Goal: Task Accomplishment & Management: Manage account settings

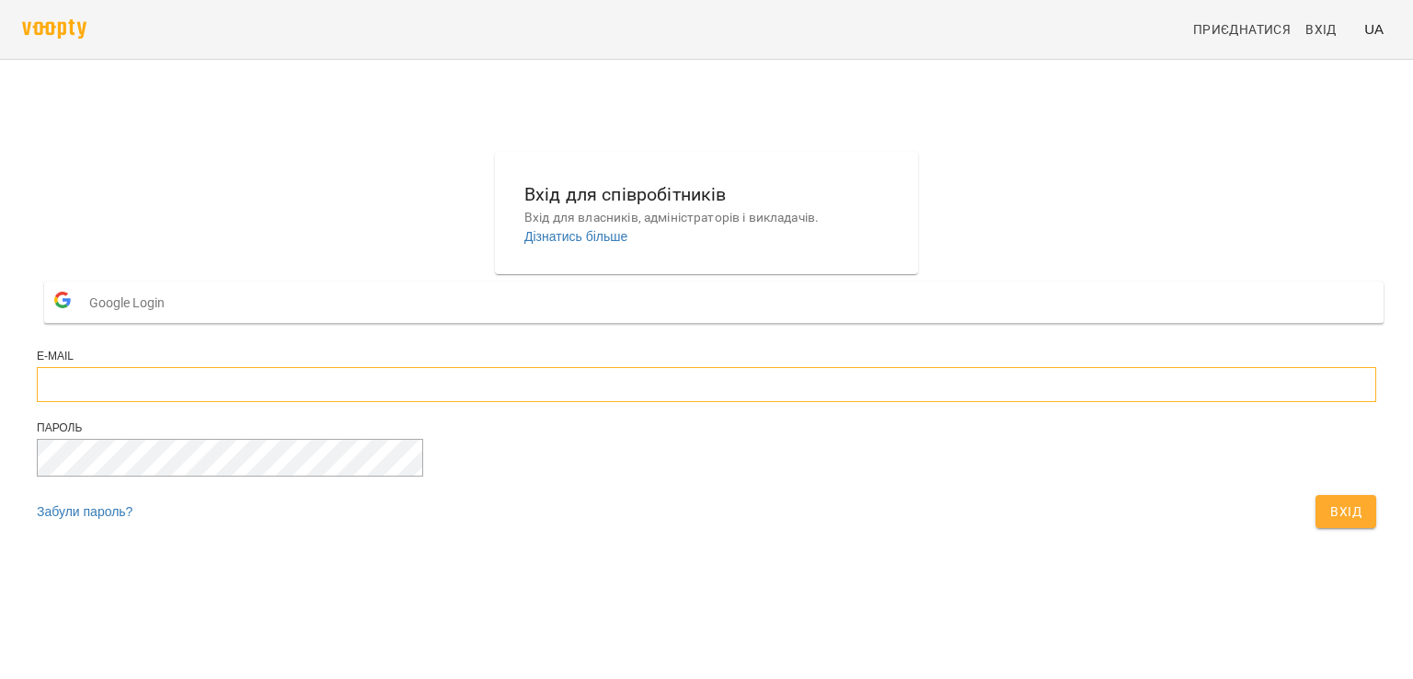
type input "**********"
click at [1330, 522] on span "Вхід" at bounding box center [1345, 511] width 31 height 22
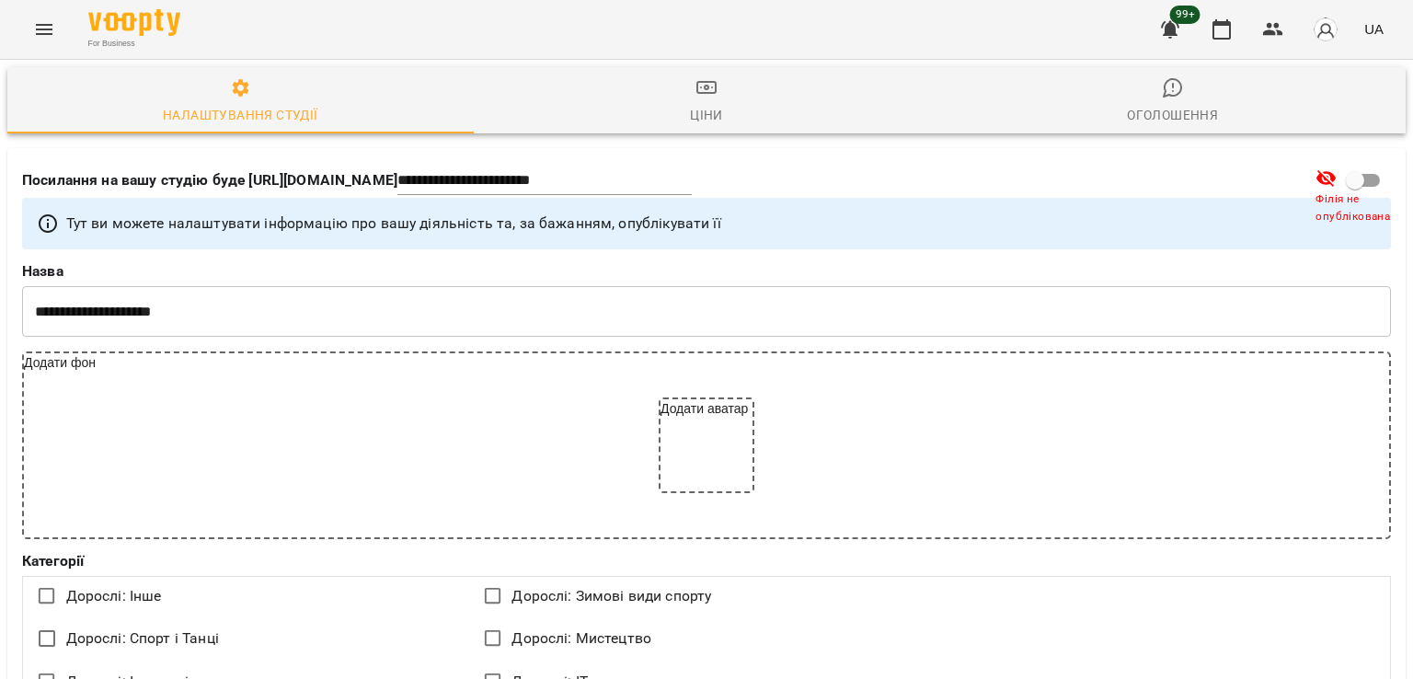
select select "**"
click at [34, 21] on icon "Menu" at bounding box center [44, 29] width 22 height 22
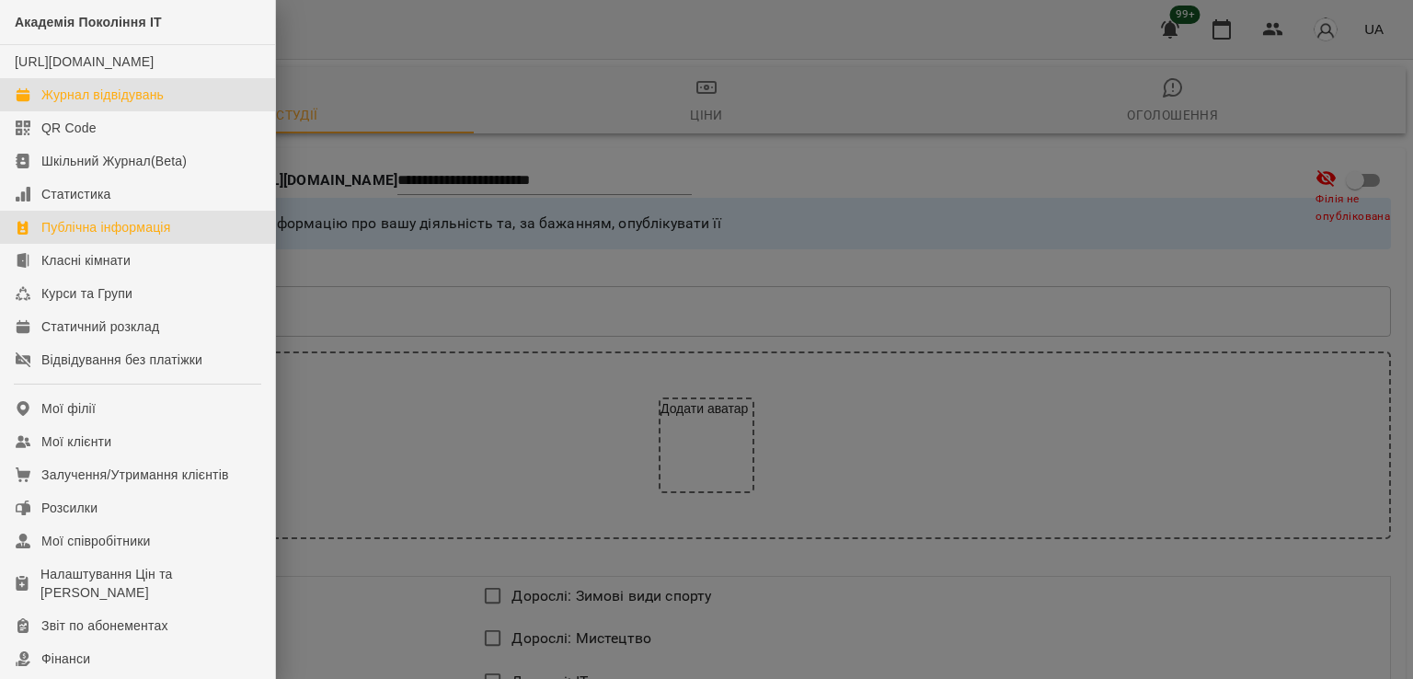
click at [132, 104] on div "Журнал відвідувань" at bounding box center [102, 95] width 122 height 18
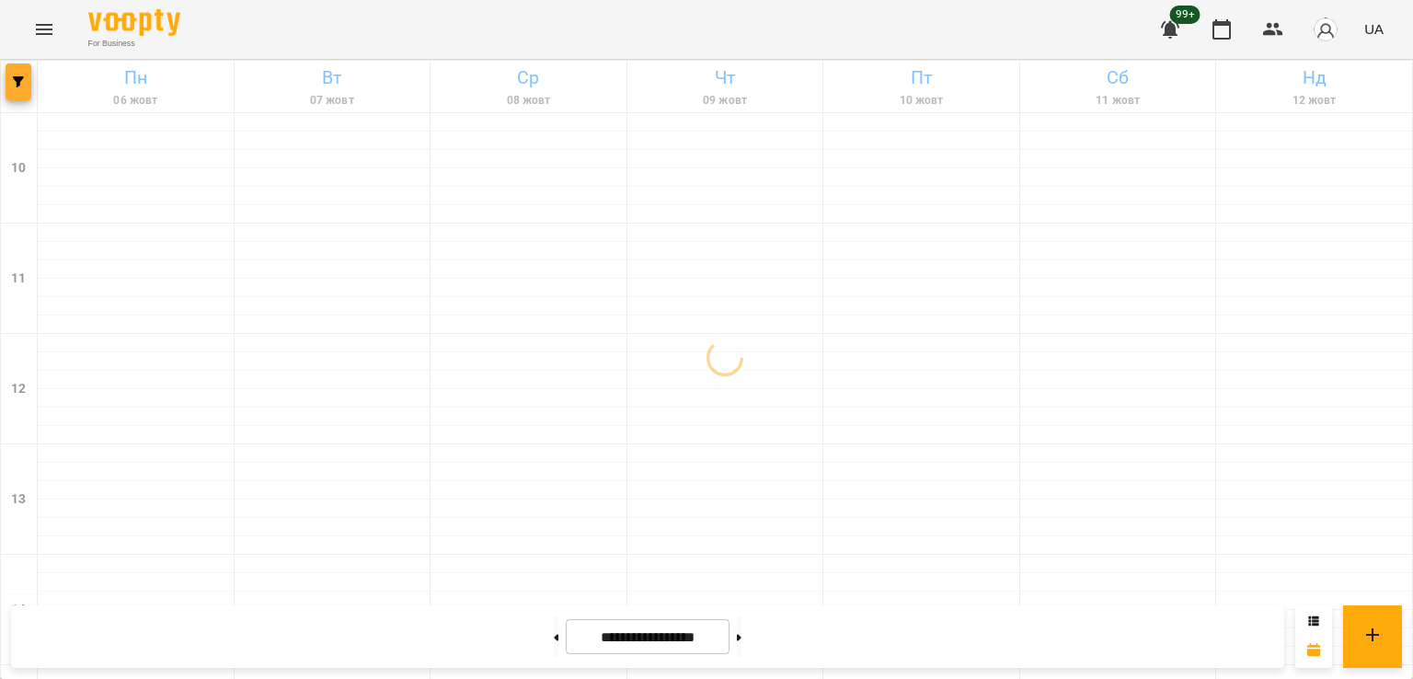
click at [6, 90] on button "button" at bounding box center [19, 81] width 26 height 37
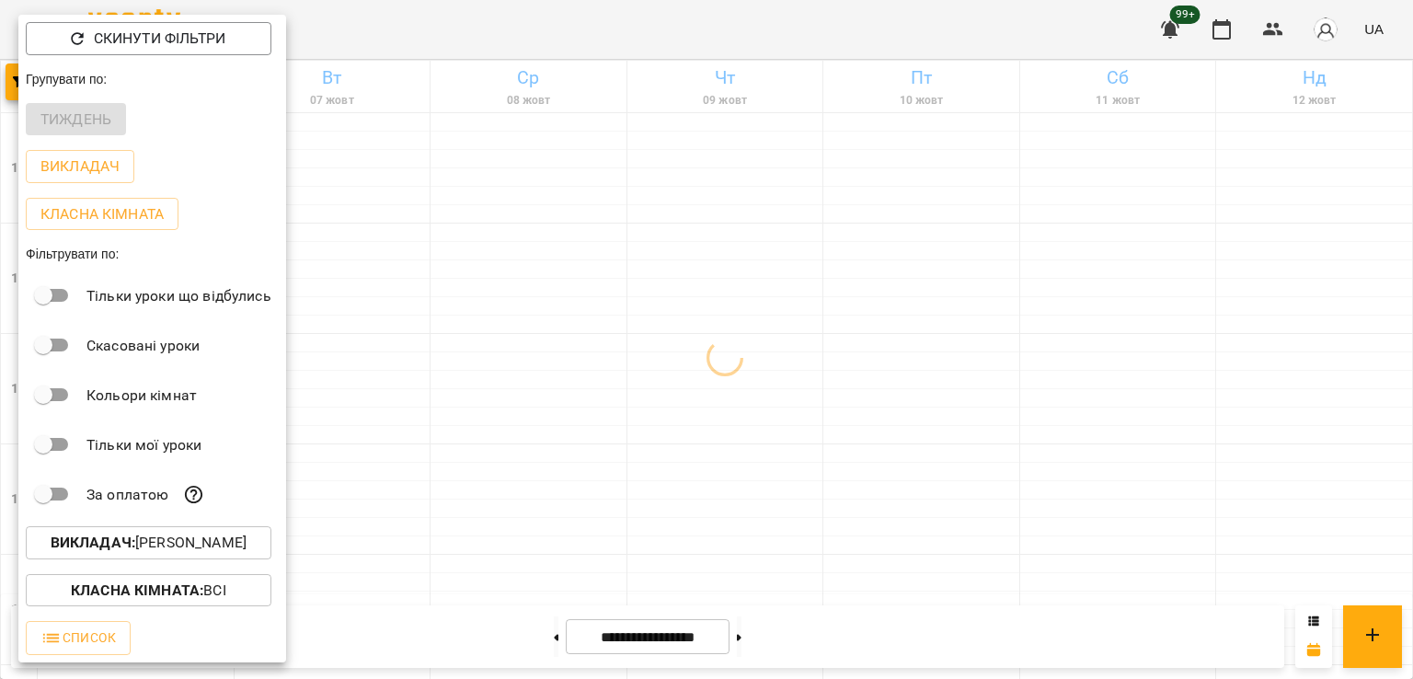
click at [220, 542] on p "Викладач : Ілля Петруша" at bounding box center [149, 543] width 196 height 22
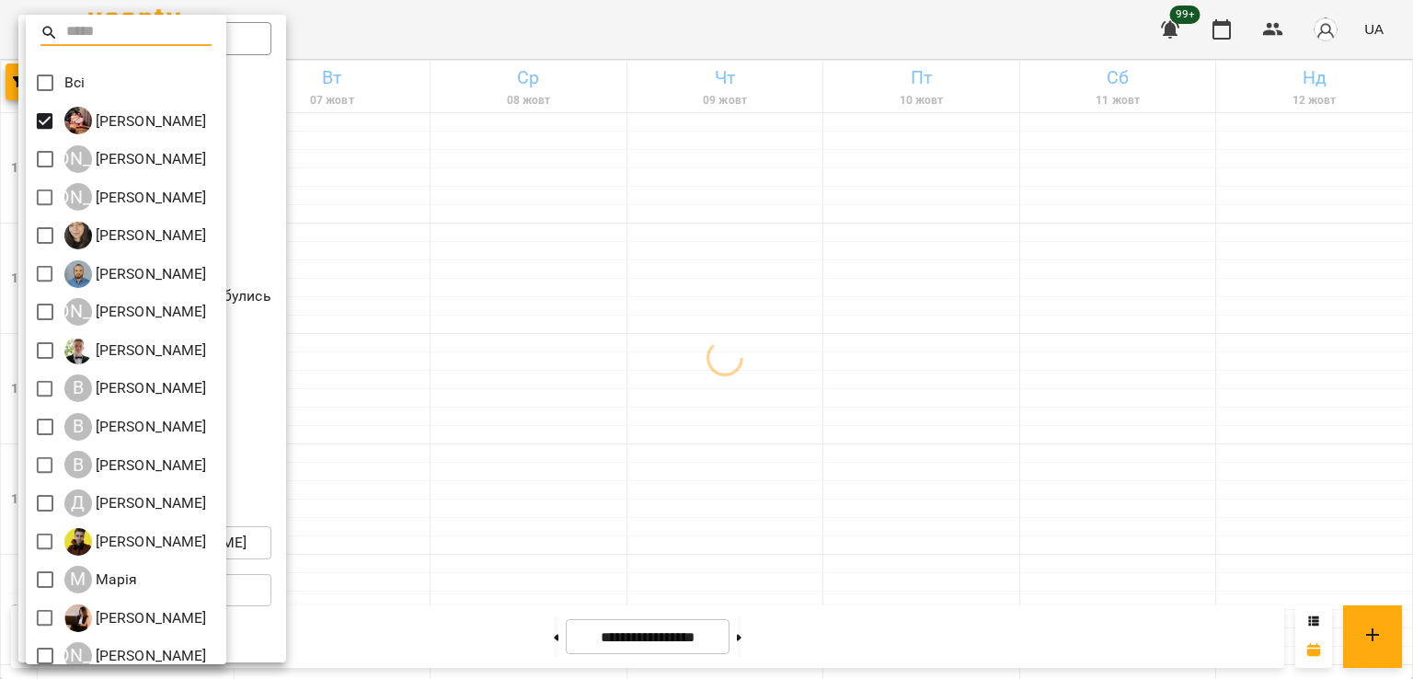
click at [25, 86] on div at bounding box center [706, 339] width 1413 height 679
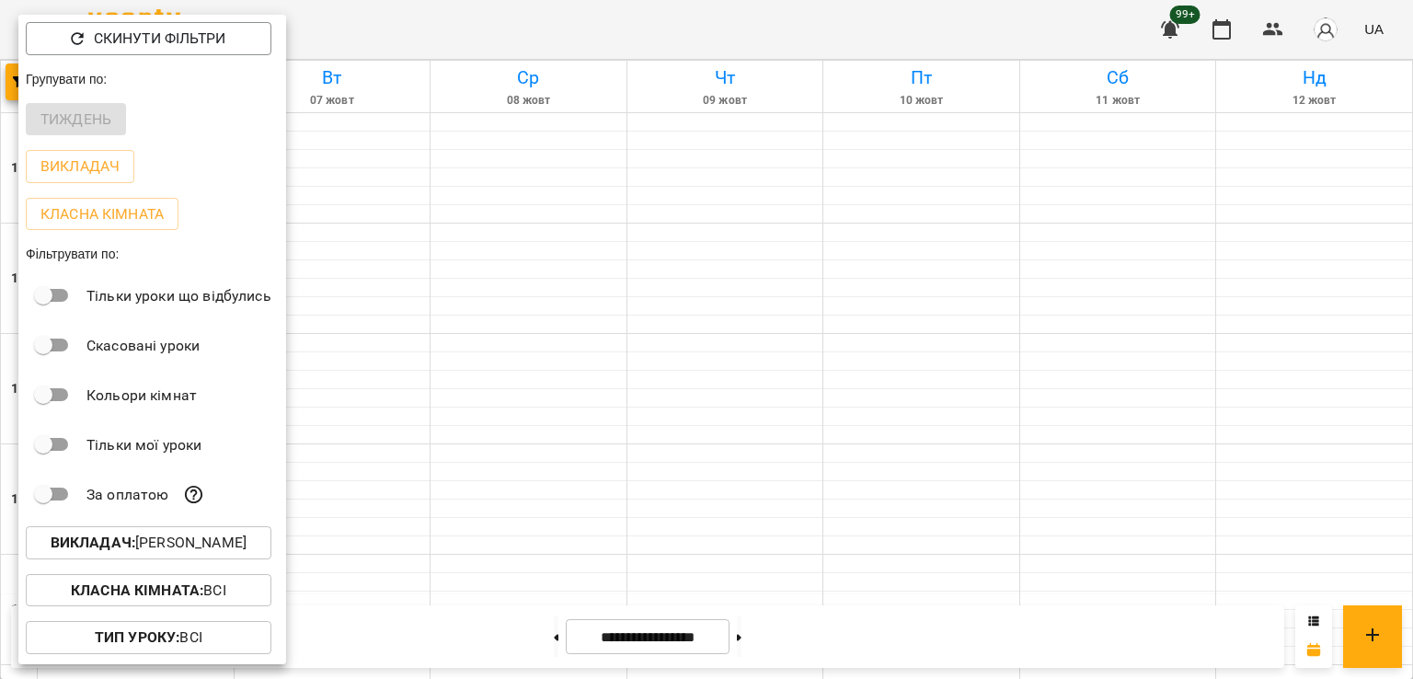
click at [34, 83] on div "Всі Ілля Петруша А Альберт Волков А Аліна Москаленко Анастасія Герус Антон Кост…" at bounding box center [706, 339] width 1413 height 679
click at [204, 534] on button "Викладач : Ілля Петруша" at bounding box center [149, 542] width 246 height 33
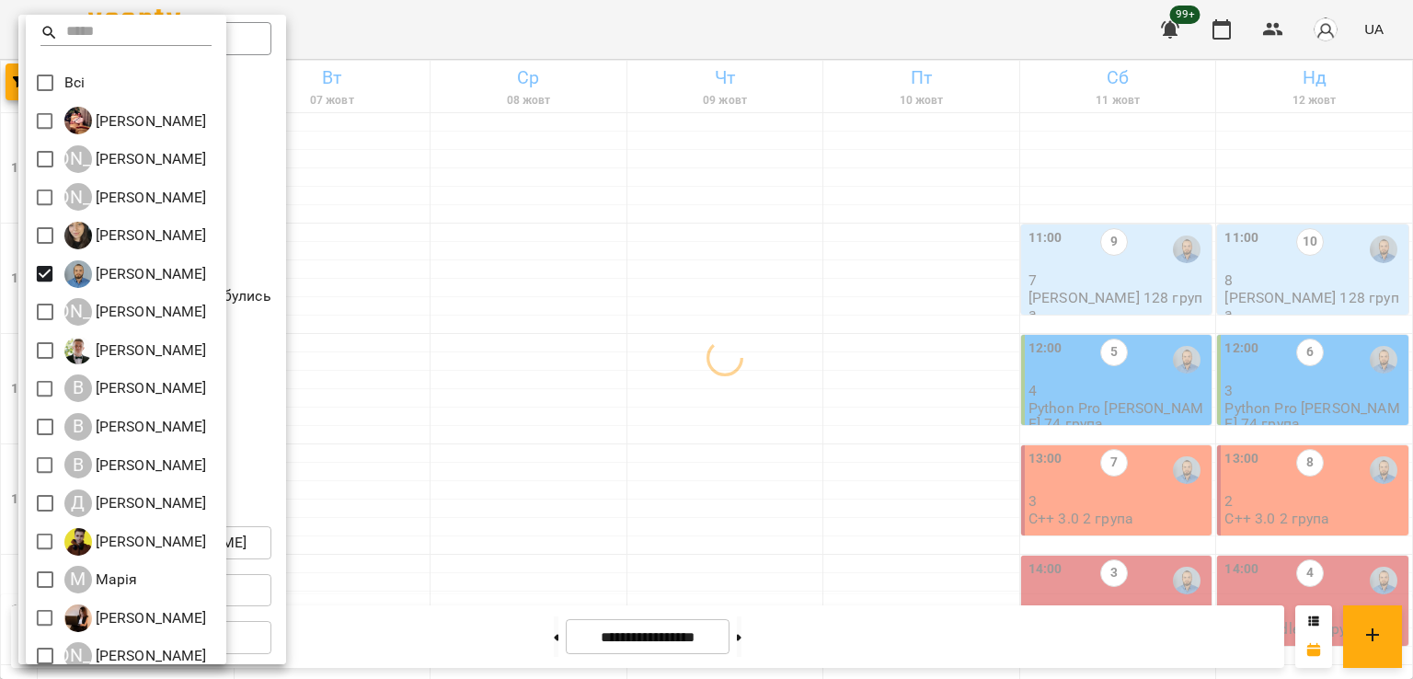
click at [1088, 494] on div at bounding box center [706, 339] width 1413 height 679
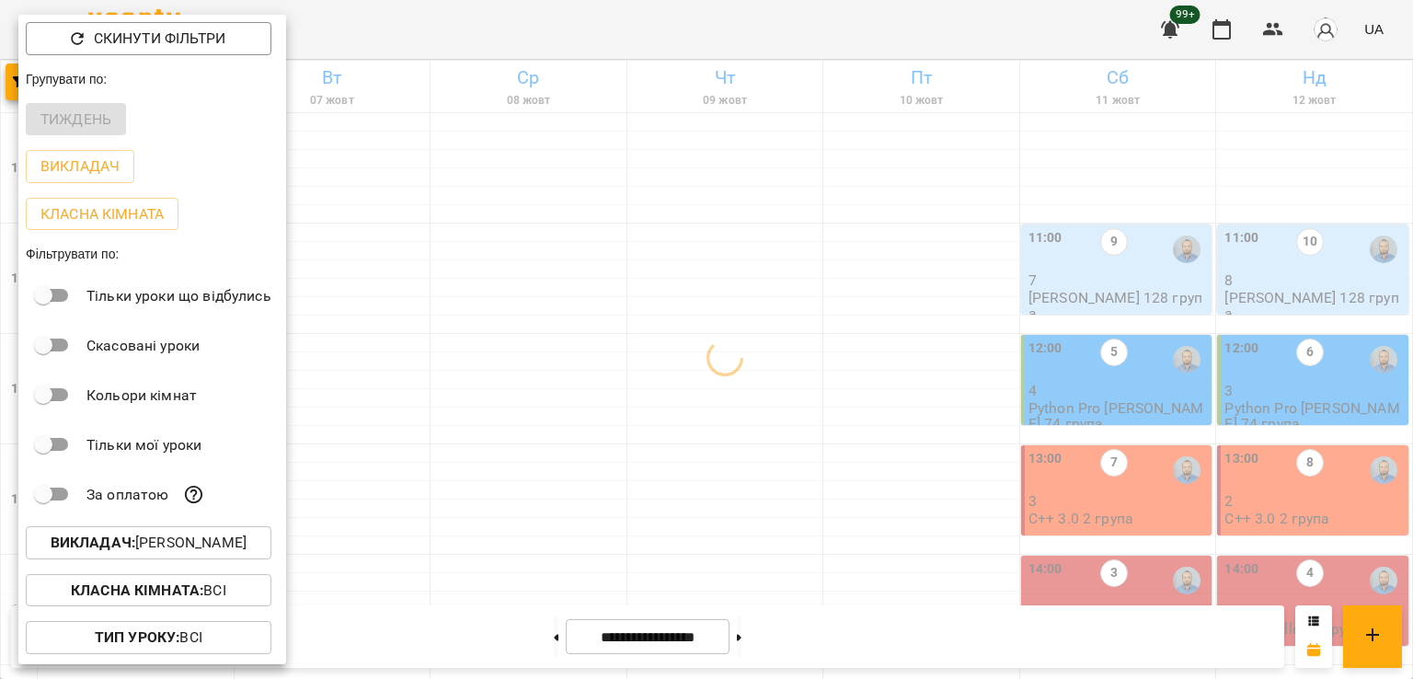
click at [627, 374] on div at bounding box center [706, 339] width 1413 height 679
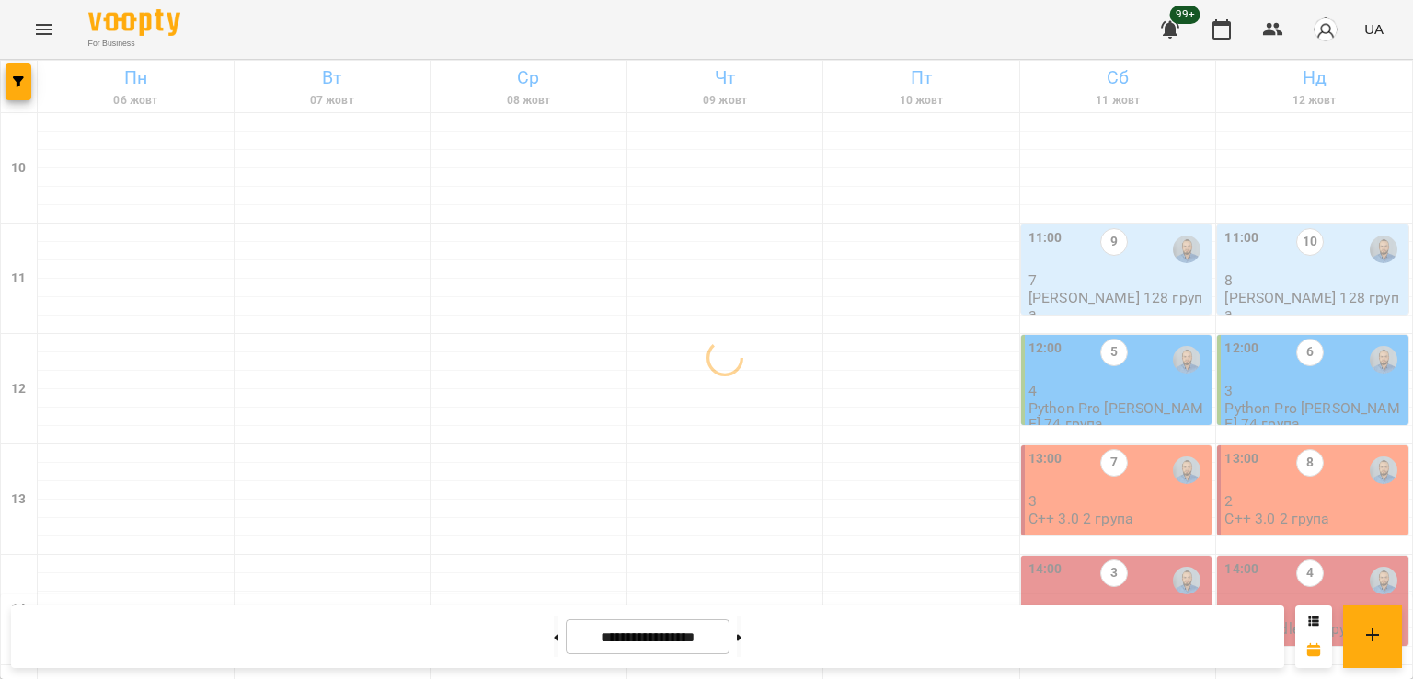
scroll to position [828, 0]
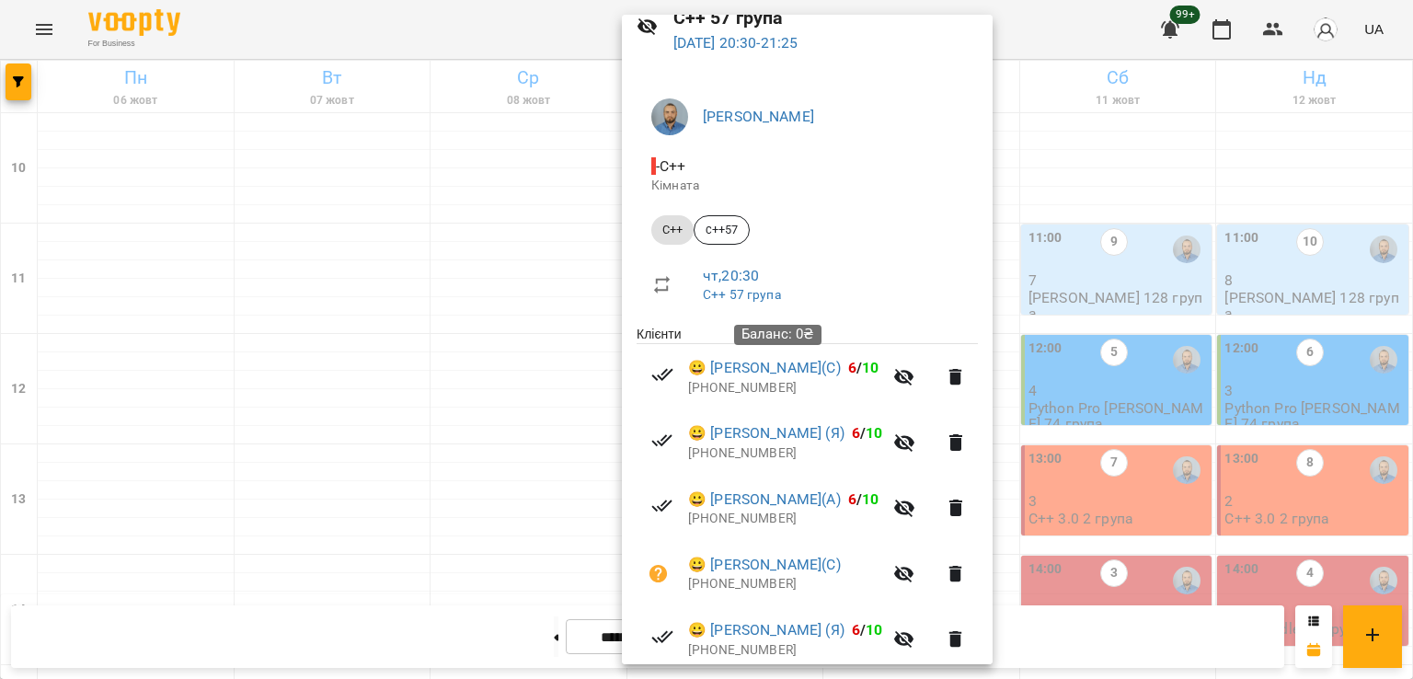
scroll to position [223, 0]
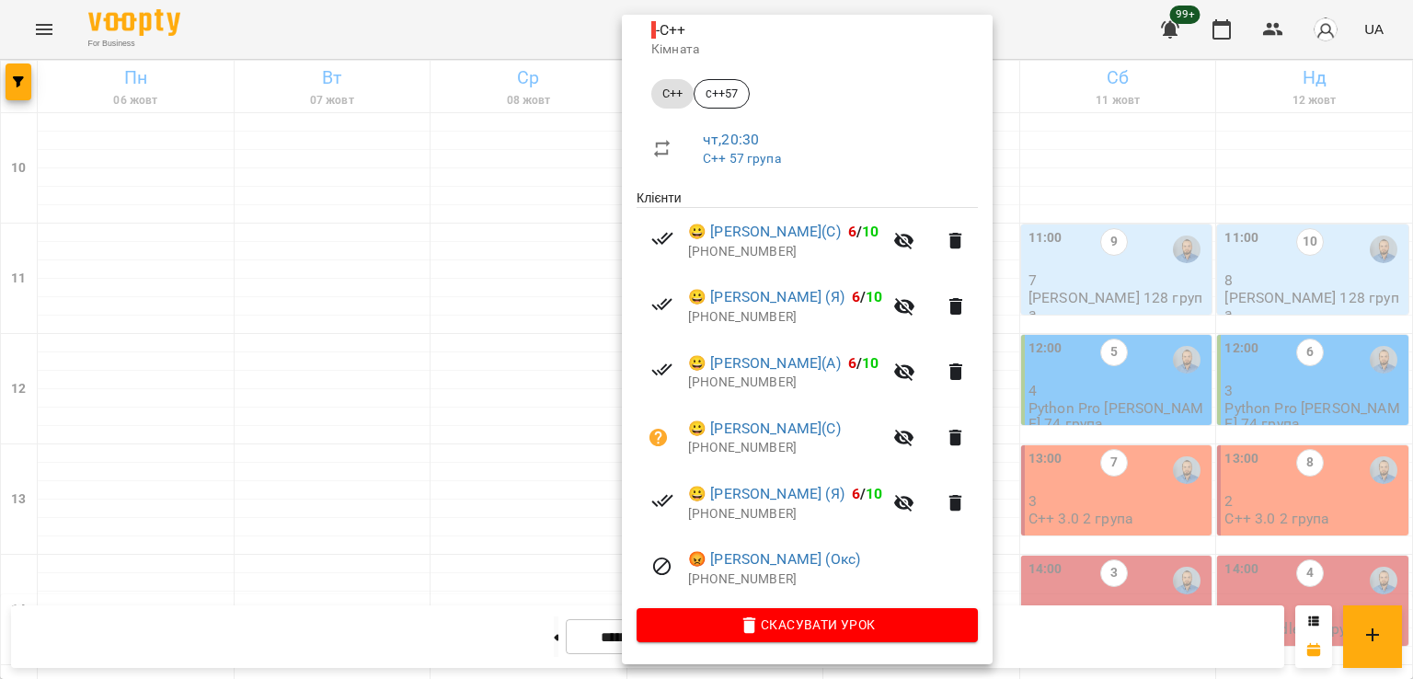
click at [450, 309] on div at bounding box center [706, 339] width 1413 height 679
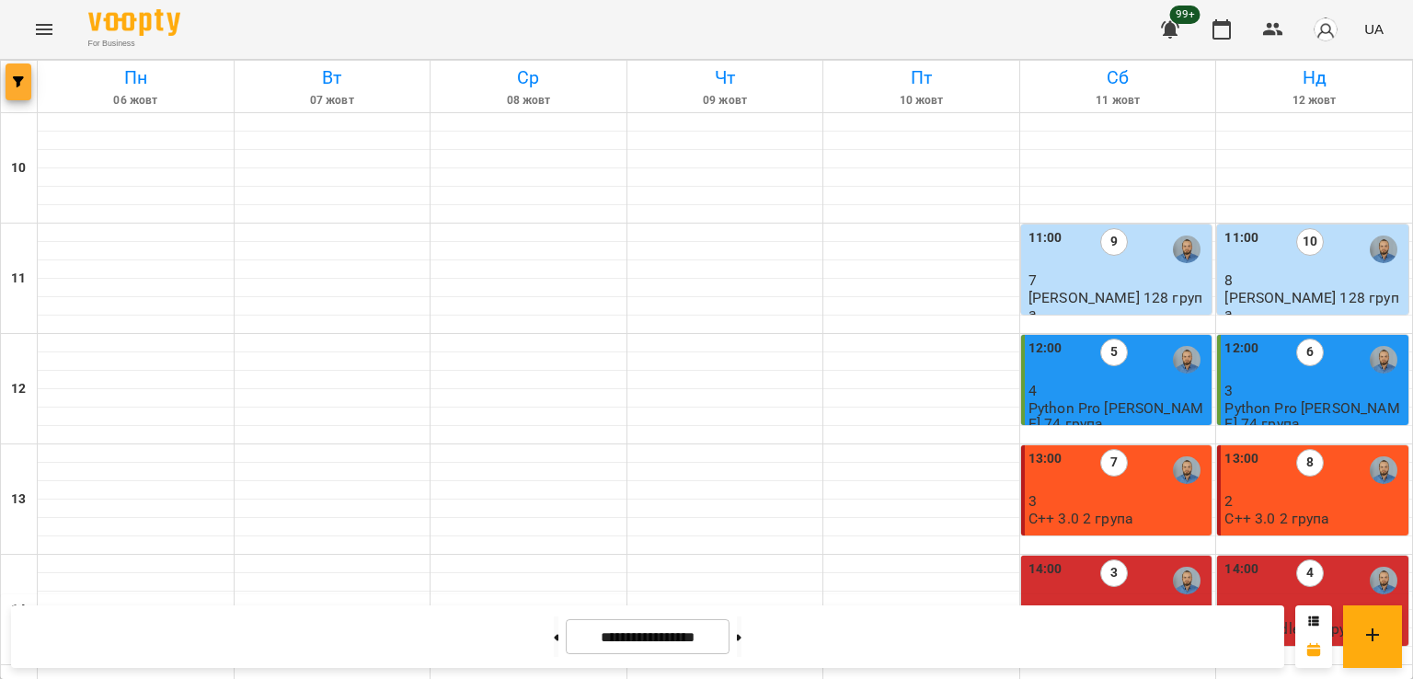
click at [10, 84] on span "button" at bounding box center [19, 81] width 26 height 11
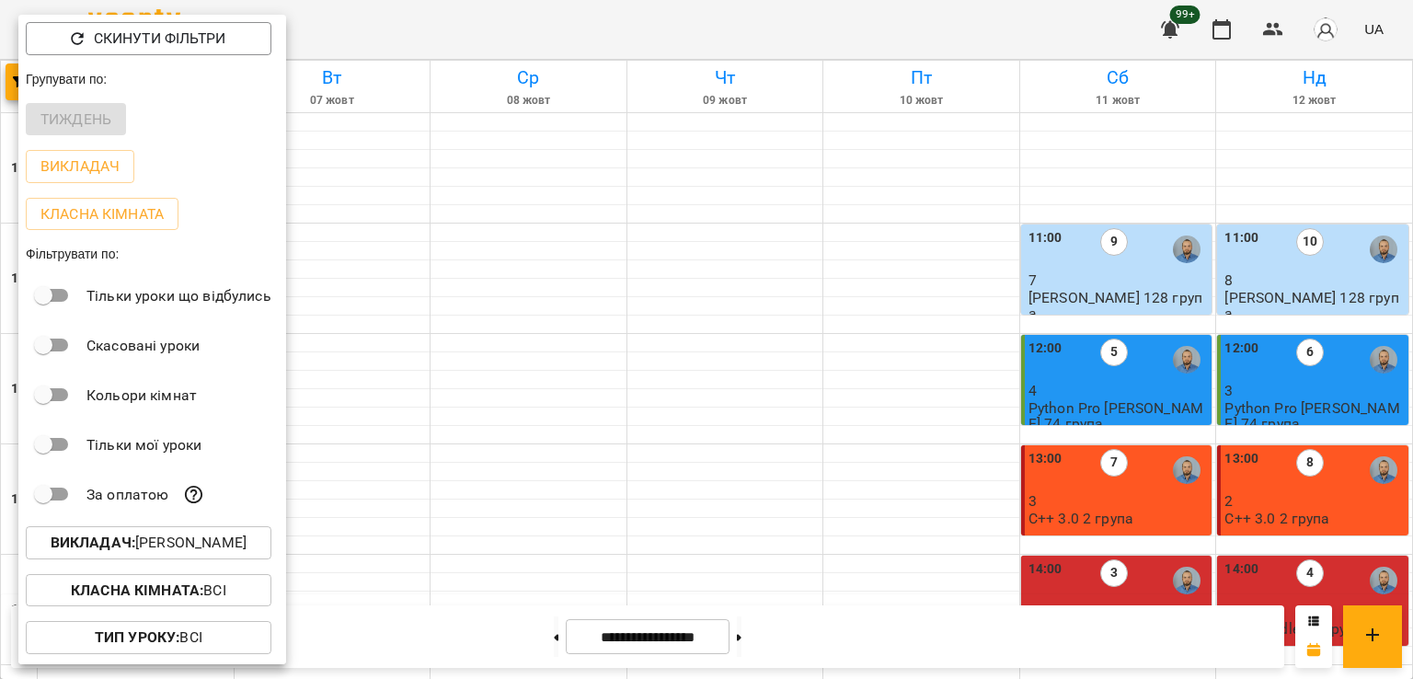
click at [235, 545] on p "Викладач : Антон Костюк" at bounding box center [149, 543] width 196 height 22
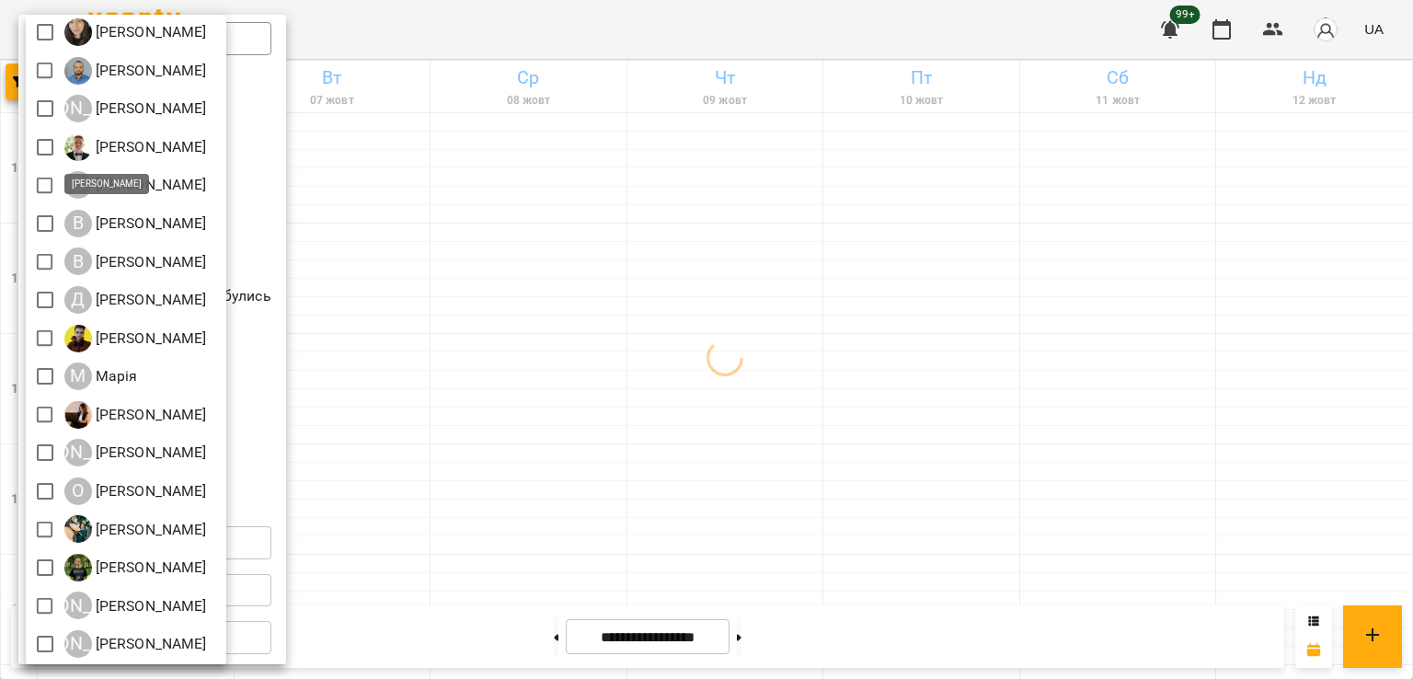
scroll to position [206, 0]
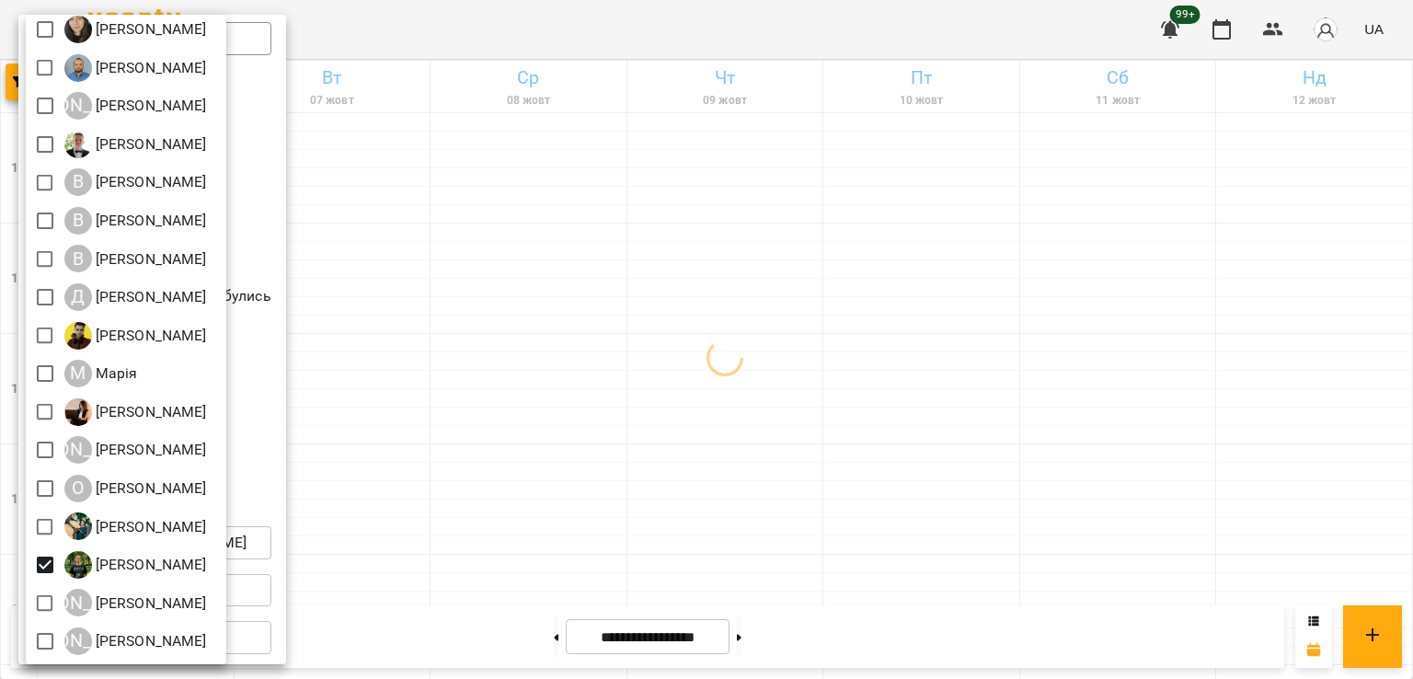
click at [831, 359] on div at bounding box center [706, 339] width 1413 height 679
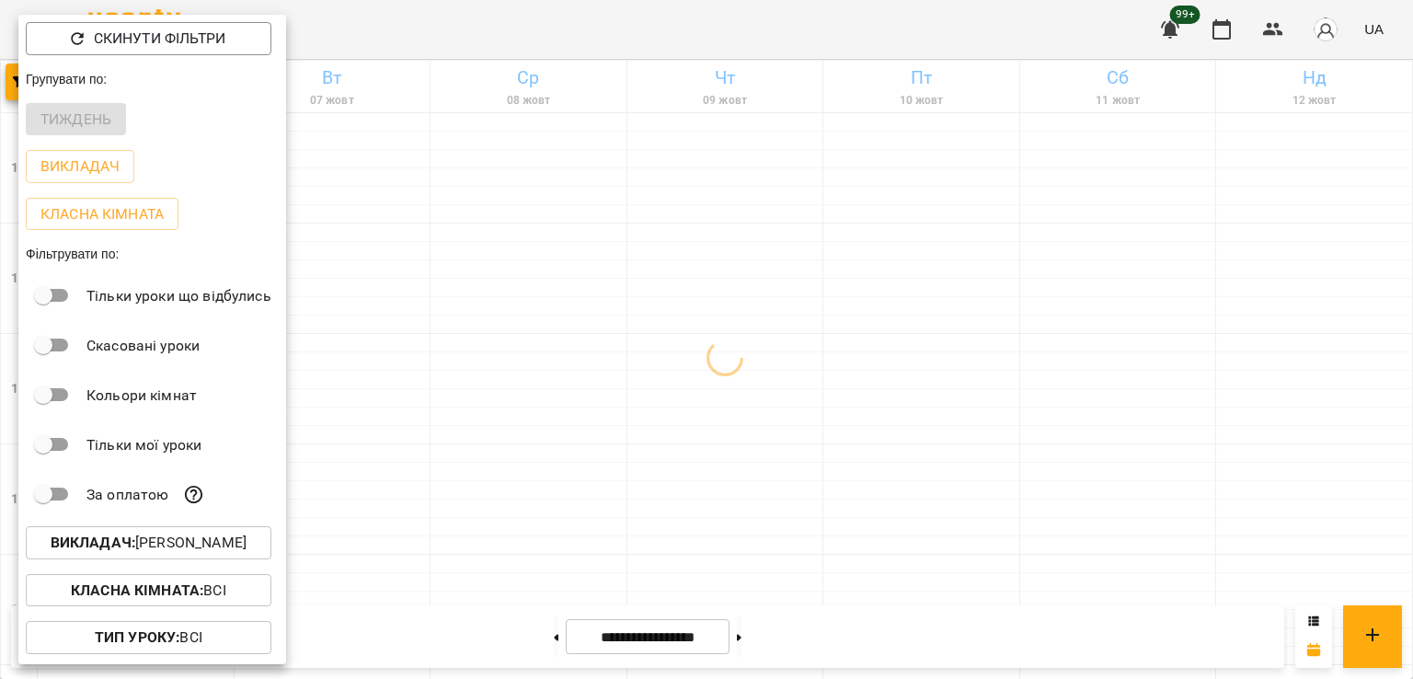
click at [637, 299] on div at bounding box center [706, 339] width 1413 height 679
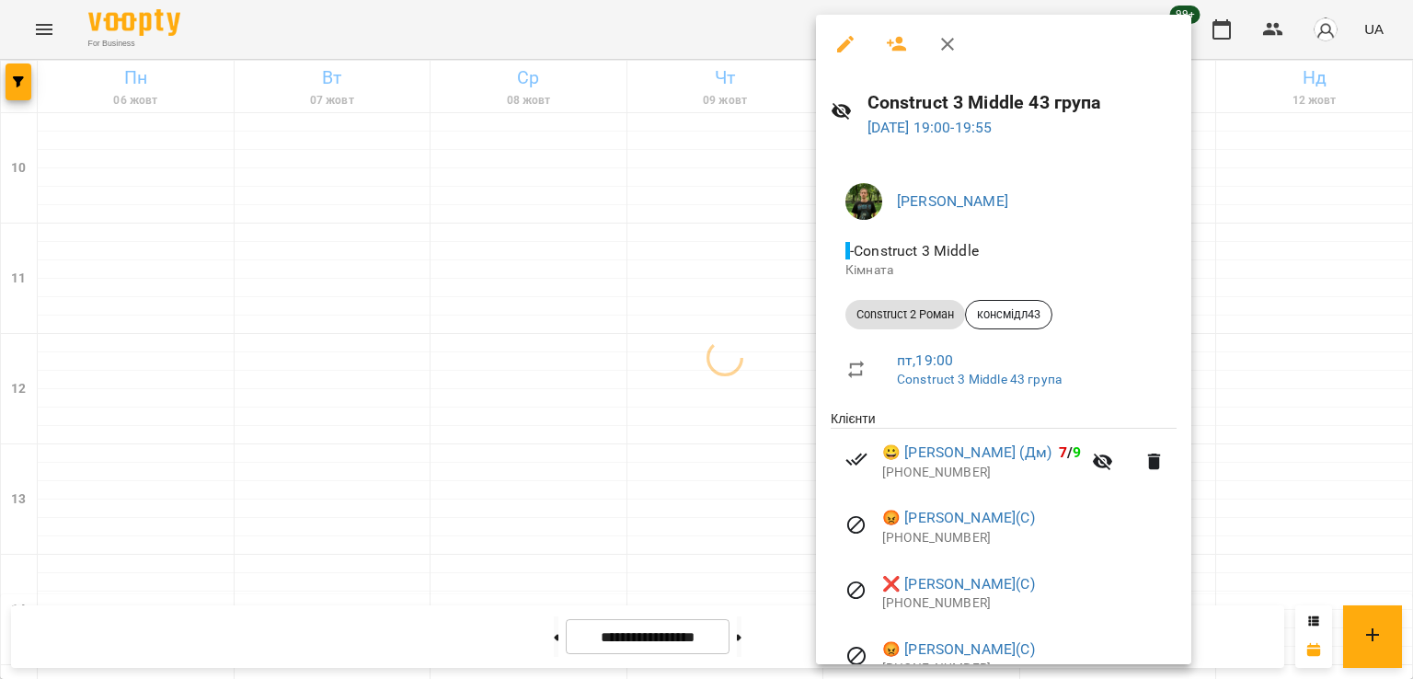
scroll to position [157, 0]
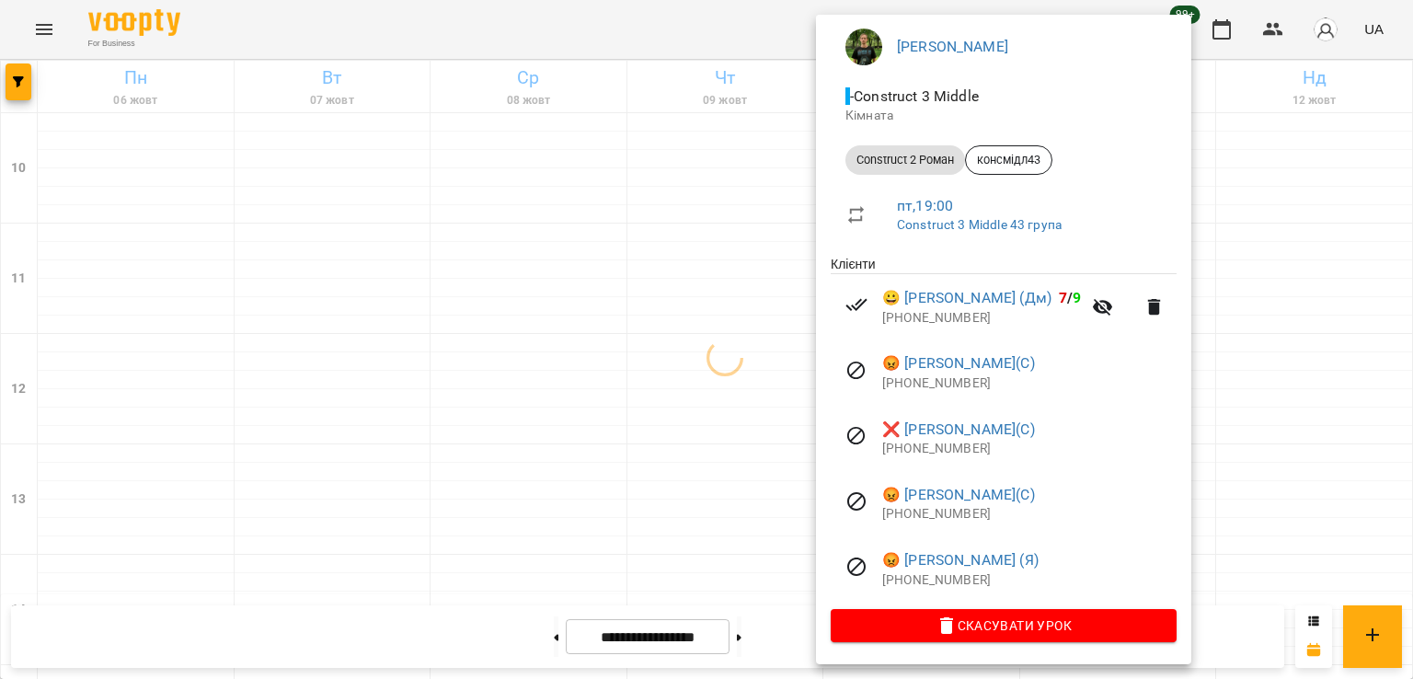
click at [499, 321] on div at bounding box center [706, 339] width 1413 height 679
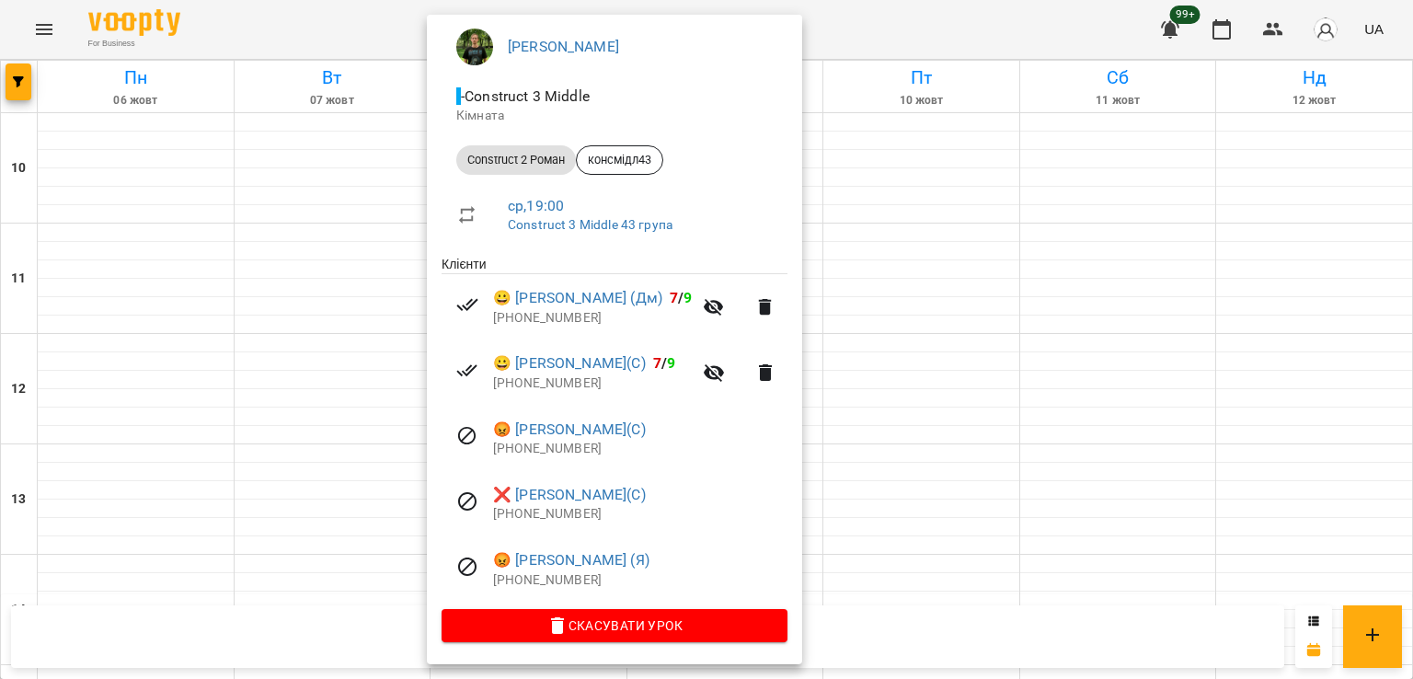
drag, startPoint x: 215, startPoint y: 322, endPoint x: 155, endPoint y: 322, distance: 60.7
click at [205, 322] on div at bounding box center [706, 339] width 1413 height 679
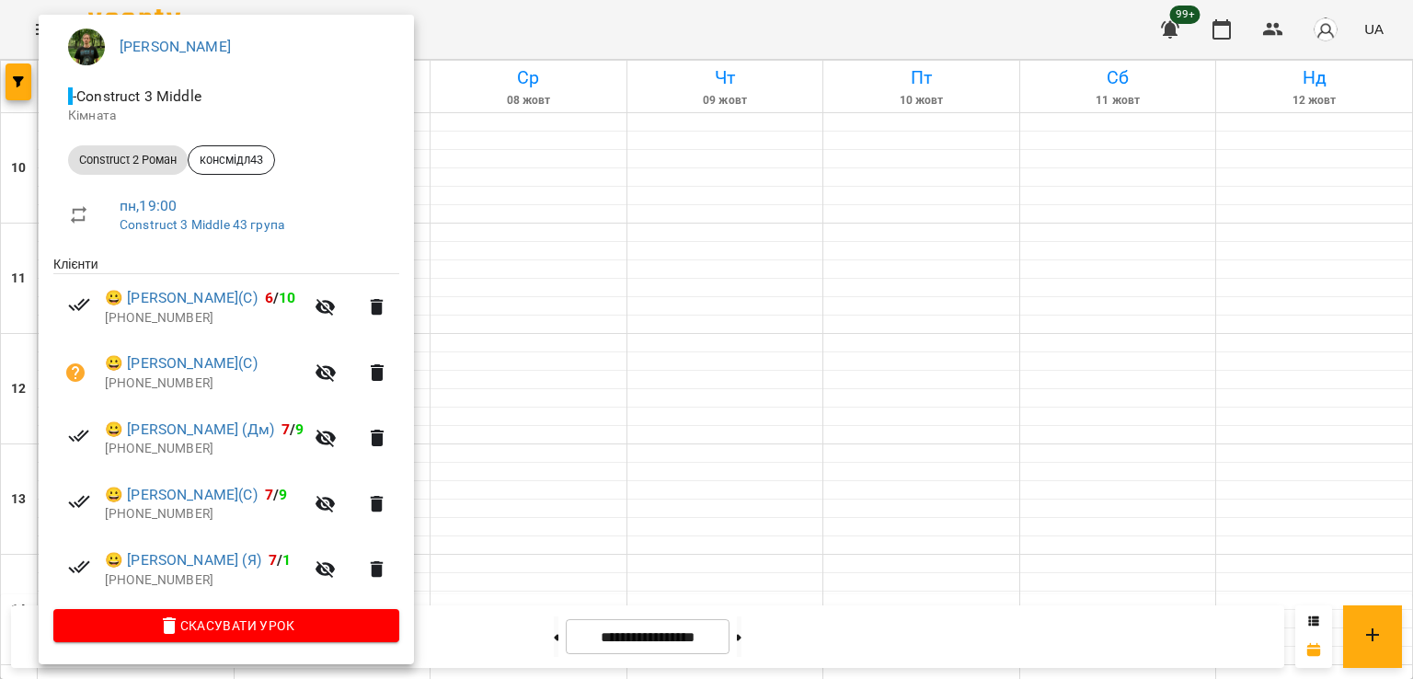
click at [529, 325] on div at bounding box center [706, 339] width 1413 height 679
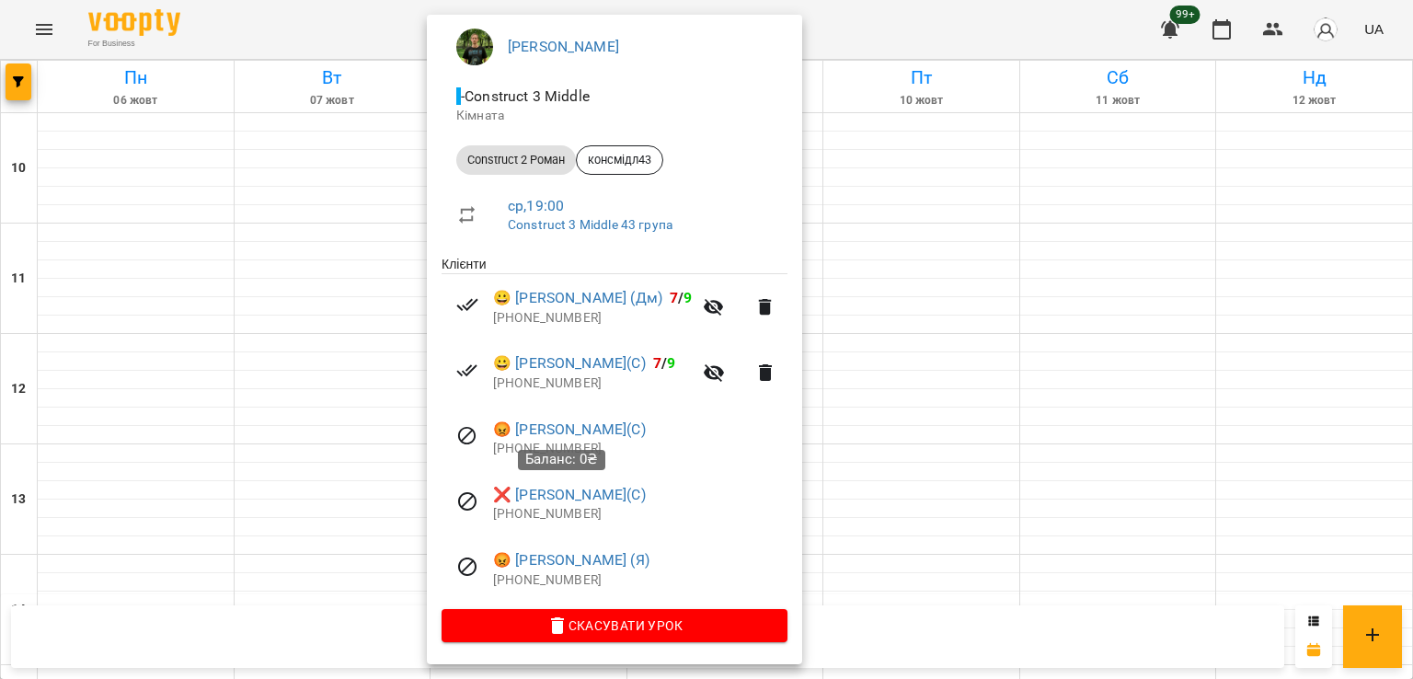
click at [549, 451] on span "Баланс: 0₴" at bounding box center [561, 459] width 73 height 17
click at [516, 450] on p "+4916099470392" at bounding box center [640, 449] width 294 height 18
copy p "4916099470392"
click at [23, 71] on div at bounding box center [706, 339] width 1413 height 679
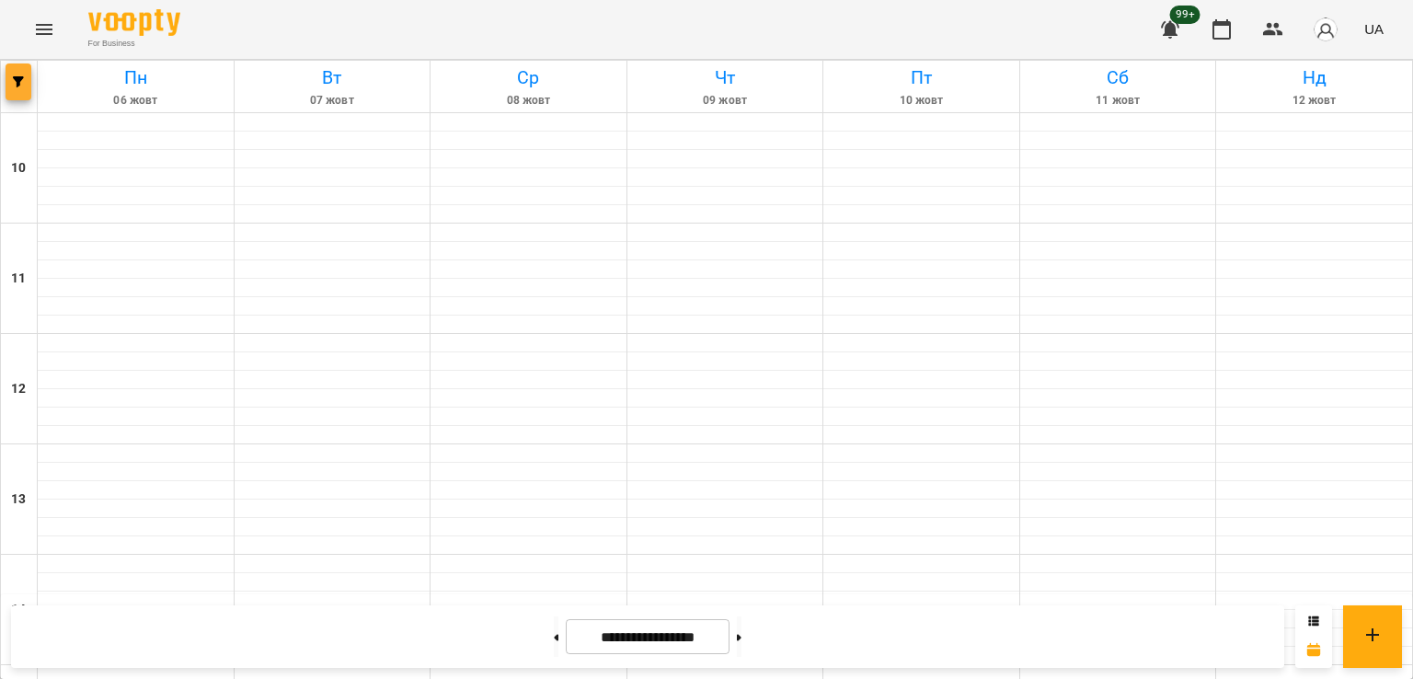
click at [22, 76] on icon "button" at bounding box center [18, 81] width 11 height 11
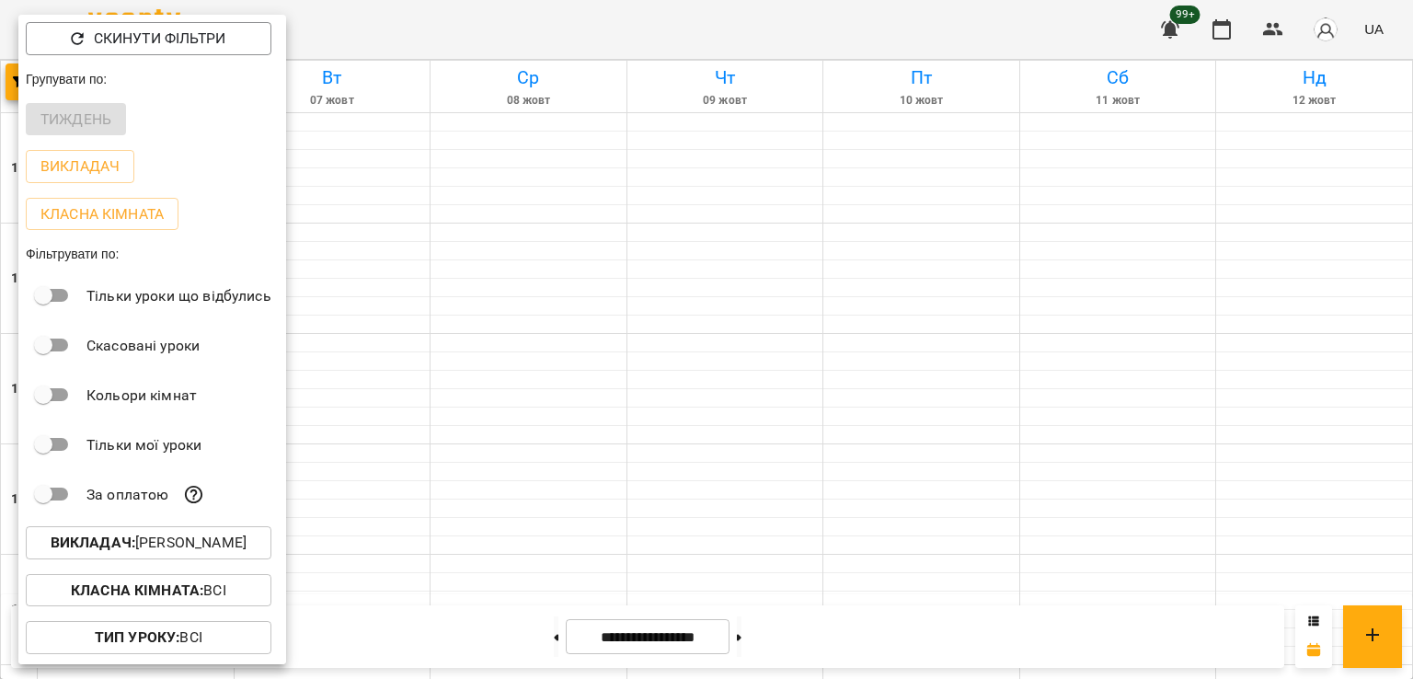
click at [239, 548] on p "Викладач : Роман Ованенко" at bounding box center [149, 543] width 196 height 22
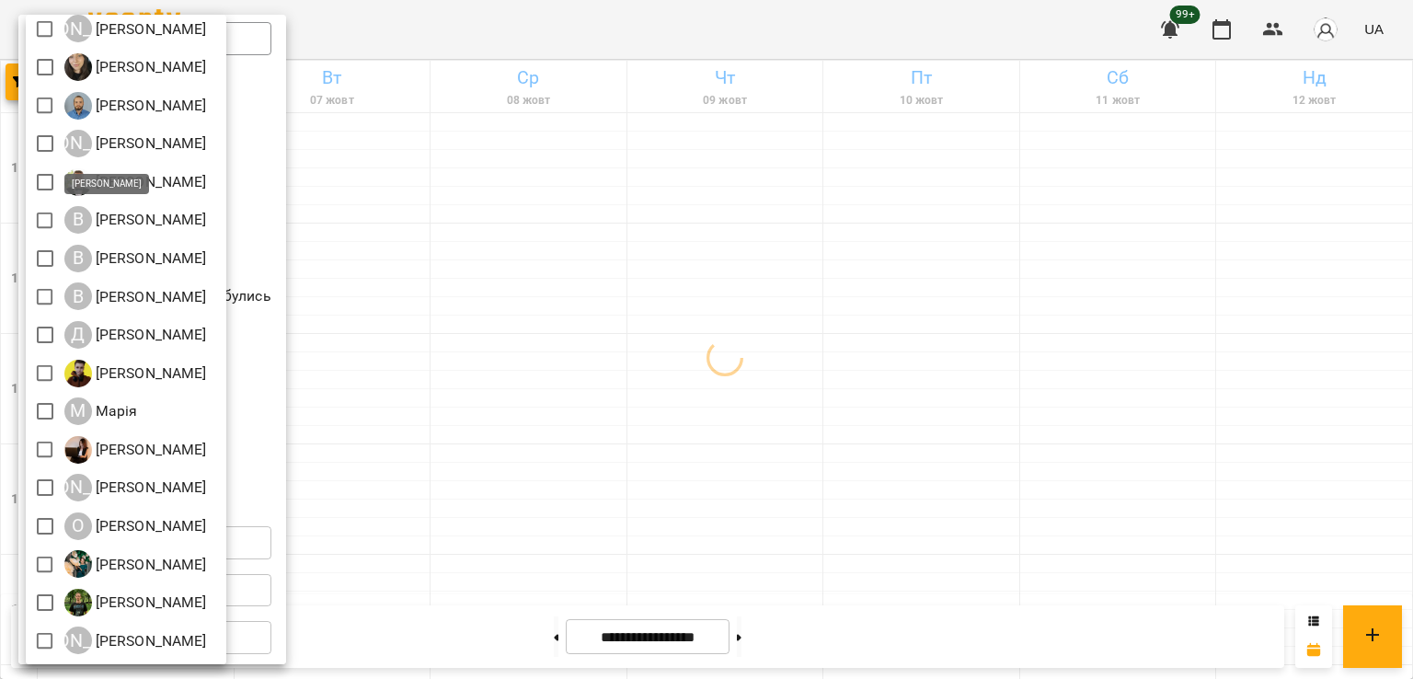
scroll to position [206, 0]
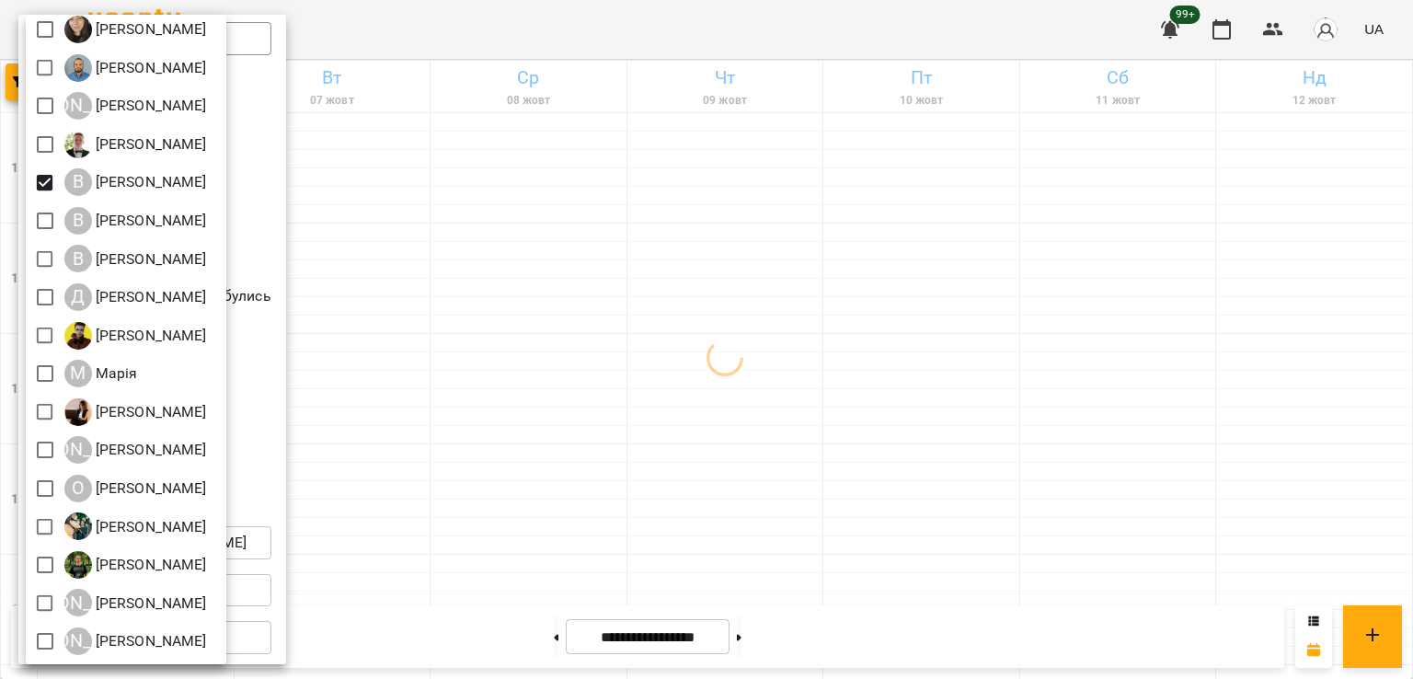
drag, startPoint x: 740, startPoint y: 349, endPoint x: 910, endPoint y: 396, distance: 176.8
click at [757, 354] on div at bounding box center [706, 339] width 1413 height 679
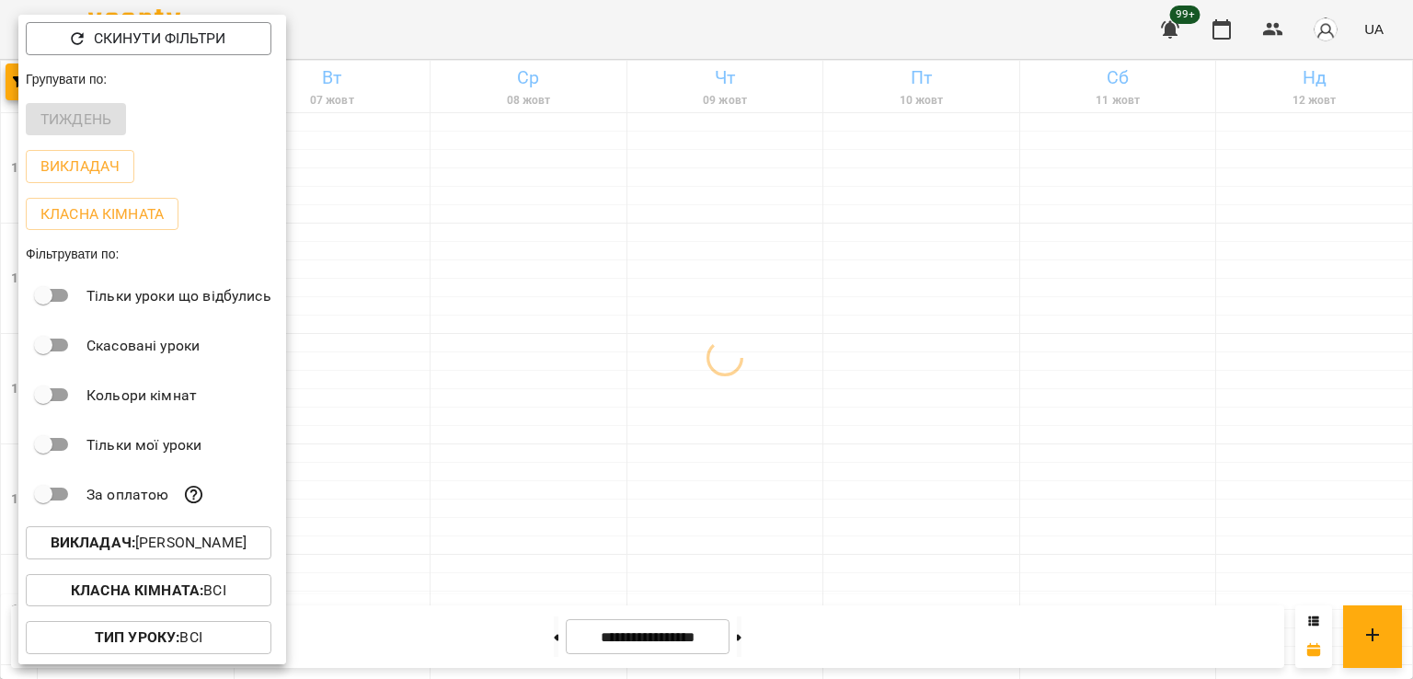
click at [929, 431] on div at bounding box center [706, 339] width 1413 height 679
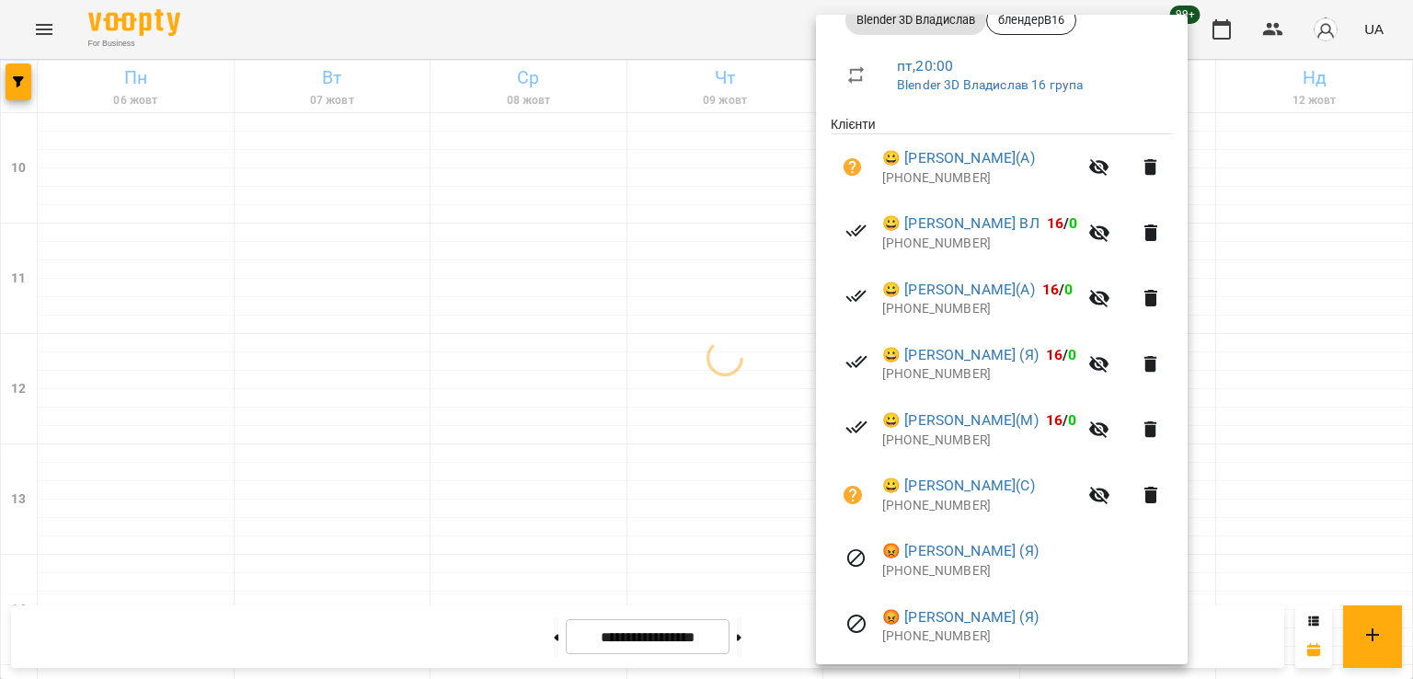
scroll to position [353, 0]
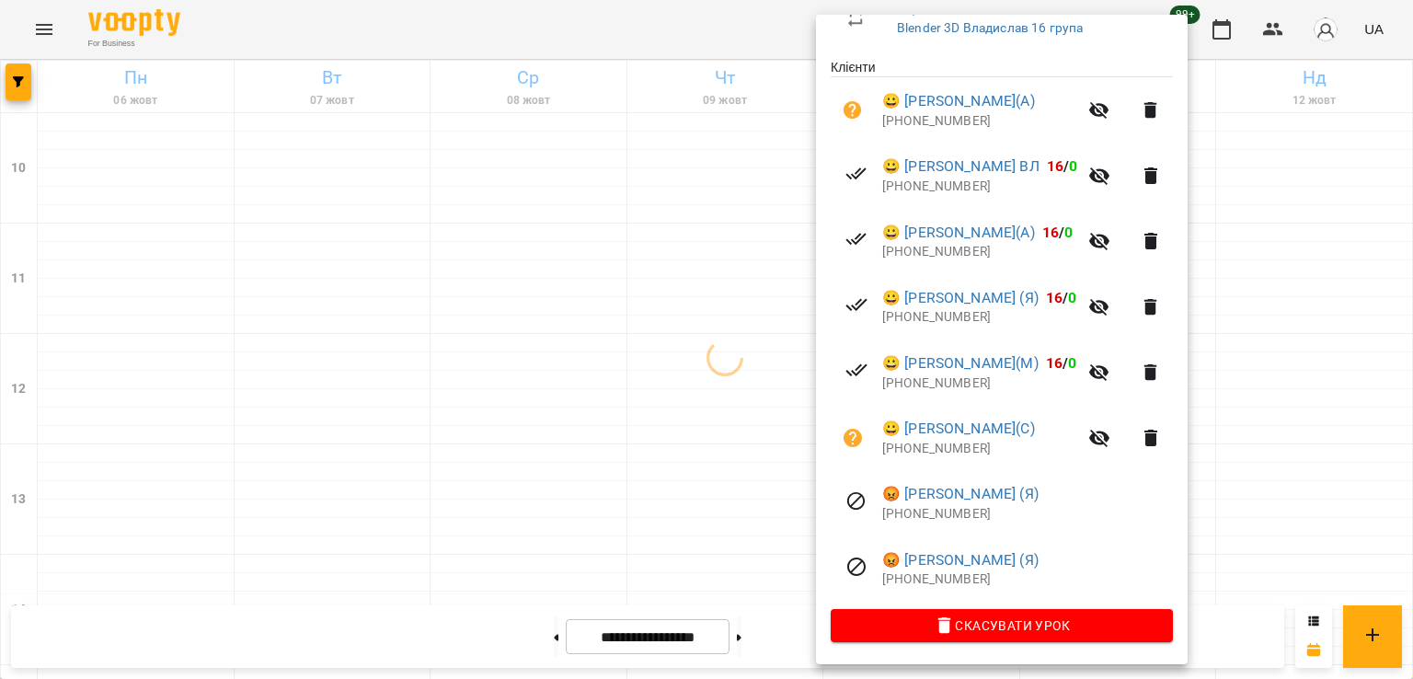
click at [581, 403] on div at bounding box center [706, 339] width 1413 height 679
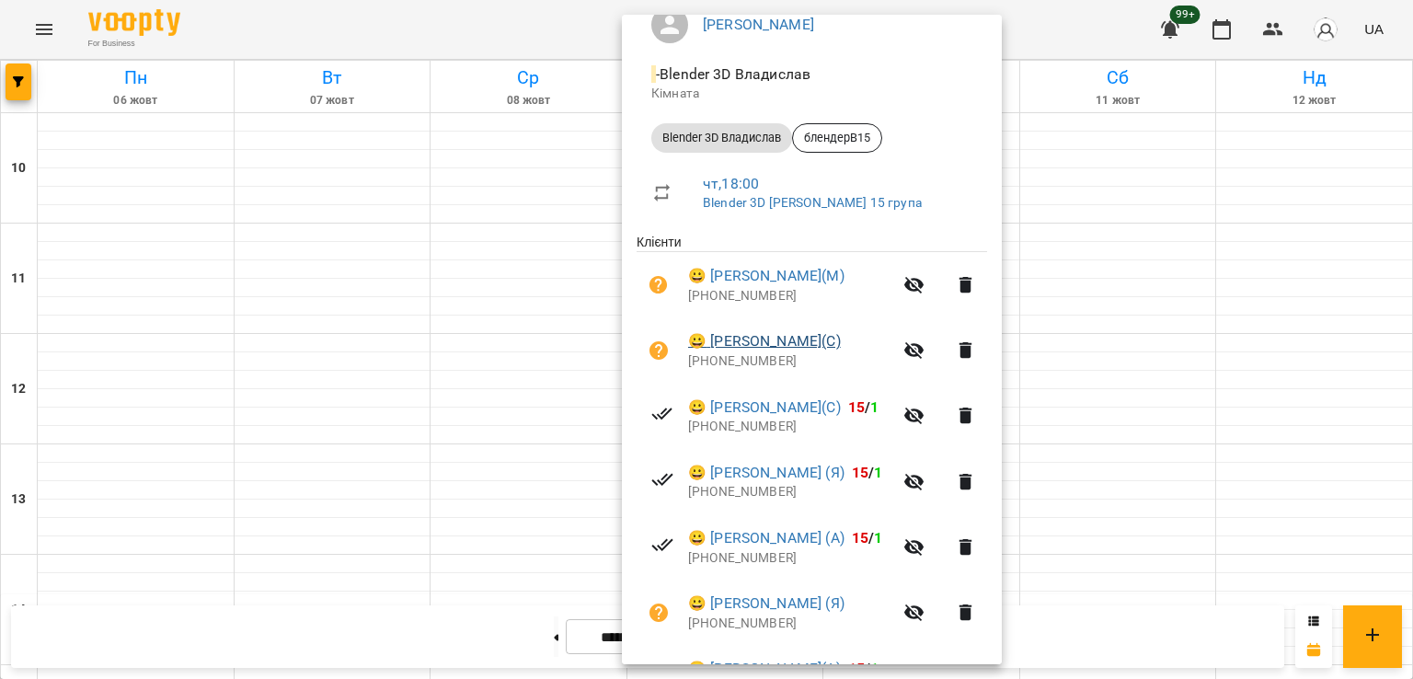
scroll to position [288, 0]
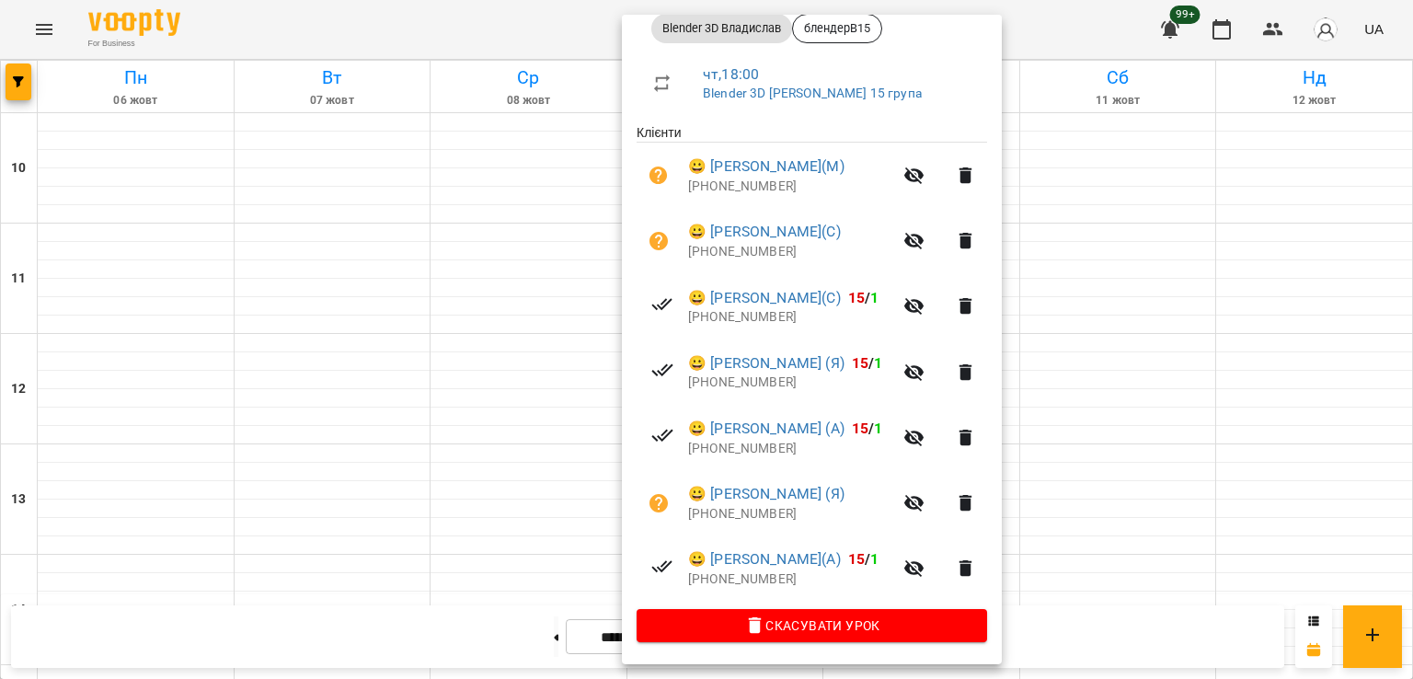
click at [327, 373] on div at bounding box center [706, 339] width 1413 height 679
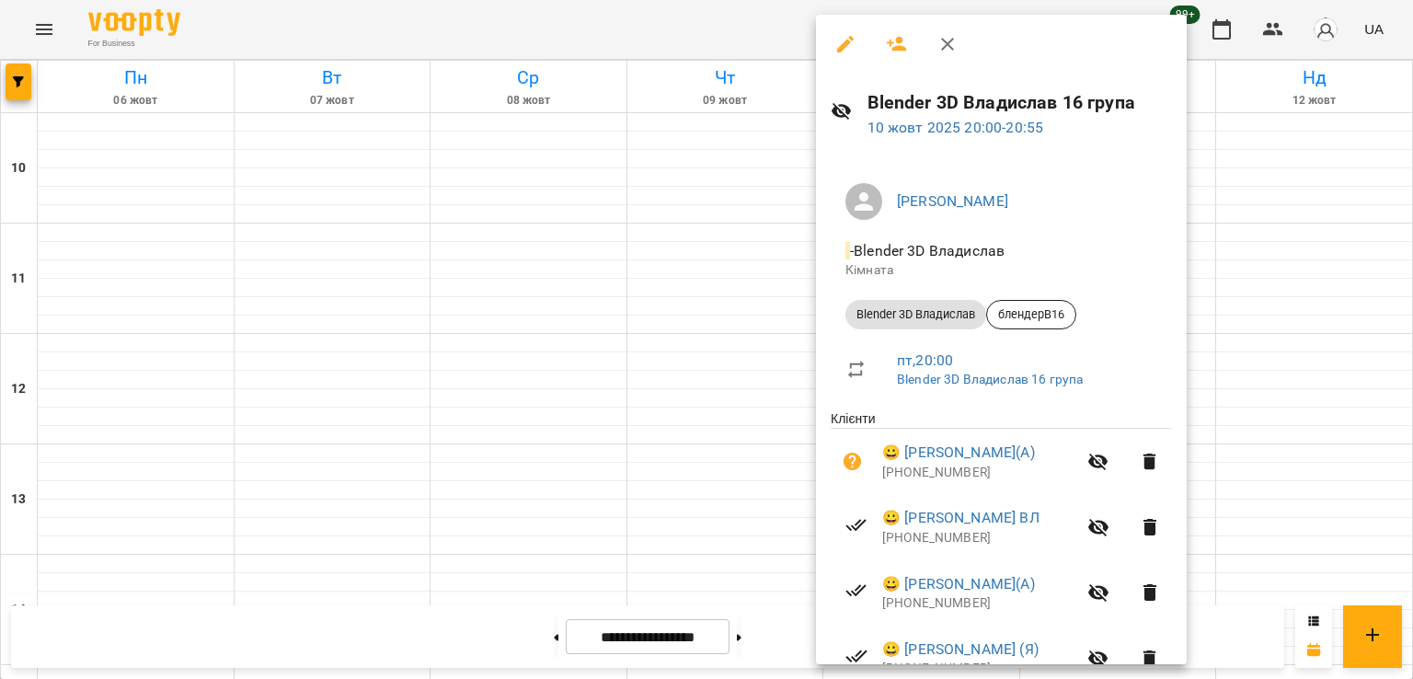
scroll to position [353, 0]
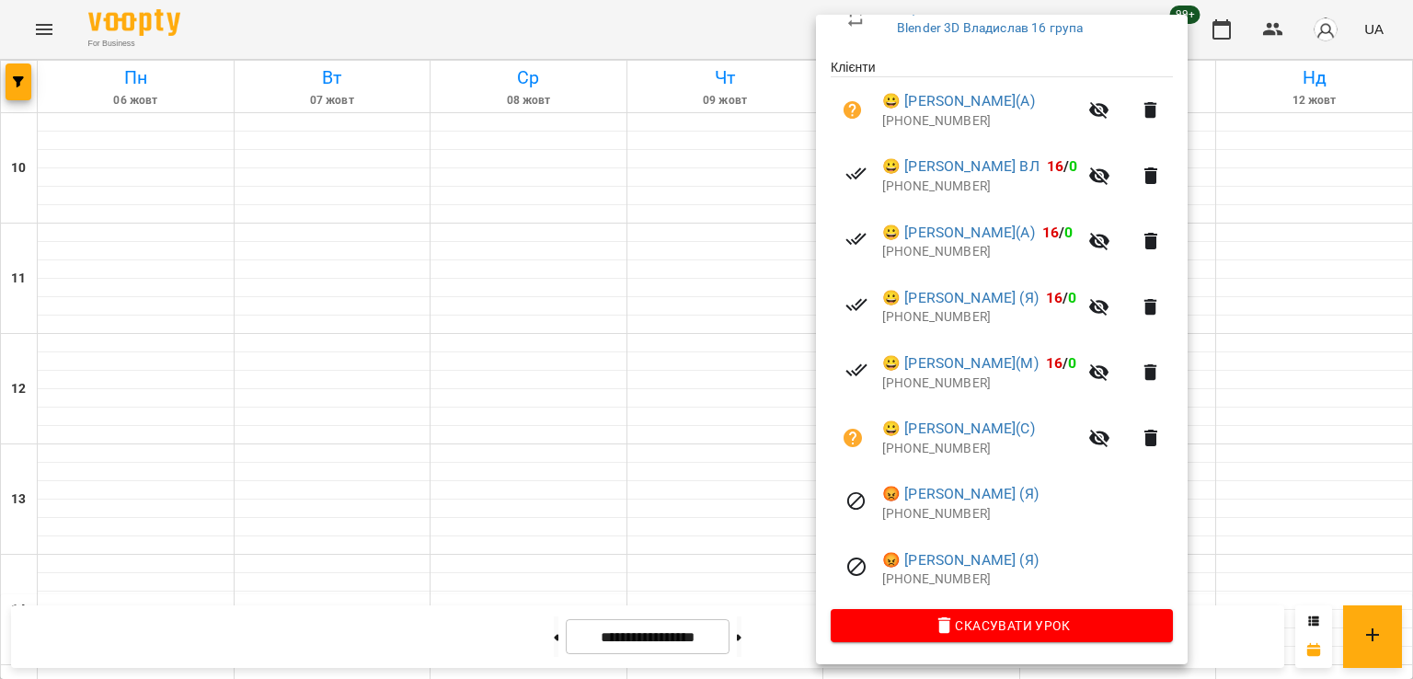
click at [604, 412] on div at bounding box center [706, 339] width 1413 height 679
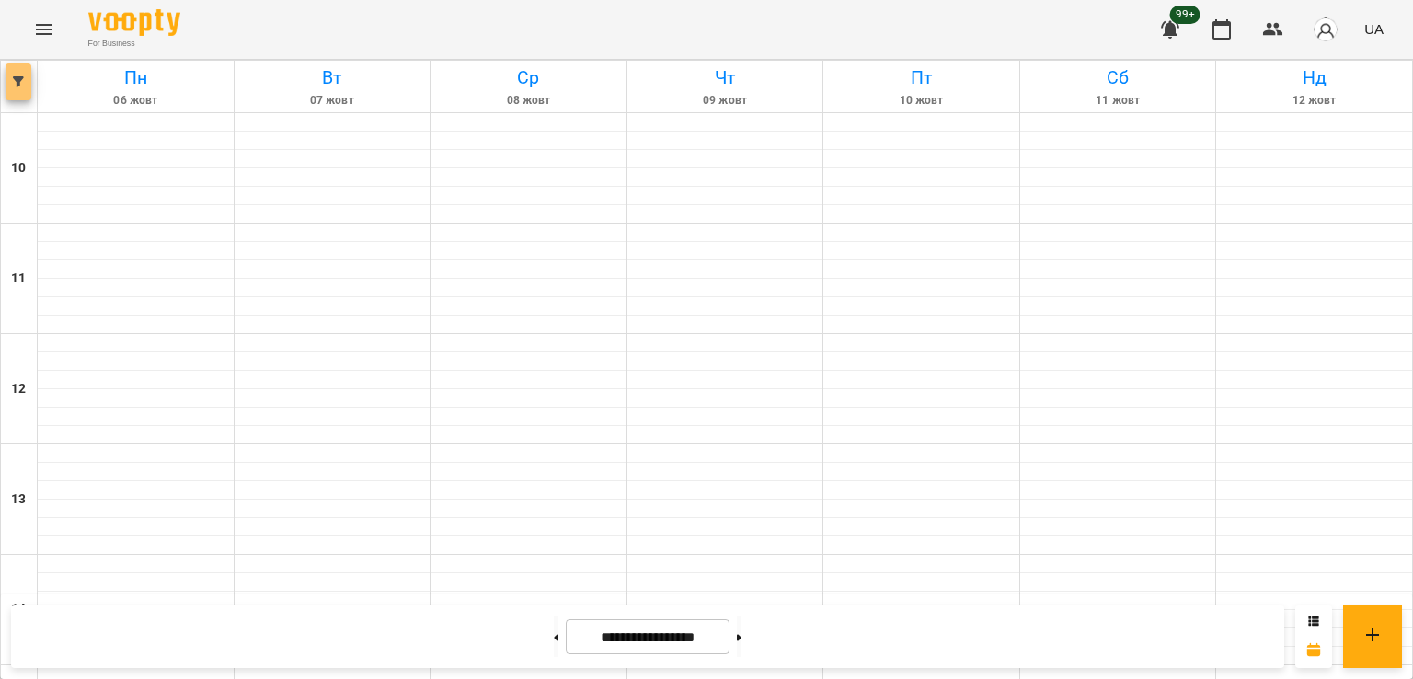
click at [14, 82] on icon "button" at bounding box center [18, 81] width 11 height 11
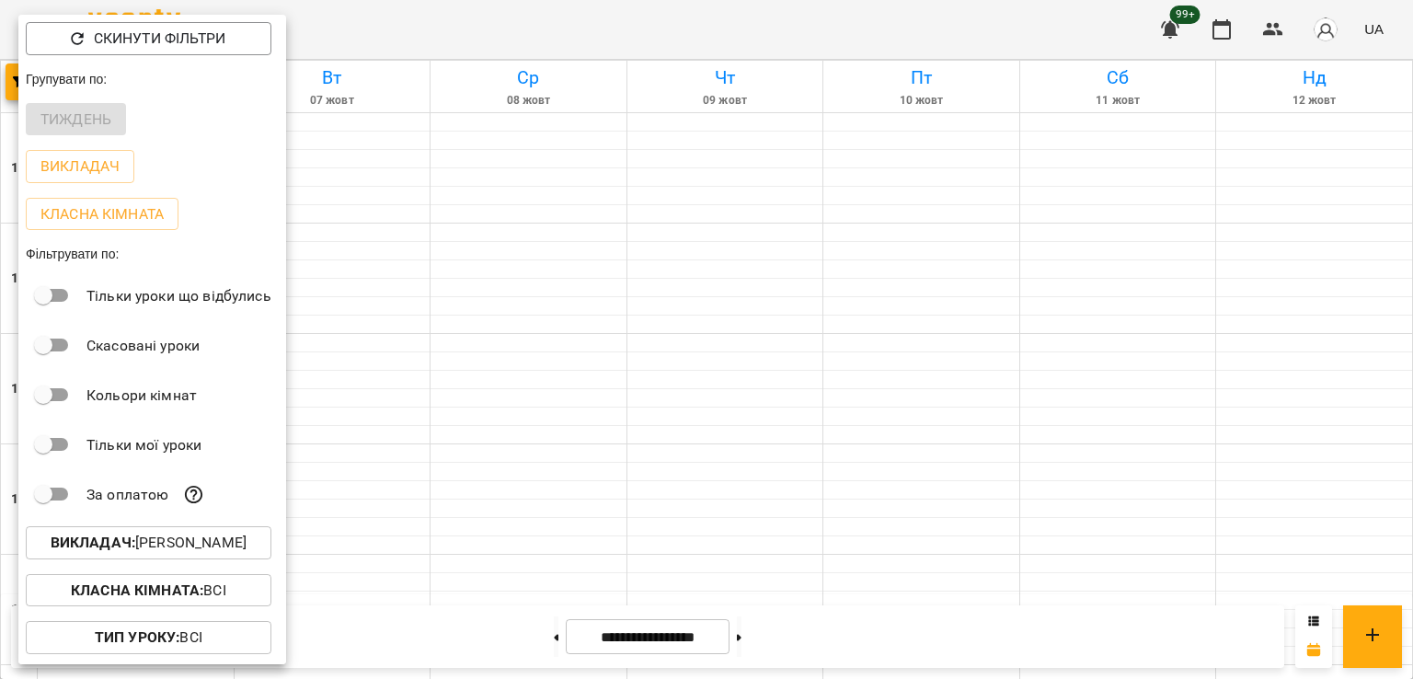
click at [245, 554] on p "Викладач : Владислав Границький" at bounding box center [149, 543] width 196 height 22
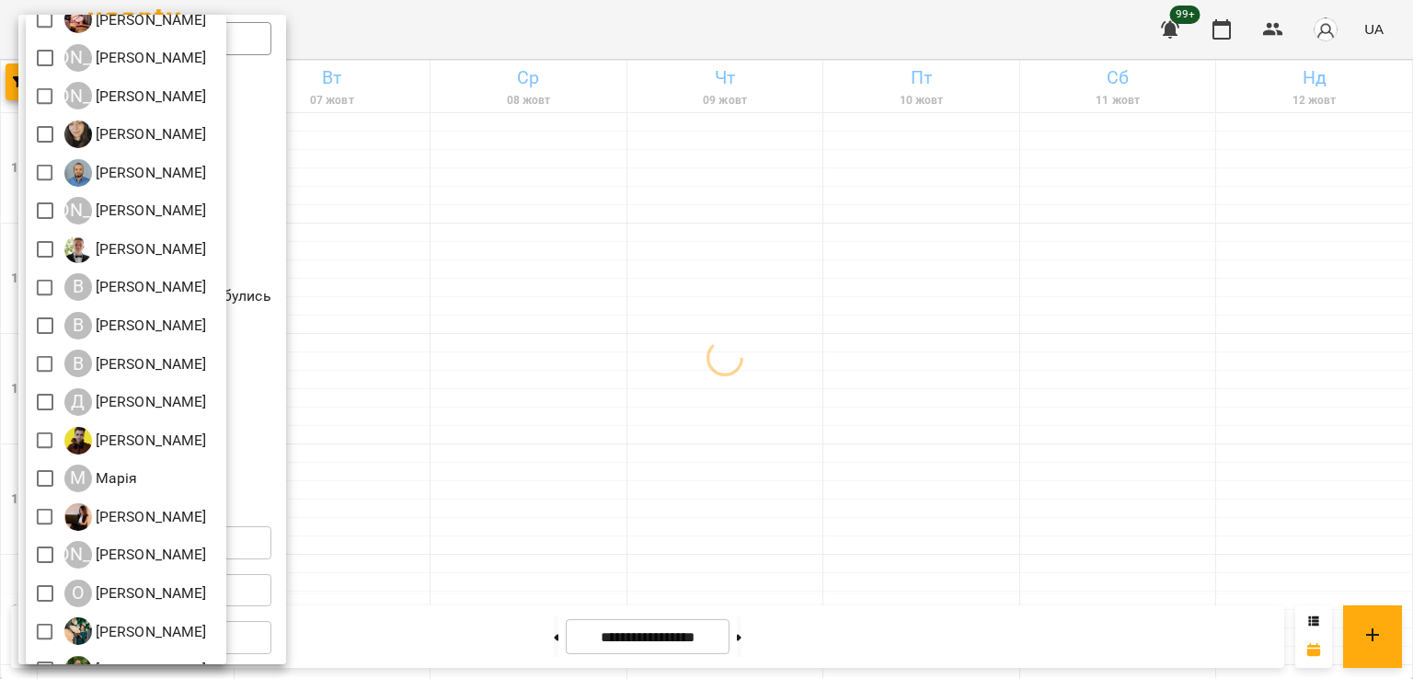
scroll to position [206, 0]
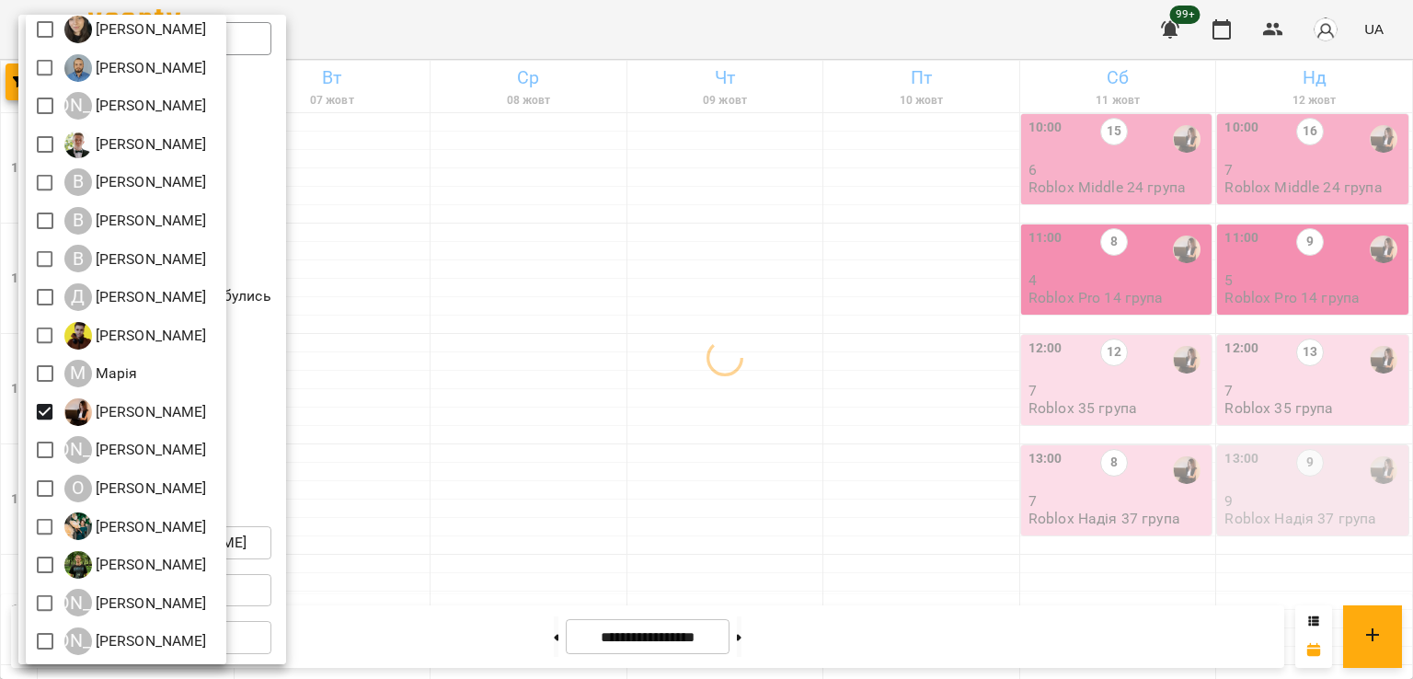
click at [832, 376] on div at bounding box center [706, 339] width 1413 height 679
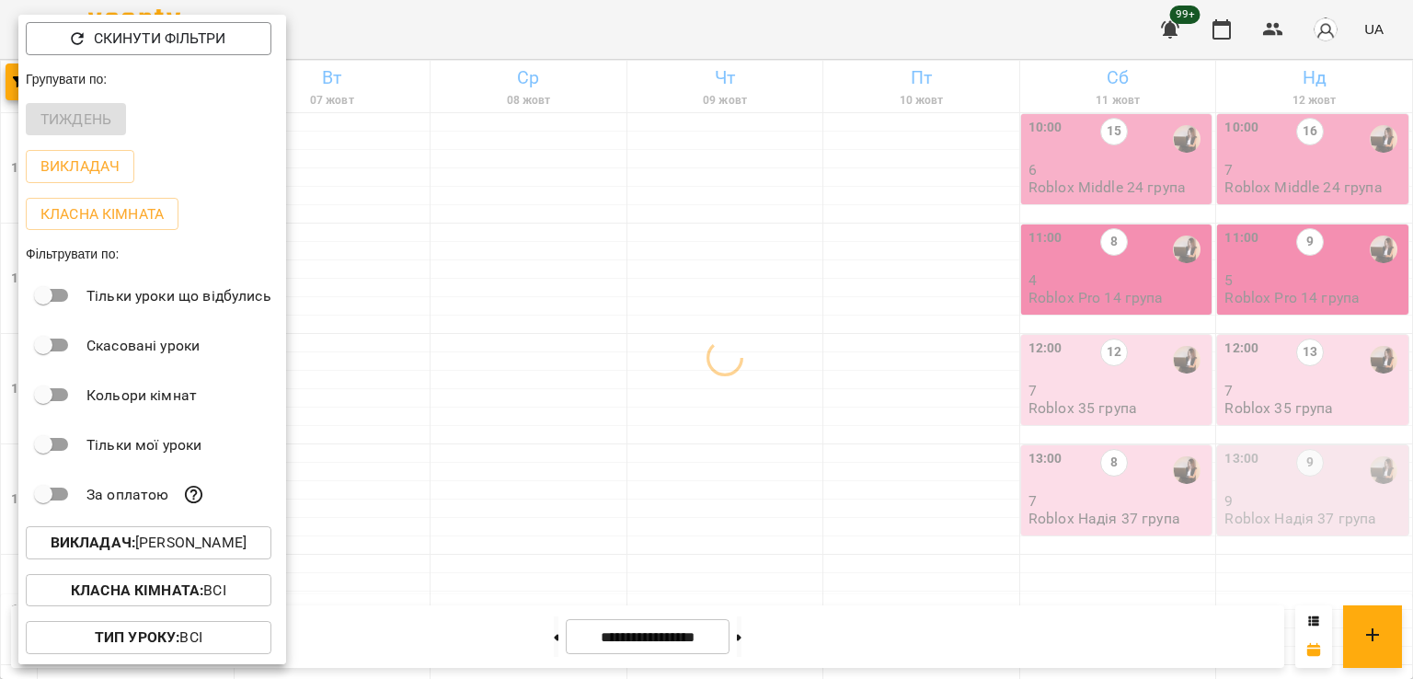
click at [864, 293] on div at bounding box center [706, 339] width 1413 height 679
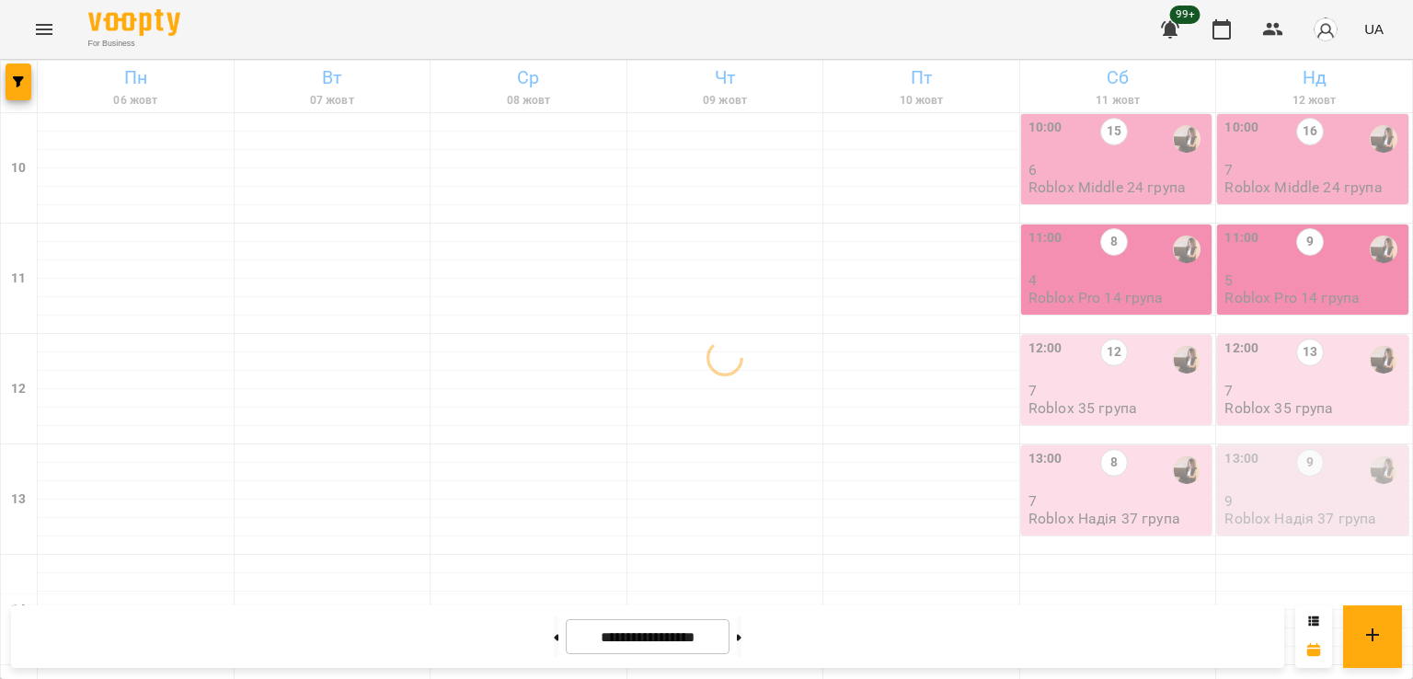
scroll to position [828, 0]
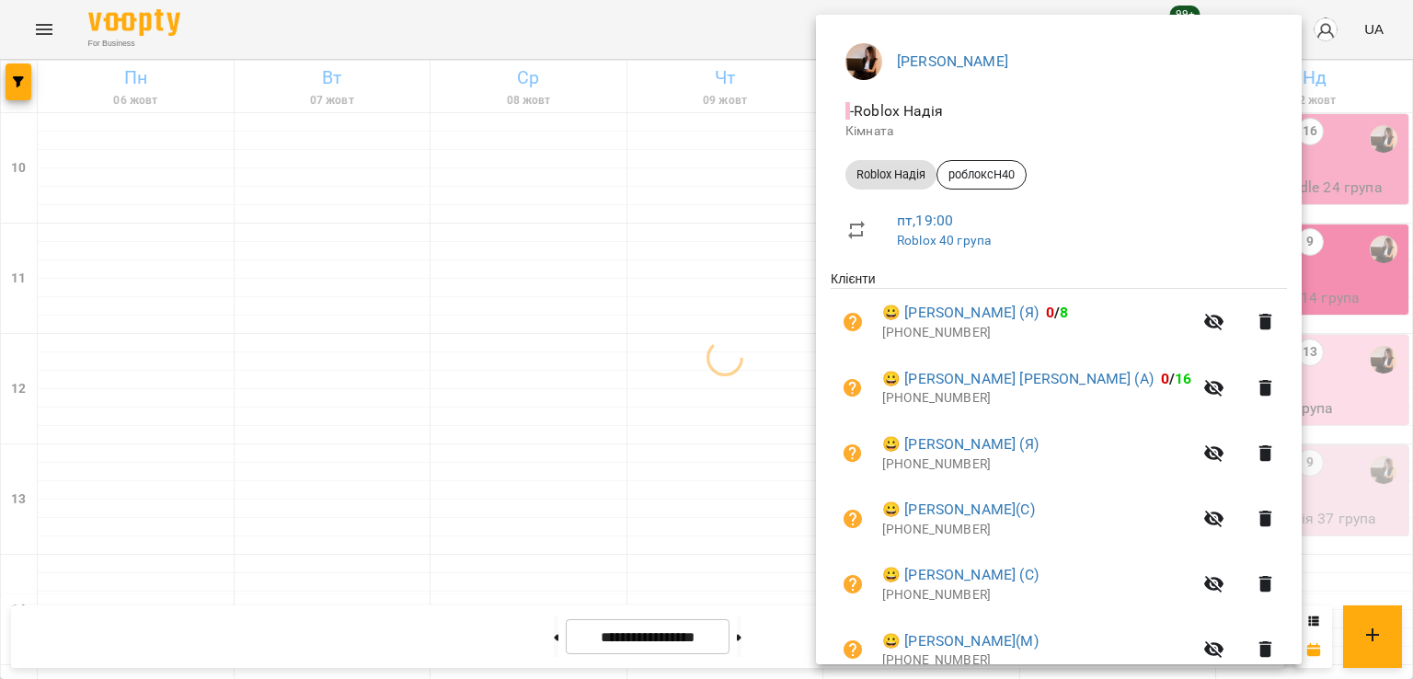
scroll to position [354, 0]
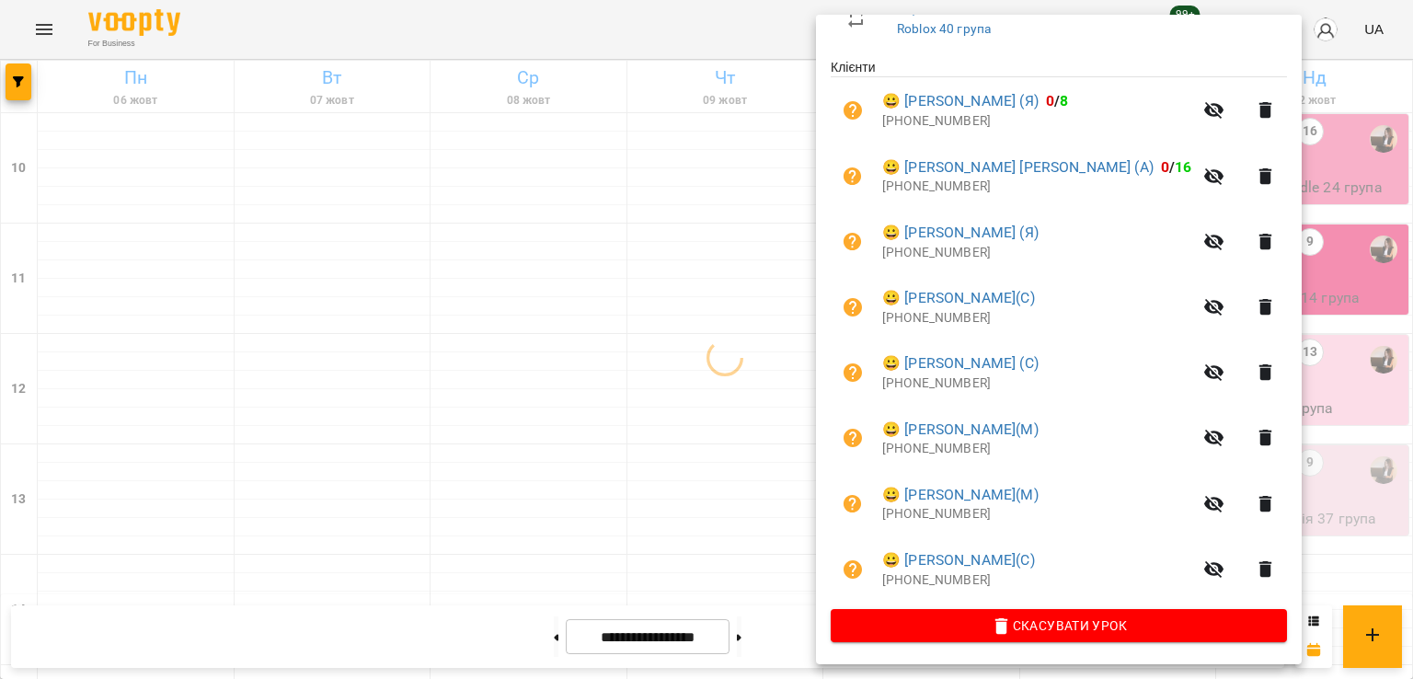
click at [737, 361] on div at bounding box center [706, 339] width 1413 height 679
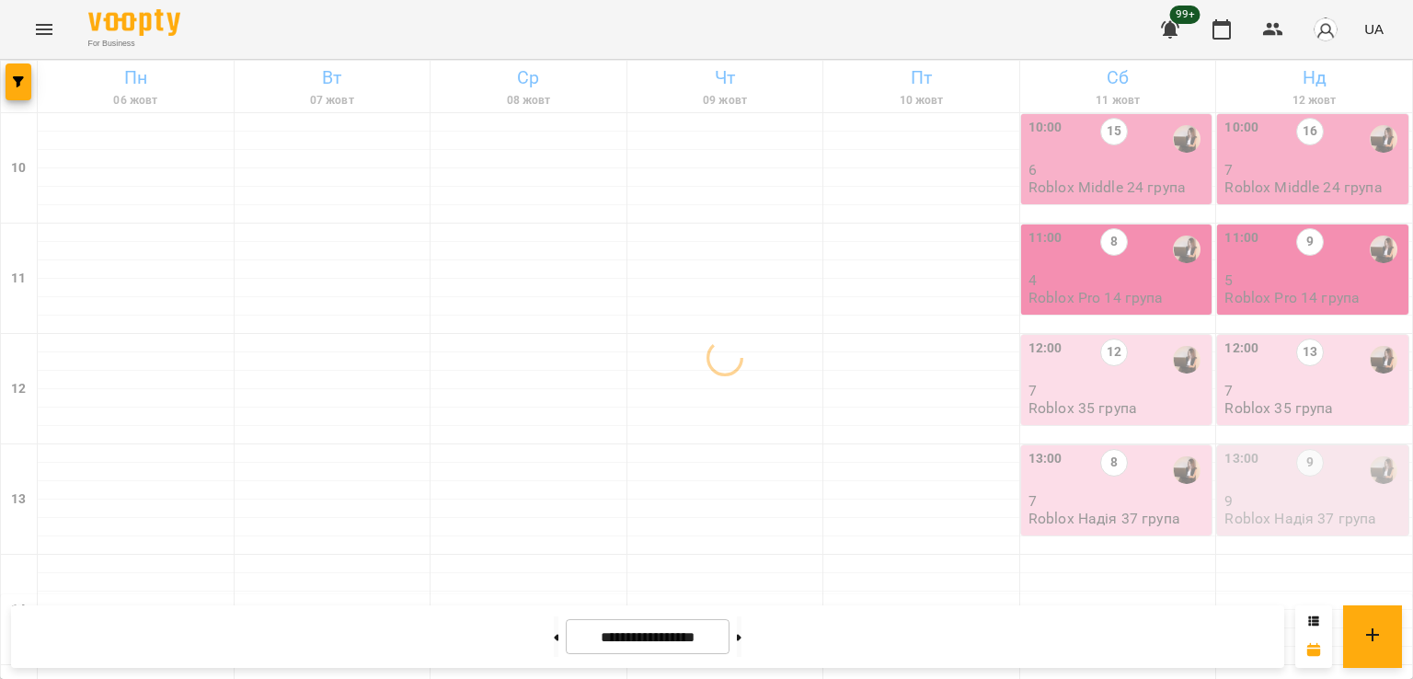
scroll to position [0, 0]
click at [1261, 164] on p "7" at bounding box center [1314, 170] width 180 height 16
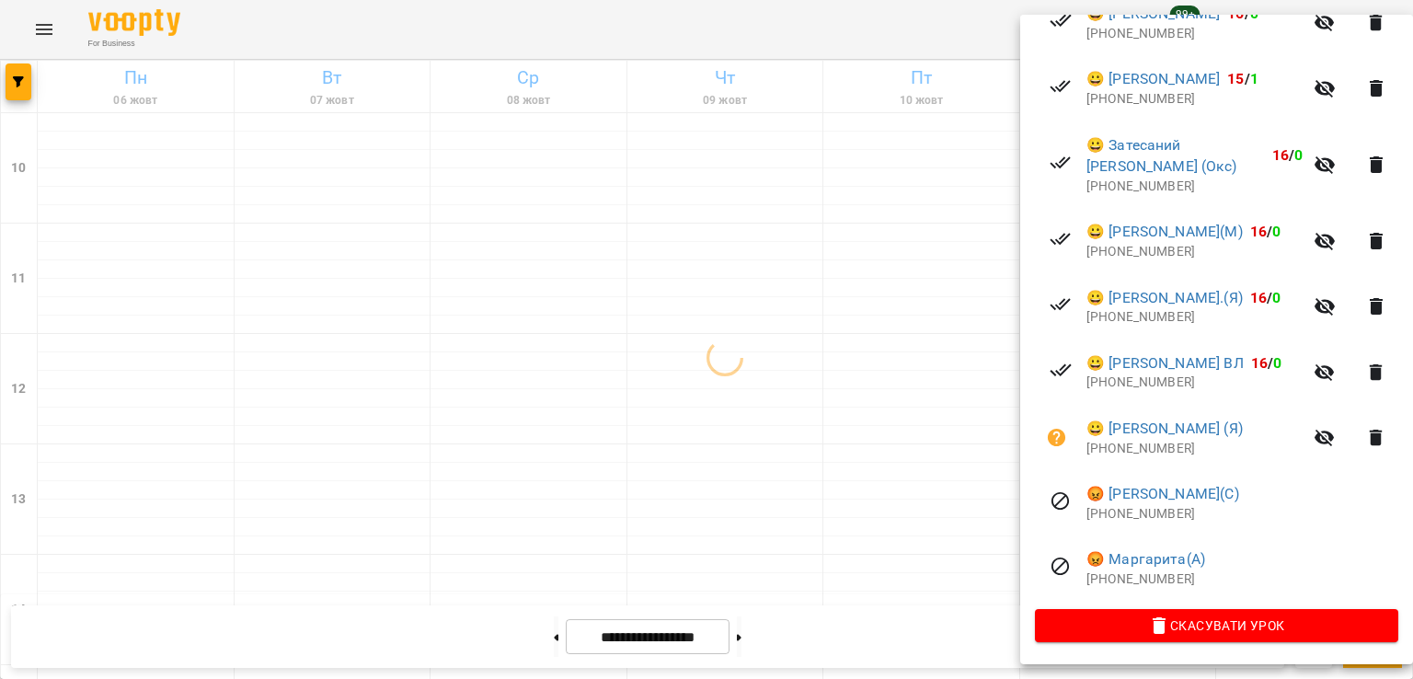
scroll to position [485, 0]
click at [897, 373] on div at bounding box center [706, 339] width 1413 height 679
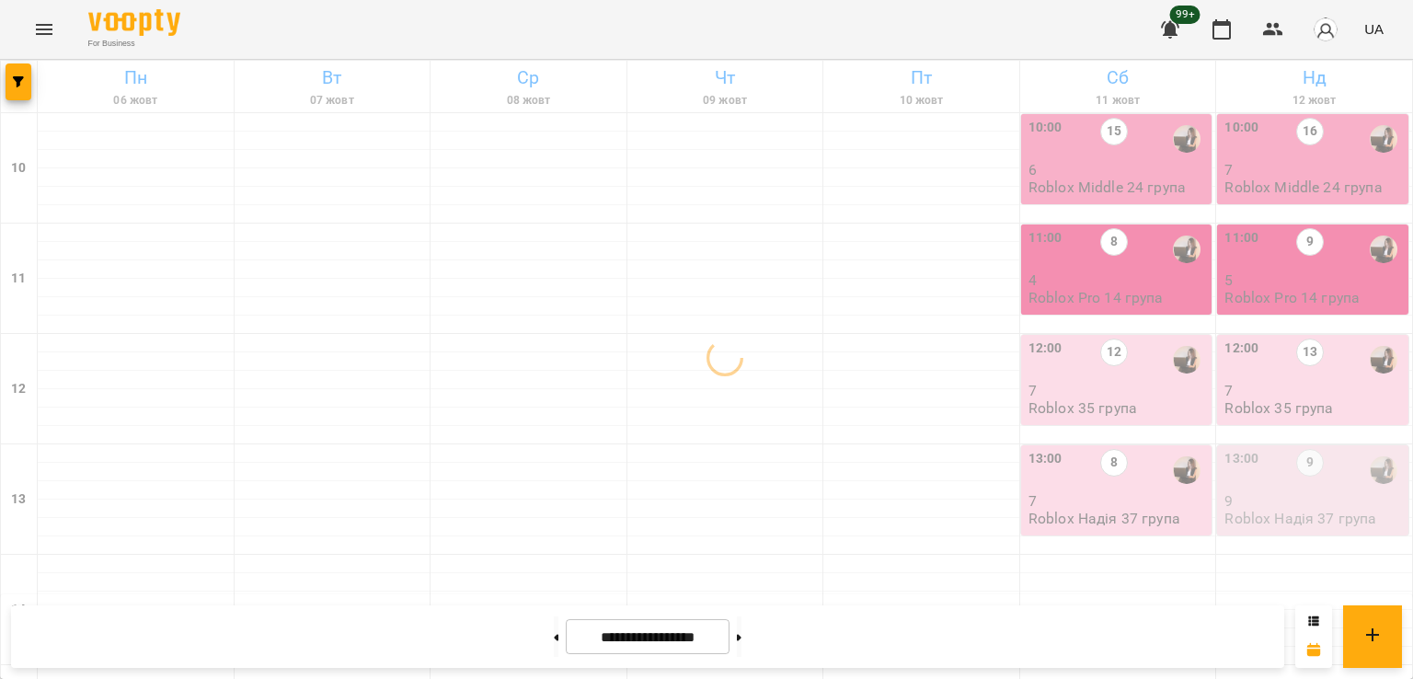
click at [1108, 185] on p "Roblox Middle 24 група" at bounding box center [1106, 187] width 157 height 16
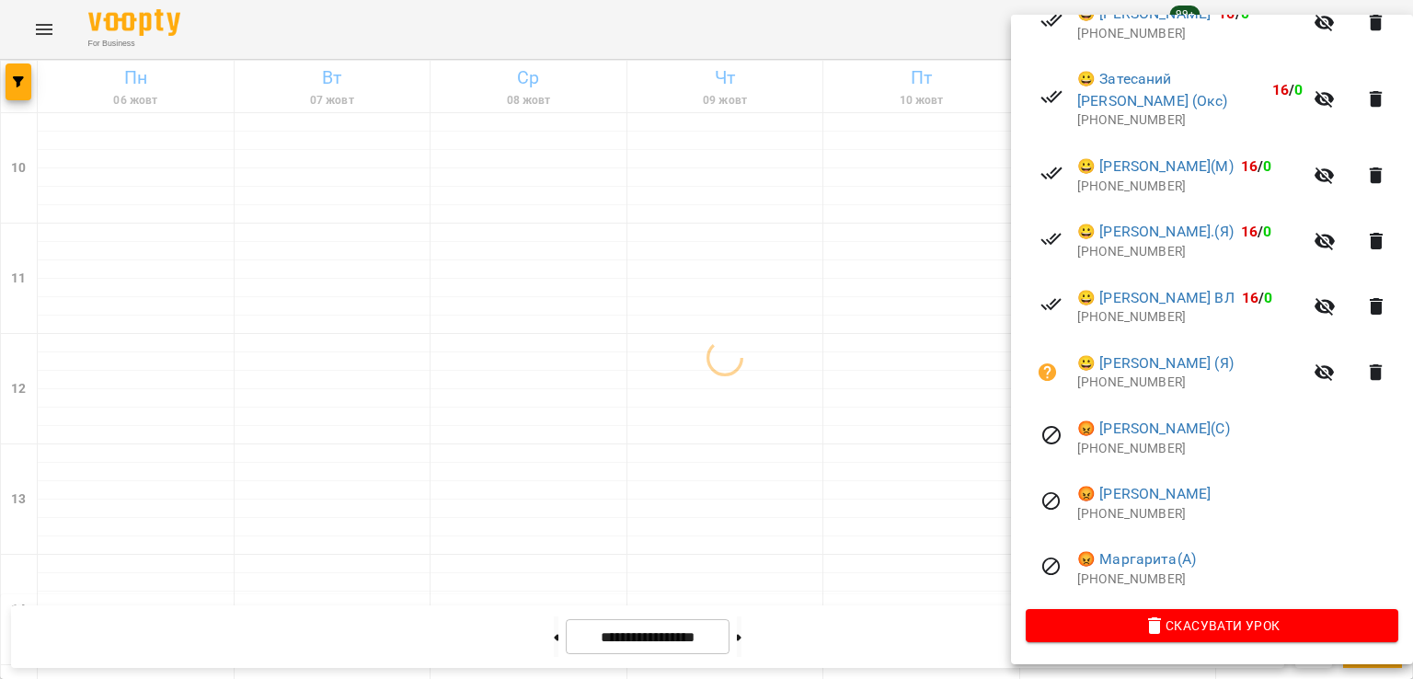
scroll to position [419, 0]
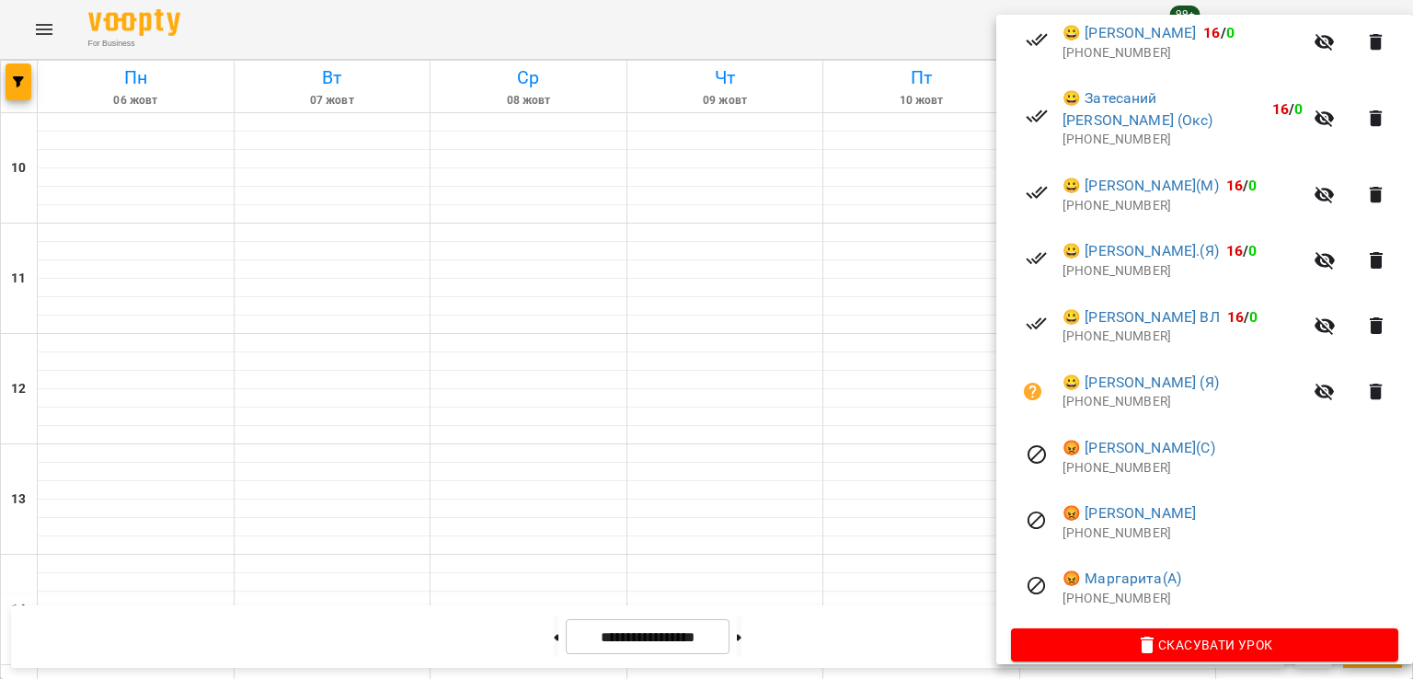
click at [885, 317] on div at bounding box center [706, 339] width 1413 height 679
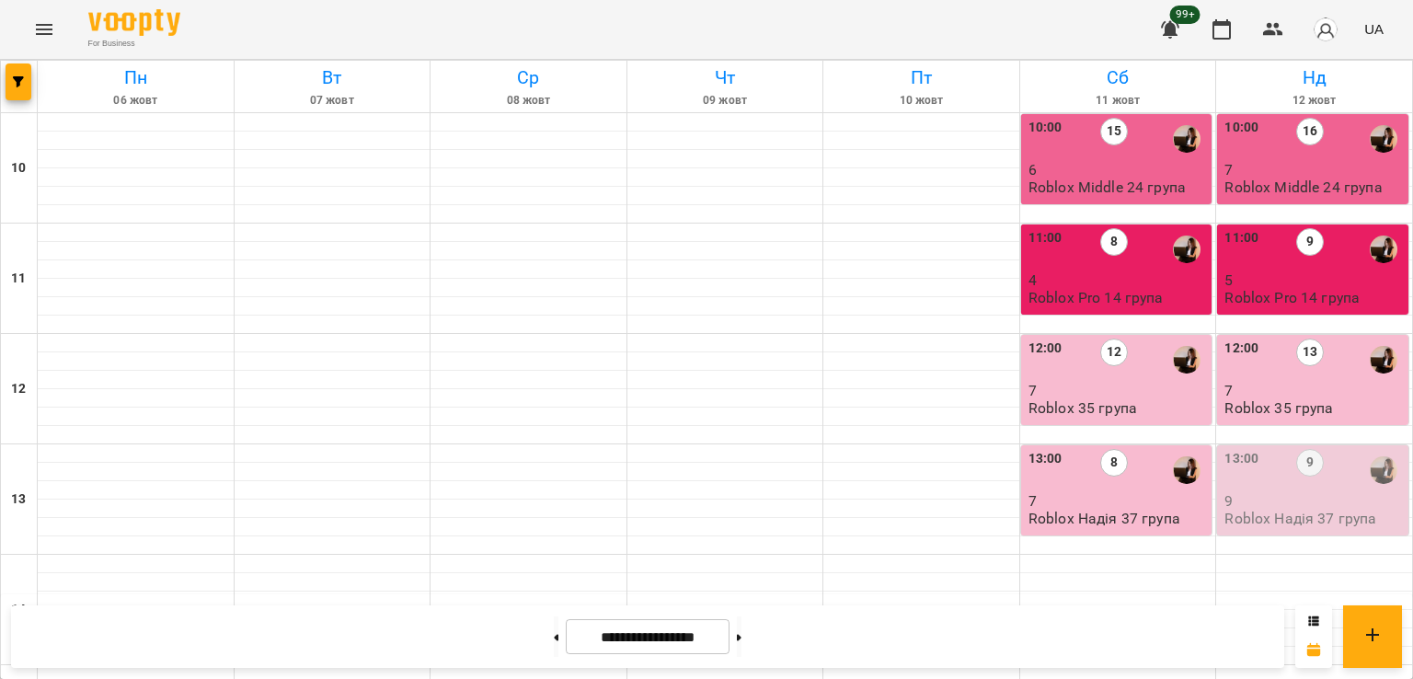
click at [1105, 168] on p "6" at bounding box center [1118, 170] width 180 height 16
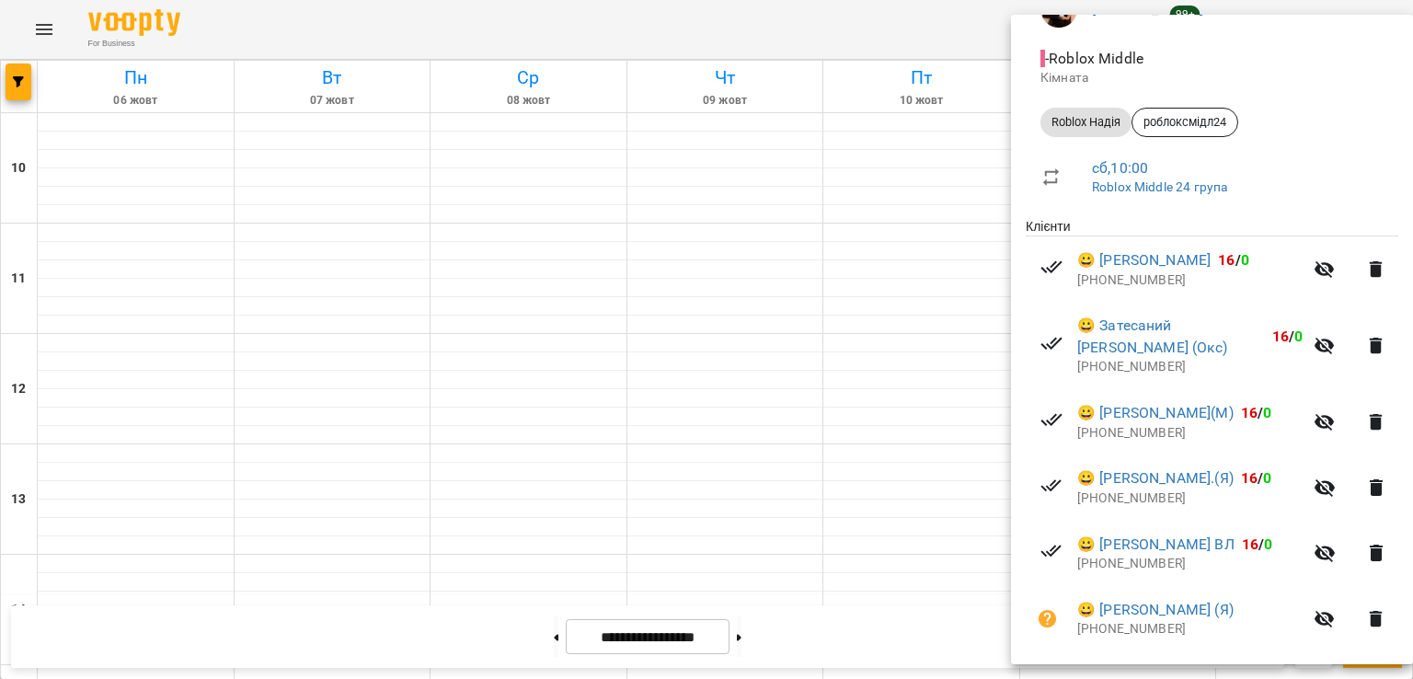
scroll to position [442, 0]
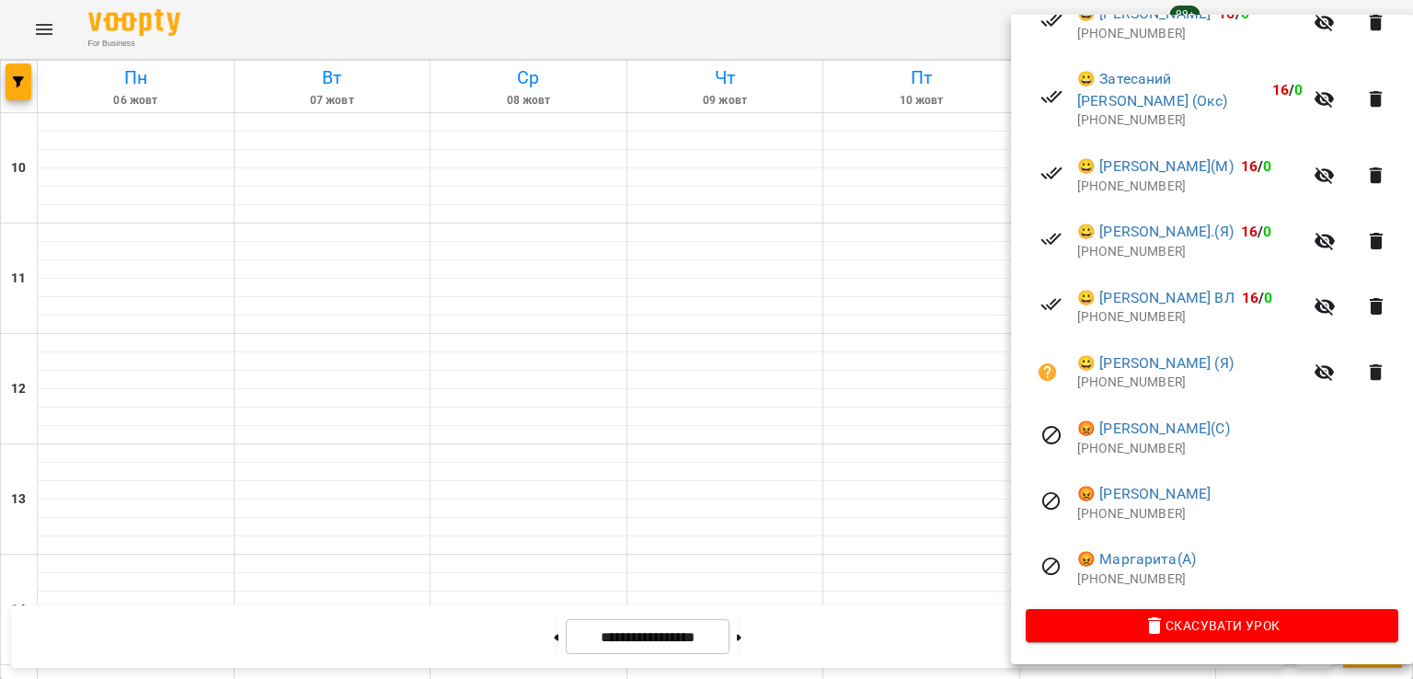
click at [891, 358] on div at bounding box center [706, 339] width 1413 height 679
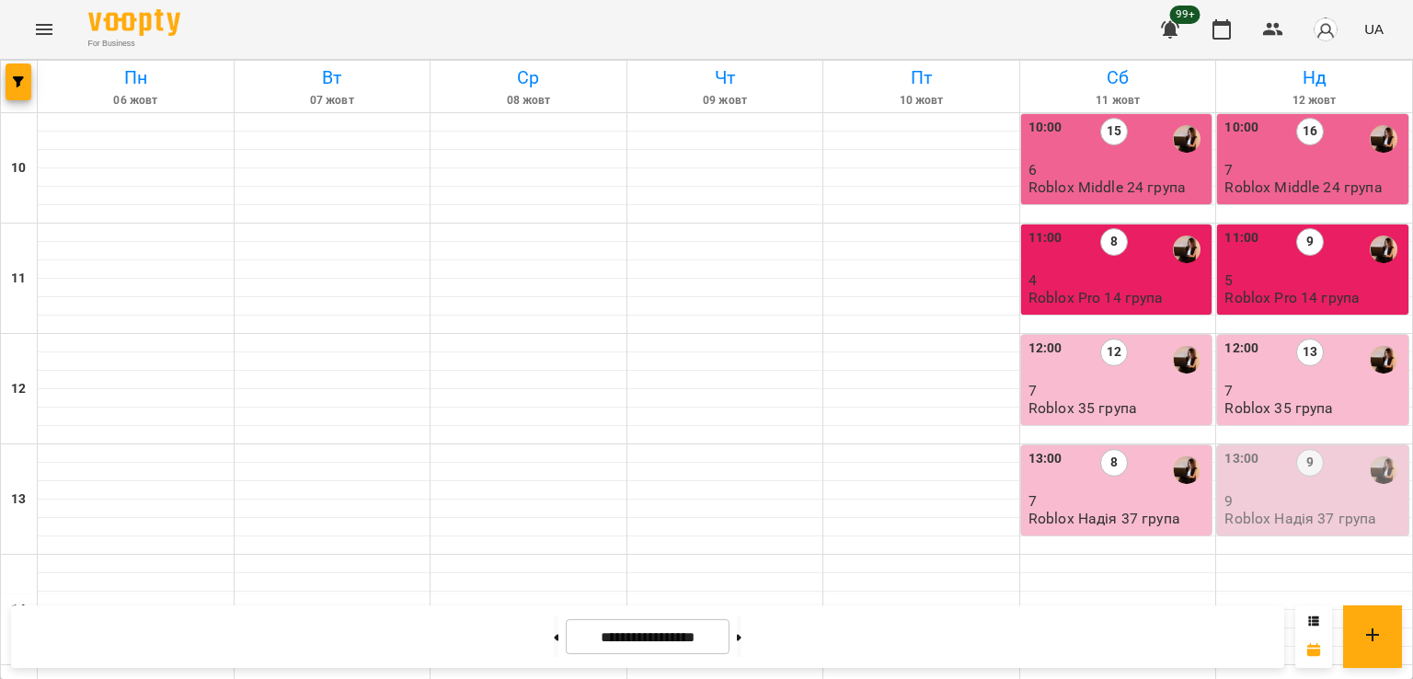
scroll to position [0, 0]
click at [1332, 383] on p "7" at bounding box center [1314, 391] width 180 height 16
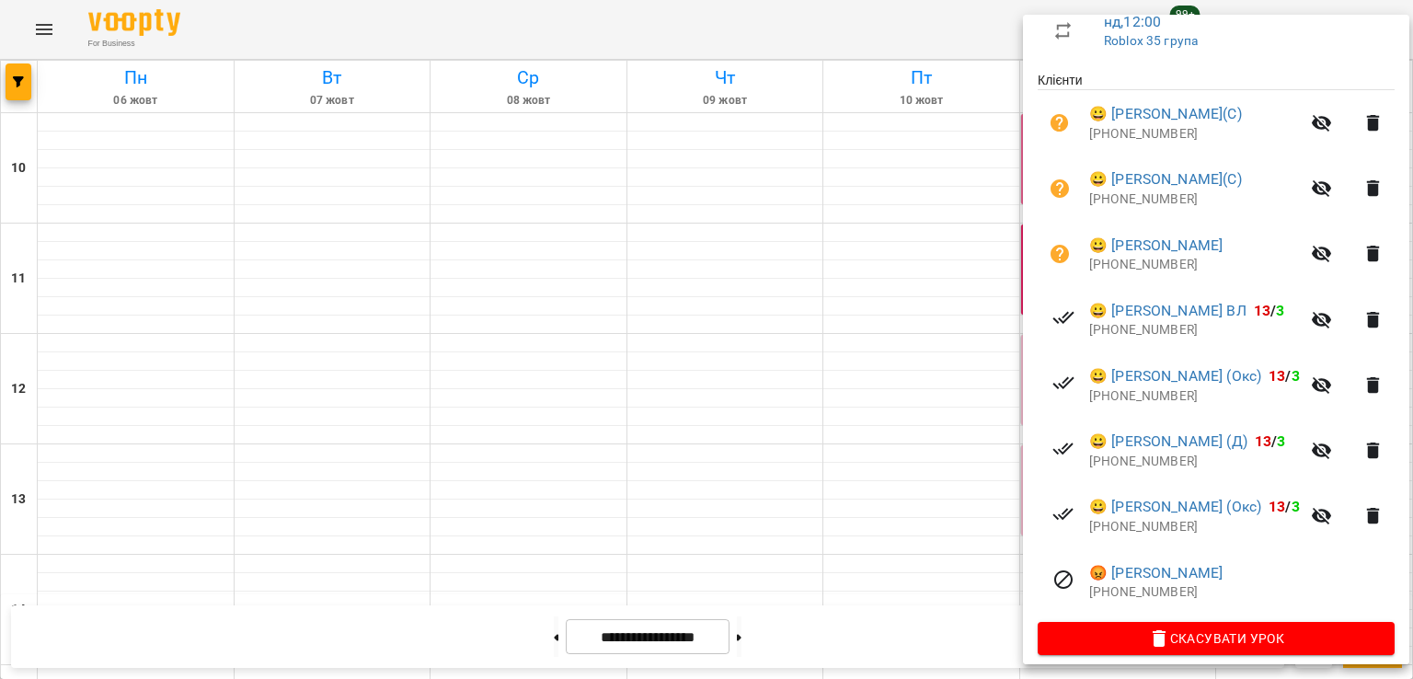
scroll to position [419, 0]
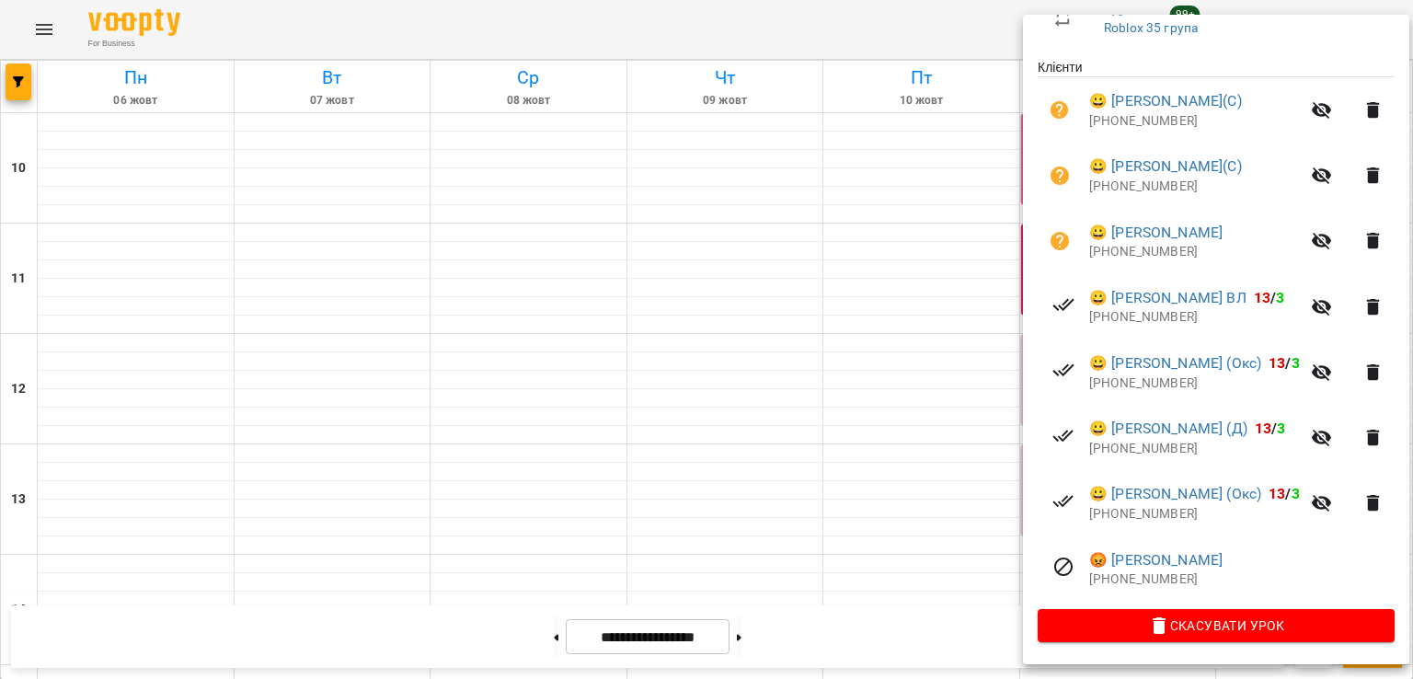
click at [887, 361] on div at bounding box center [706, 339] width 1413 height 679
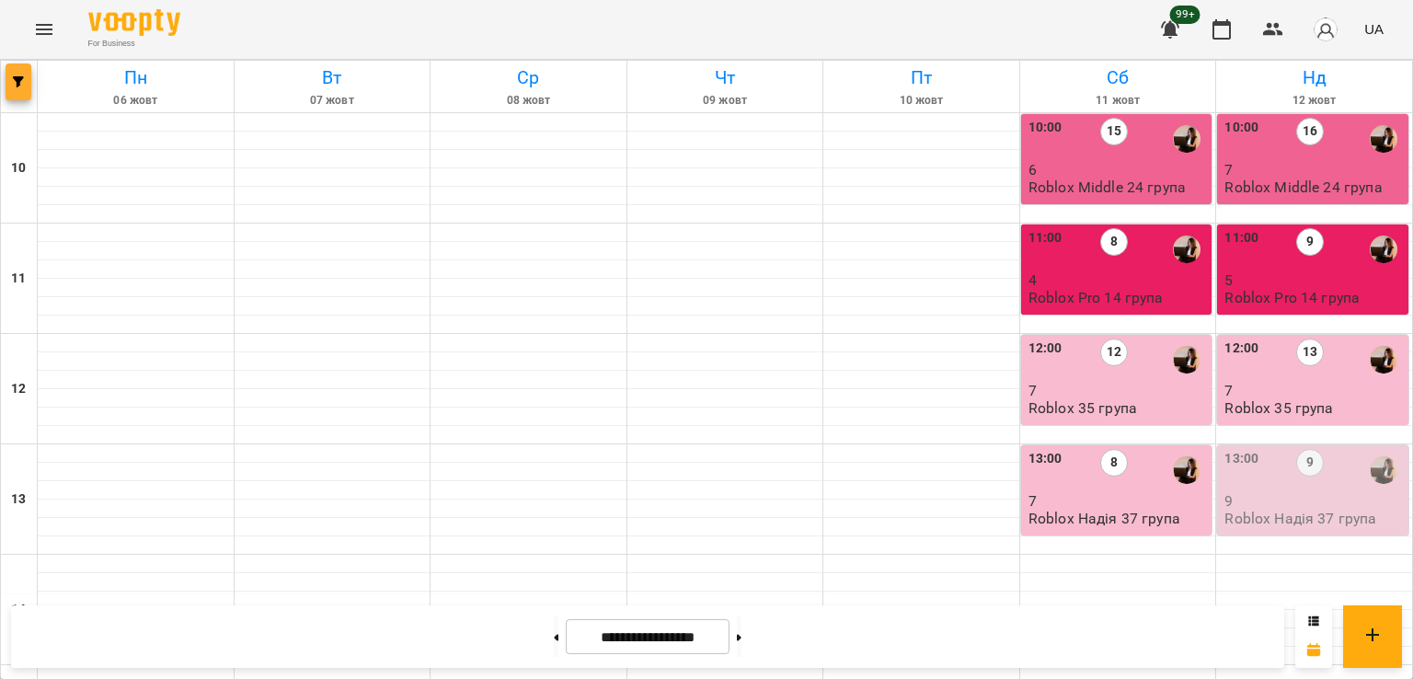
drag, startPoint x: 3, startPoint y: 91, endPoint x: 15, endPoint y: 76, distance: 19.0
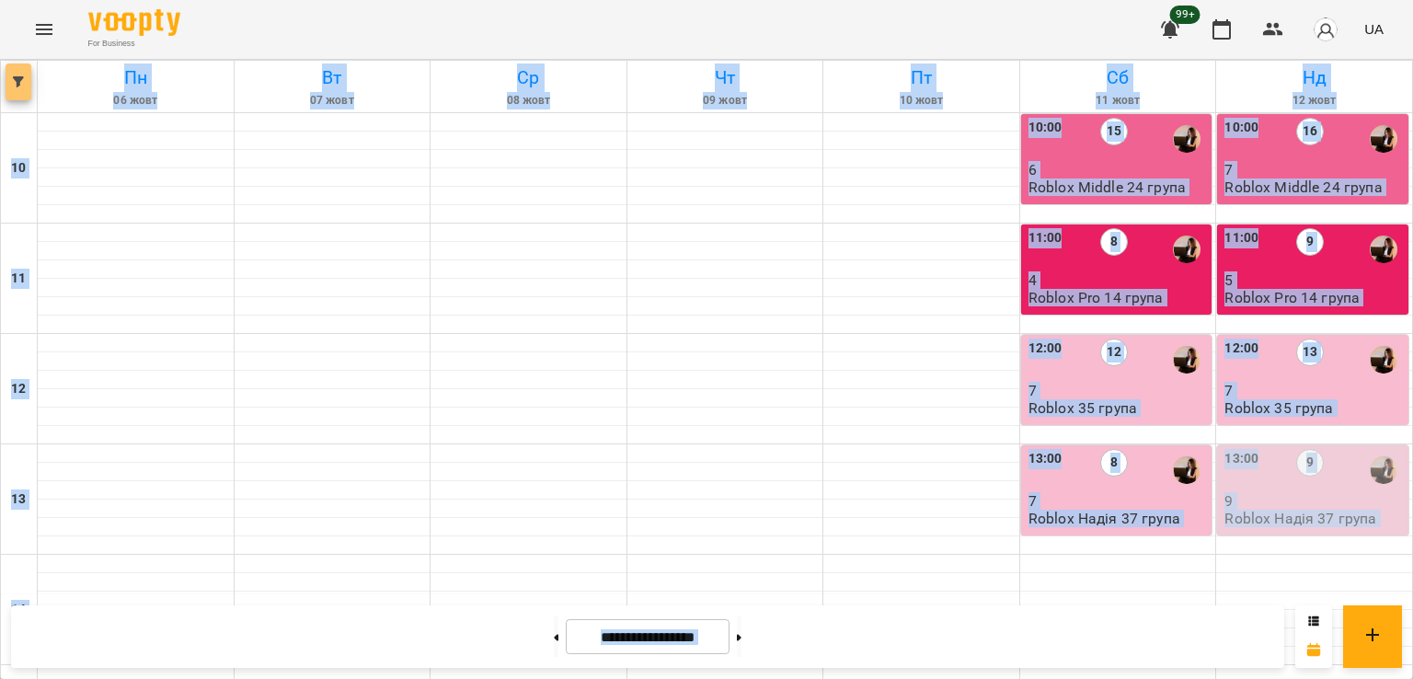
click at [19, 71] on button "button" at bounding box center [19, 81] width 26 height 37
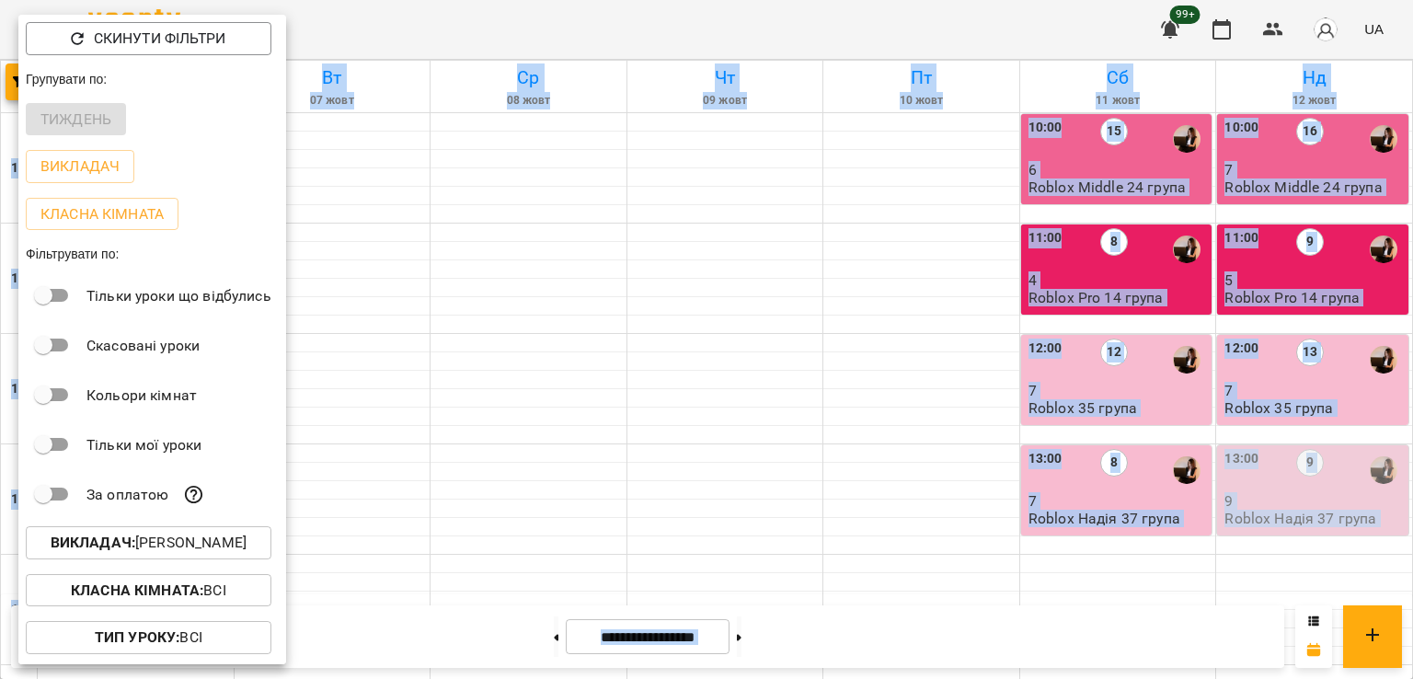
click at [229, 543] on p "Викладач : Надія Шрай" at bounding box center [149, 543] width 196 height 22
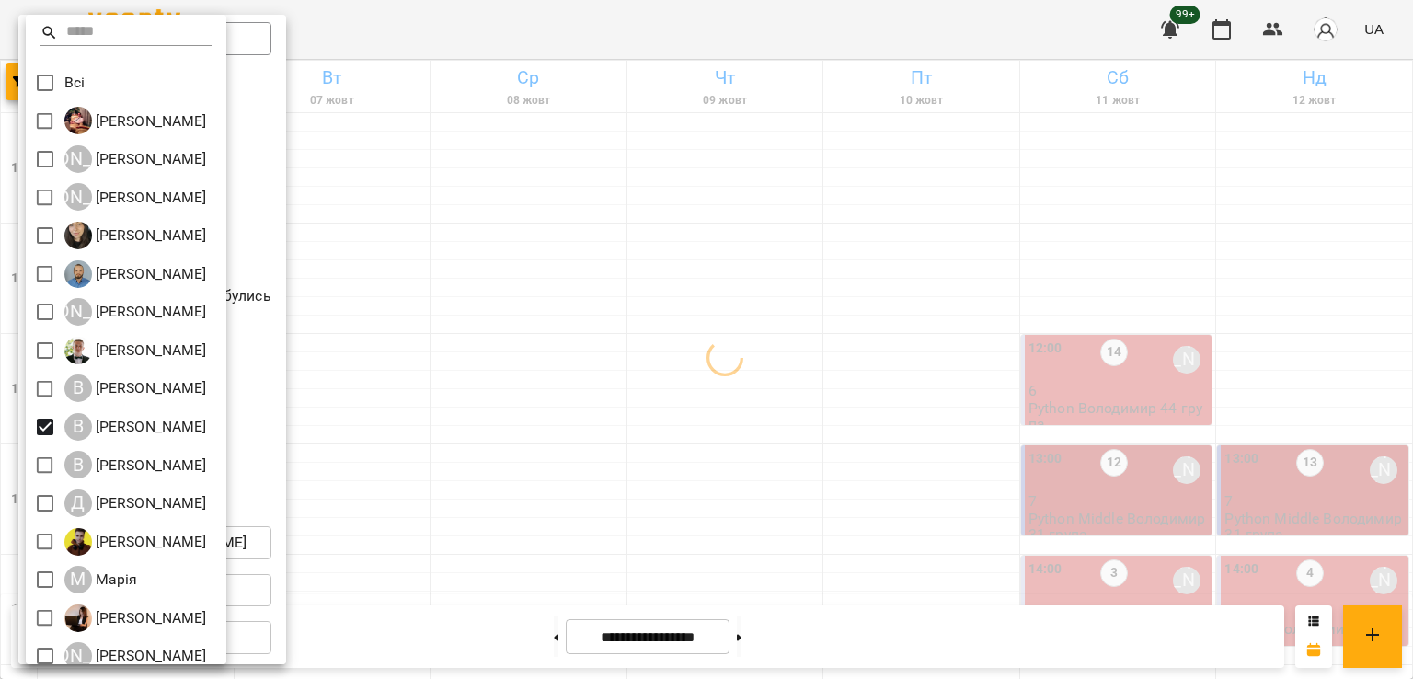
click at [1026, 390] on div at bounding box center [706, 339] width 1413 height 679
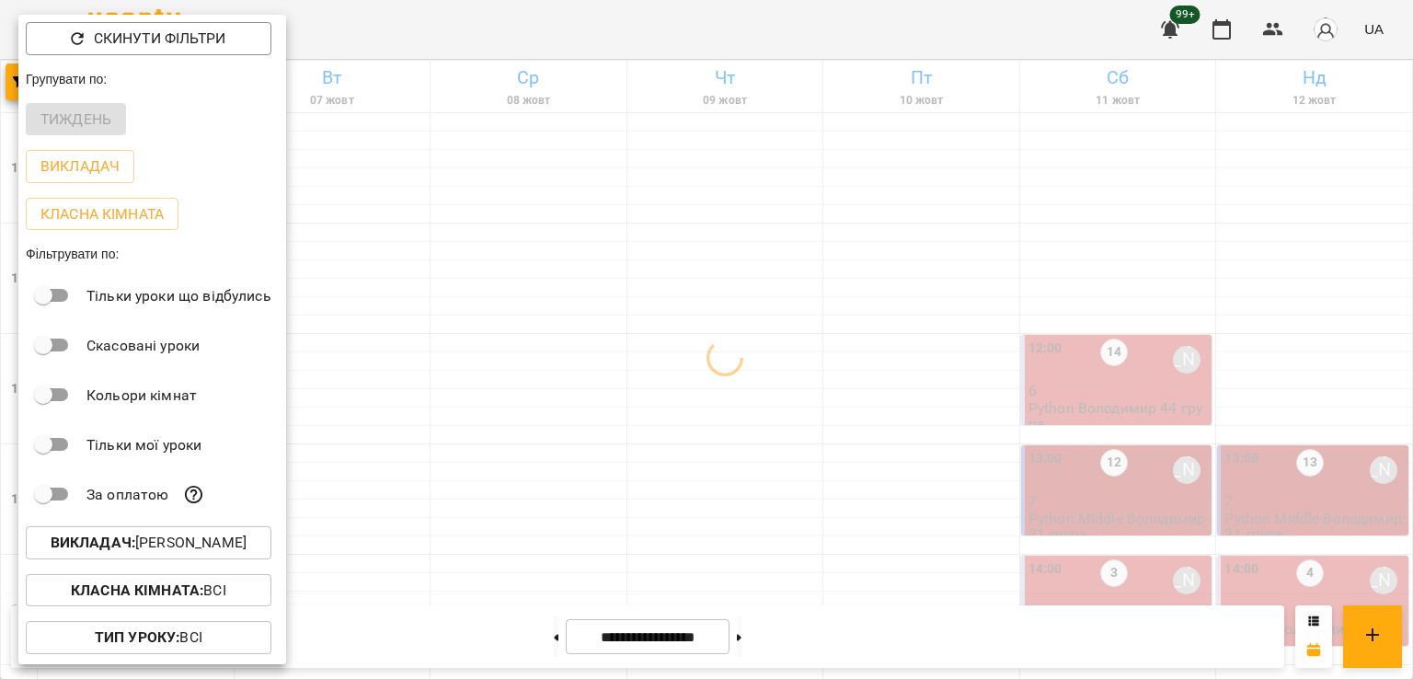
click at [1153, 468] on div at bounding box center [706, 339] width 1413 height 679
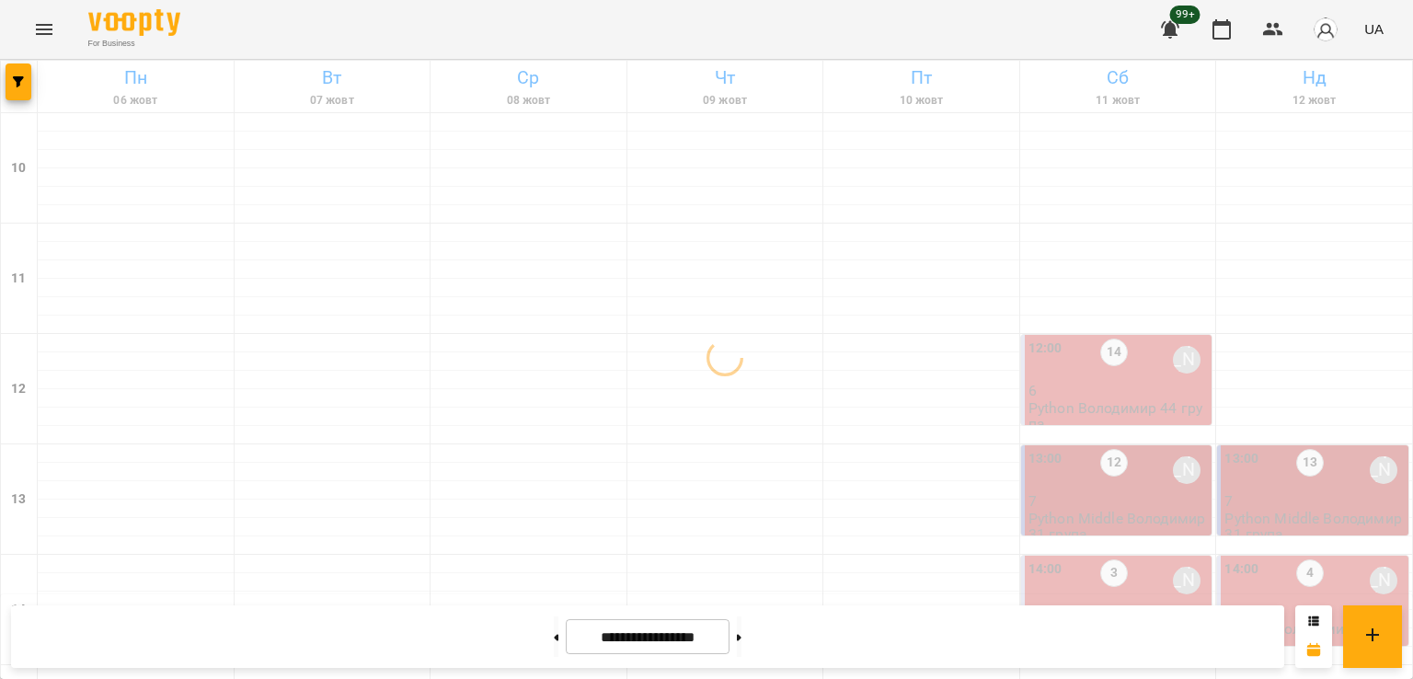
click at [1100, 376] on div "14" at bounding box center [1114, 359] width 28 height 42
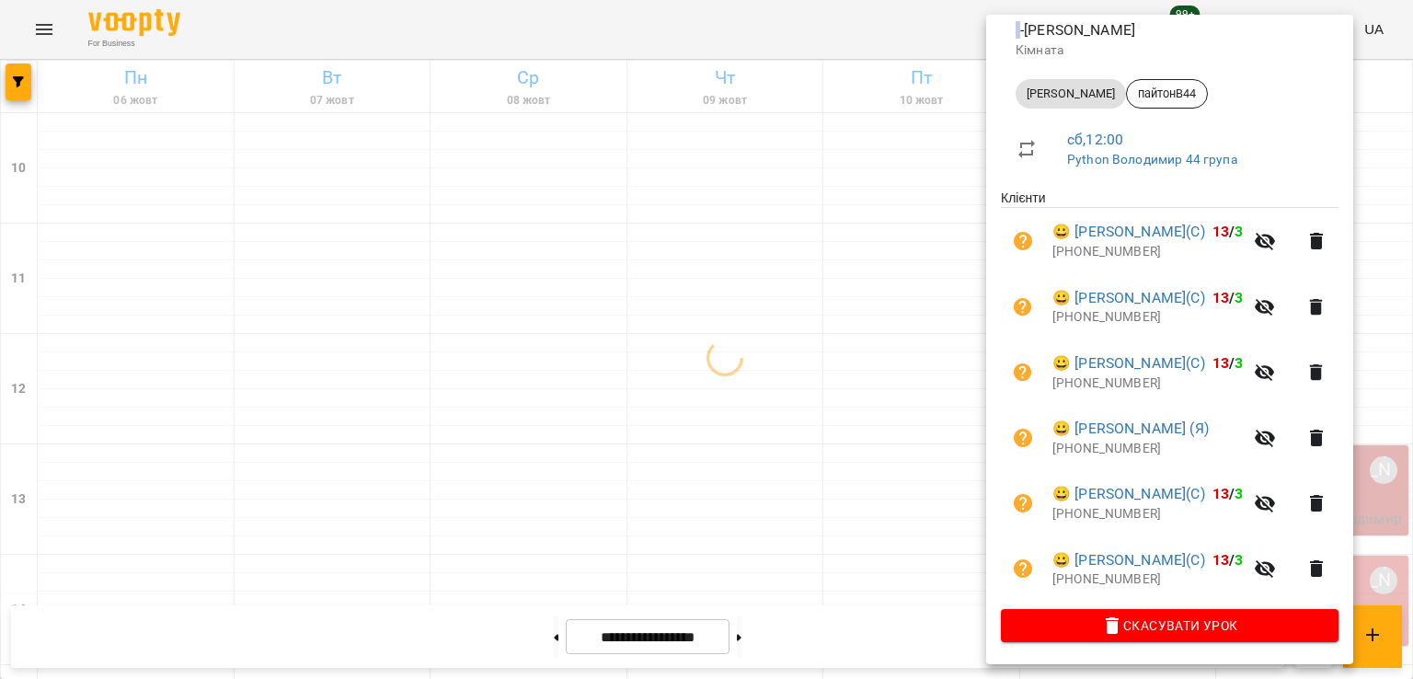
scroll to position [267, 0]
click at [692, 472] on div at bounding box center [706, 339] width 1413 height 679
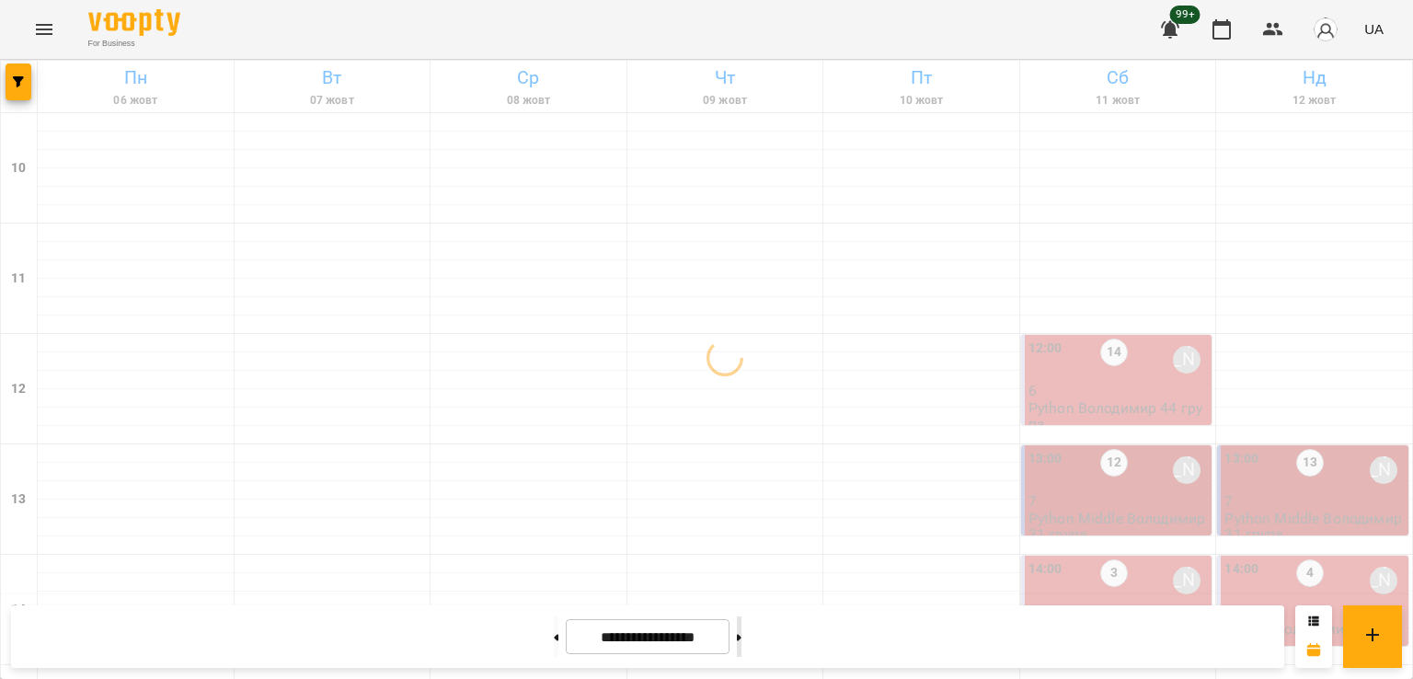
click at [741, 646] on button at bounding box center [739, 636] width 5 height 40
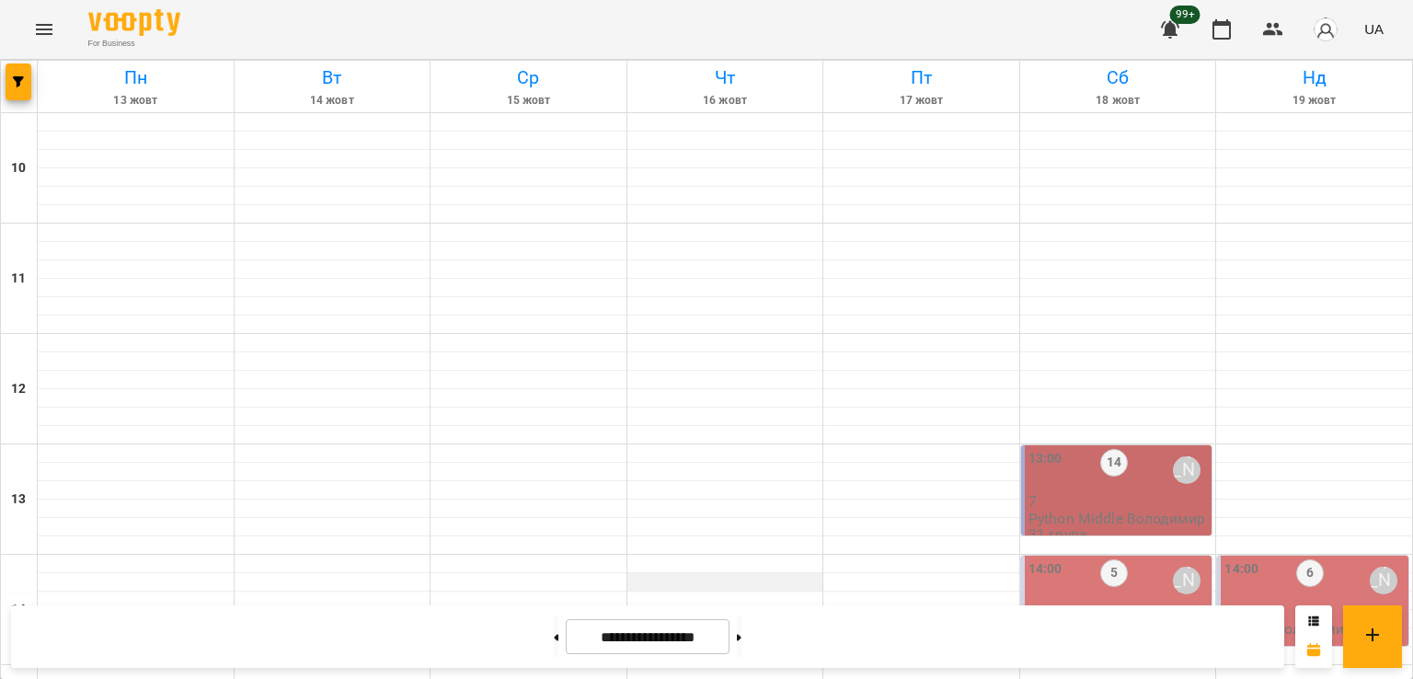
scroll to position [184, 0]
click at [1100, 449] on div "14" at bounding box center [1114, 470] width 28 height 42
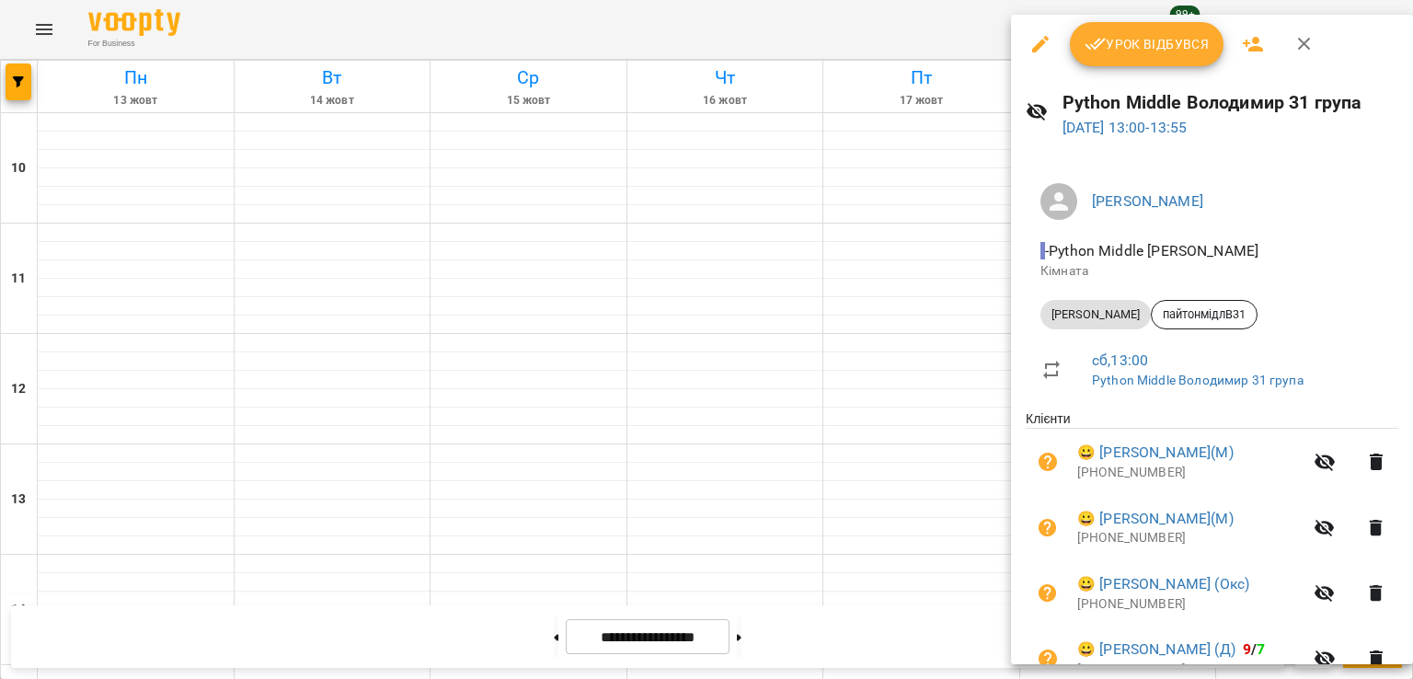
click at [913, 409] on div at bounding box center [706, 339] width 1413 height 679
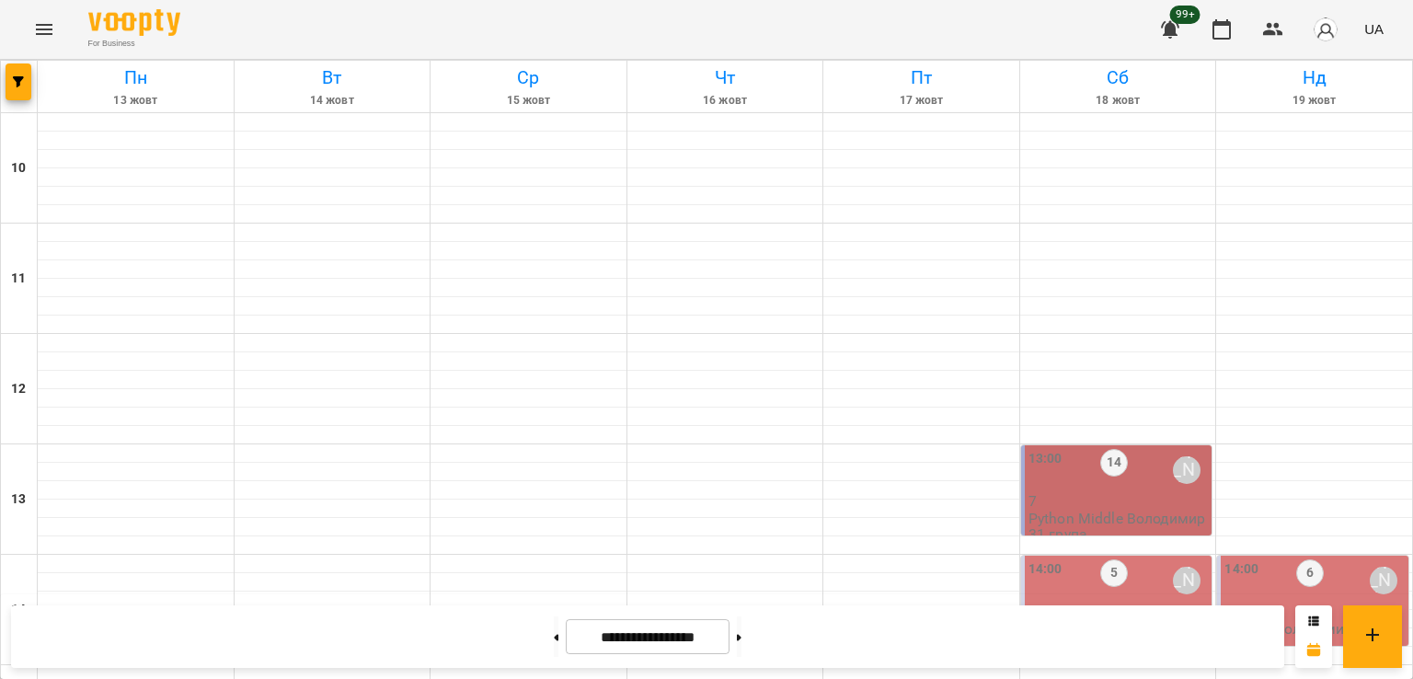
click at [1100, 559] on div "5" at bounding box center [1114, 580] width 28 height 42
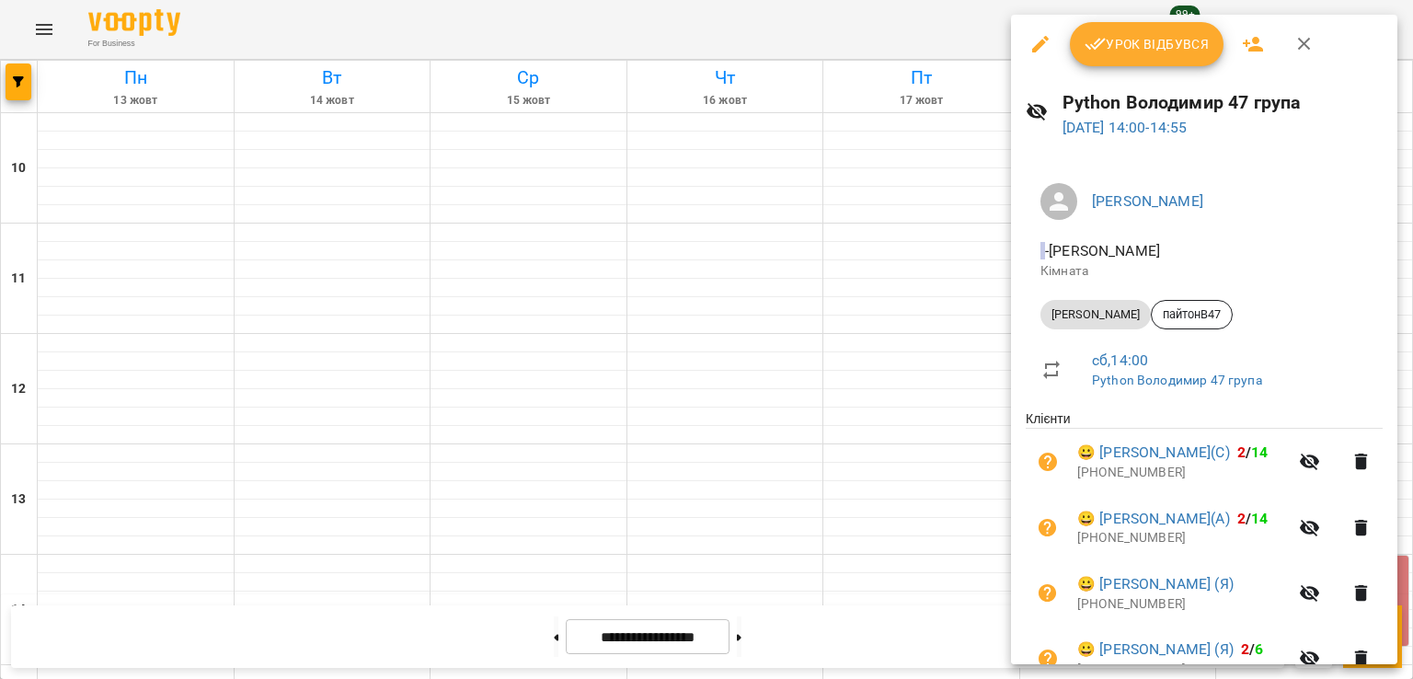
click at [858, 404] on div at bounding box center [706, 339] width 1413 height 679
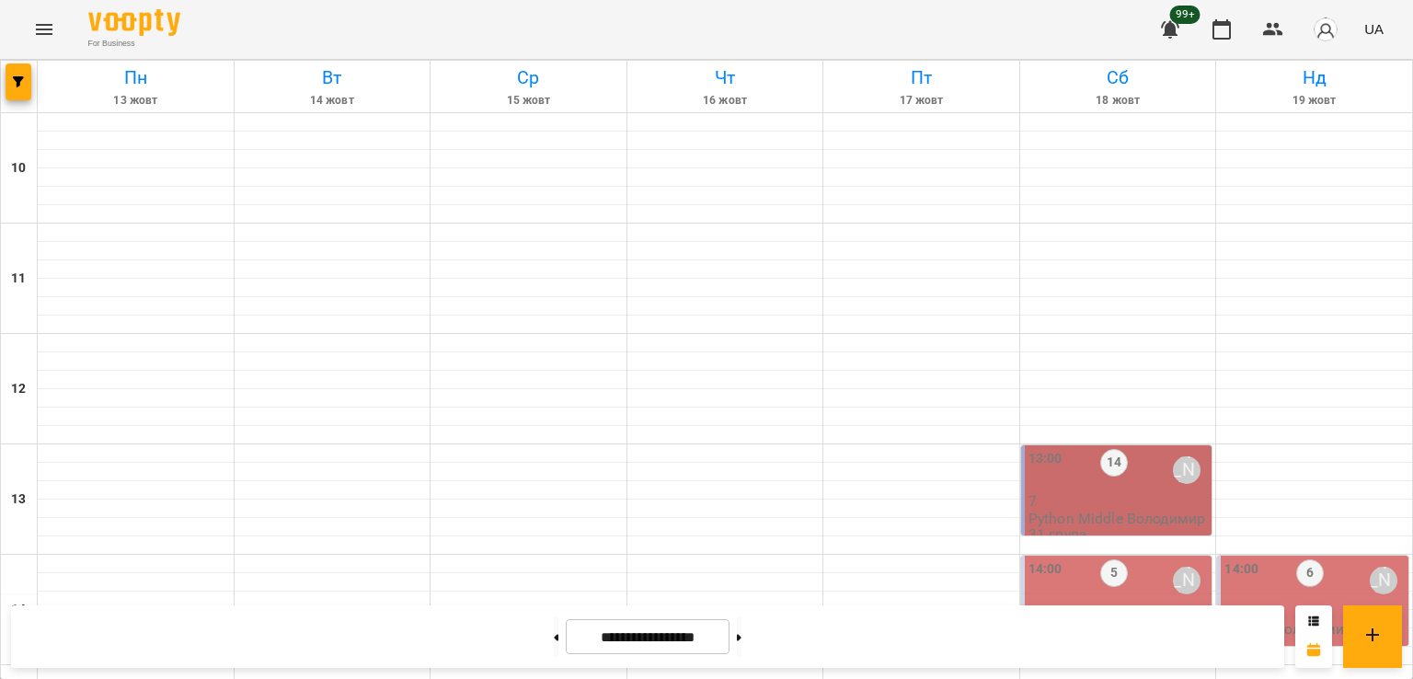
click at [1105, 493] on p "7" at bounding box center [1118, 501] width 180 height 16
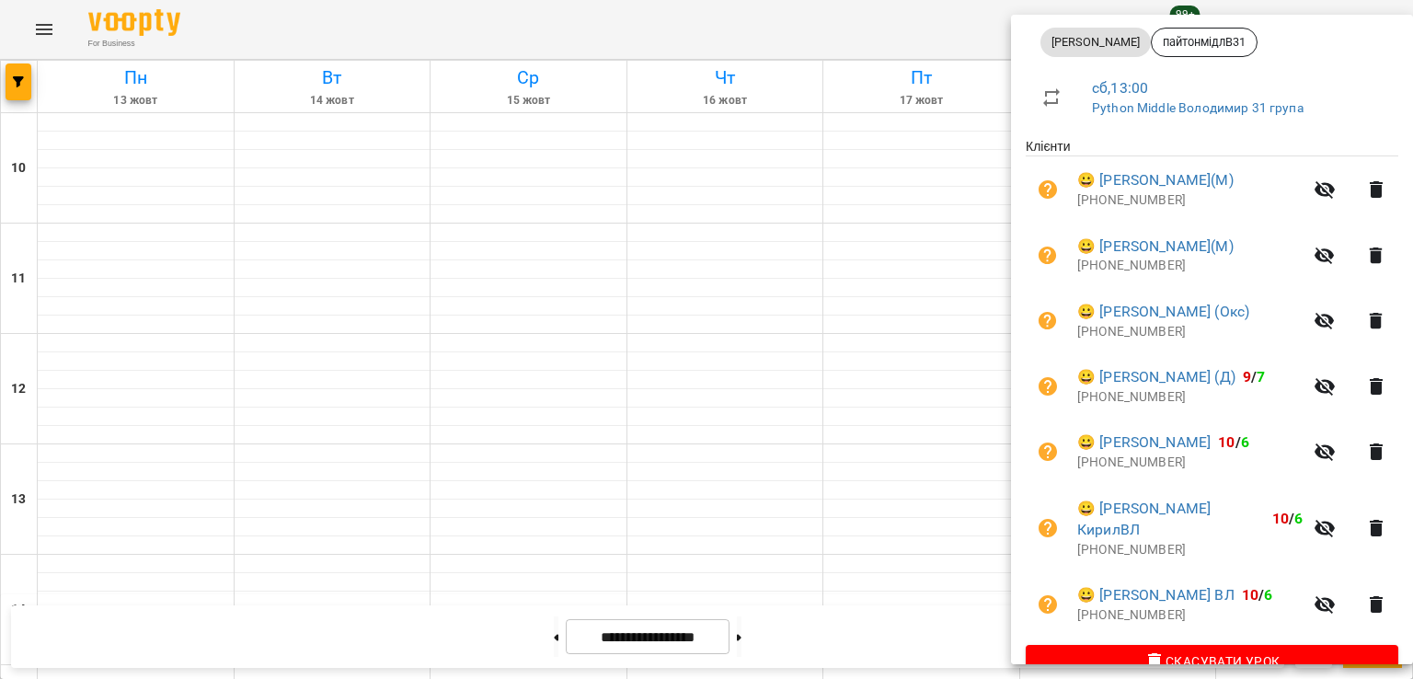
scroll to position [310, 0]
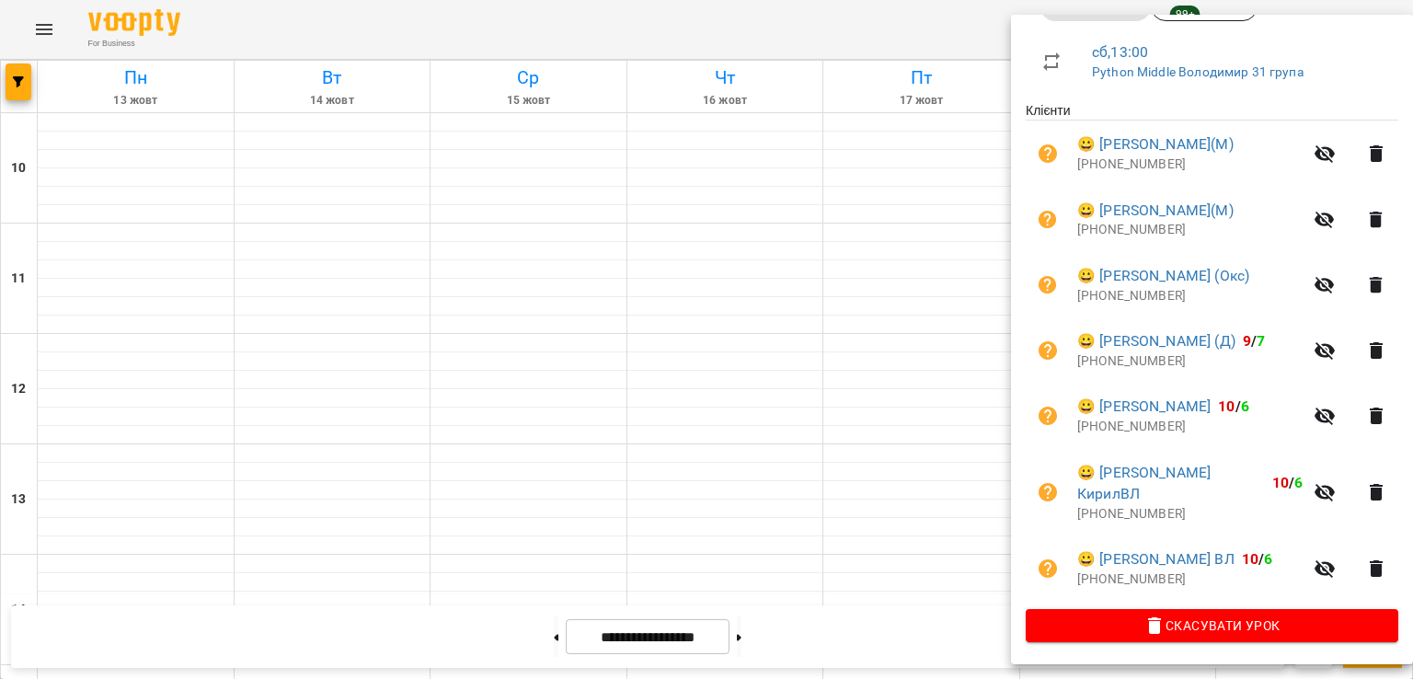
click at [762, 445] on div at bounding box center [706, 339] width 1413 height 679
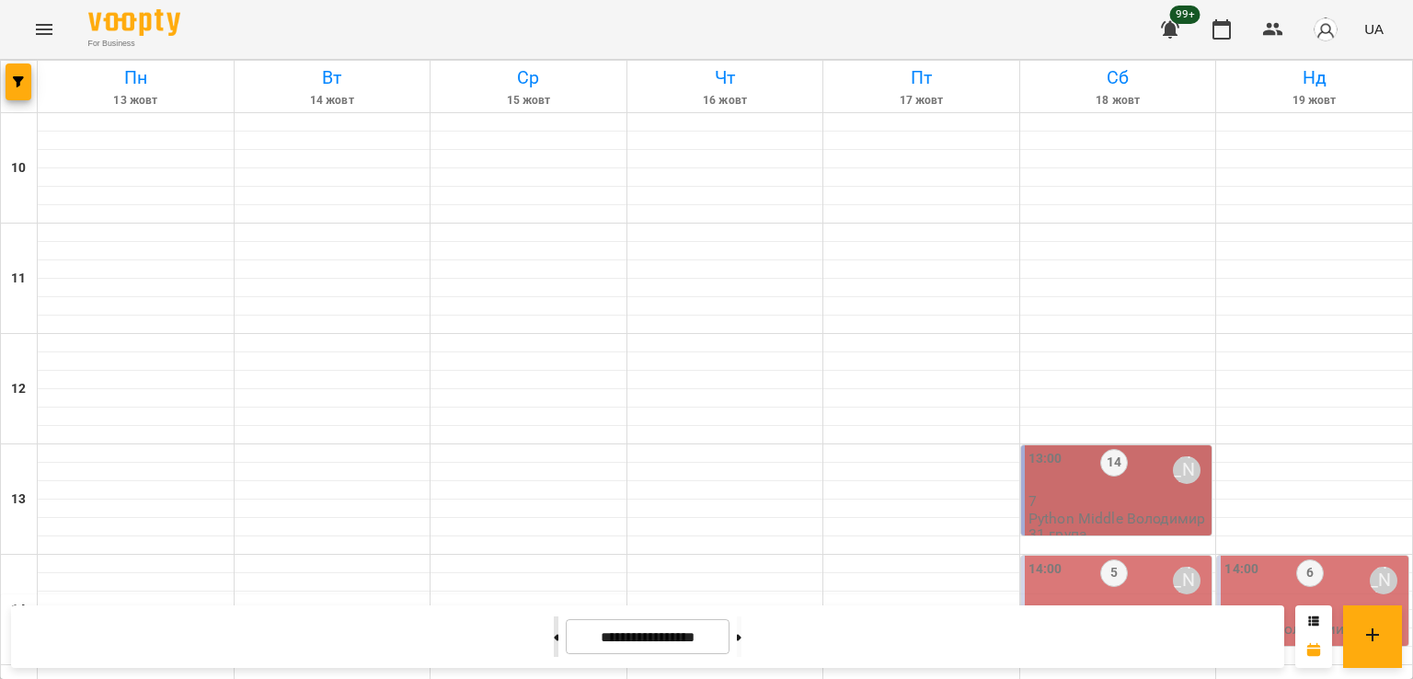
click at [554, 629] on button at bounding box center [556, 636] width 5 height 40
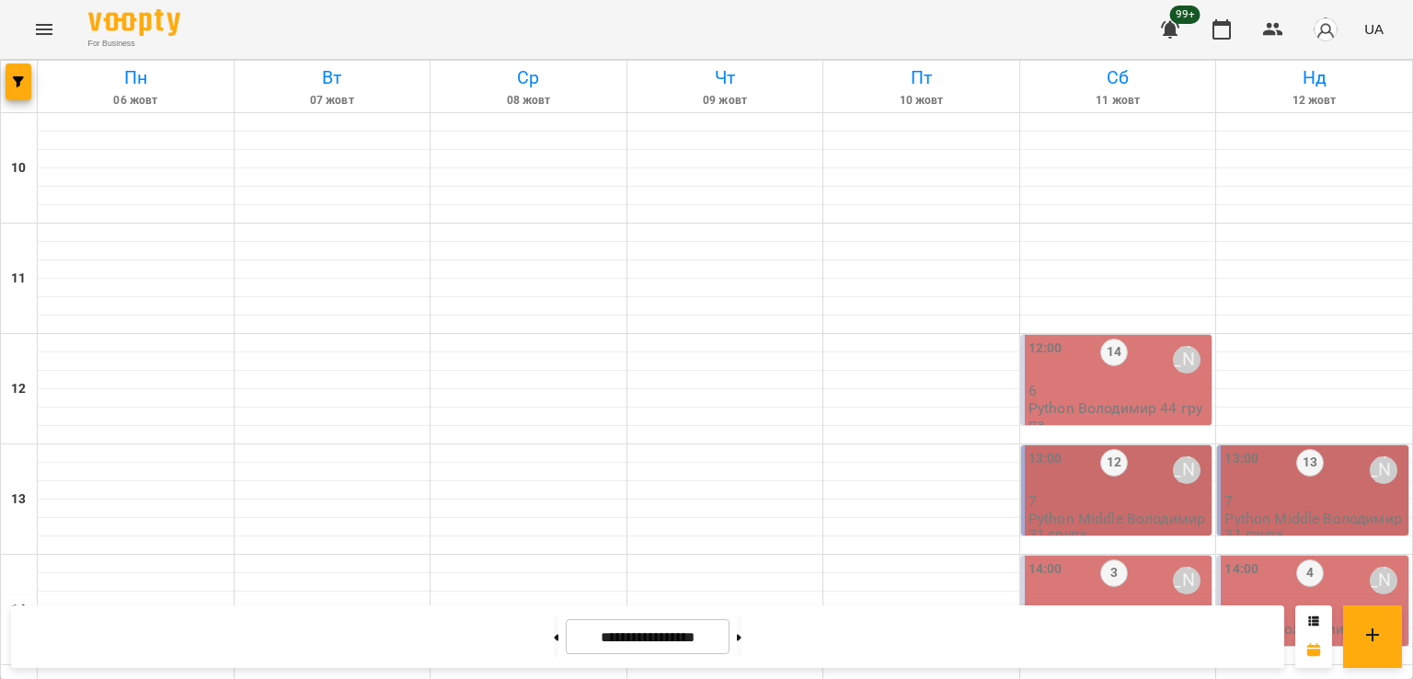
scroll to position [0, 0]
click at [1061, 387] on p "6" at bounding box center [1118, 391] width 180 height 16
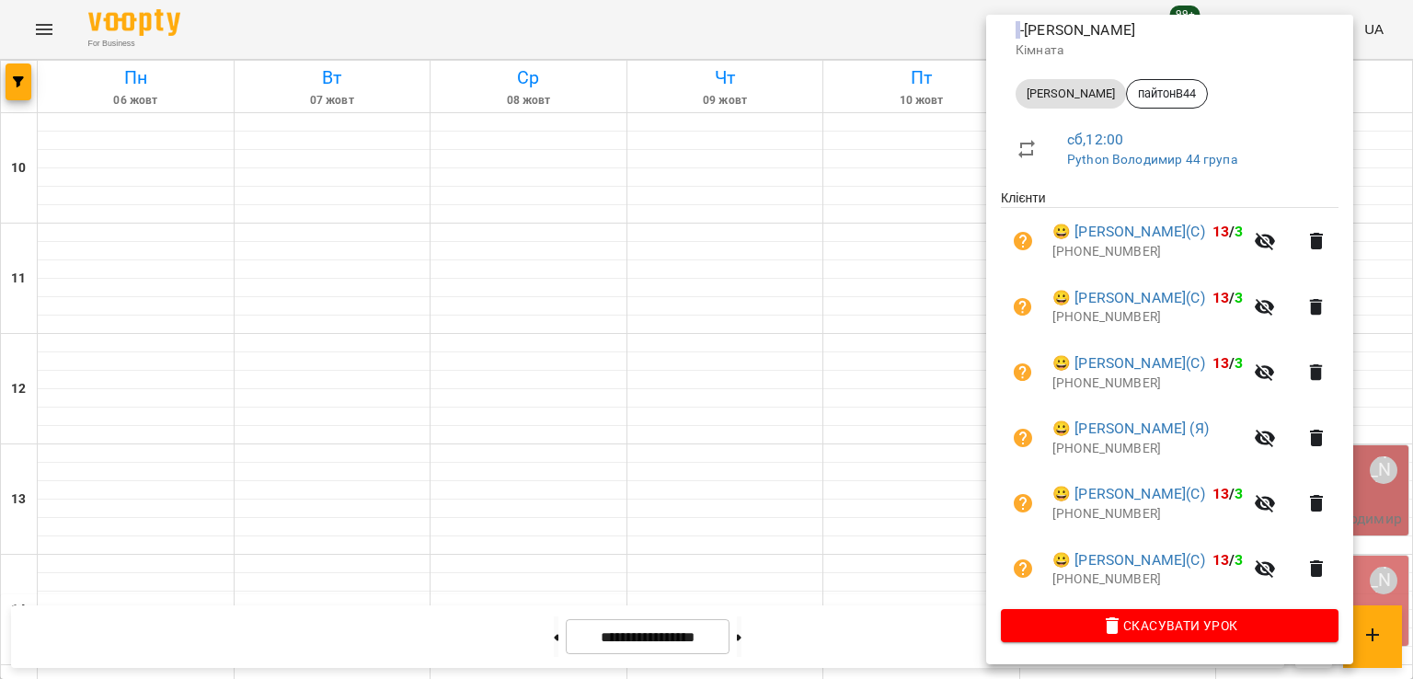
scroll to position [267, 0]
click at [824, 419] on div at bounding box center [706, 339] width 1413 height 679
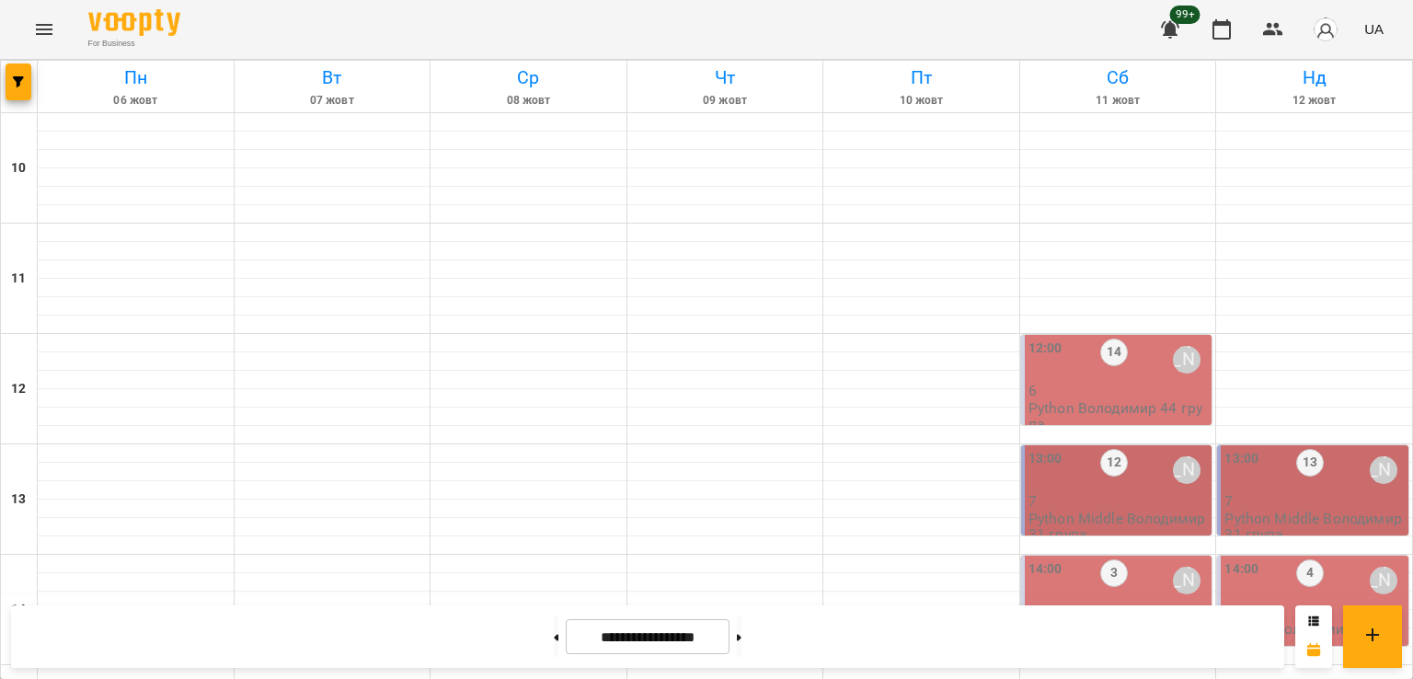
scroll to position [828, 0]
click at [741, 633] on button at bounding box center [739, 636] width 5 height 40
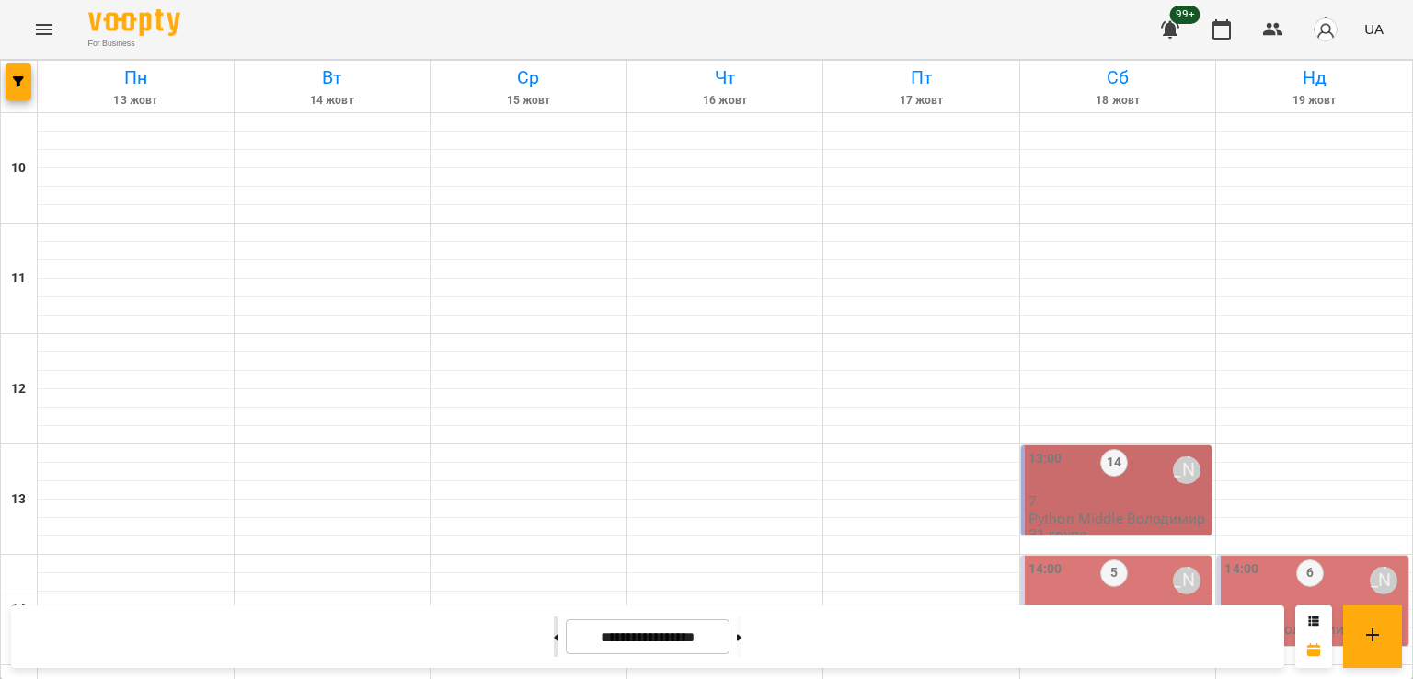
click at [554, 647] on button at bounding box center [556, 636] width 5 height 40
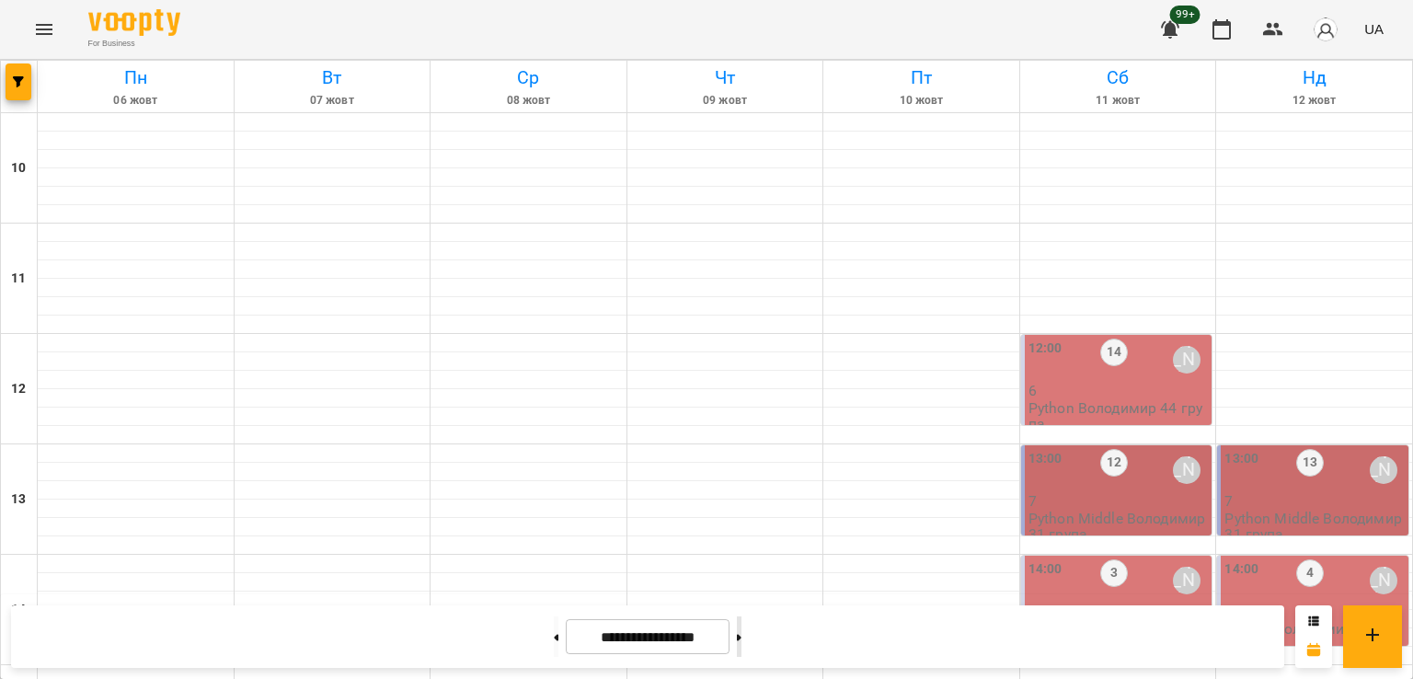
click at [741, 643] on button at bounding box center [739, 636] width 5 height 40
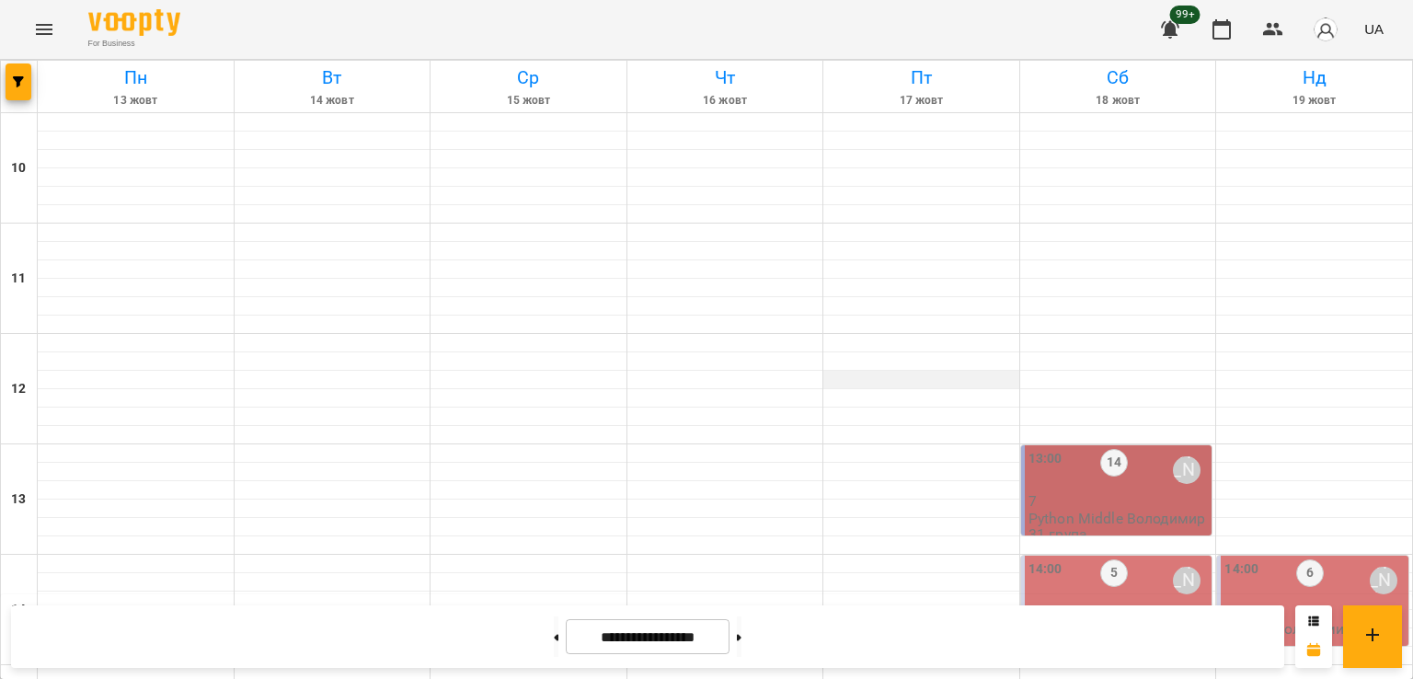
scroll to position [92, 0]
click at [1105, 449] on div "14" at bounding box center [1114, 470] width 28 height 42
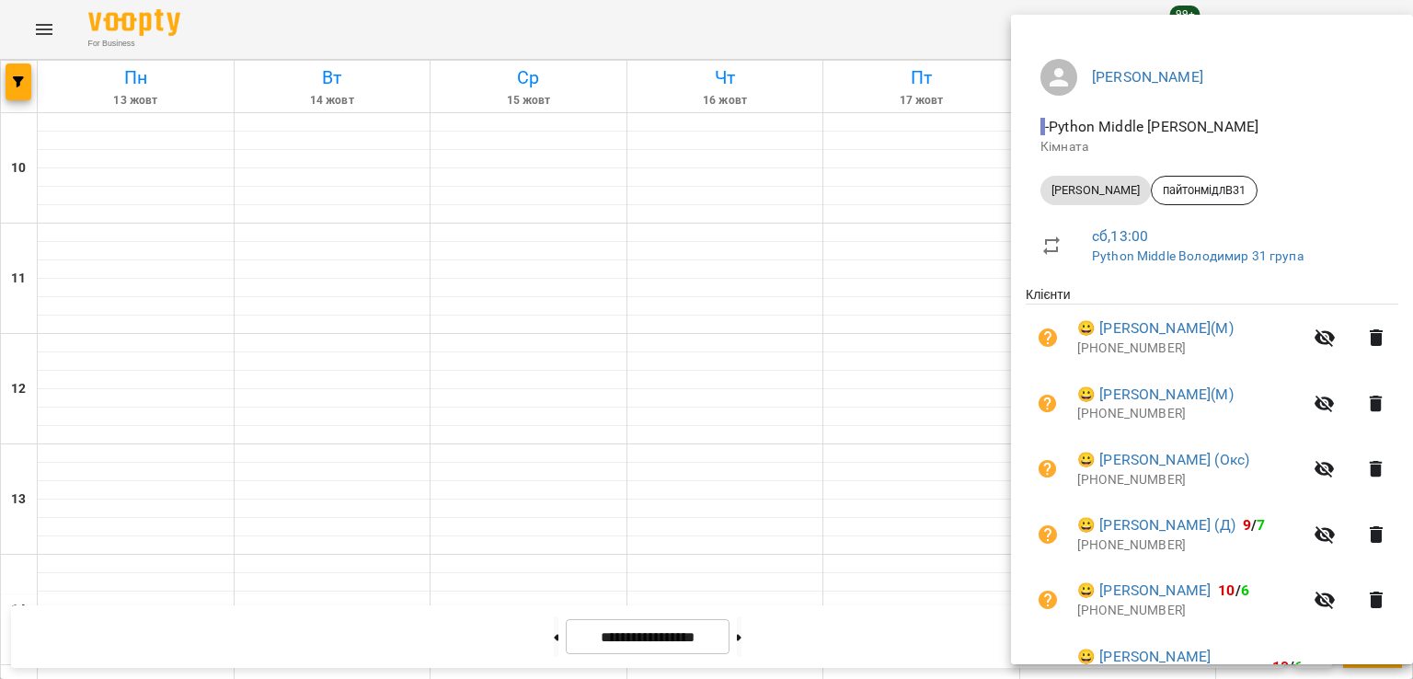
scroll to position [310, 0]
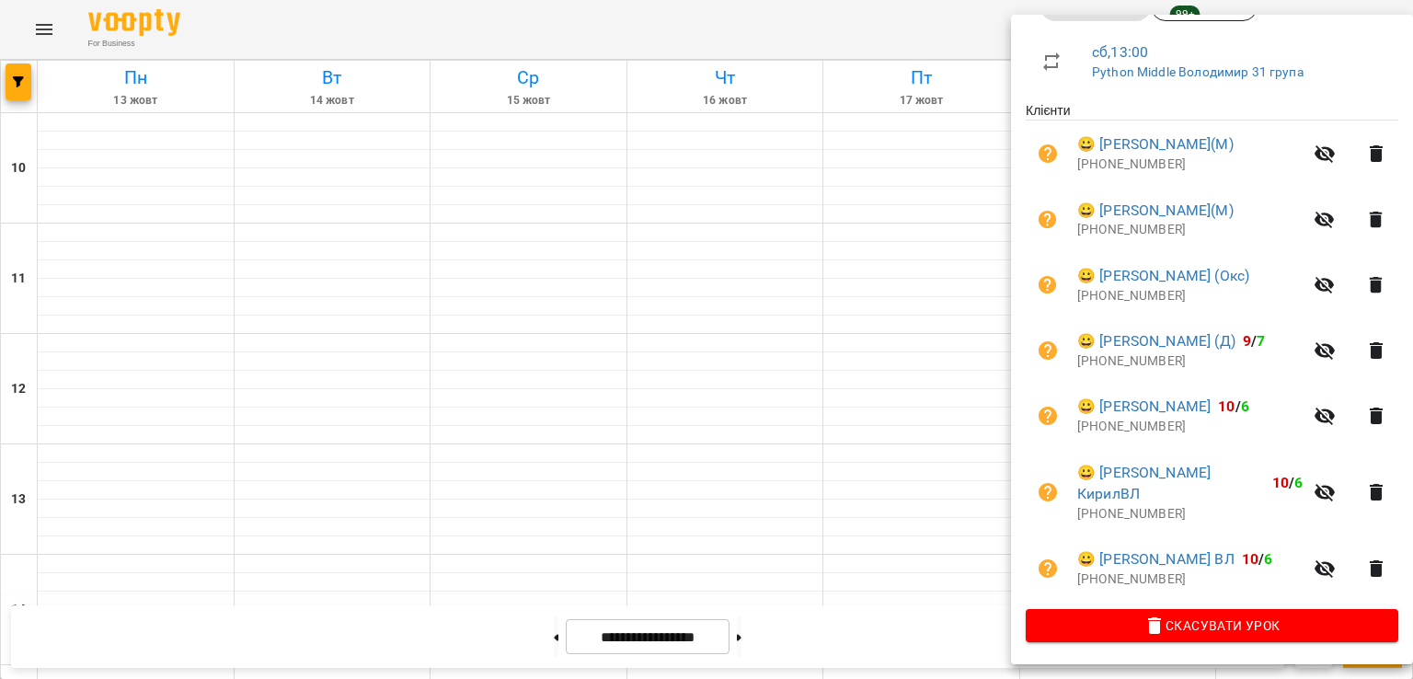
click at [920, 402] on div at bounding box center [706, 339] width 1413 height 679
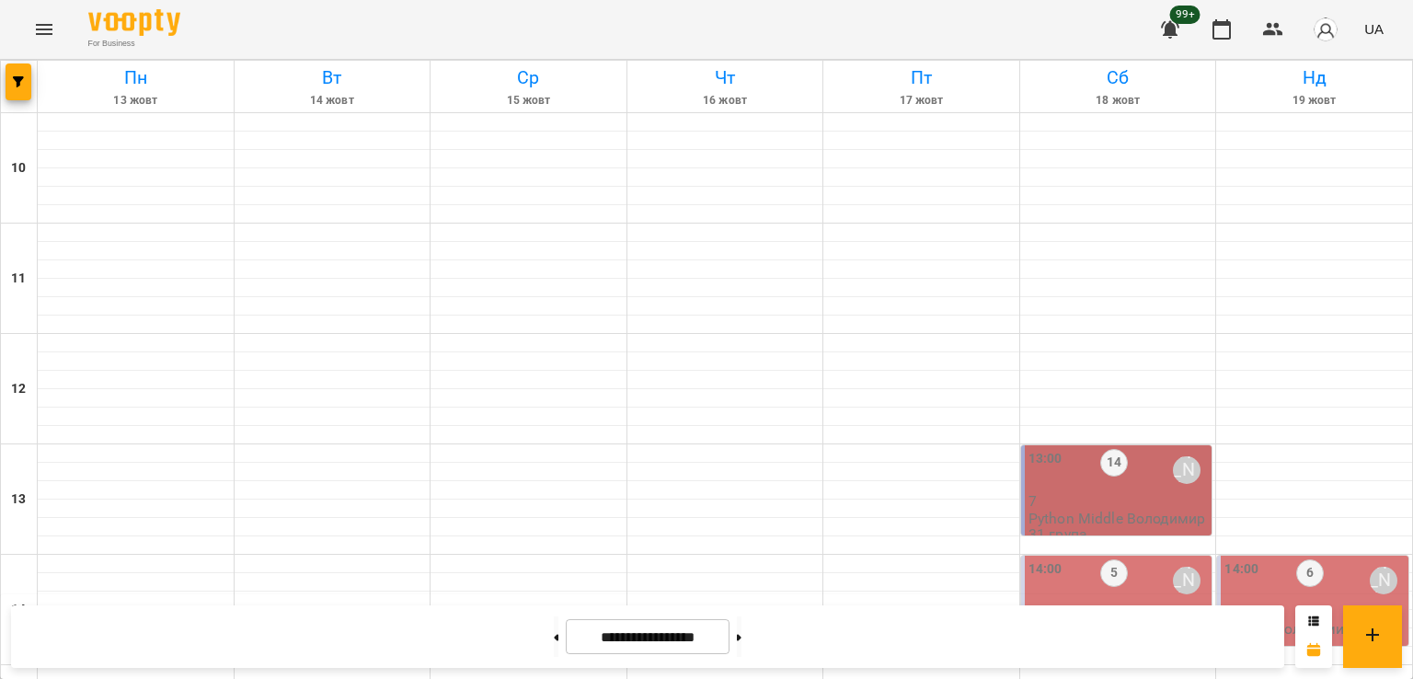
scroll to position [828, 0]
click at [554, 632] on button at bounding box center [556, 636] width 5 height 40
type input "**********"
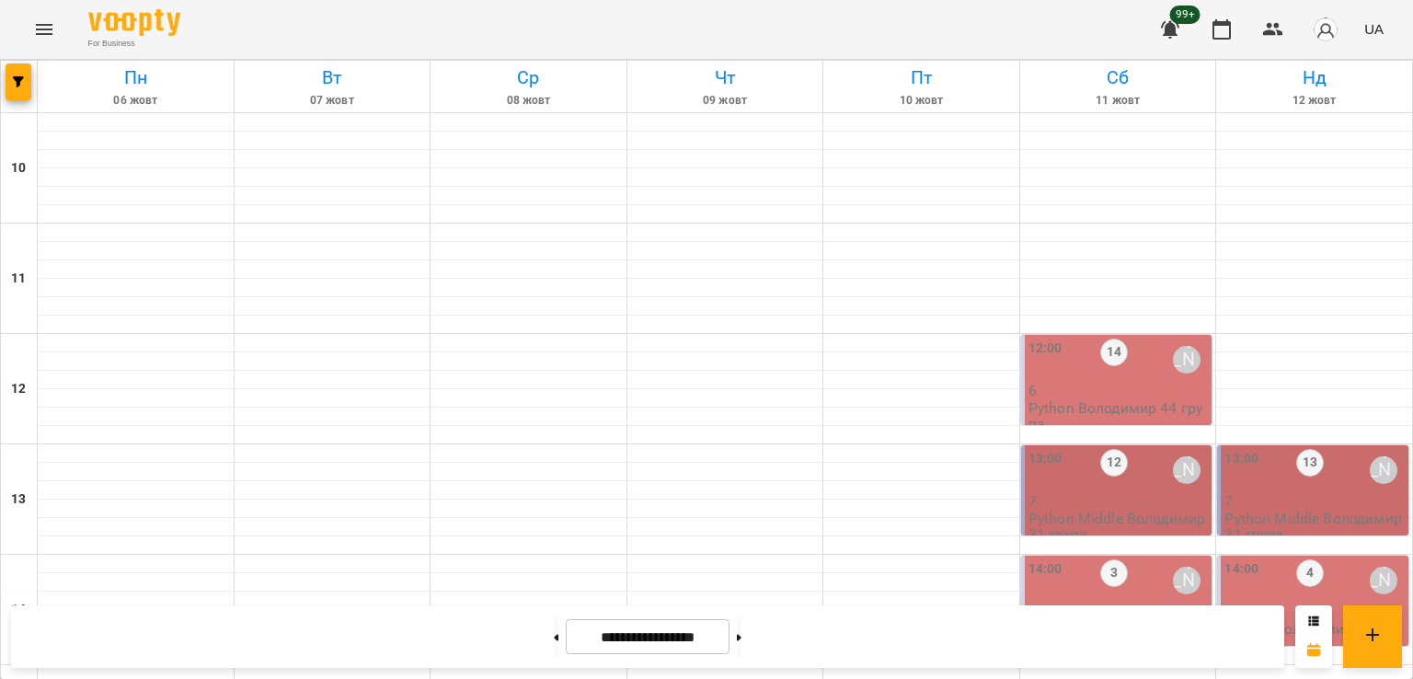
scroll to position [952, 0]
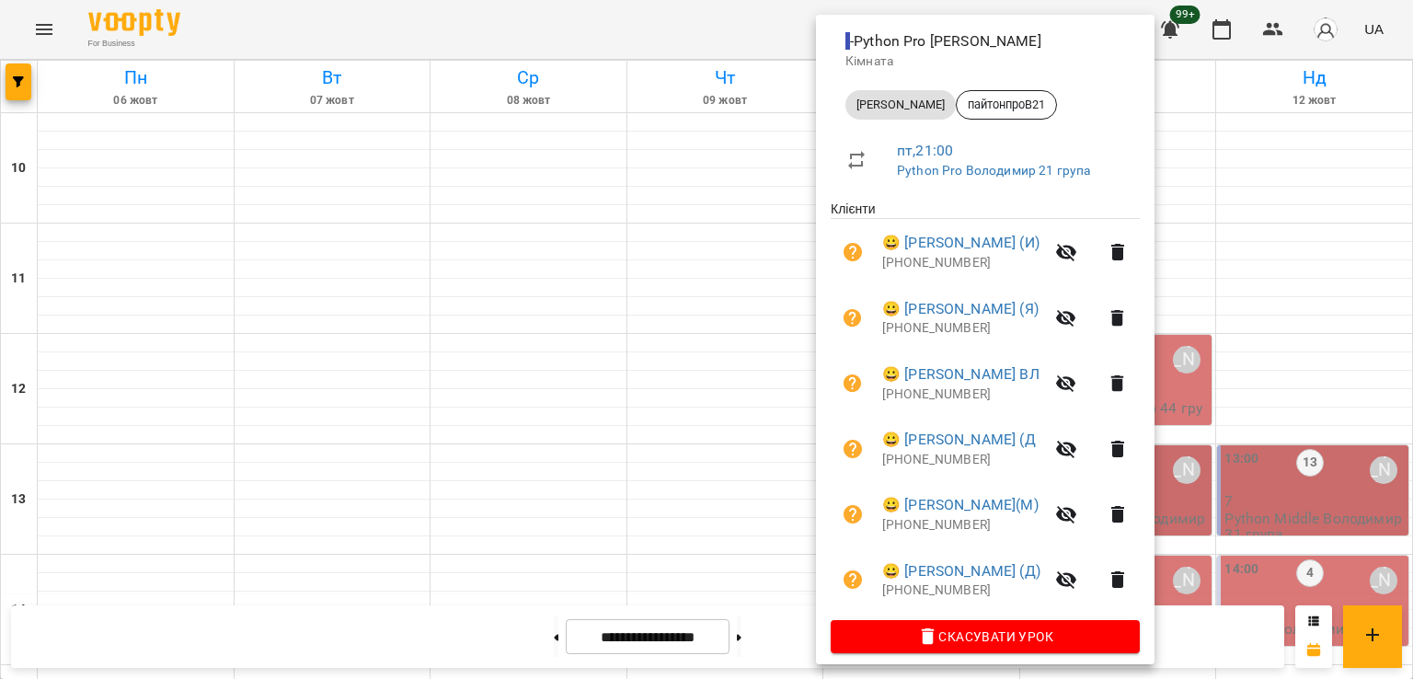
scroll to position [224, 0]
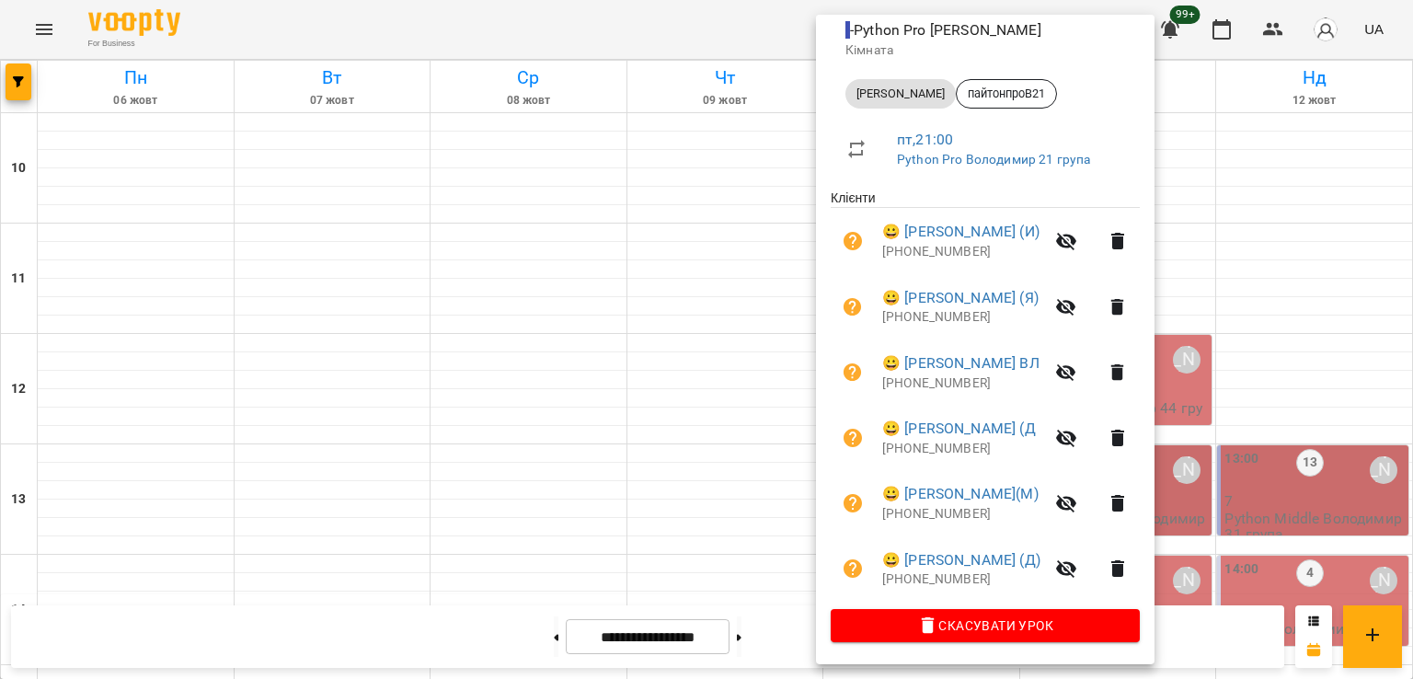
click at [708, 476] on div at bounding box center [706, 339] width 1413 height 679
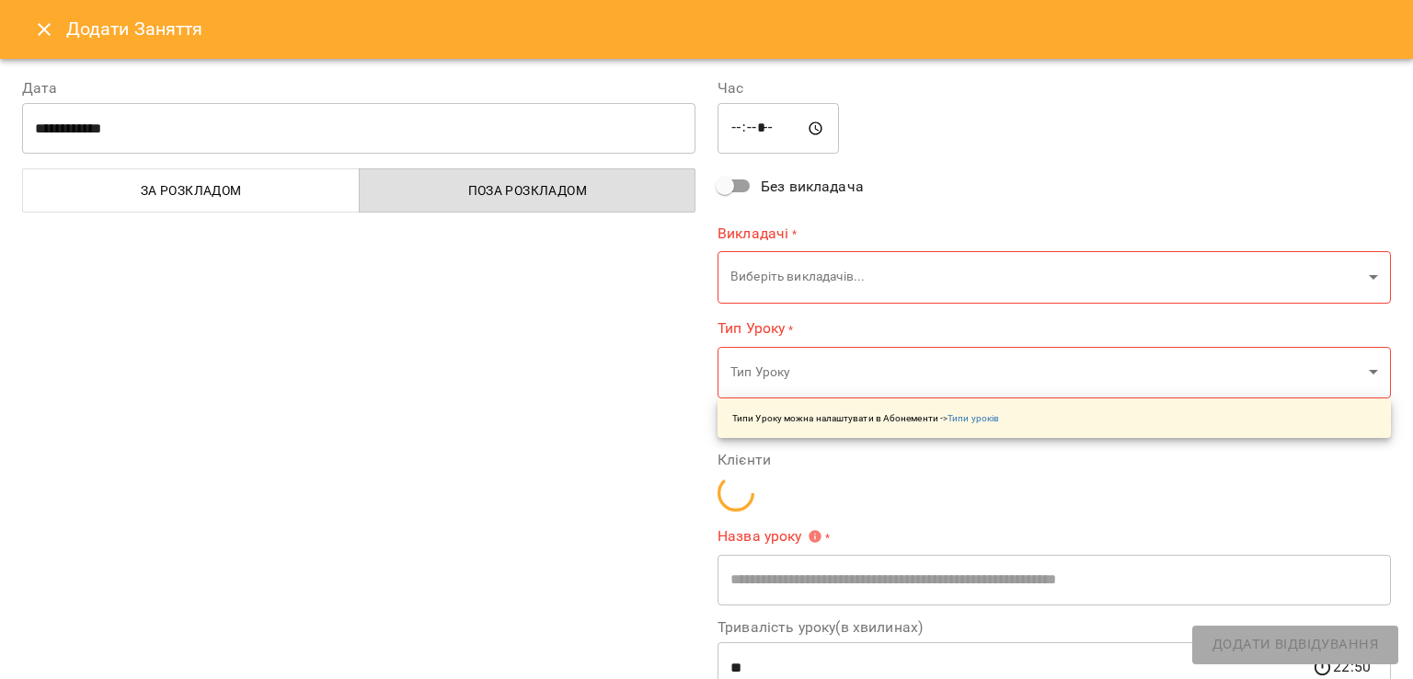
type input "**********"
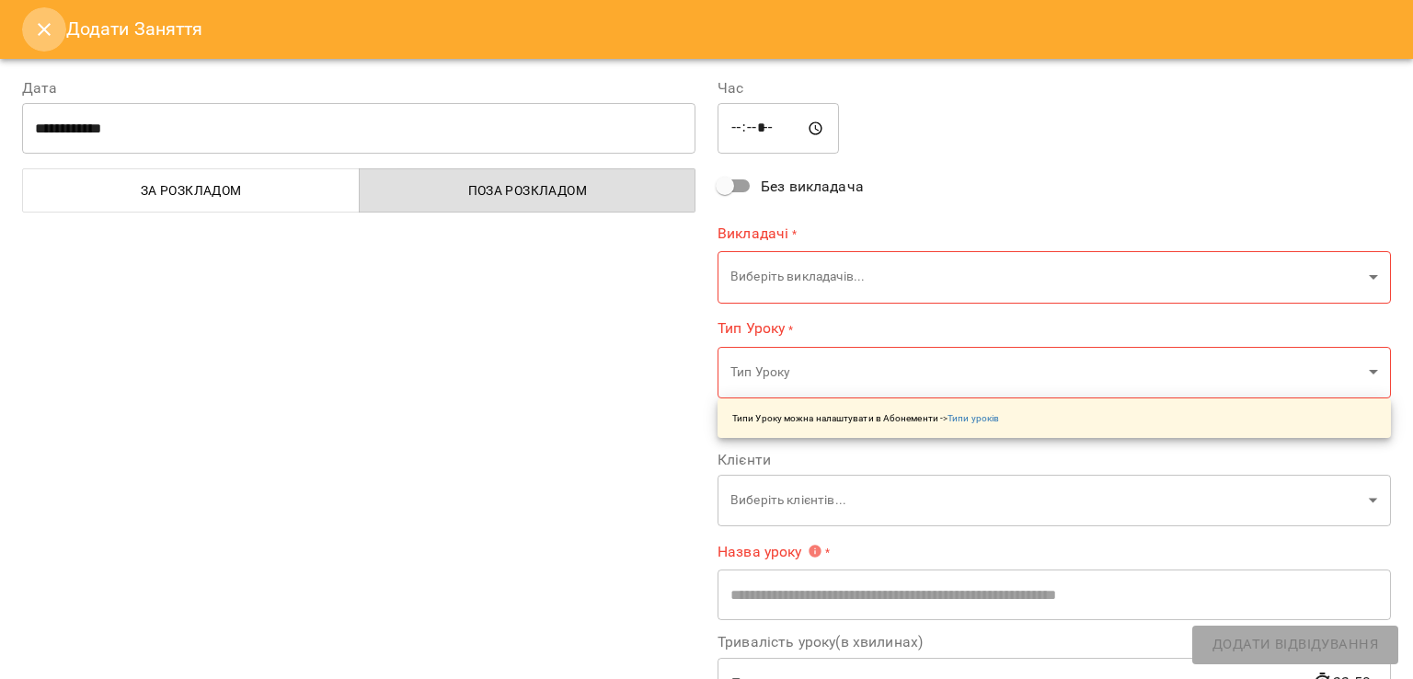
drag, startPoint x: 33, startPoint y: 33, endPoint x: 52, endPoint y: 40, distance: 20.4
click at [34, 33] on icon "Close" at bounding box center [44, 29] width 22 height 22
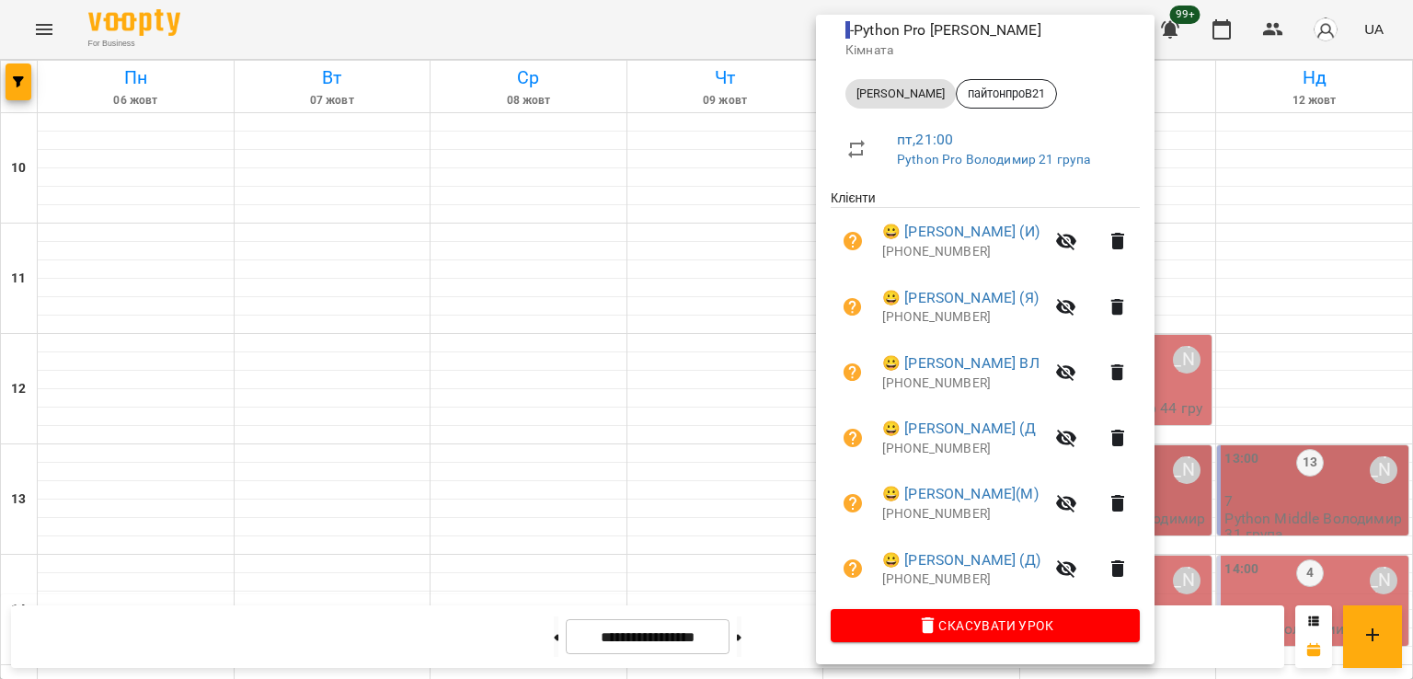
click at [513, 441] on div at bounding box center [706, 339] width 1413 height 679
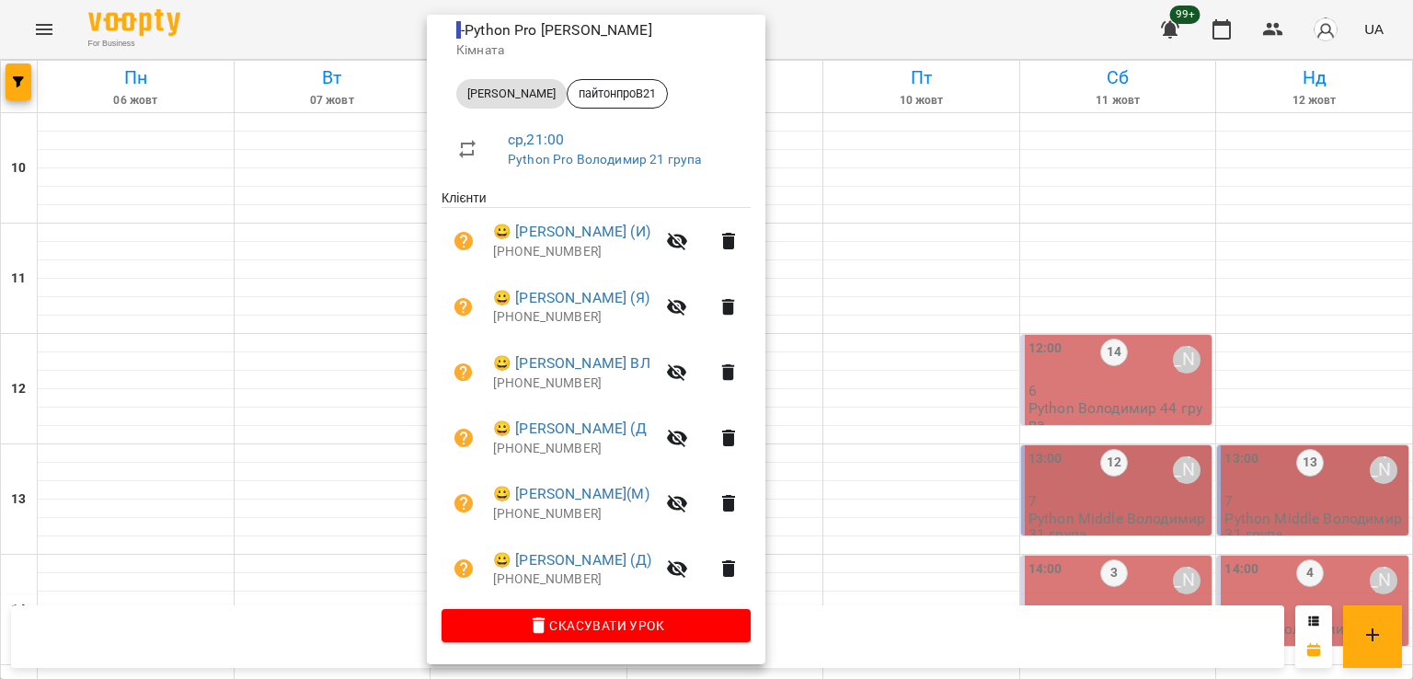
click at [229, 421] on div at bounding box center [706, 339] width 1413 height 679
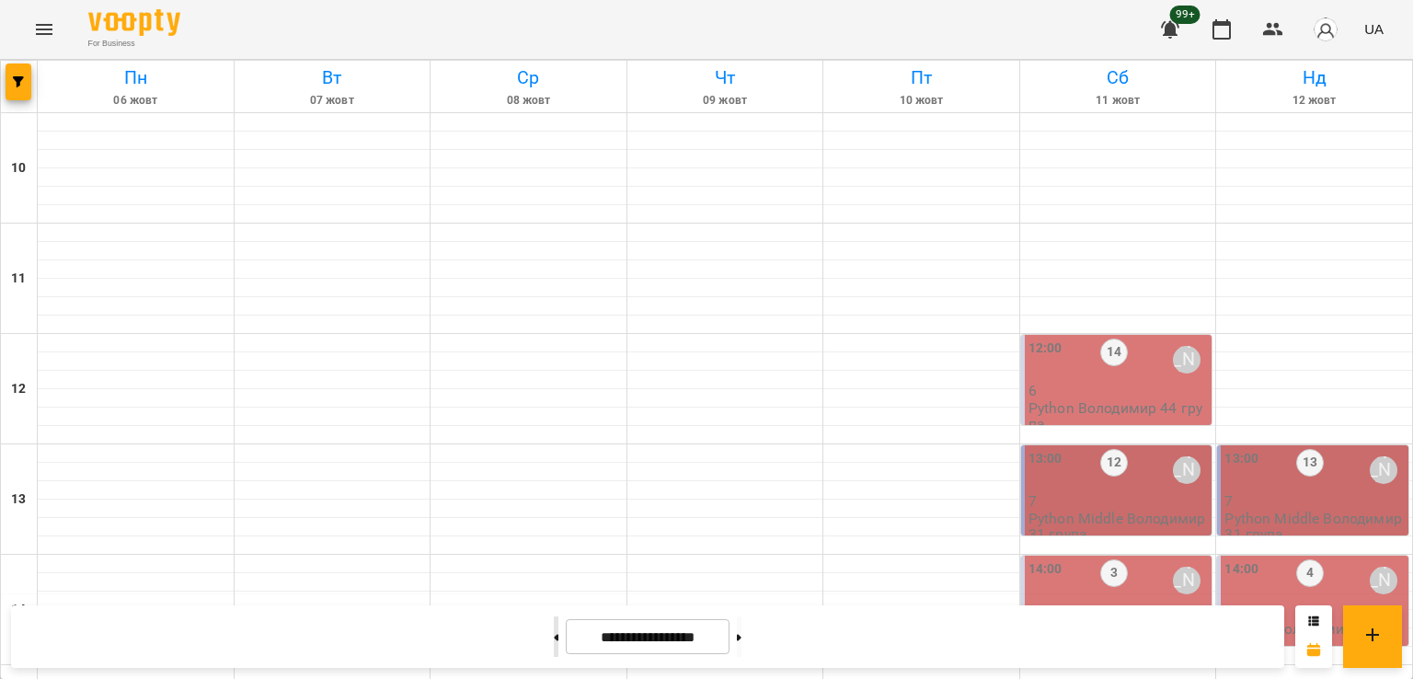
click at [554, 636] on button at bounding box center [556, 636] width 5 height 40
type input "**********"
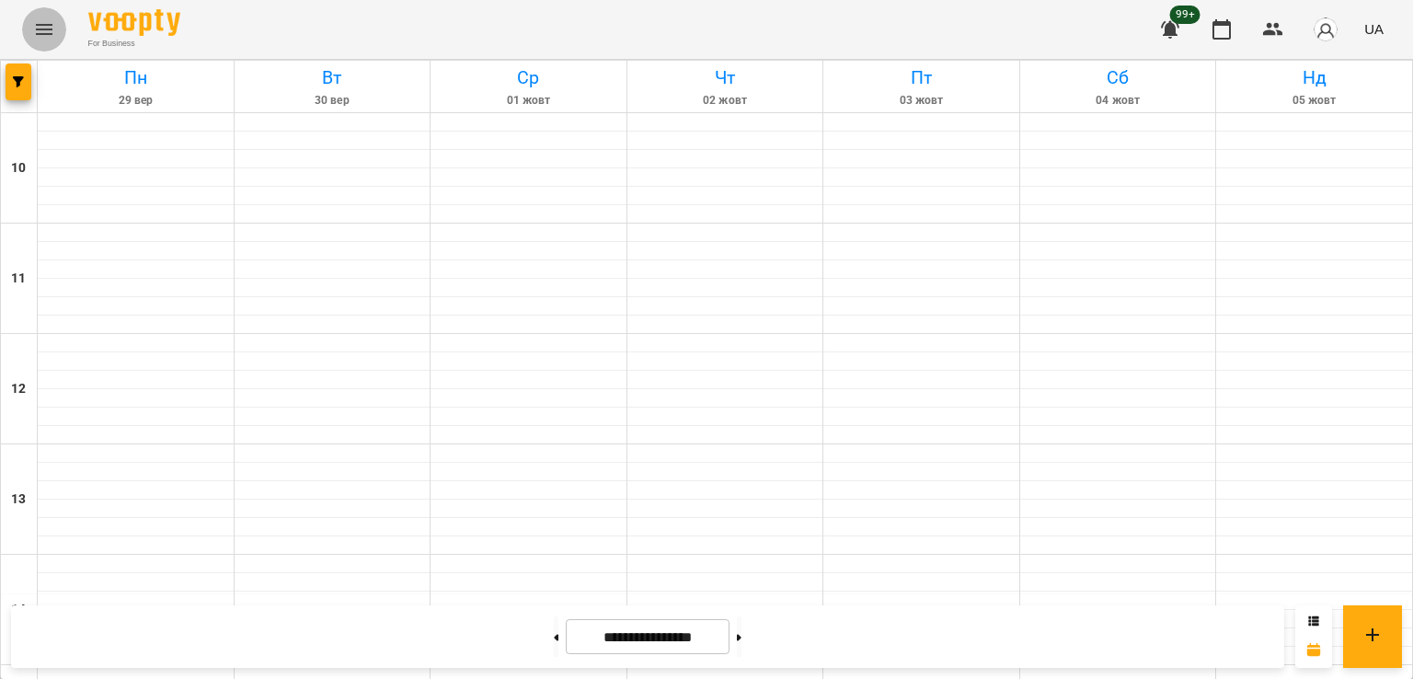
click at [42, 19] on icon "Menu" at bounding box center [44, 29] width 22 height 22
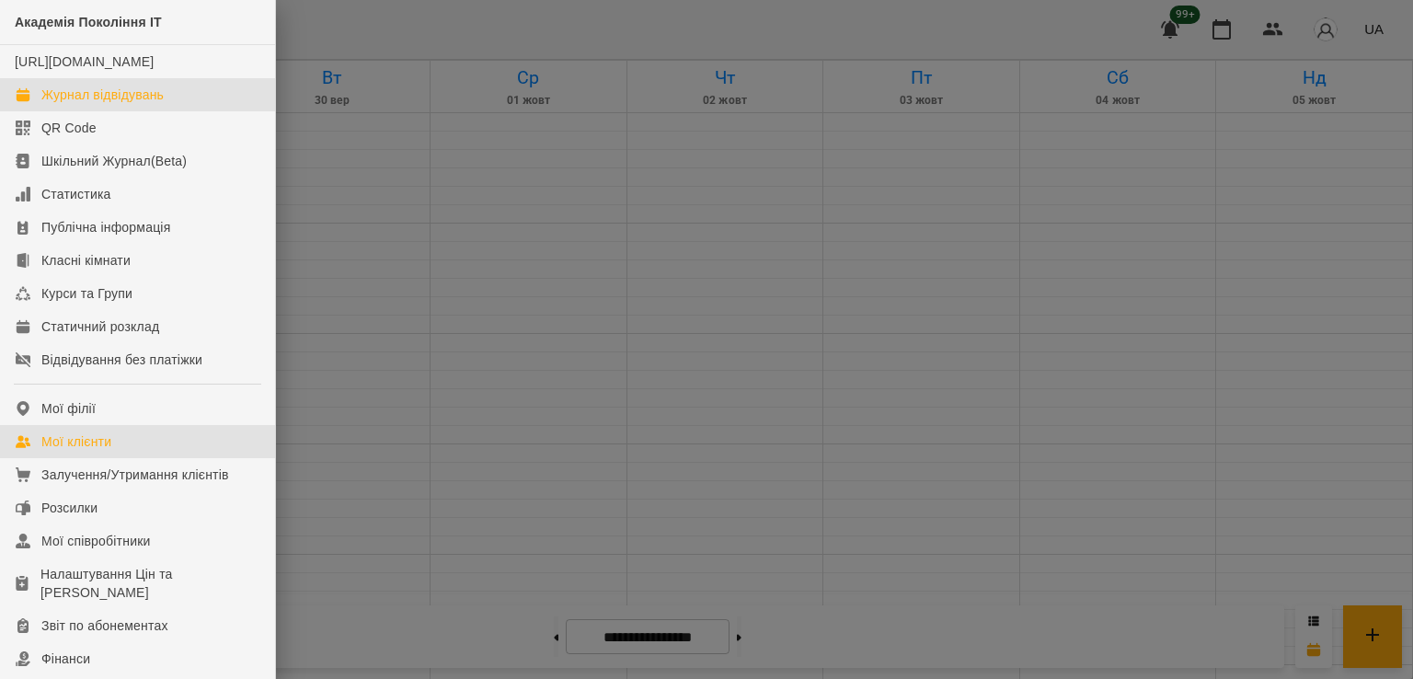
drag, startPoint x: 116, startPoint y: 453, endPoint x: 180, endPoint y: 461, distance: 64.8
click at [116, 454] on link "Мої клієнти" at bounding box center [137, 441] width 275 height 33
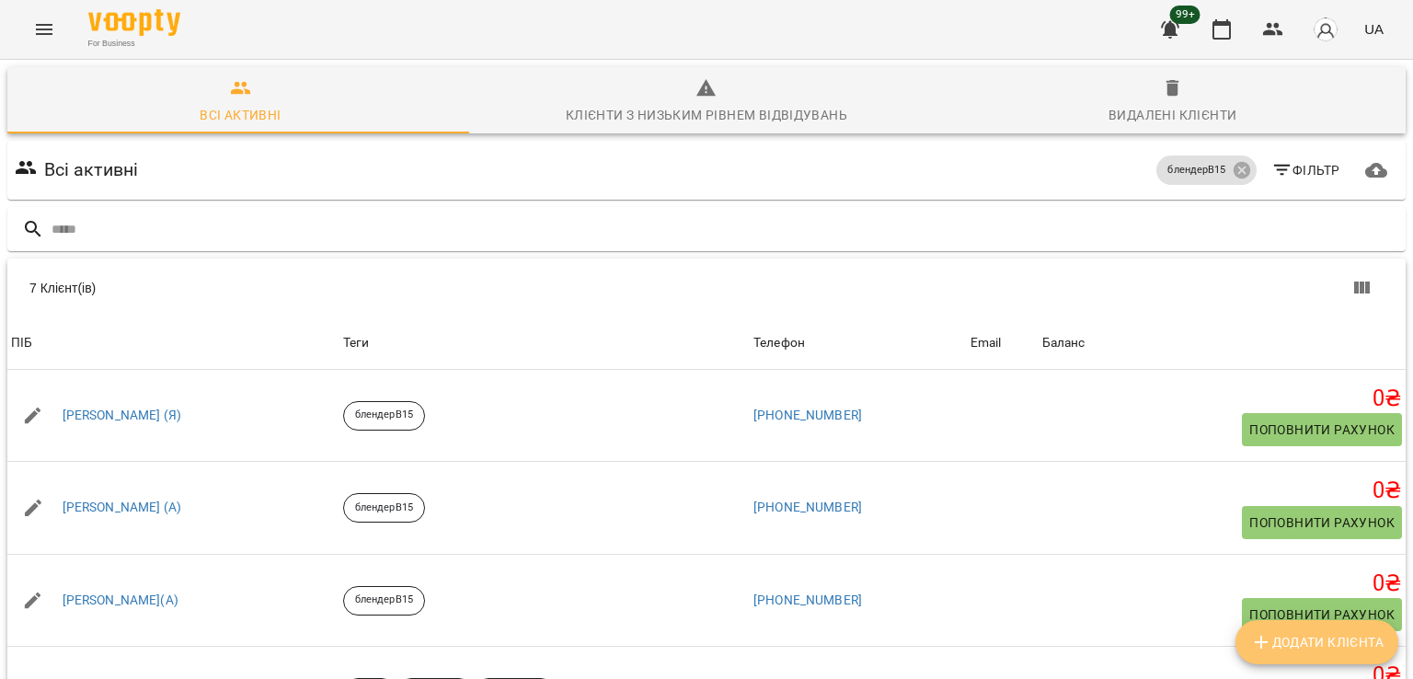
click at [1310, 637] on span "Додати клієнта" at bounding box center [1316, 642] width 133 height 22
select select "**"
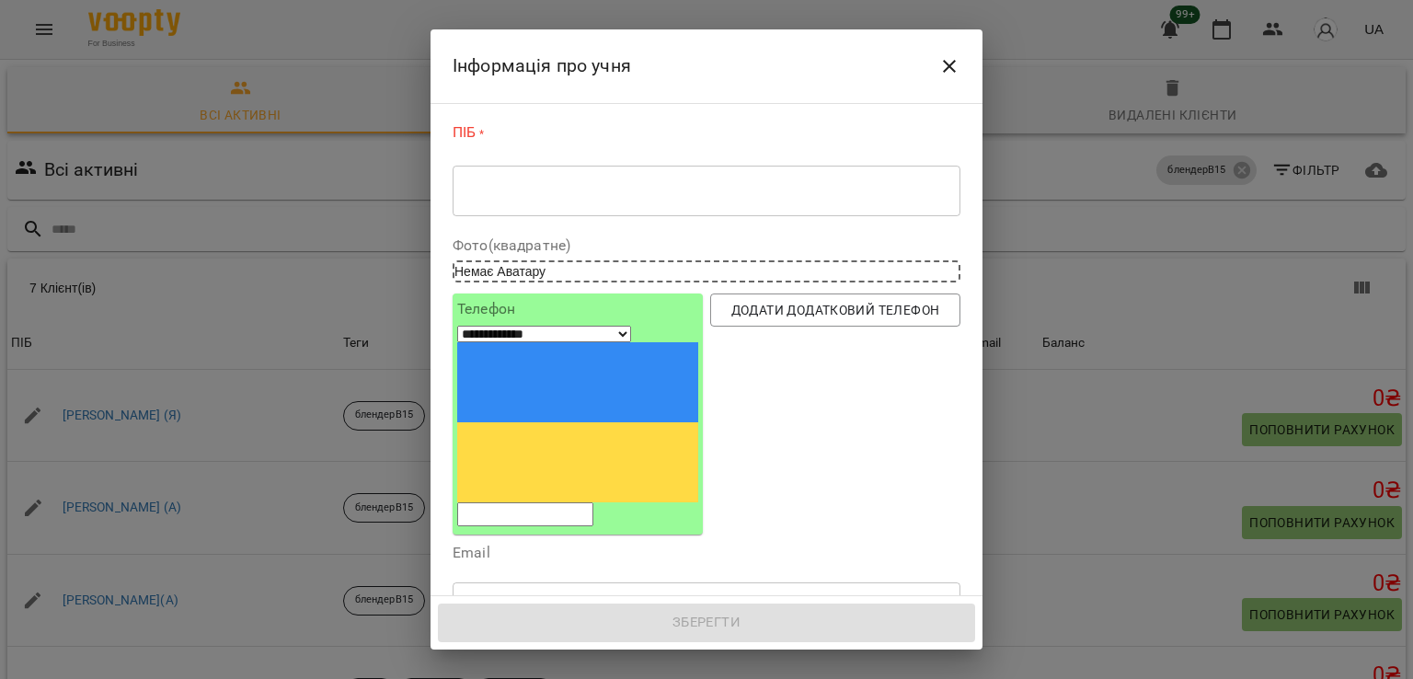
click at [593, 502] on input "tel" at bounding box center [525, 514] width 136 height 24
paste input "**********"
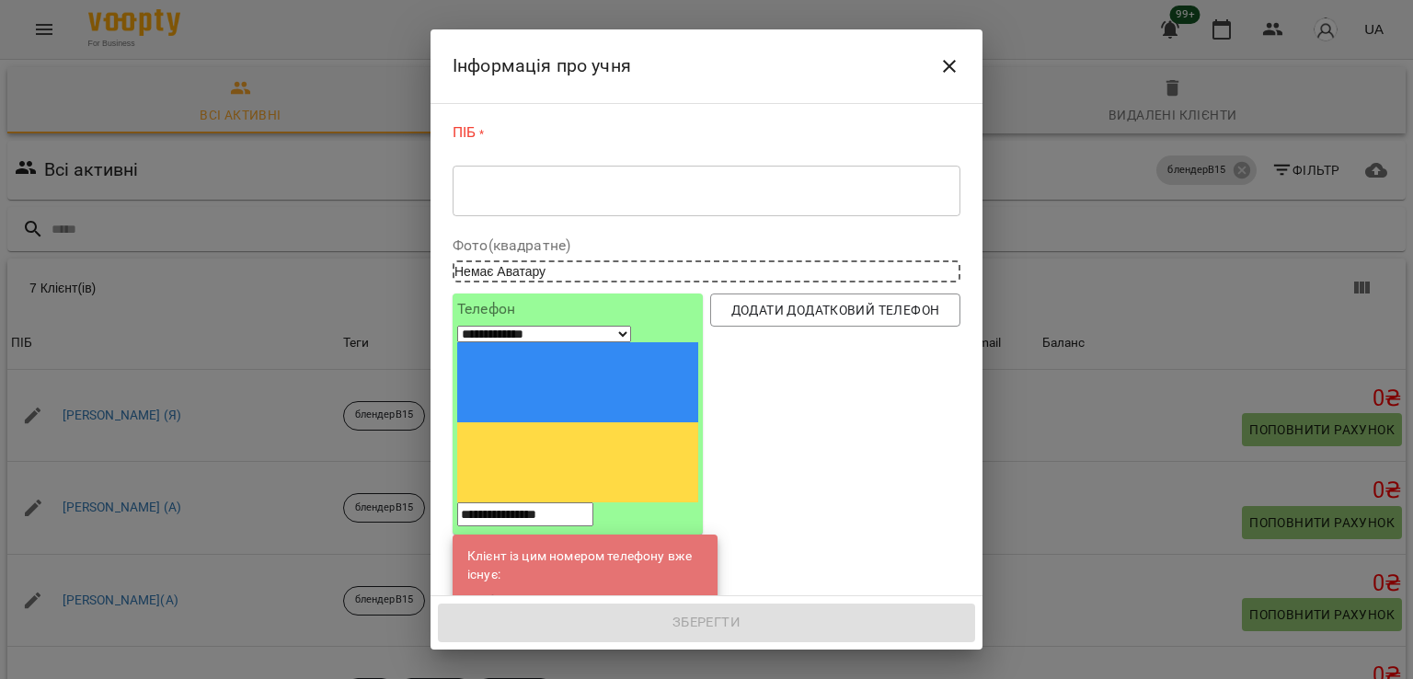
type input "**********"
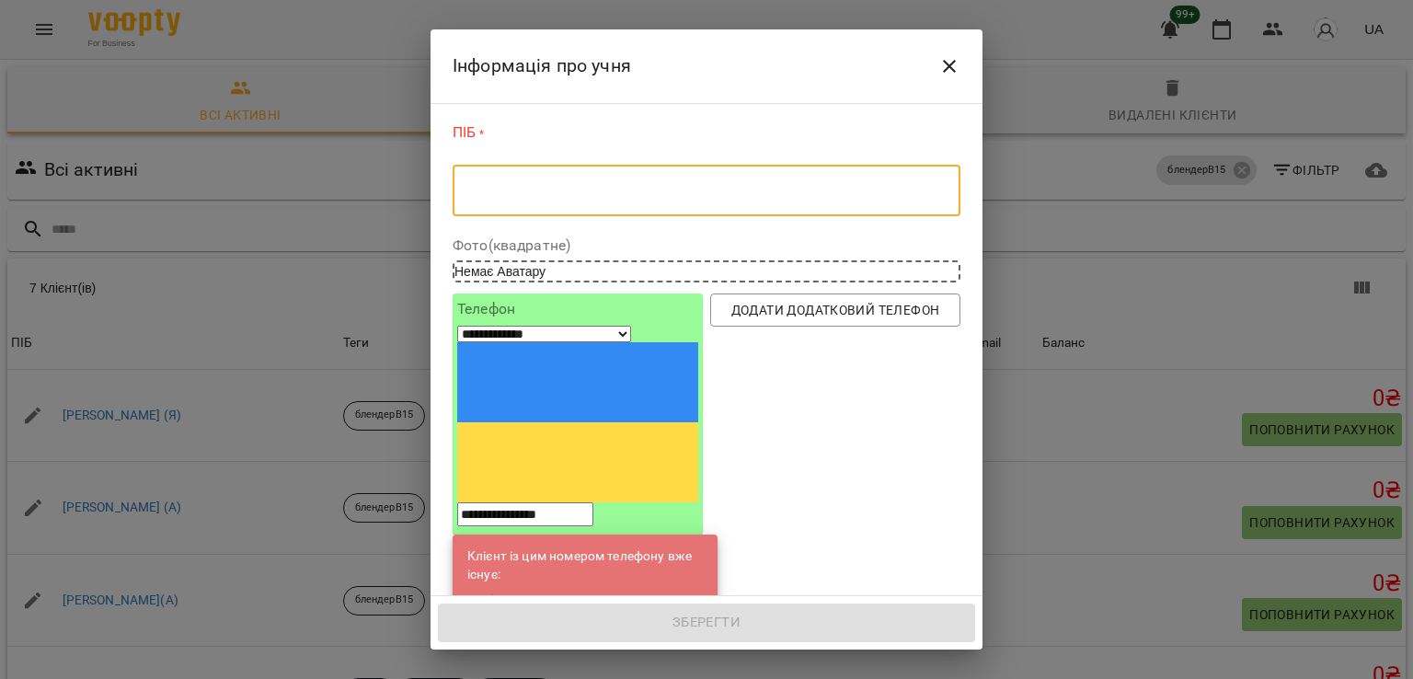
click at [563, 189] on textarea at bounding box center [706, 190] width 482 height 17
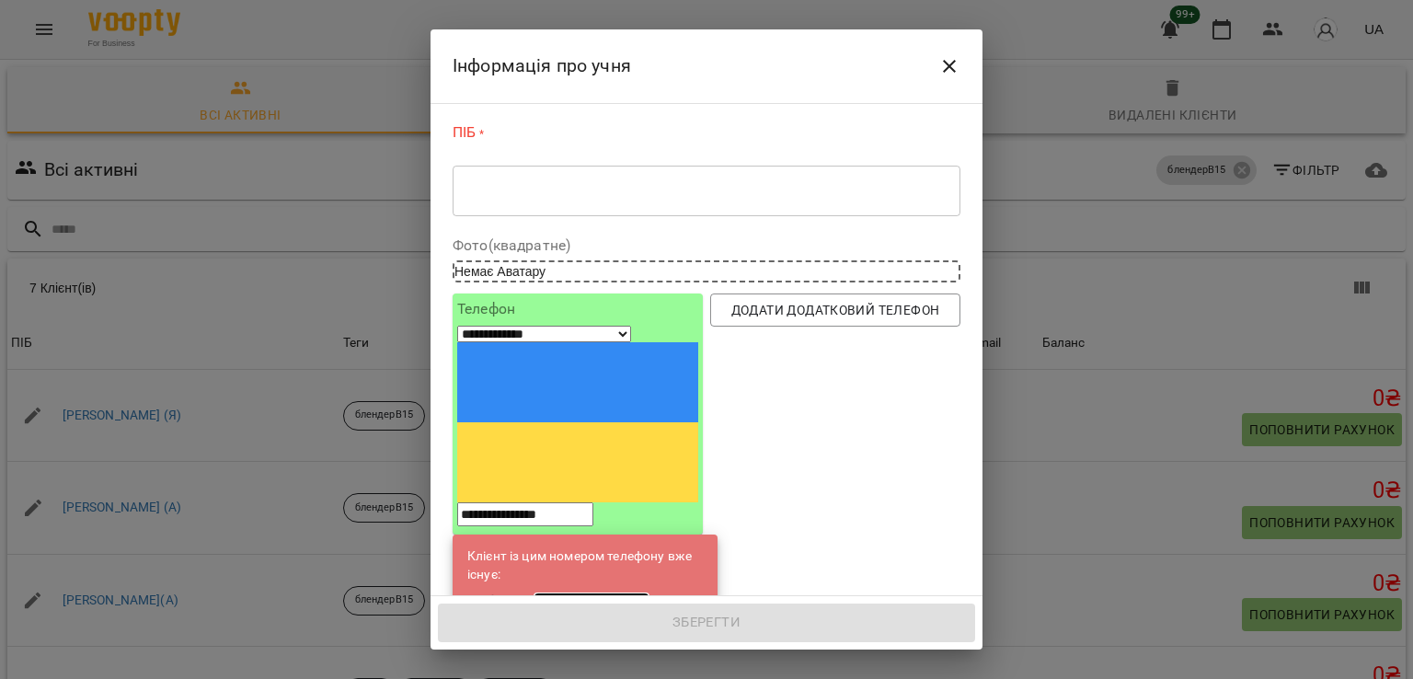
click at [604, 592] on link "Ярослав Струзський(С)" at bounding box center [591, 601] width 116 height 18
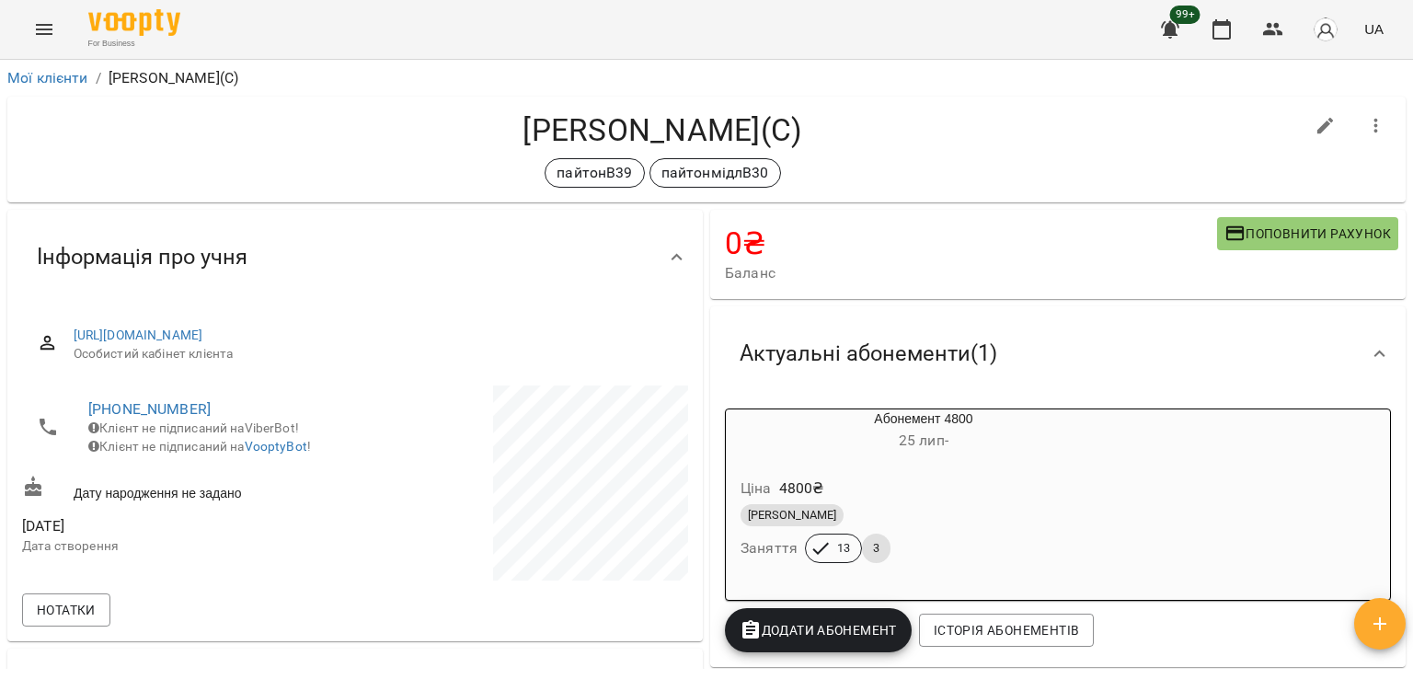
click at [1314, 120] on icon "button" at bounding box center [1325, 126] width 22 height 22
select select "**"
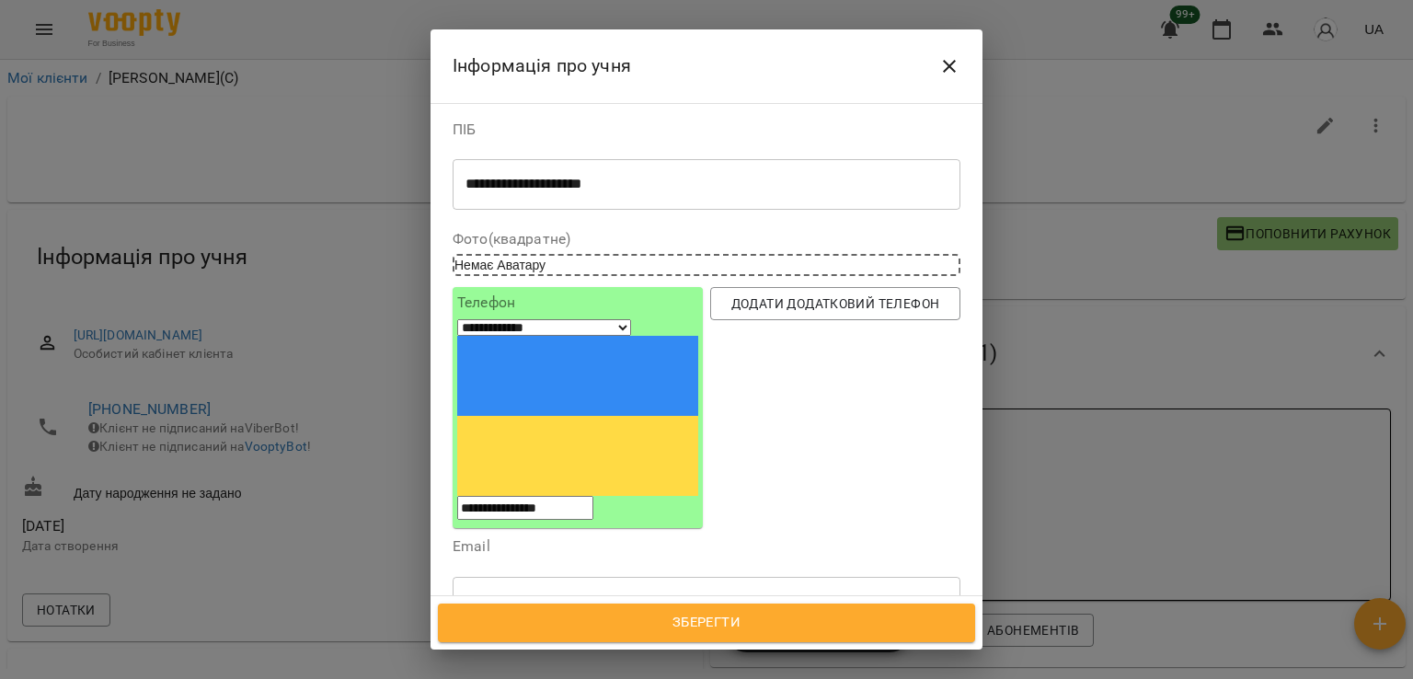
click at [558, 576] on input "text" at bounding box center [707, 602] width 508 height 52
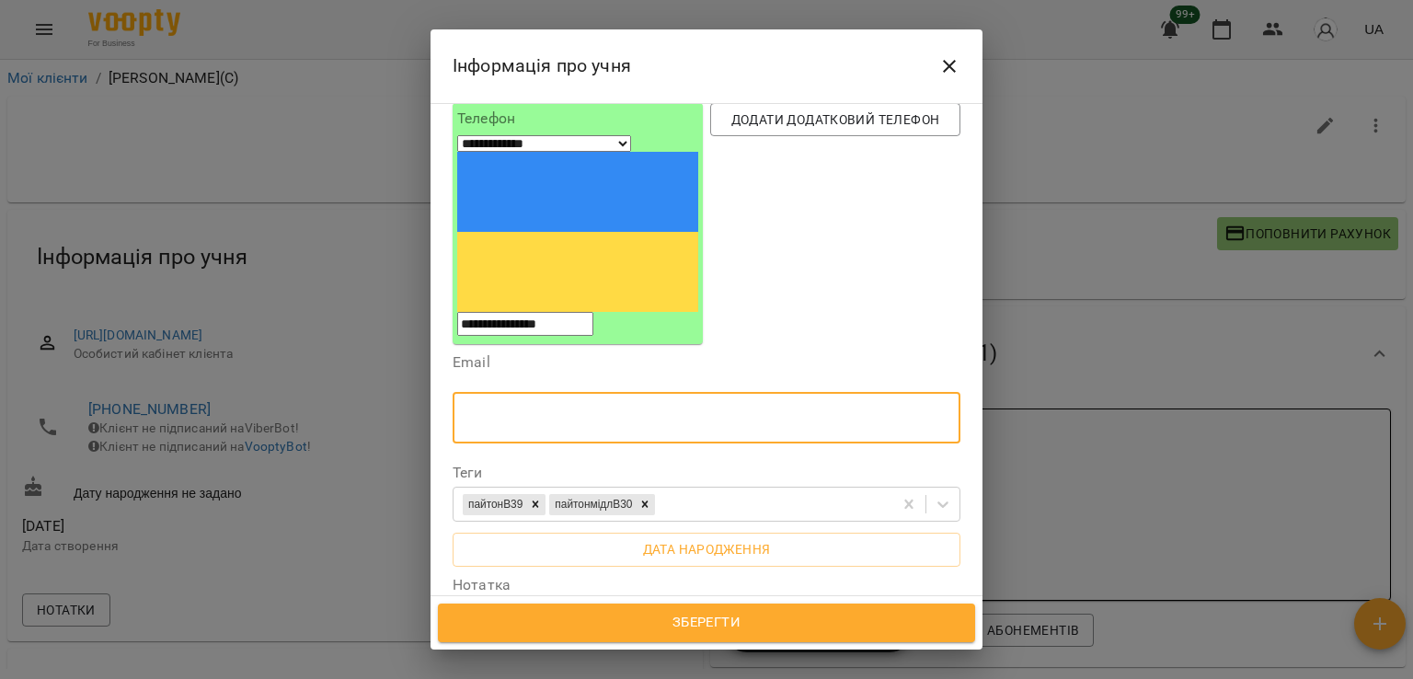
drag, startPoint x: 515, startPoint y: 263, endPoint x: 520, endPoint y: 306, distance: 43.5
click at [515, 392] on input "text" at bounding box center [707, 418] width 508 height 52
click at [492, 631] on textarea at bounding box center [706, 639] width 482 height 17
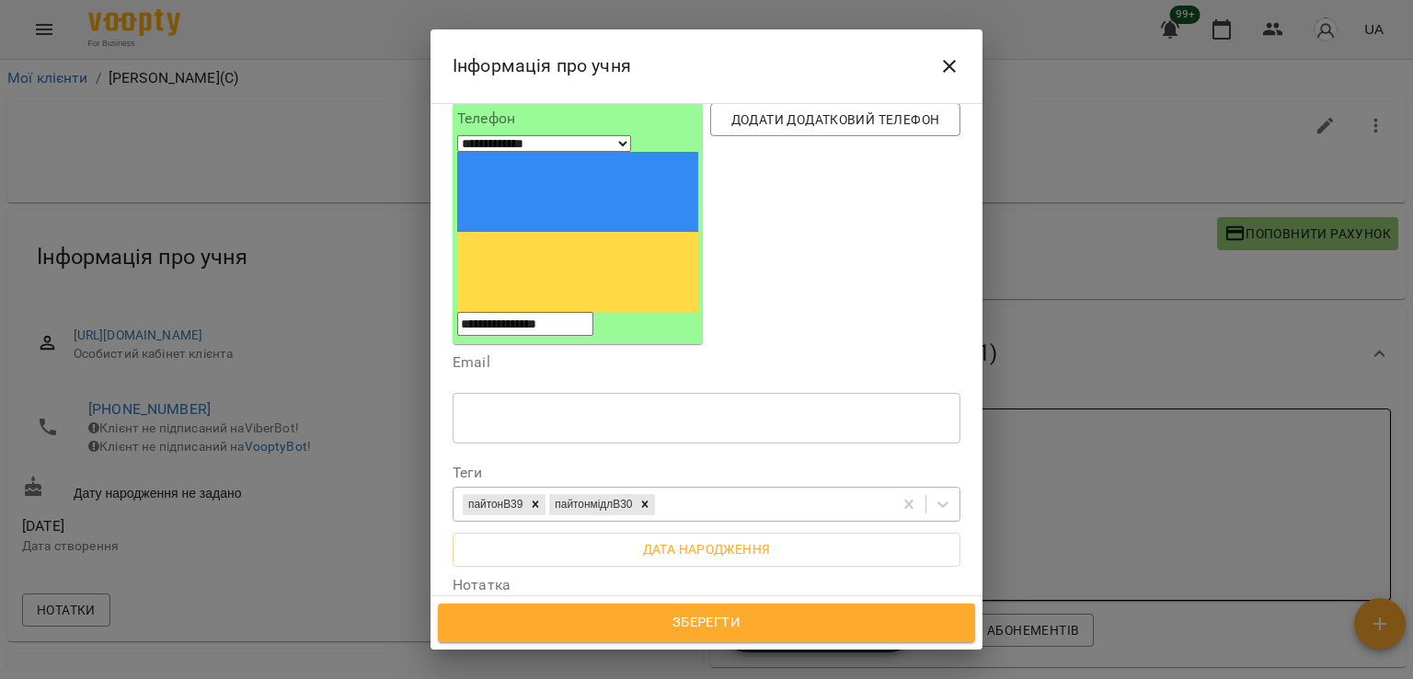
click at [735, 489] on div "пайтонВ39 пайтонмідлВ30" at bounding box center [672, 504] width 439 height 30
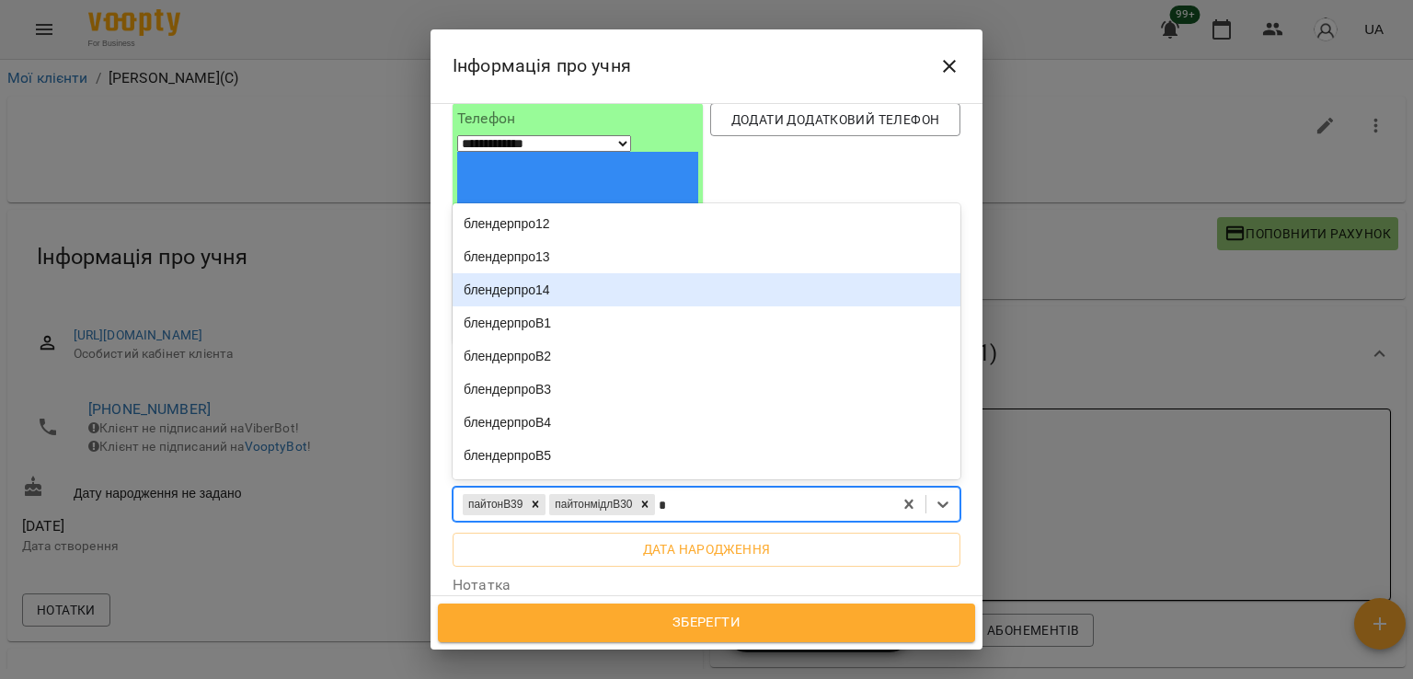
type input "*"
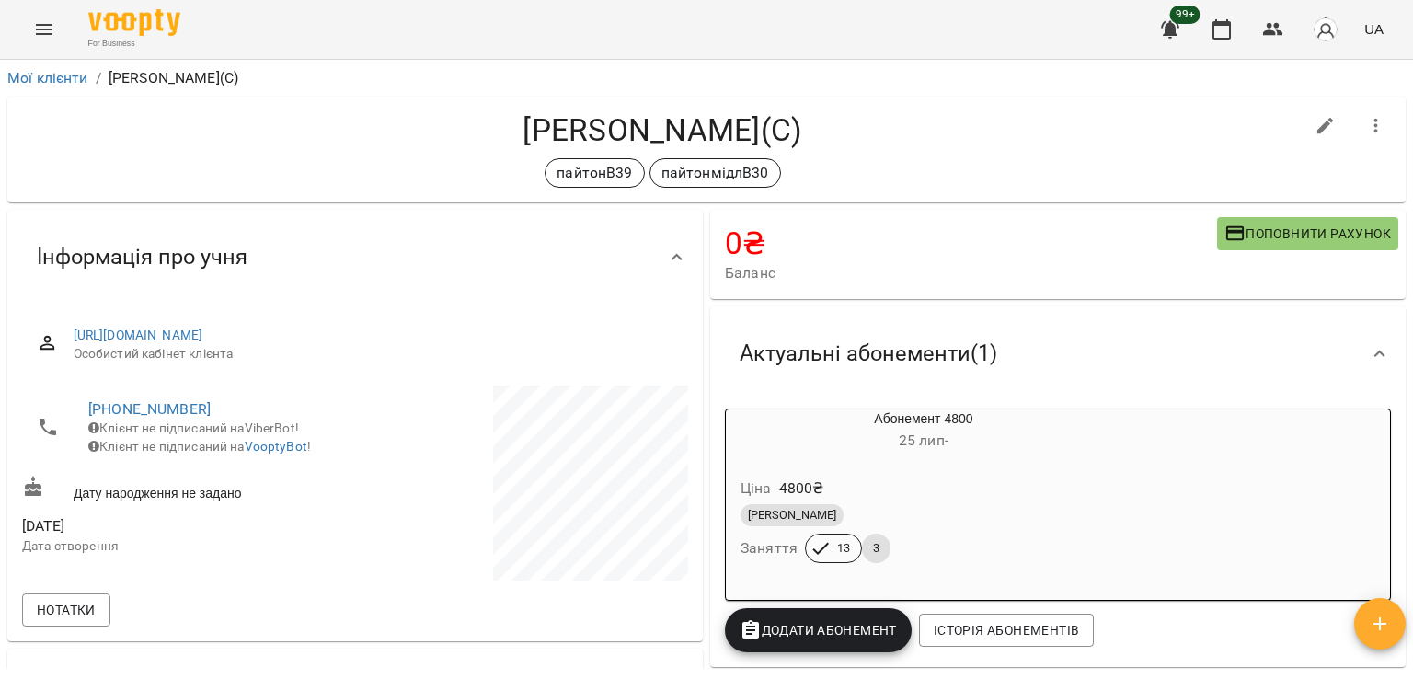
click at [39, 36] on icon "Menu" at bounding box center [44, 29] width 22 height 22
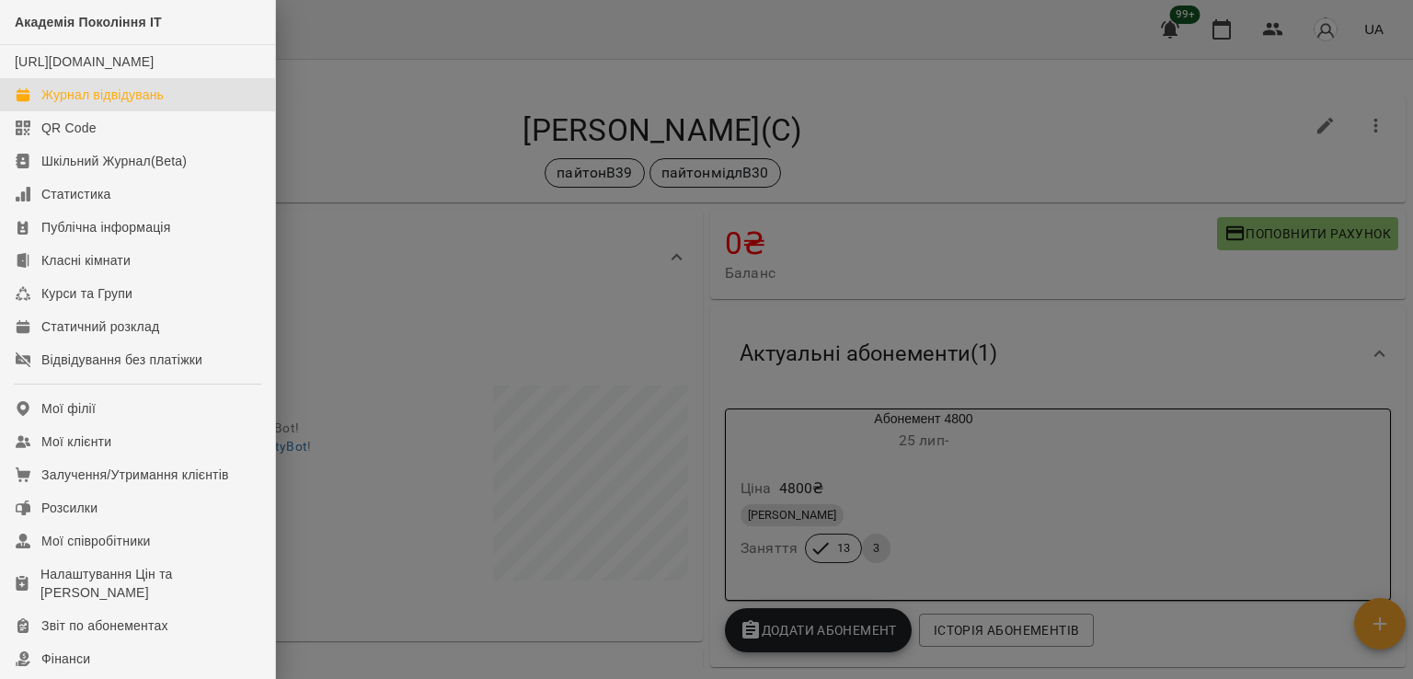
click at [125, 104] on div "Журнал відвідувань" at bounding box center [102, 95] width 122 height 18
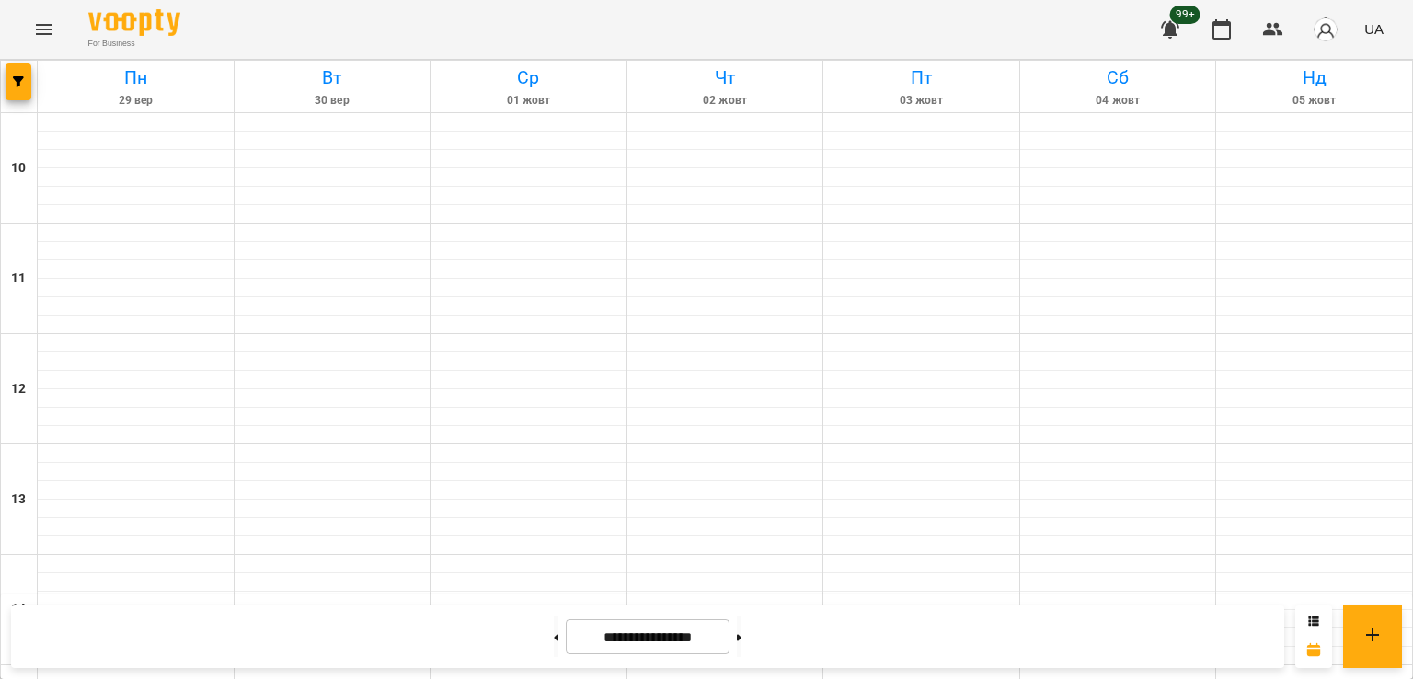
scroll to position [920, 0]
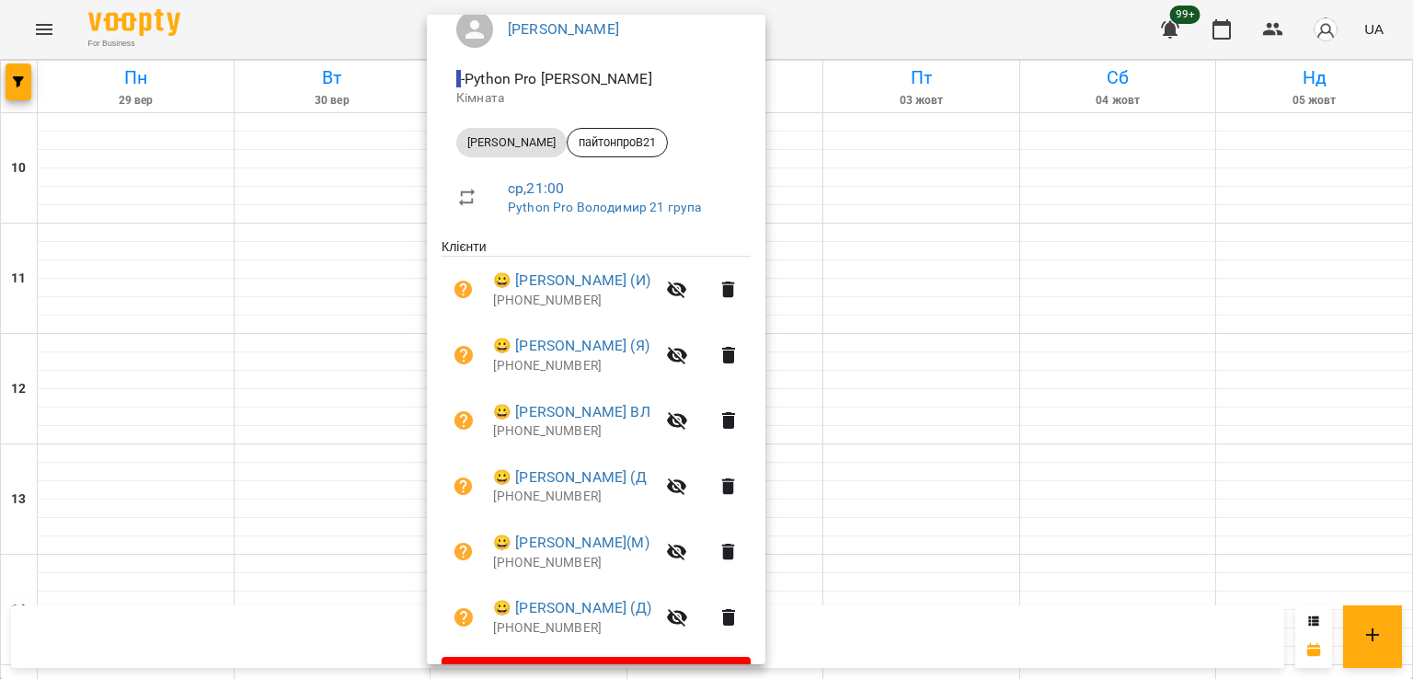
scroll to position [131, 0]
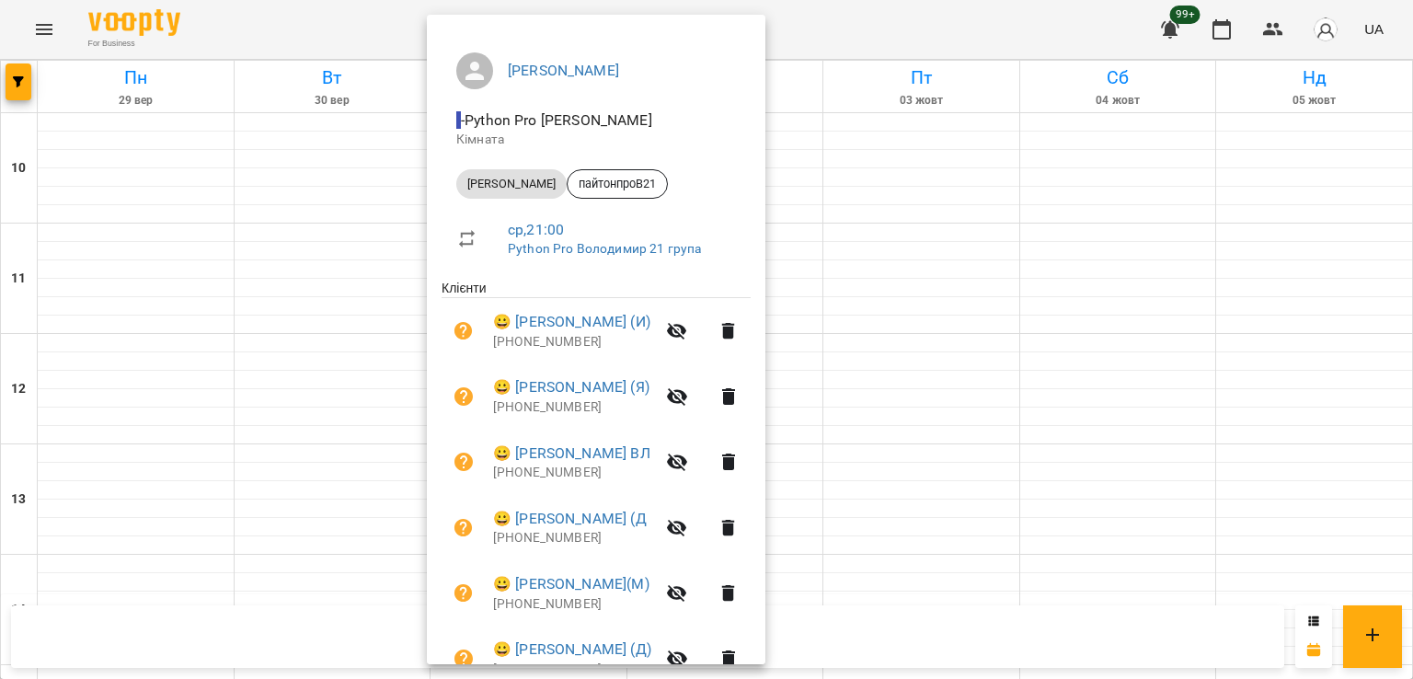
drag, startPoint x: 28, startPoint y: 39, endPoint x: 36, endPoint y: 34, distance: 9.5
click at [29, 39] on div at bounding box center [706, 339] width 1413 height 679
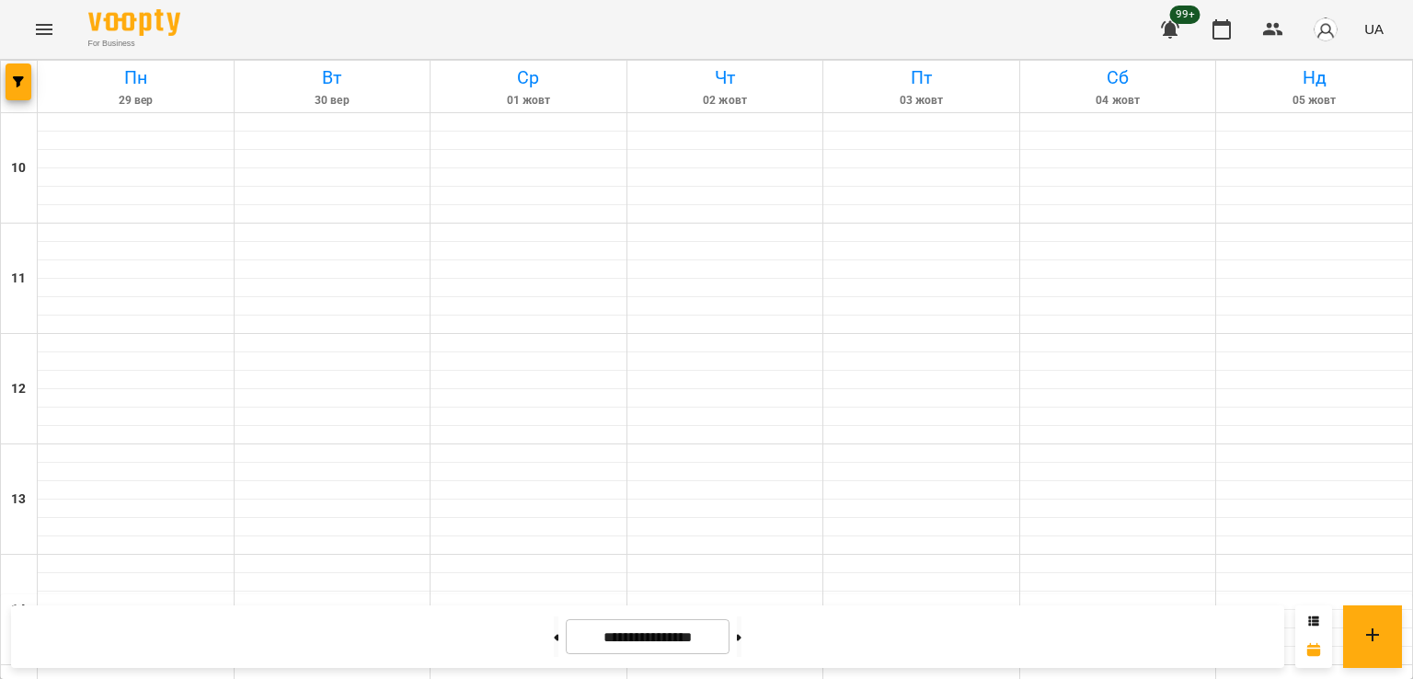
click at [37, 31] on icon "Menu" at bounding box center [44, 29] width 22 height 22
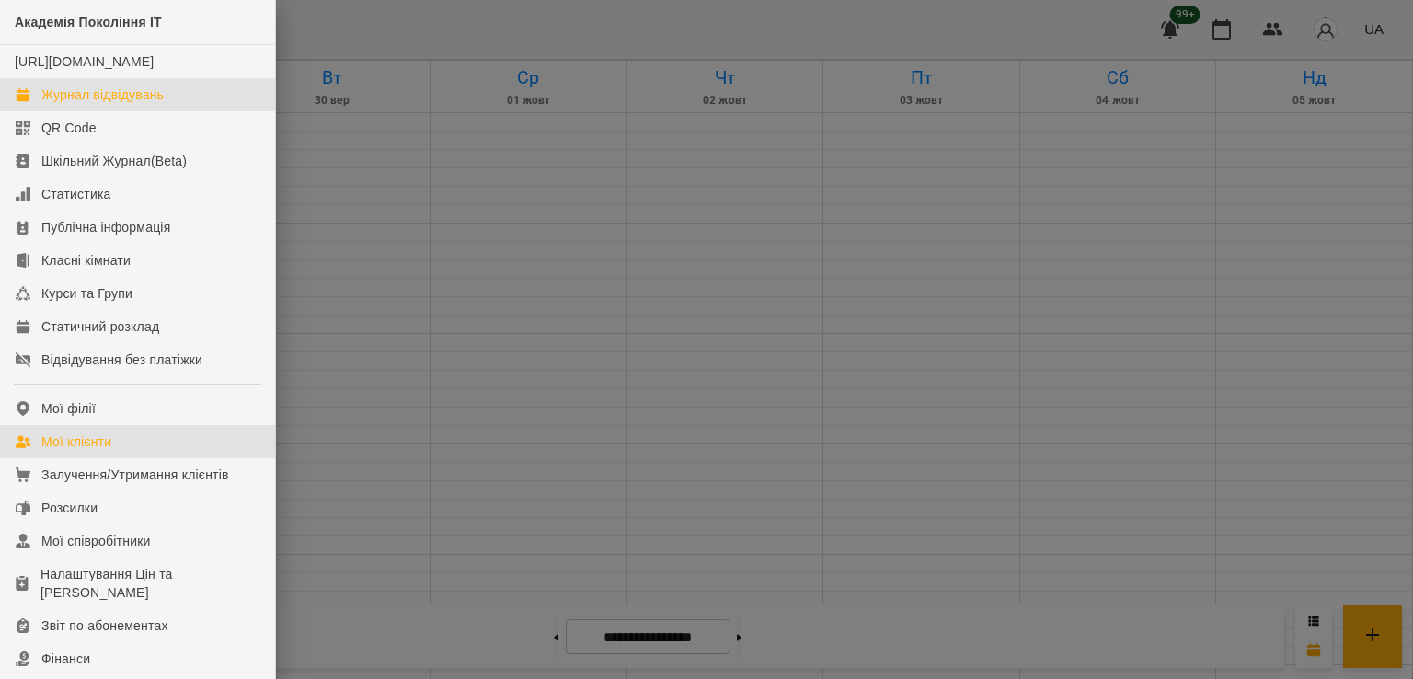
drag, startPoint x: 78, startPoint y: 457, endPoint x: 130, endPoint y: 466, distance: 52.3
click at [79, 451] on div "Мої клієнти" at bounding box center [76, 441] width 70 height 18
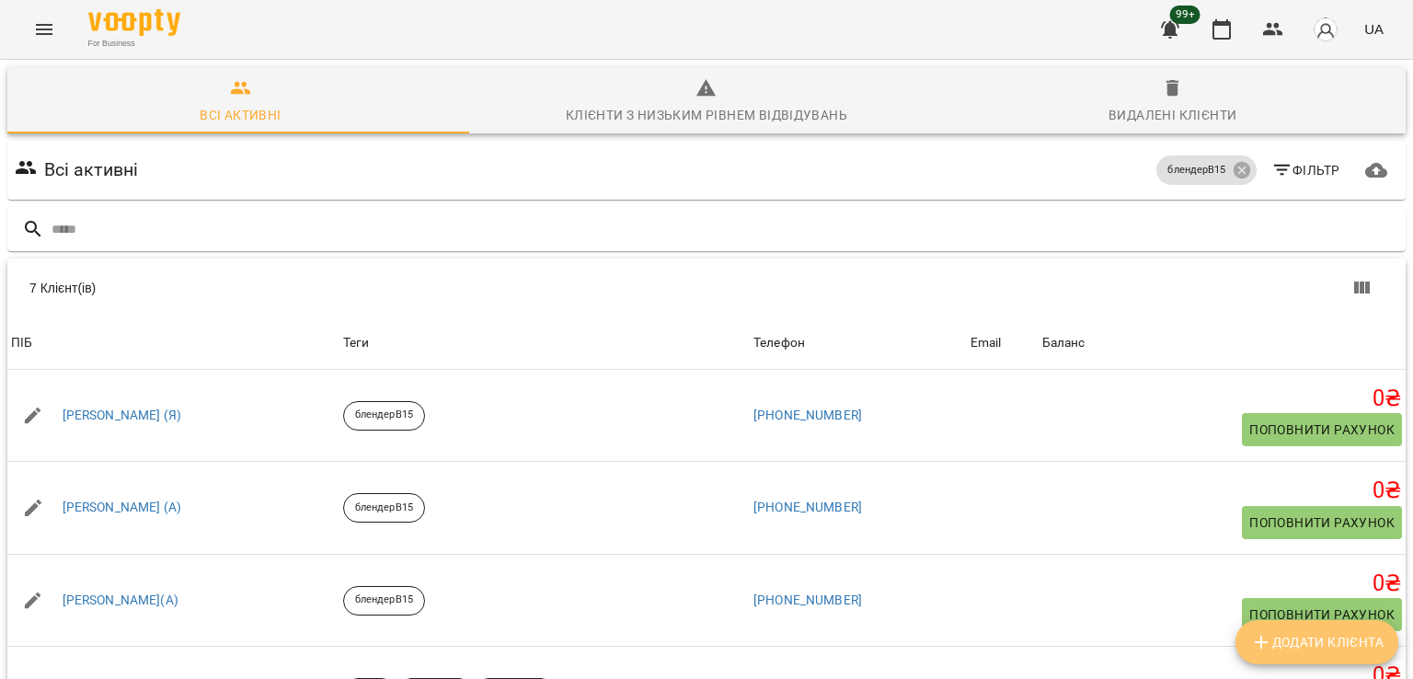
click at [1327, 633] on span "Додати клієнта" at bounding box center [1316, 642] width 133 height 22
select select "**"
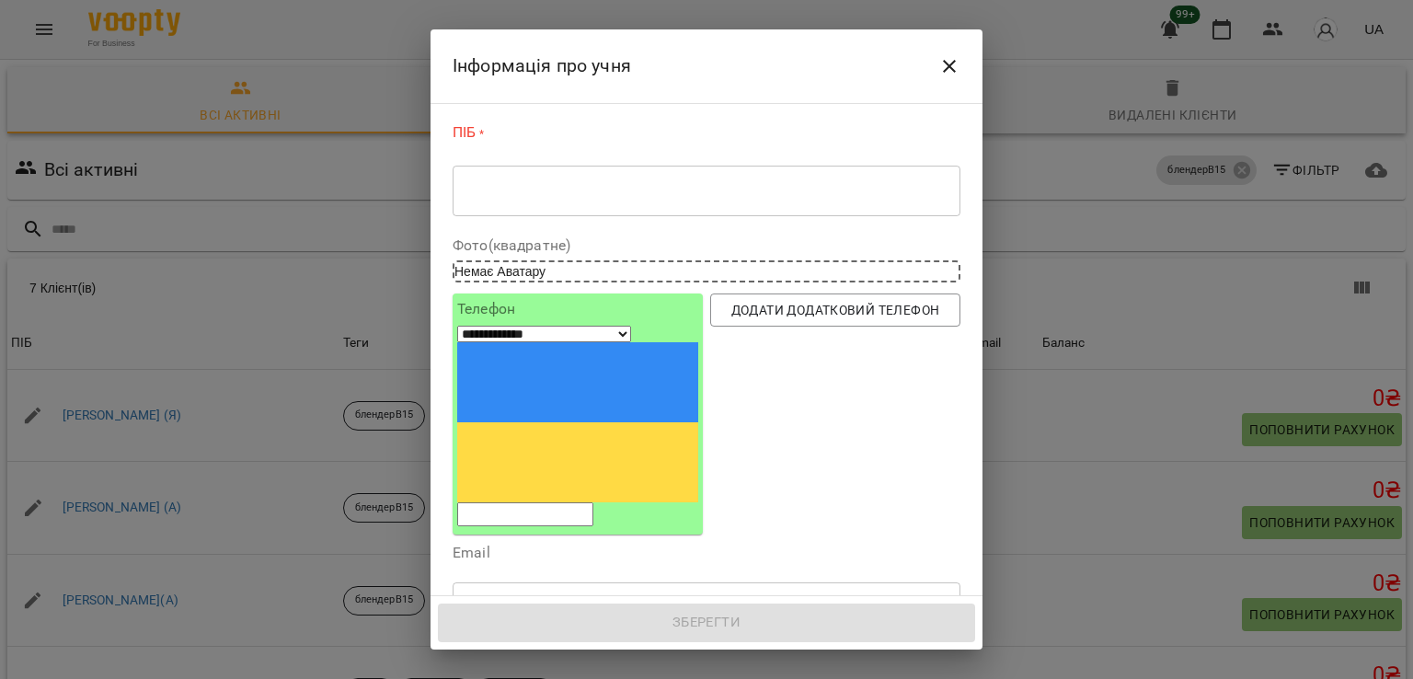
click at [591, 502] on input "tel" at bounding box center [525, 514] width 136 height 24
paste input "**********"
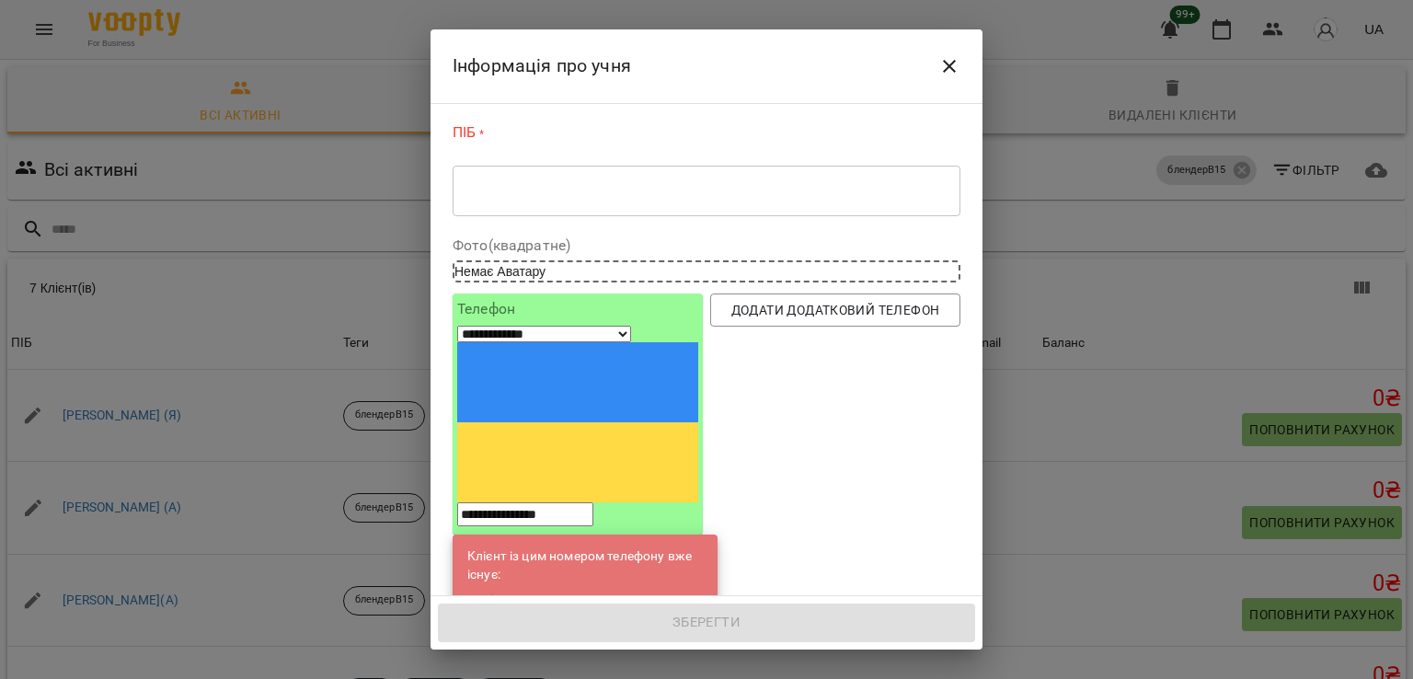
type input "**********"
click at [607, 592] on link "Ярослав Струзський(С)" at bounding box center [591, 601] width 116 height 18
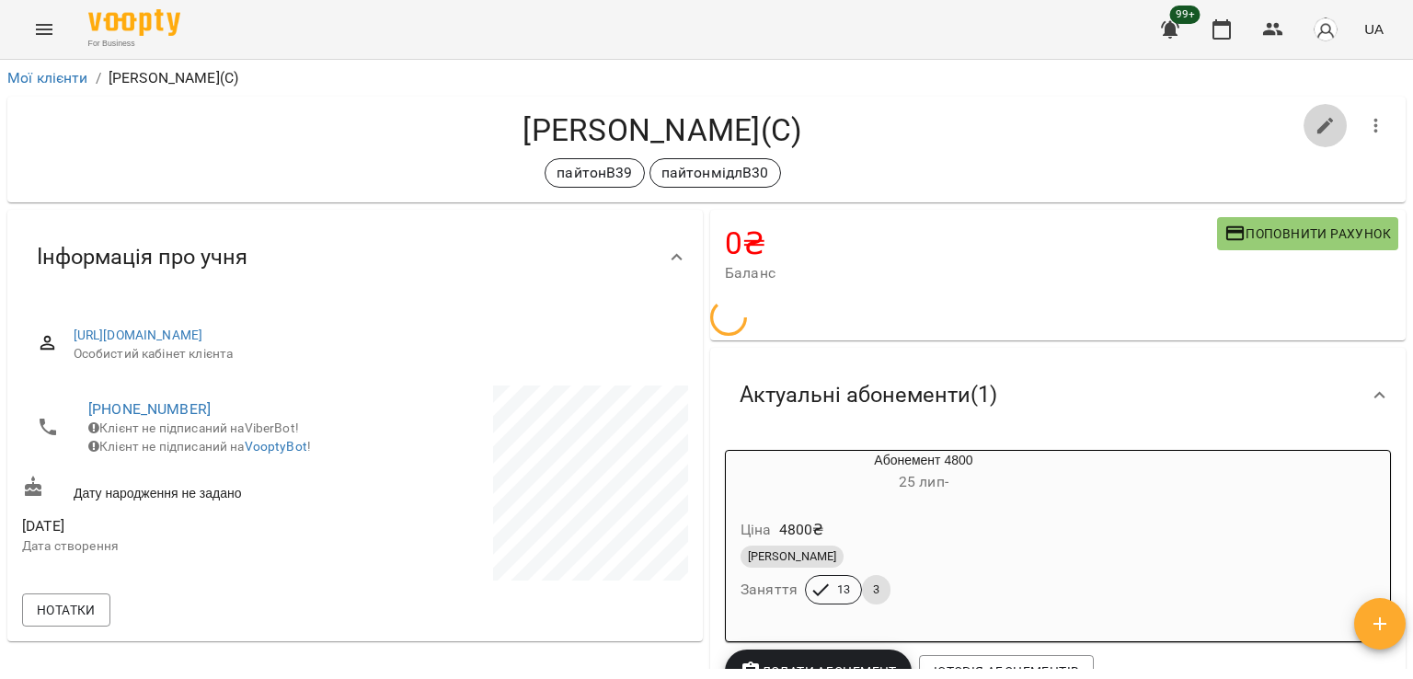
click at [1314, 128] on icon "button" at bounding box center [1325, 126] width 22 height 22
select select "**"
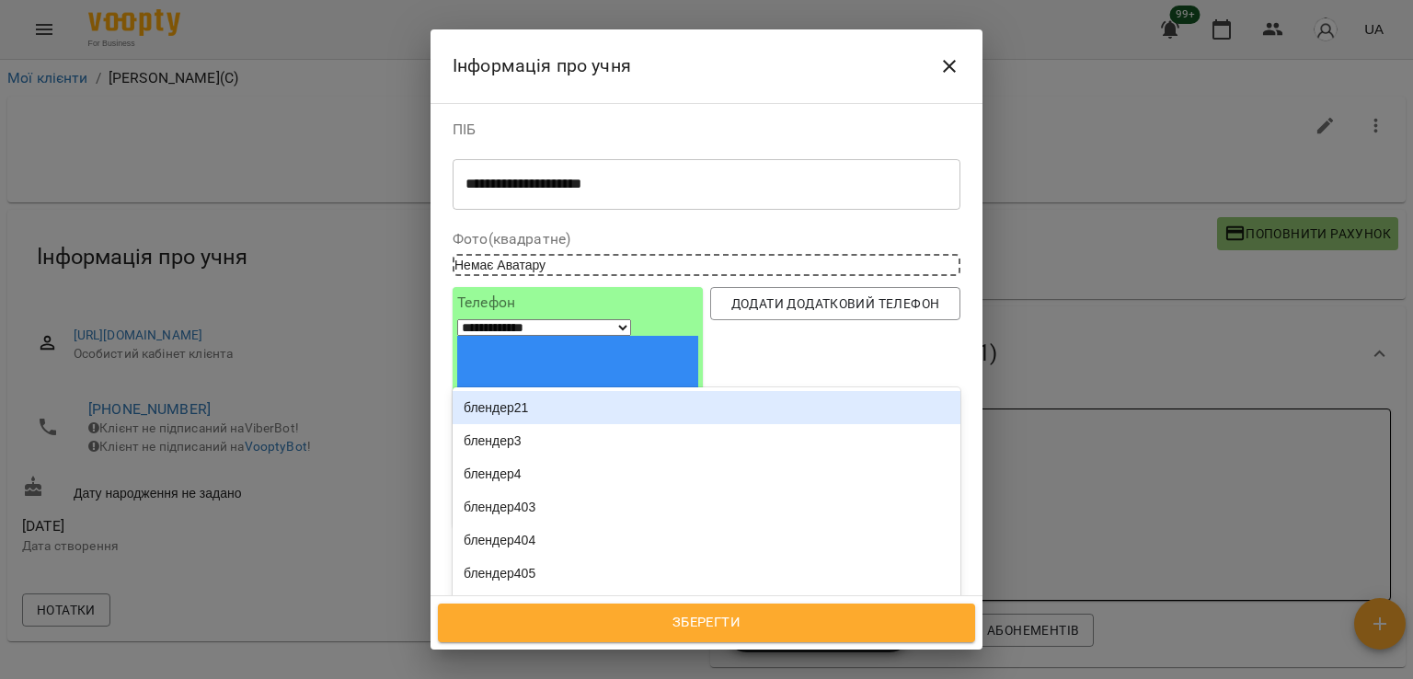
click at [728, 673] on div "пайтонВ39 пайтонмідлВ30" at bounding box center [672, 688] width 439 height 30
type input "**********"
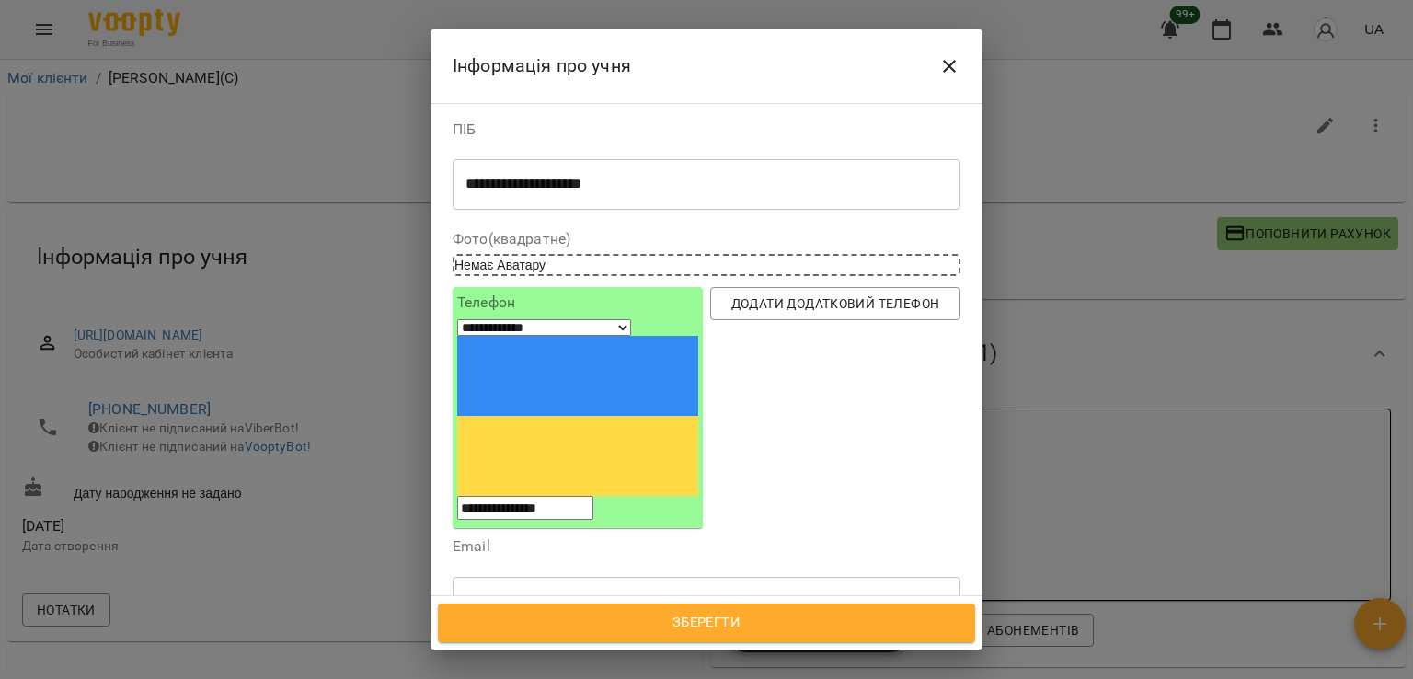
drag, startPoint x: 621, startPoint y: 480, endPoint x: 629, endPoint y: 488, distance: 11.7
click at [620, 626] on div "пайтонпроВ21" at bounding box center [707, 642] width 508 height 33
click at [703, 614] on span "Зберегти" at bounding box center [706, 623] width 497 height 24
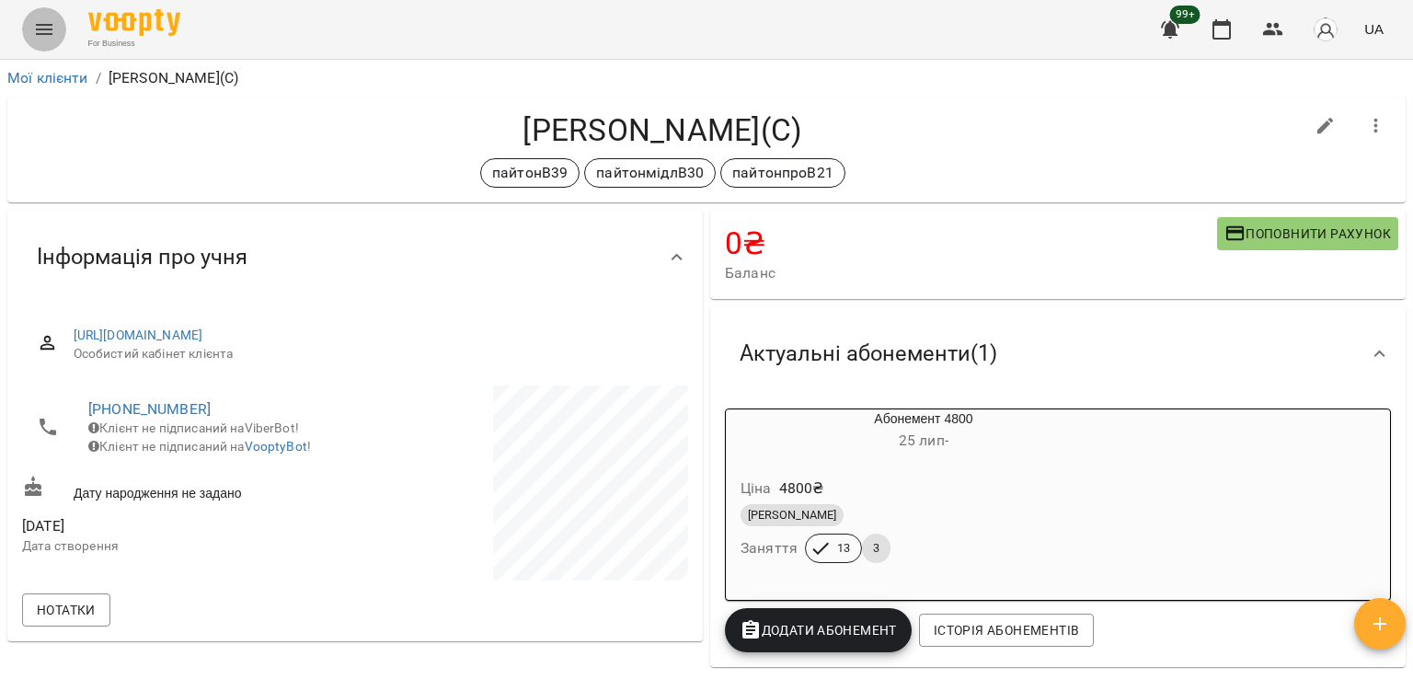
click at [50, 27] on icon "Menu" at bounding box center [44, 29] width 22 height 22
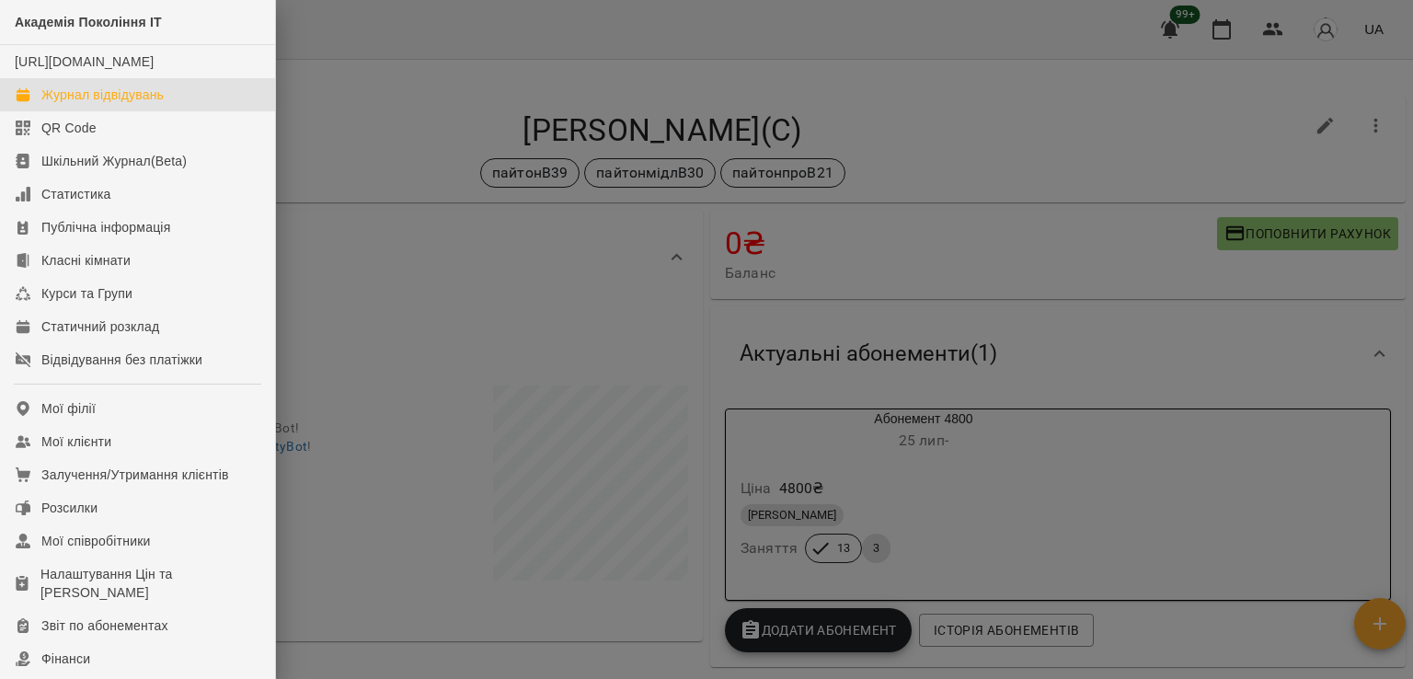
click at [166, 111] on link "Журнал відвідувань" at bounding box center [137, 94] width 275 height 33
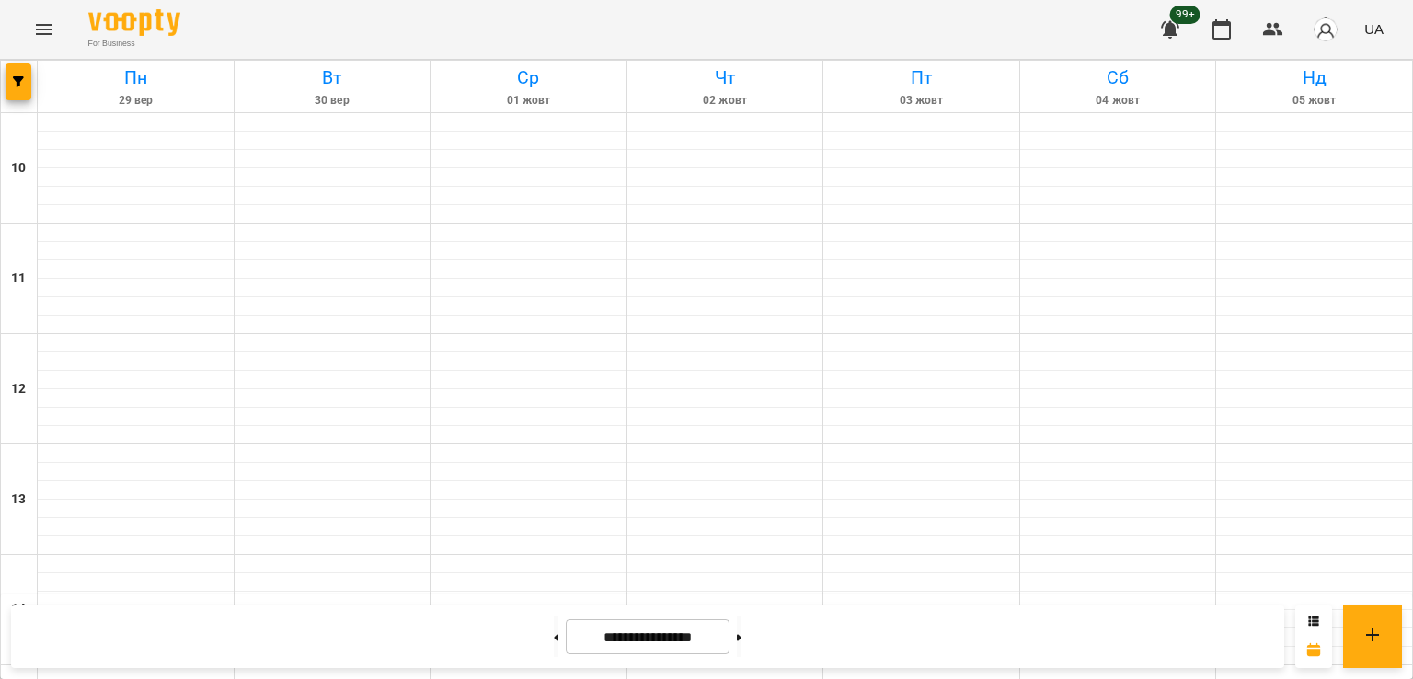
scroll to position [952, 0]
click at [741, 634] on button at bounding box center [739, 636] width 5 height 40
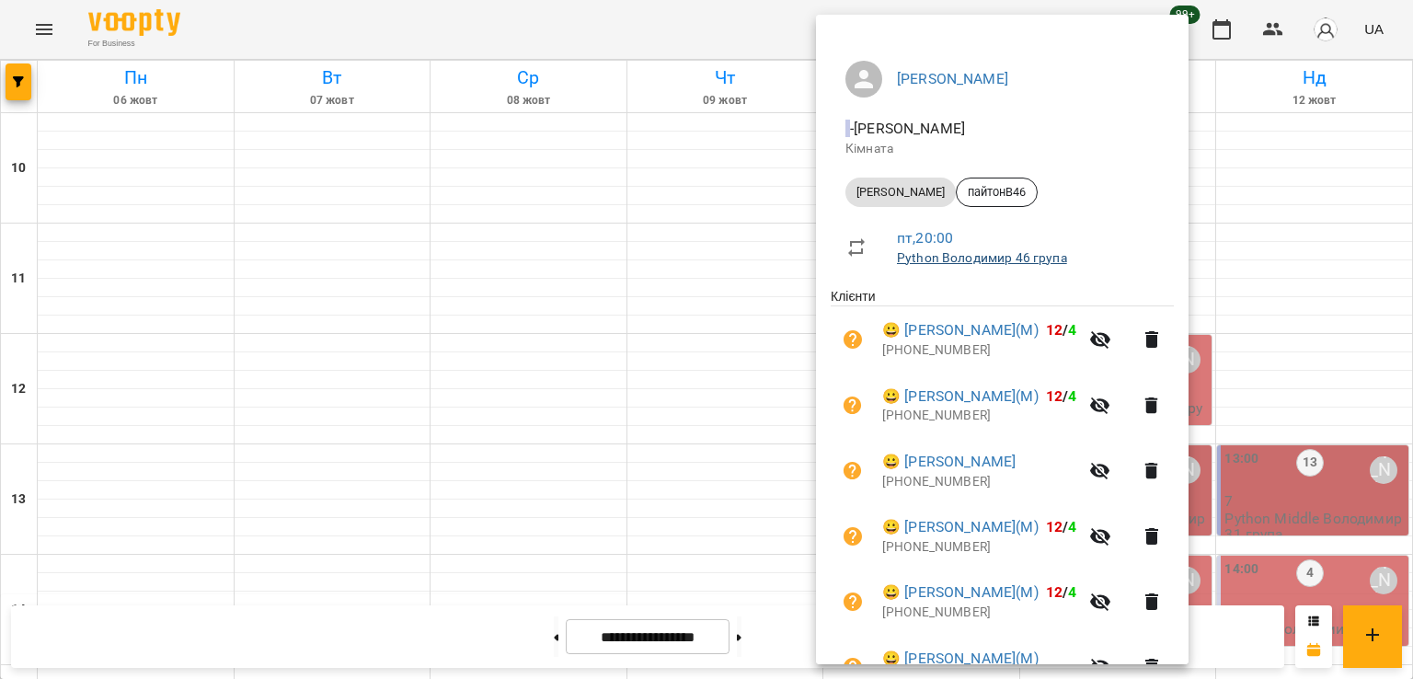
scroll to position [289, 0]
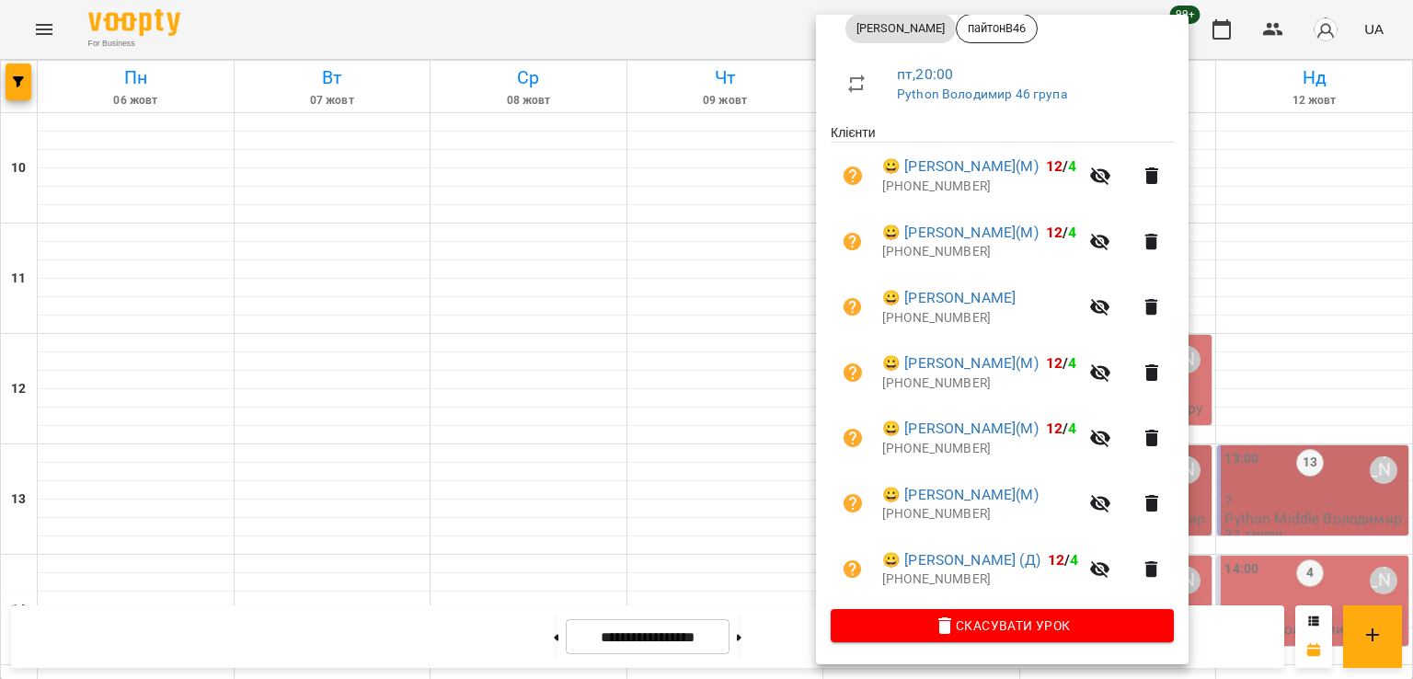
click at [637, 365] on div at bounding box center [706, 339] width 1413 height 679
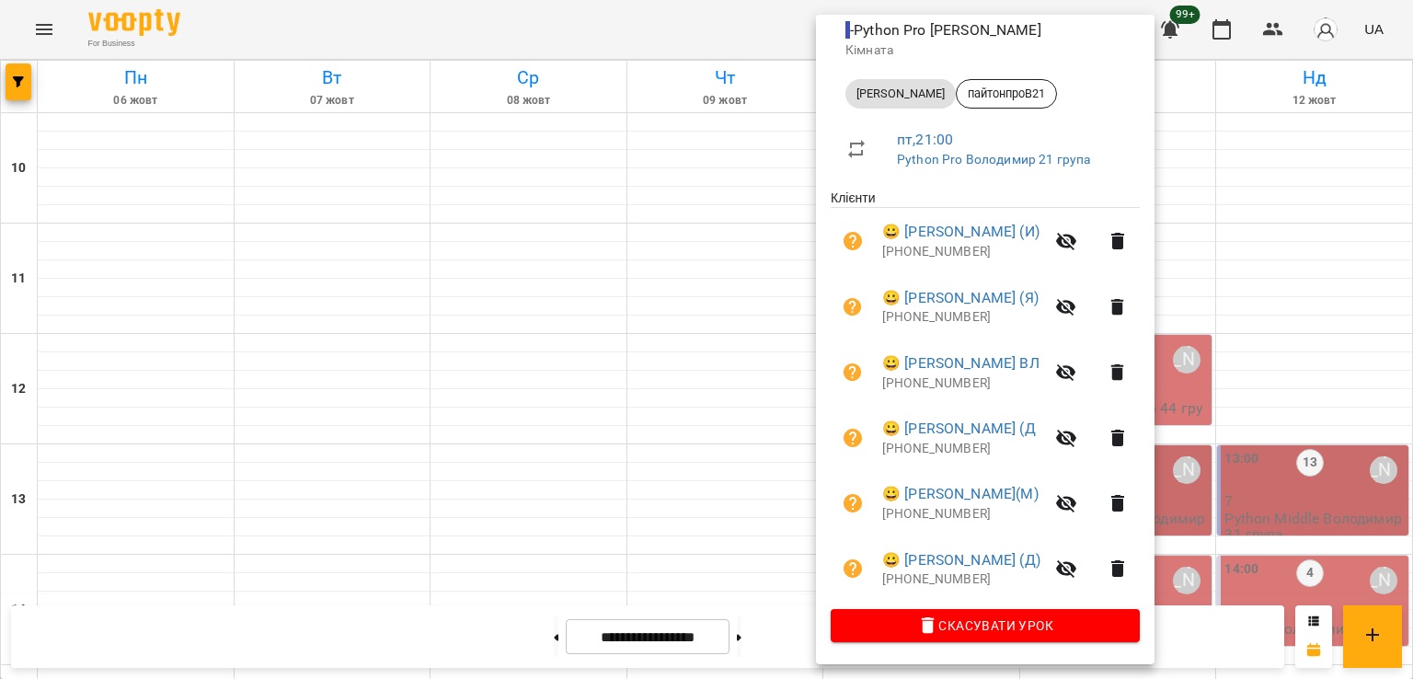
scroll to position [224, 0]
click at [779, 431] on div at bounding box center [706, 339] width 1413 height 679
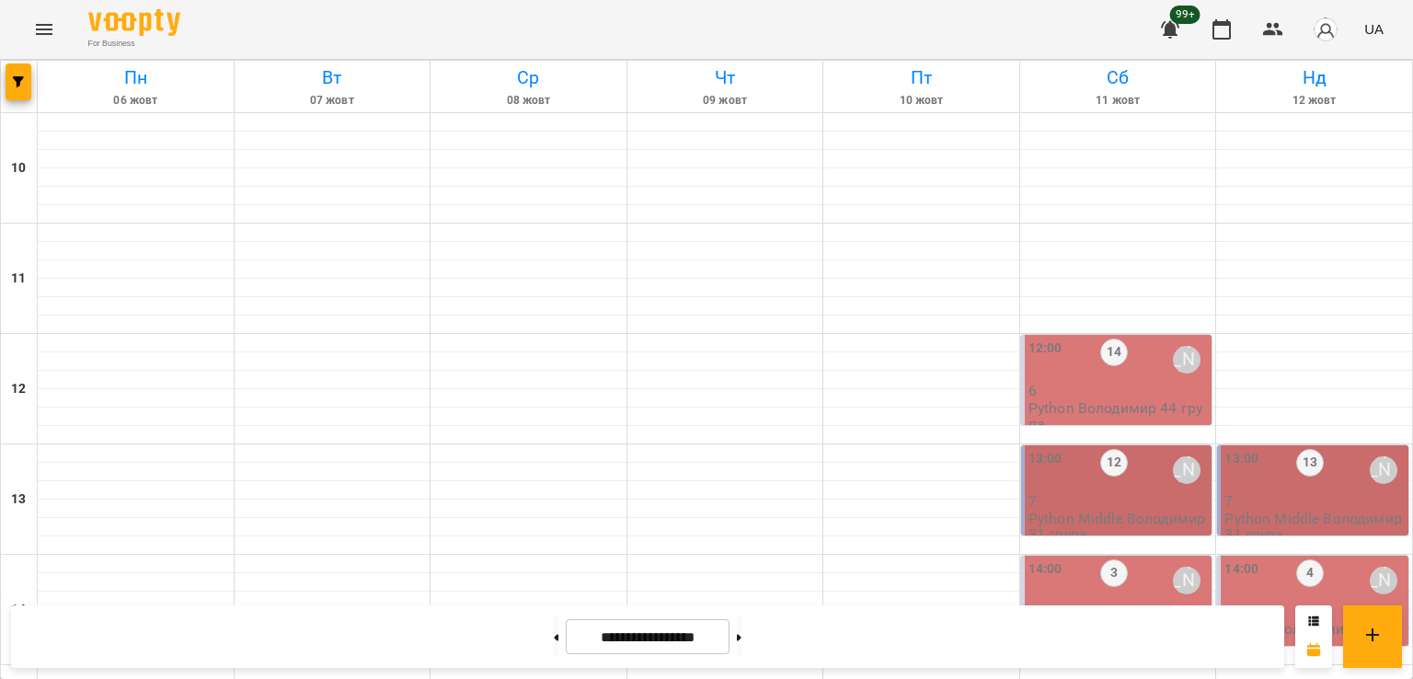
scroll to position [32, 0]
click at [18, 82] on icon "button" at bounding box center [18, 81] width 11 height 11
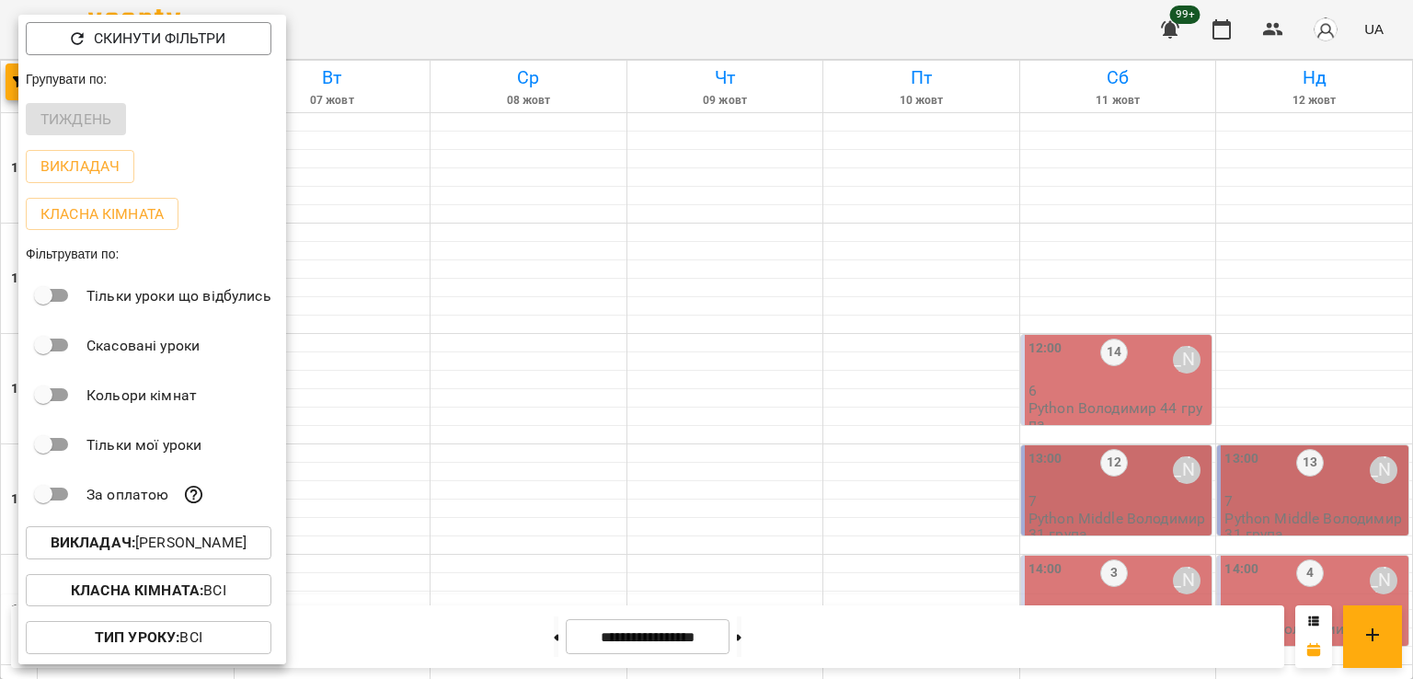
click at [208, 554] on p "Викладач : Володимир Ярошинський" at bounding box center [149, 543] width 196 height 22
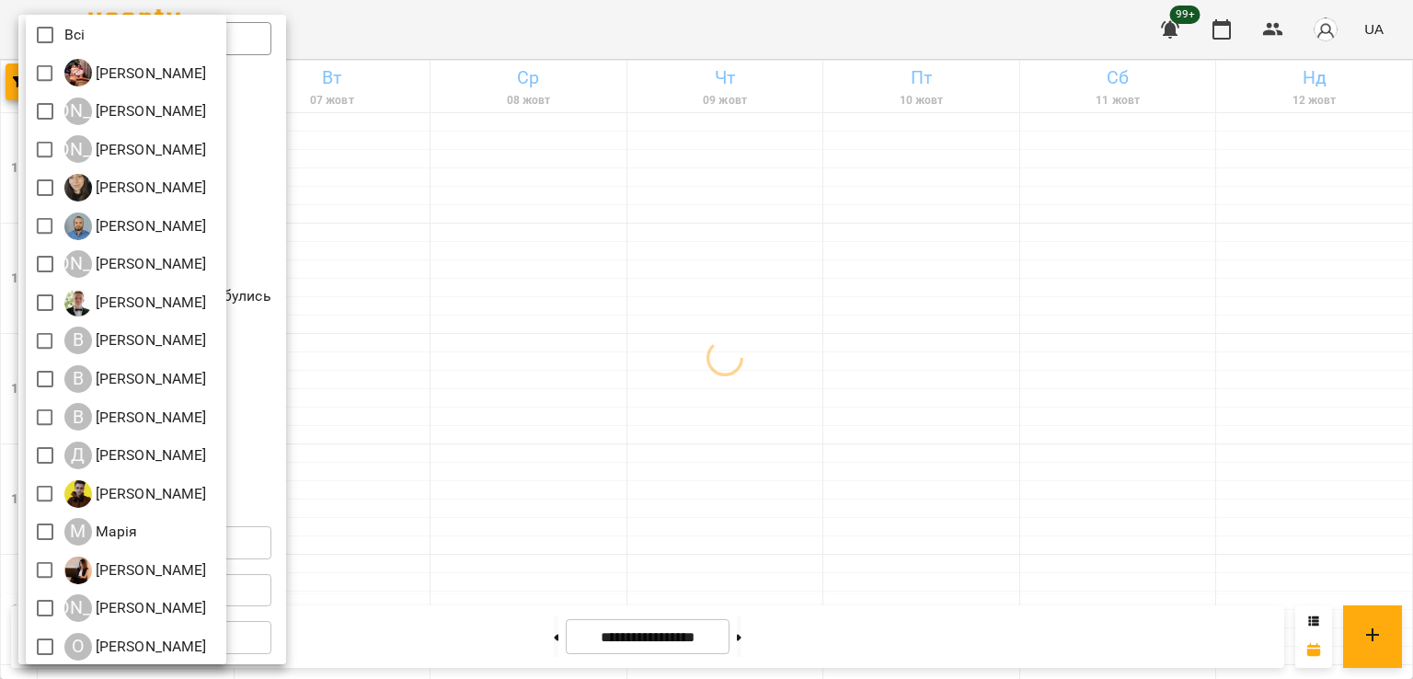
scroll to position [92, 0]
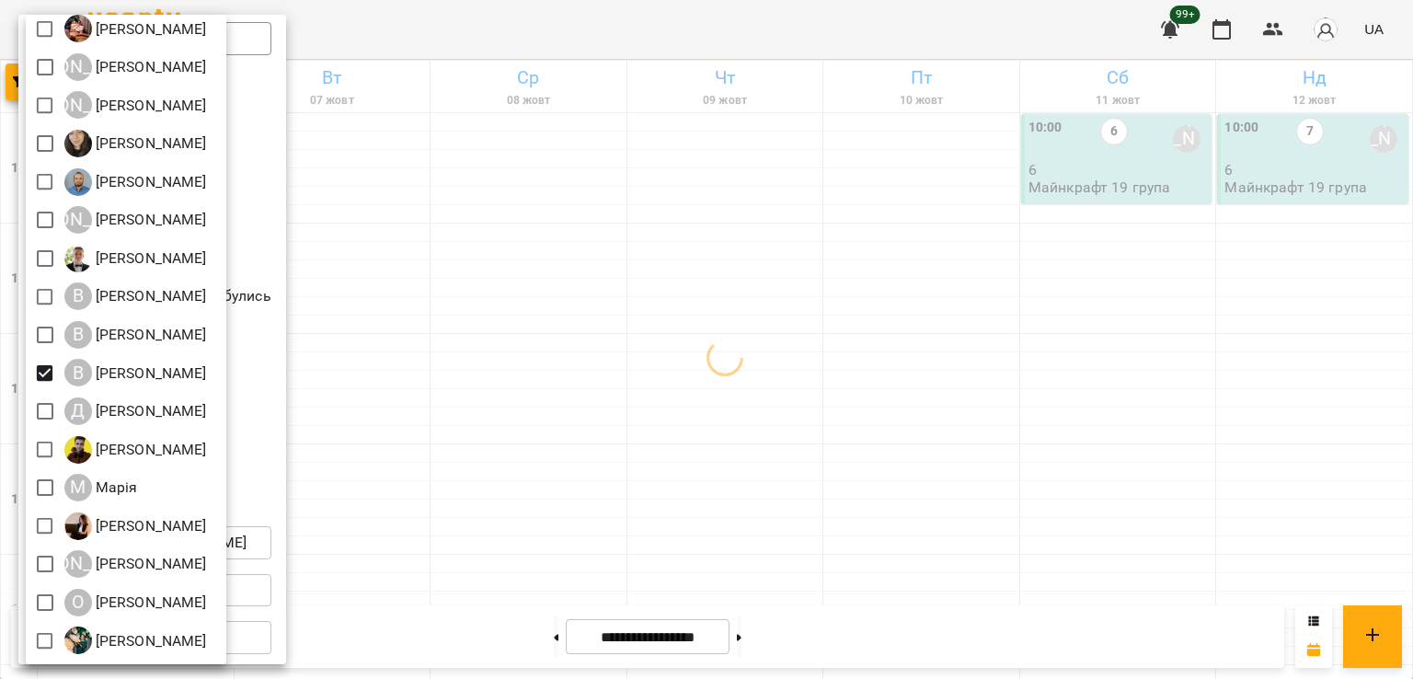
click at [1096, 392] on div at bounding box center [706, 339] width 1413 height 679
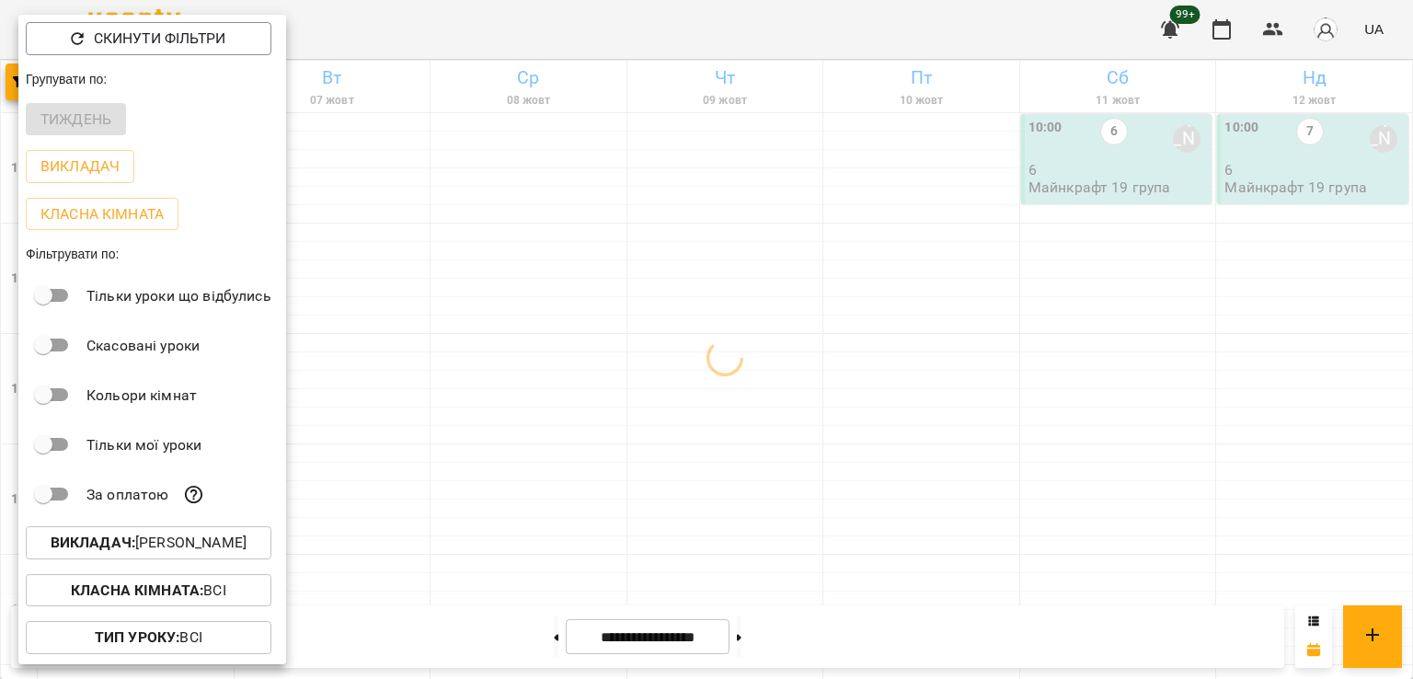
click at [953, 390] on div at bounding box center [706, 339] width 1413 height 679
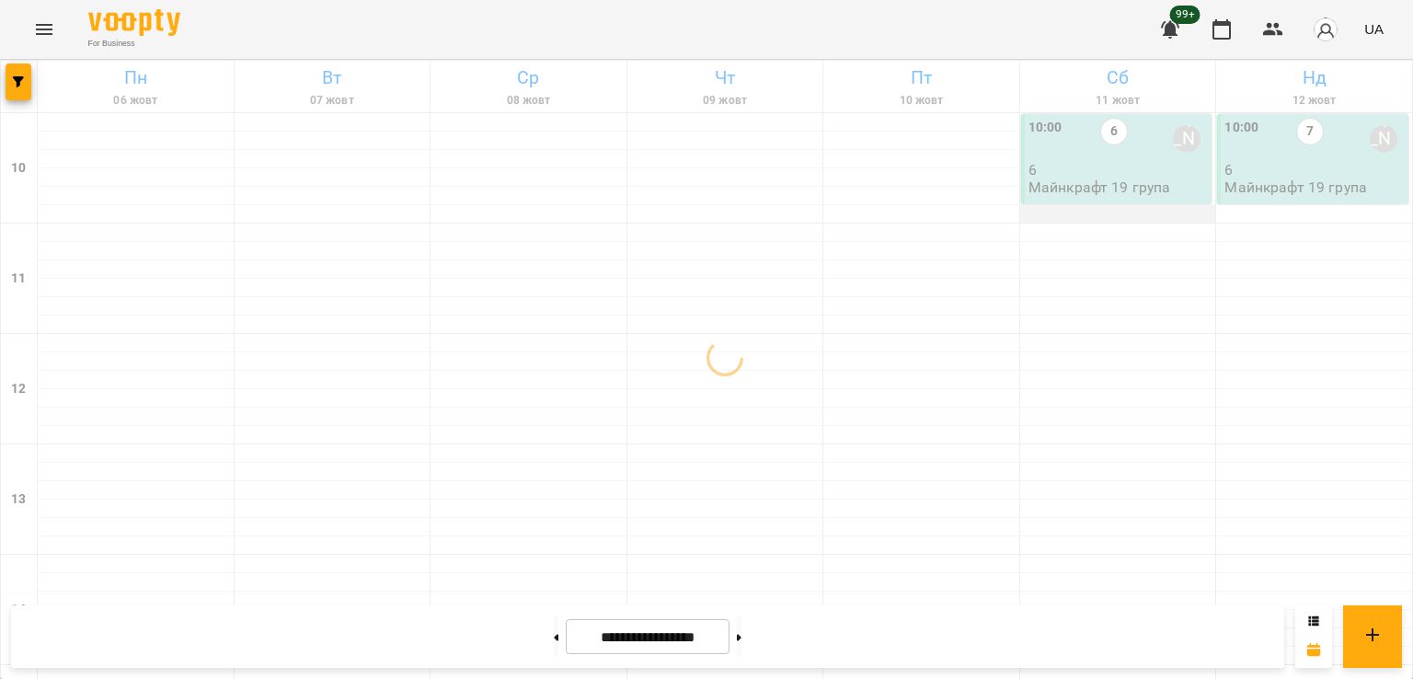
scroll to position [0, 0]
click at [1121, 166] on p "6" at bounding box center [1118, 170] width 180 height 16
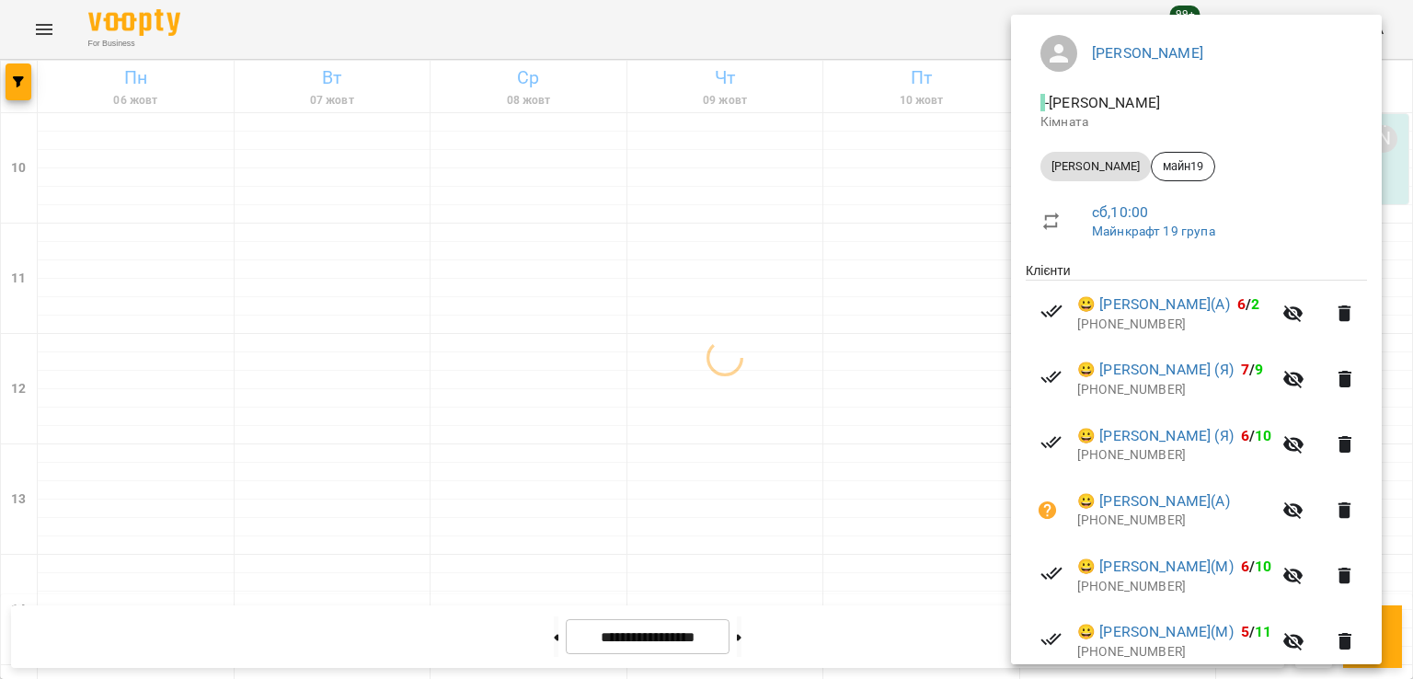
scroll to position [353, 0]
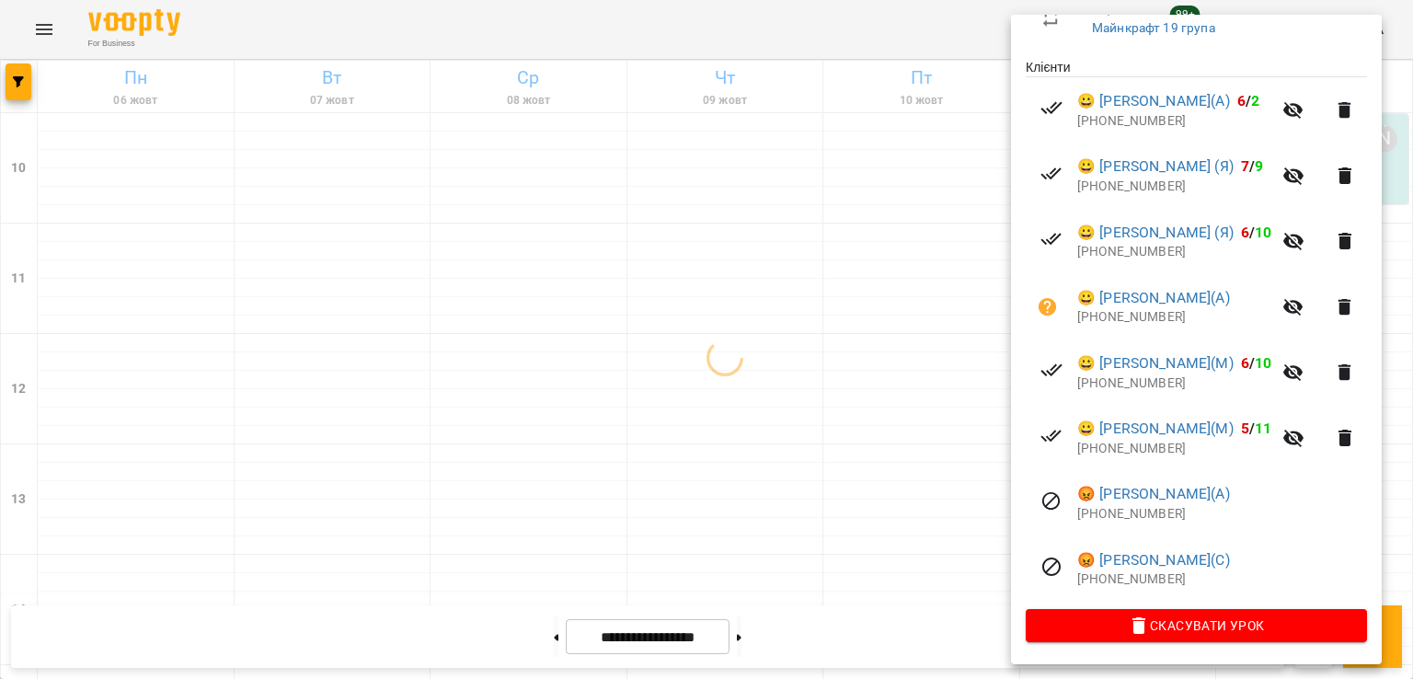
click at [865, 332] on div at bounding box center [706, 339] width 1413 height 679
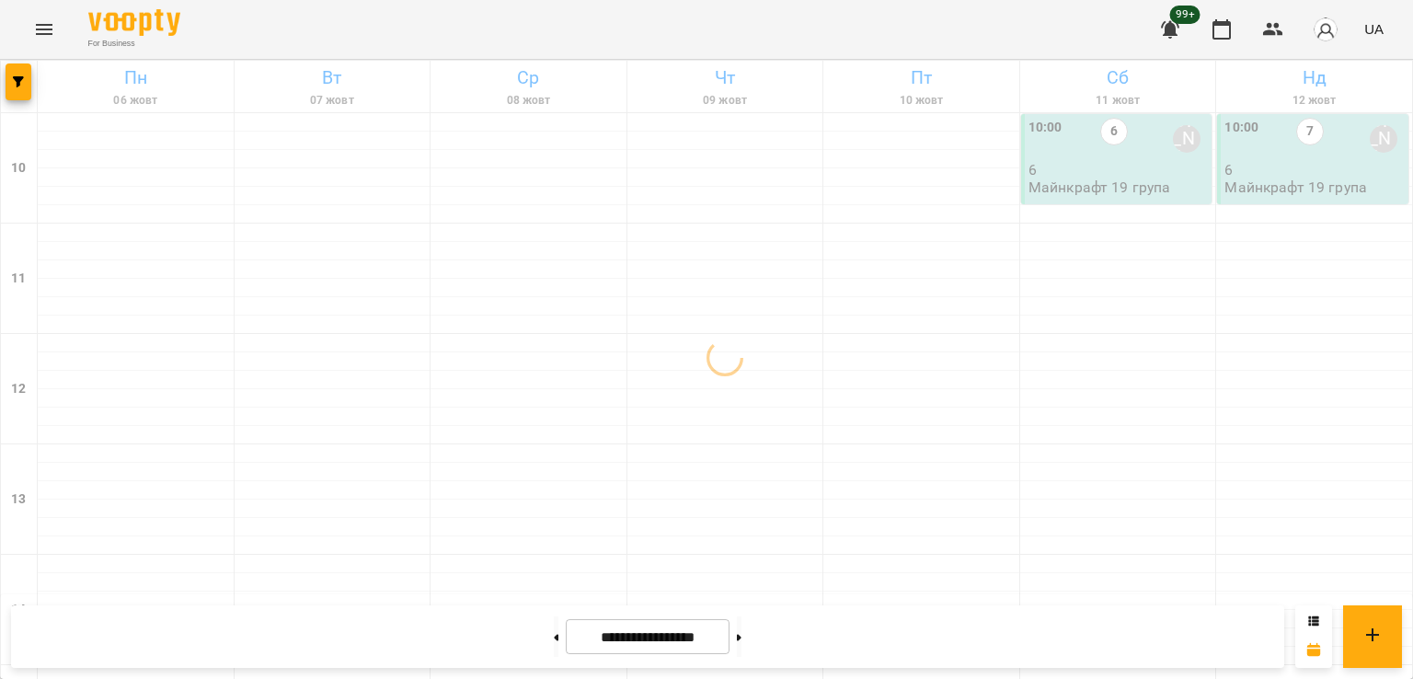
click at [1339, 148] on div "10:00 7 Віталій Кадуха" at bounding box center [1314, 139] width 180 height 42
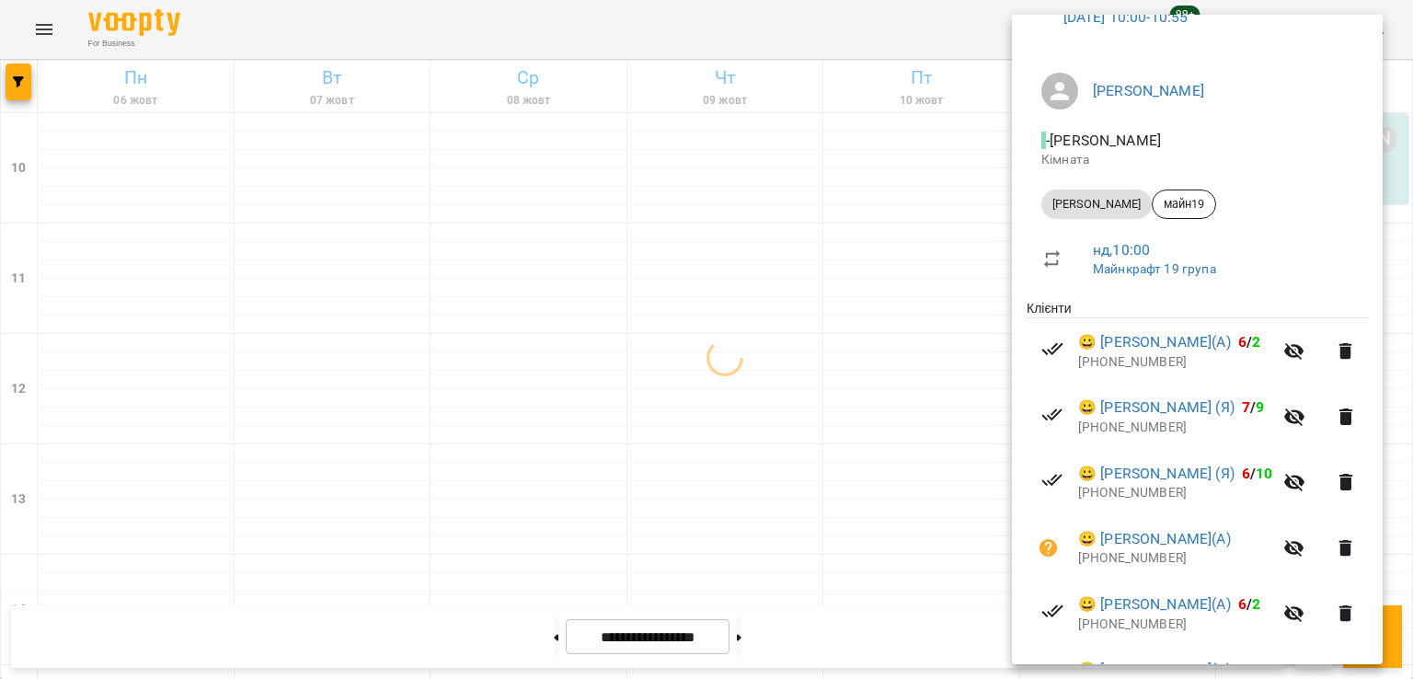
scroll to position [375, 0]
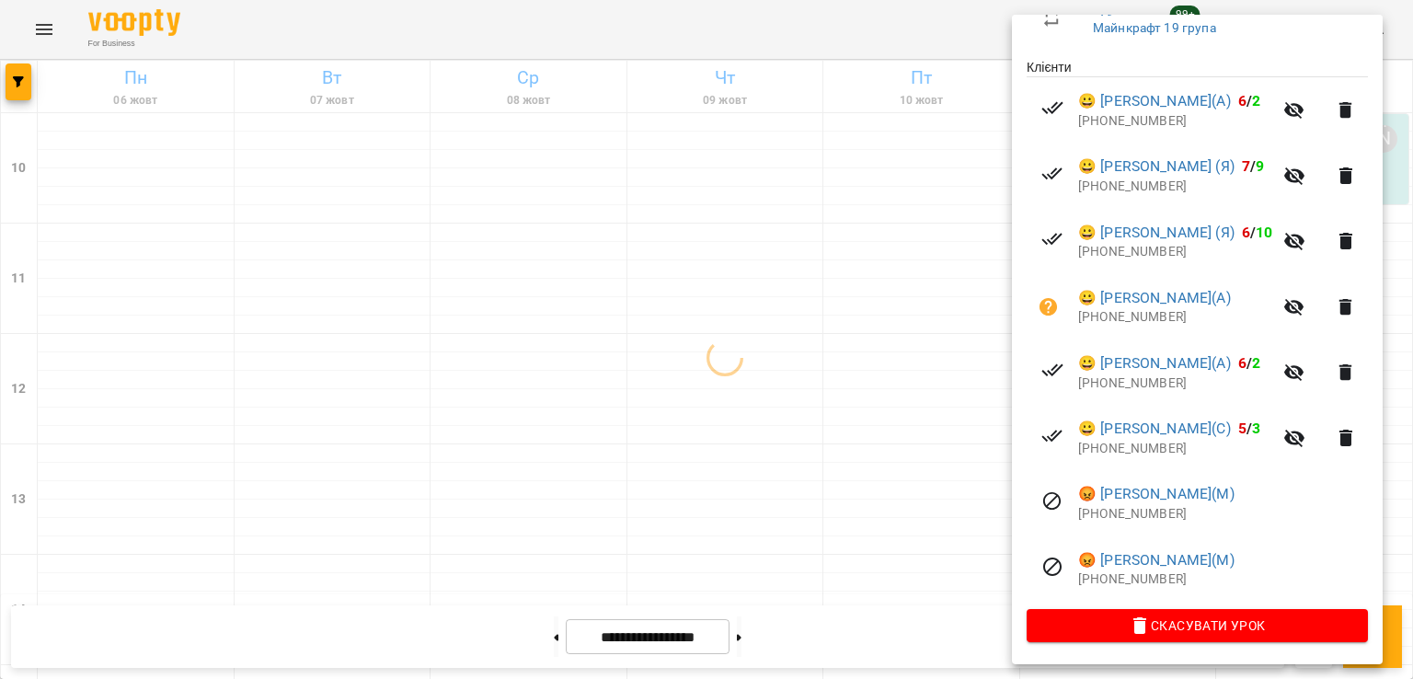
click at [762, 638] on div at bounding box center [706, 339] width 1413 height 679
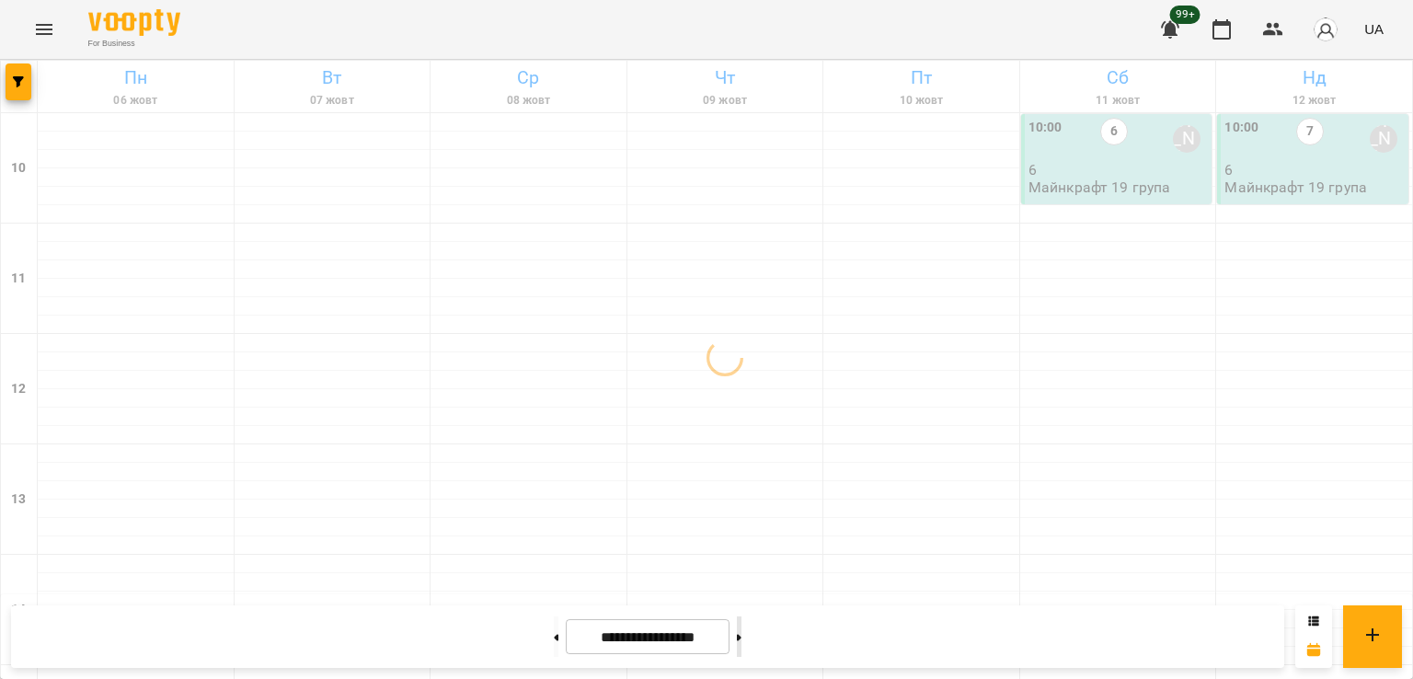
click at [741, 637] on icon at bounding box center [739, 637] width 5 height 6
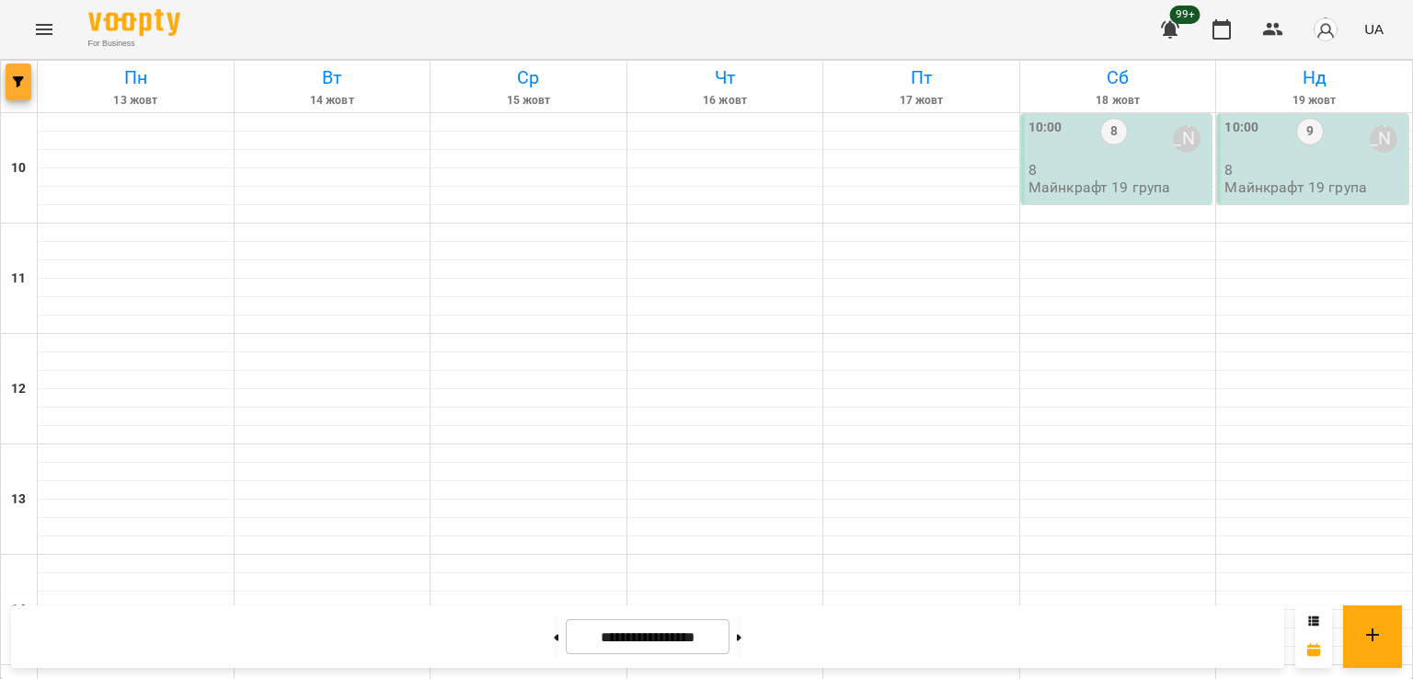
click at [8, 89] on button "button" at bounding box center [19, 81] width 26 height 37
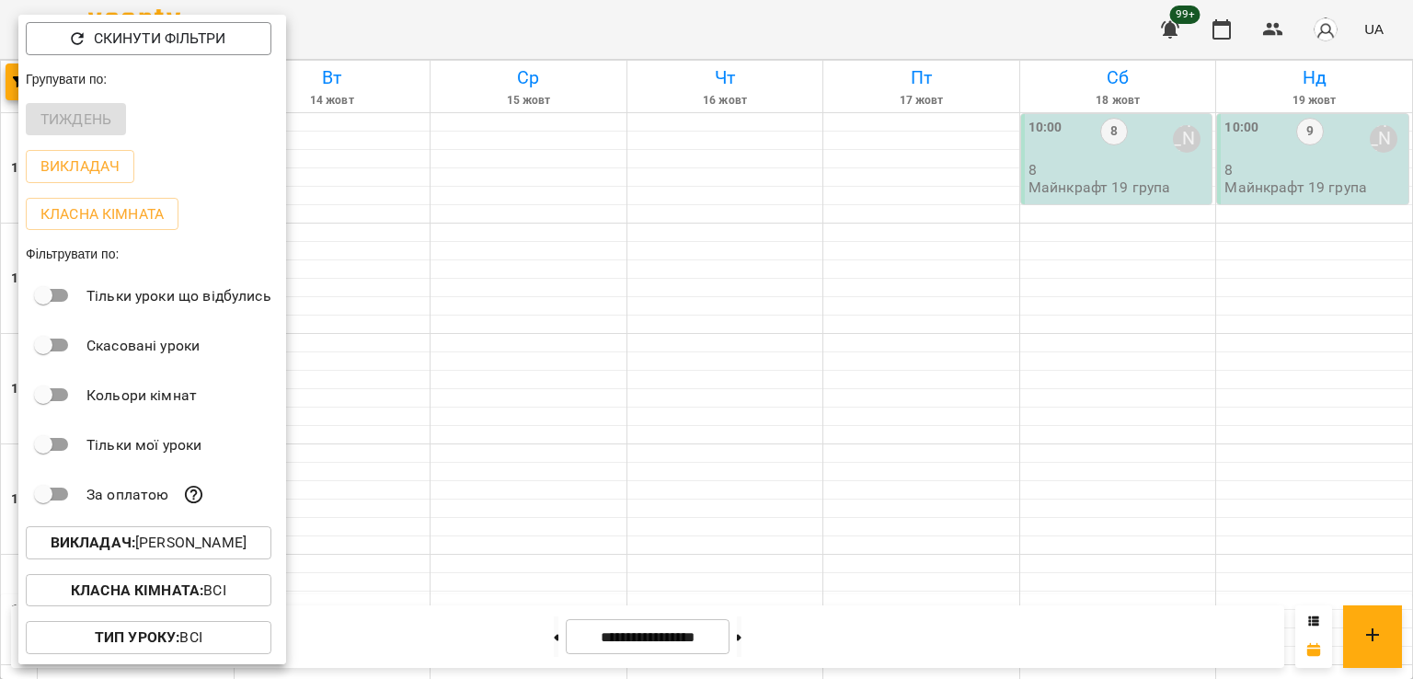
click at [212, 543] on p "Викладач : Віталій Кадуха" at bounding box center [149, 543] width 196 height 22
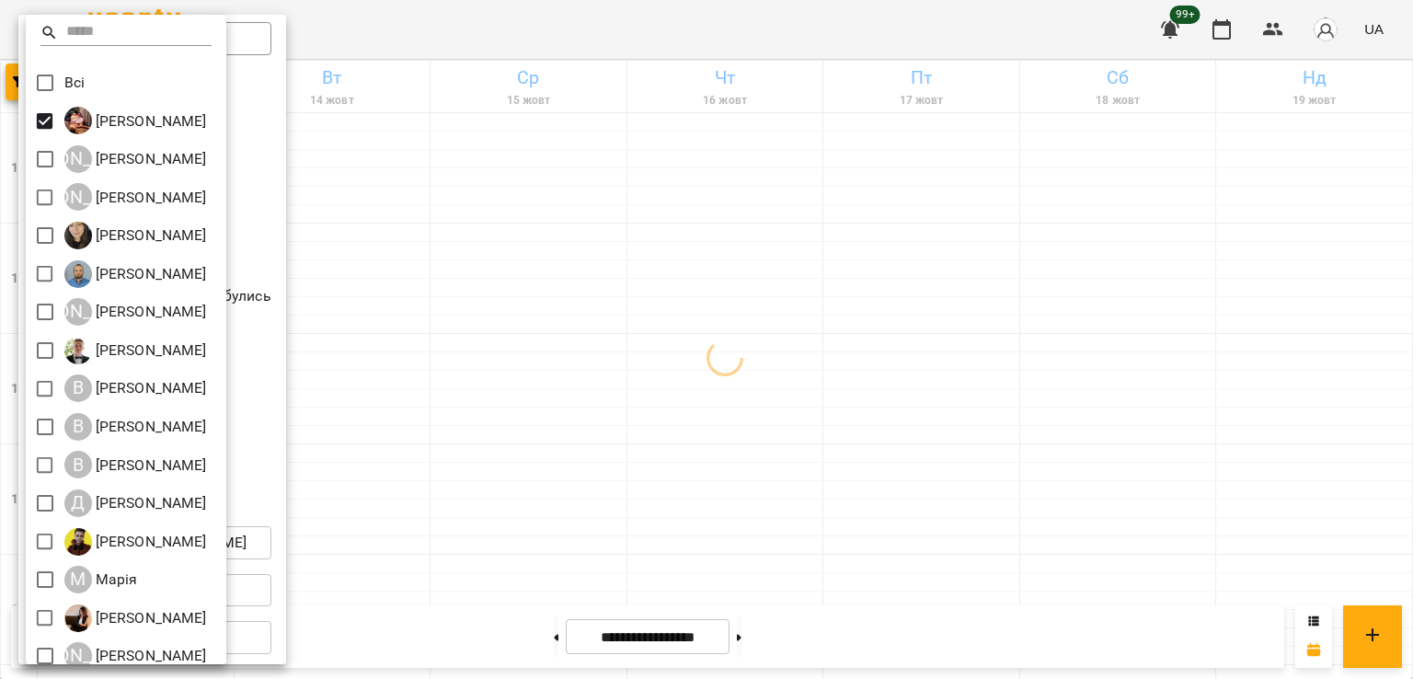
click at [924, 373] on div at bounding box center [706, 339] width 1413 height 679
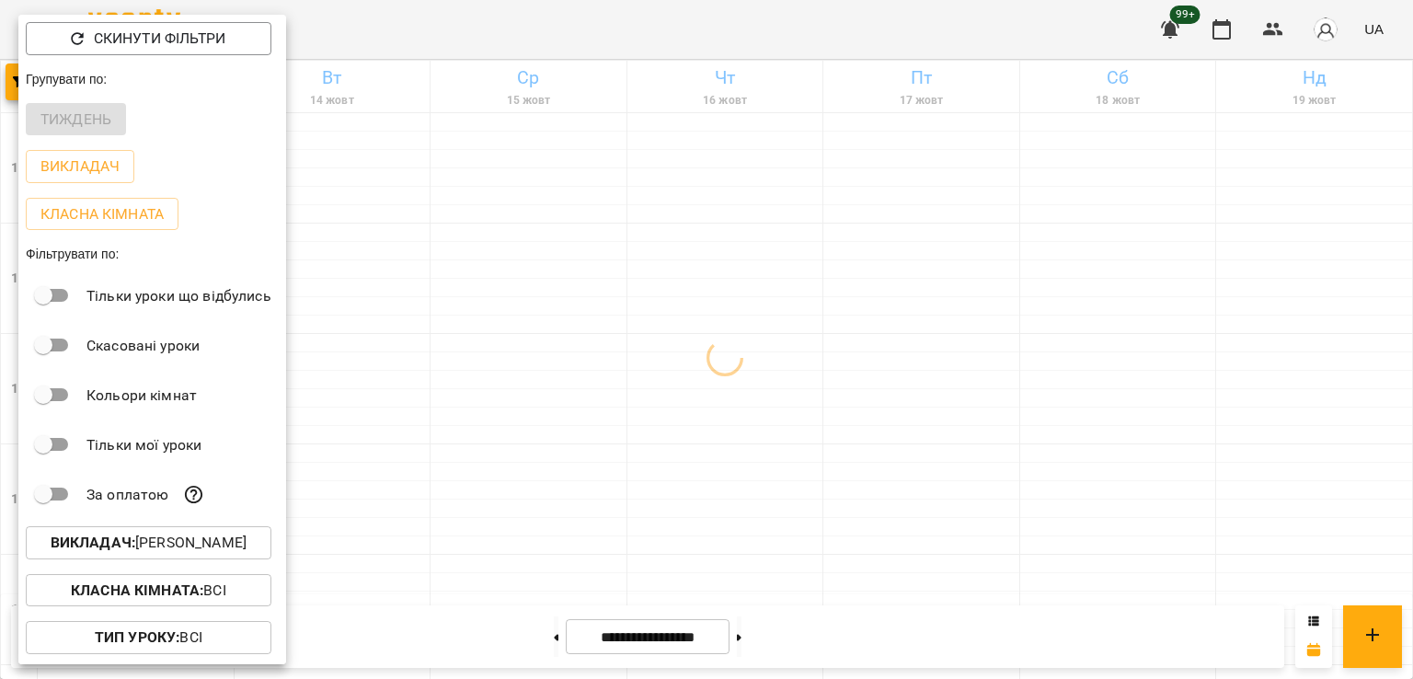
click at [662, 356] on div at bounding box center [706, 339] width 1413 height 679
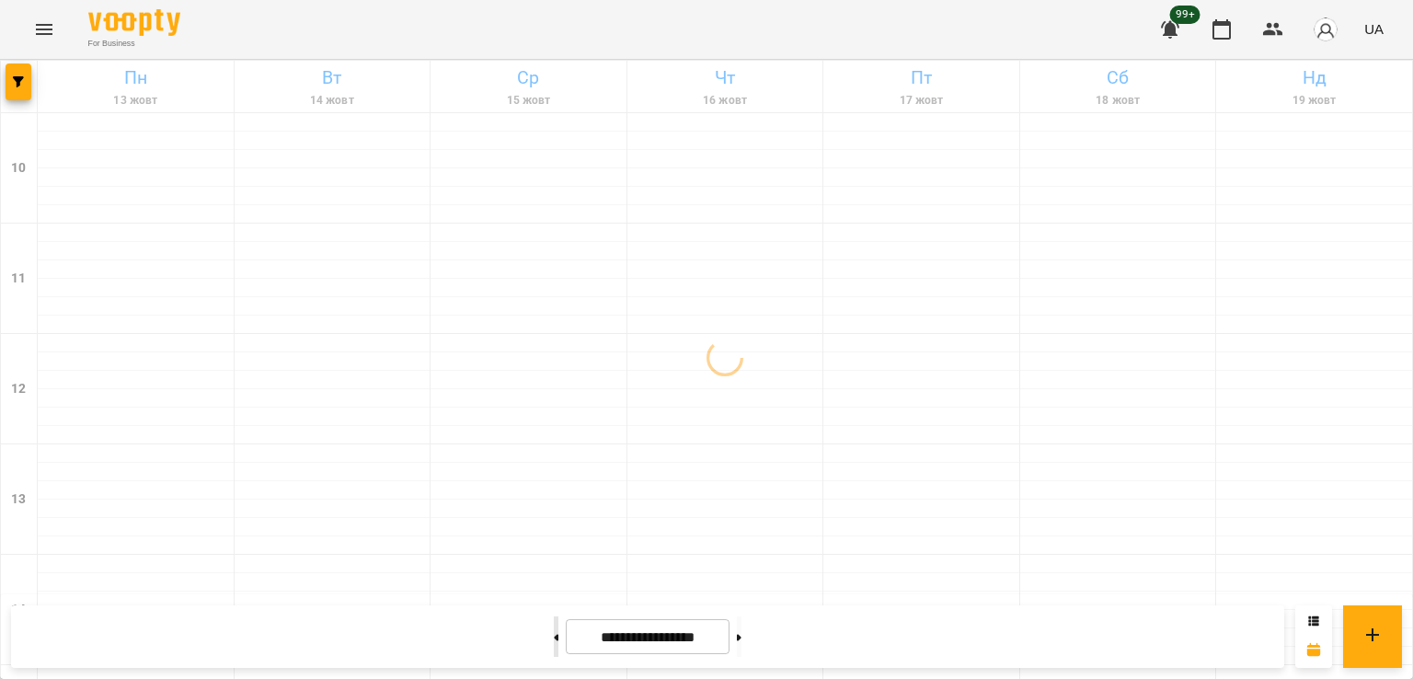
click at [554, 621] on button at bounding box center [556, 636] width 5 height 40
type input "**********"
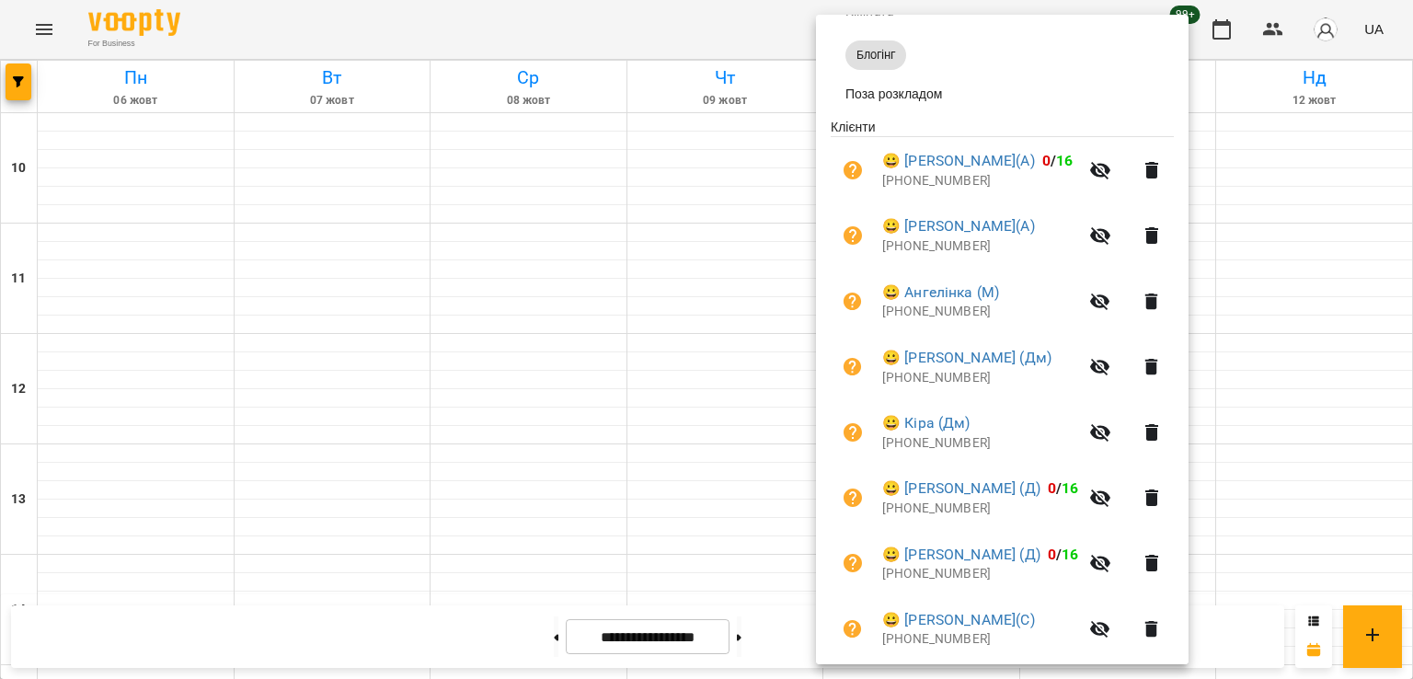
scroll to position [276, 0]
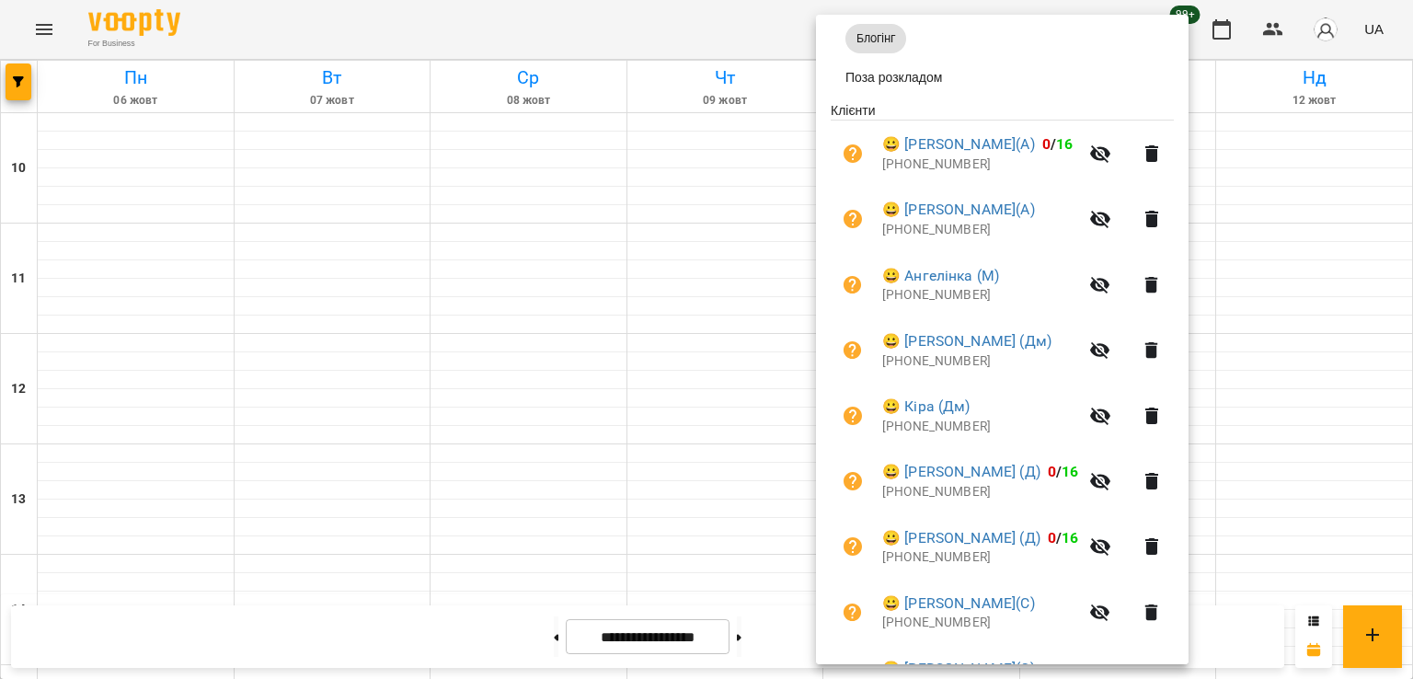
click at [691, 365] on div at bounding box center [706, 339] width 1413 height 679
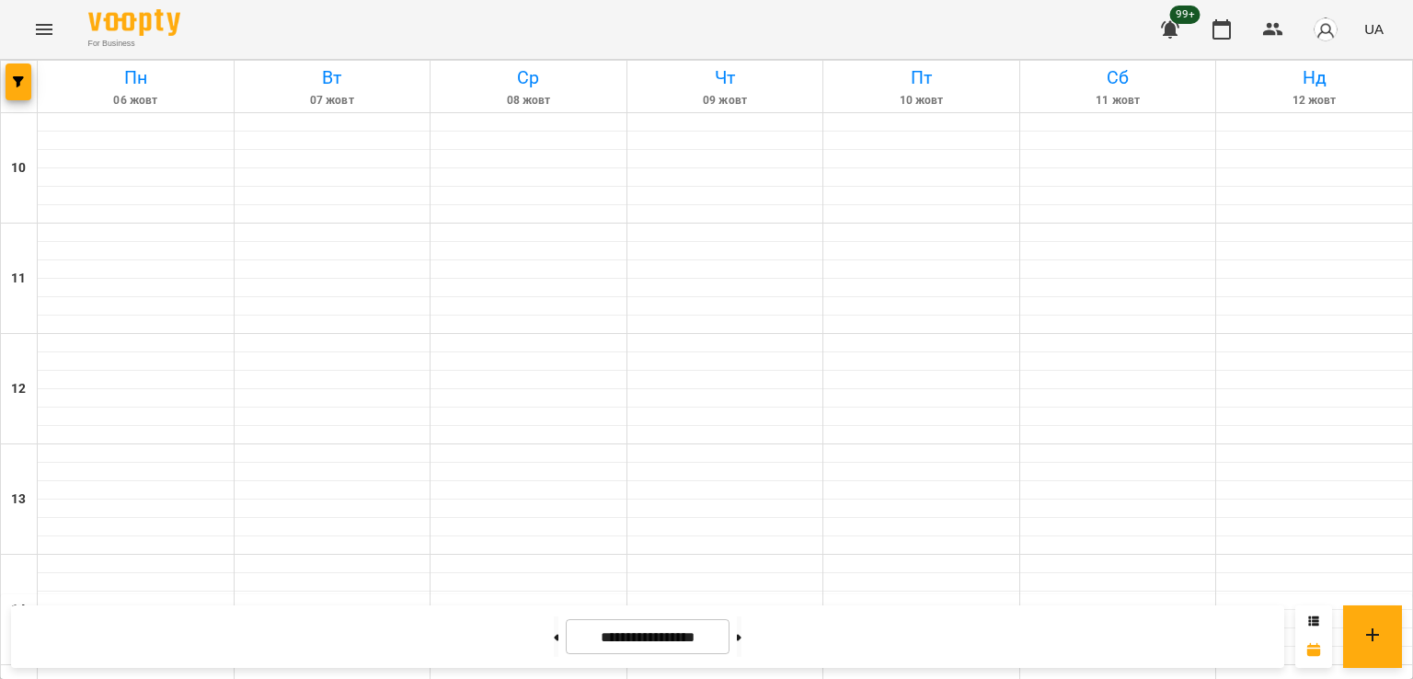
scroll to position [736, 0]
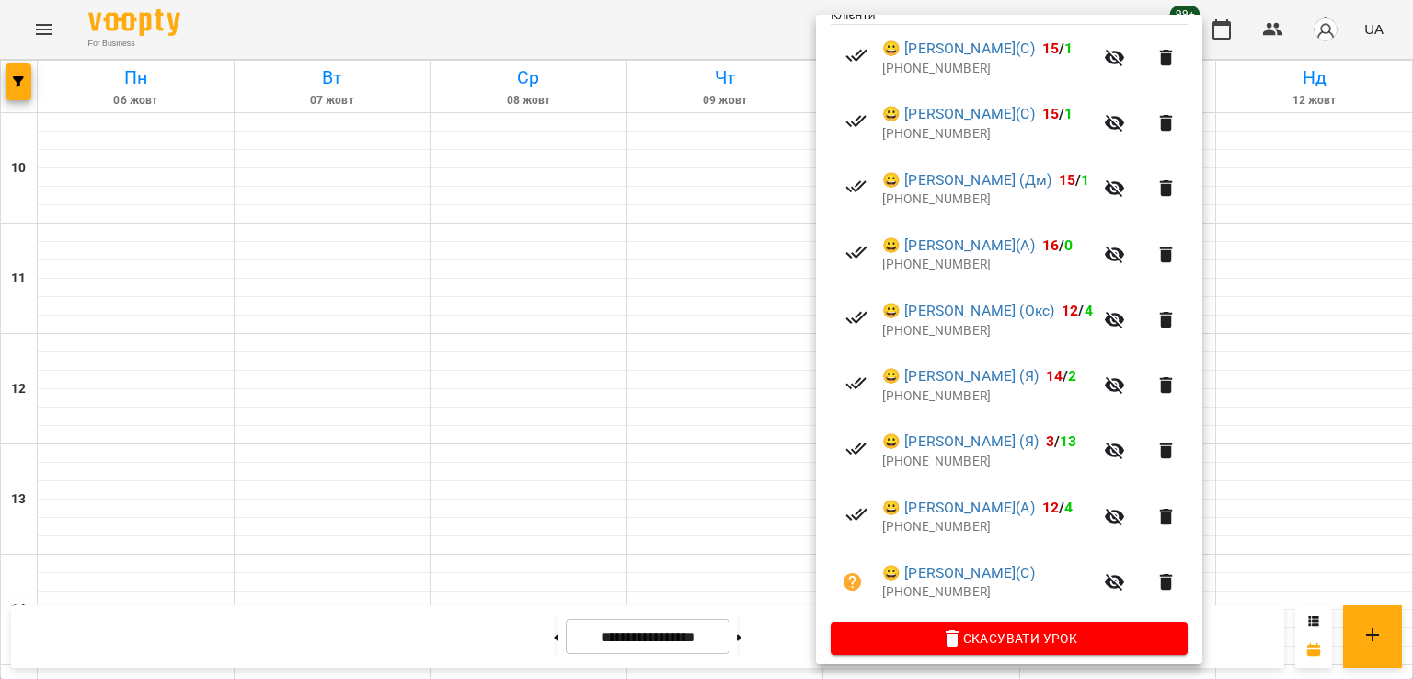
scroll to position [419, 0]
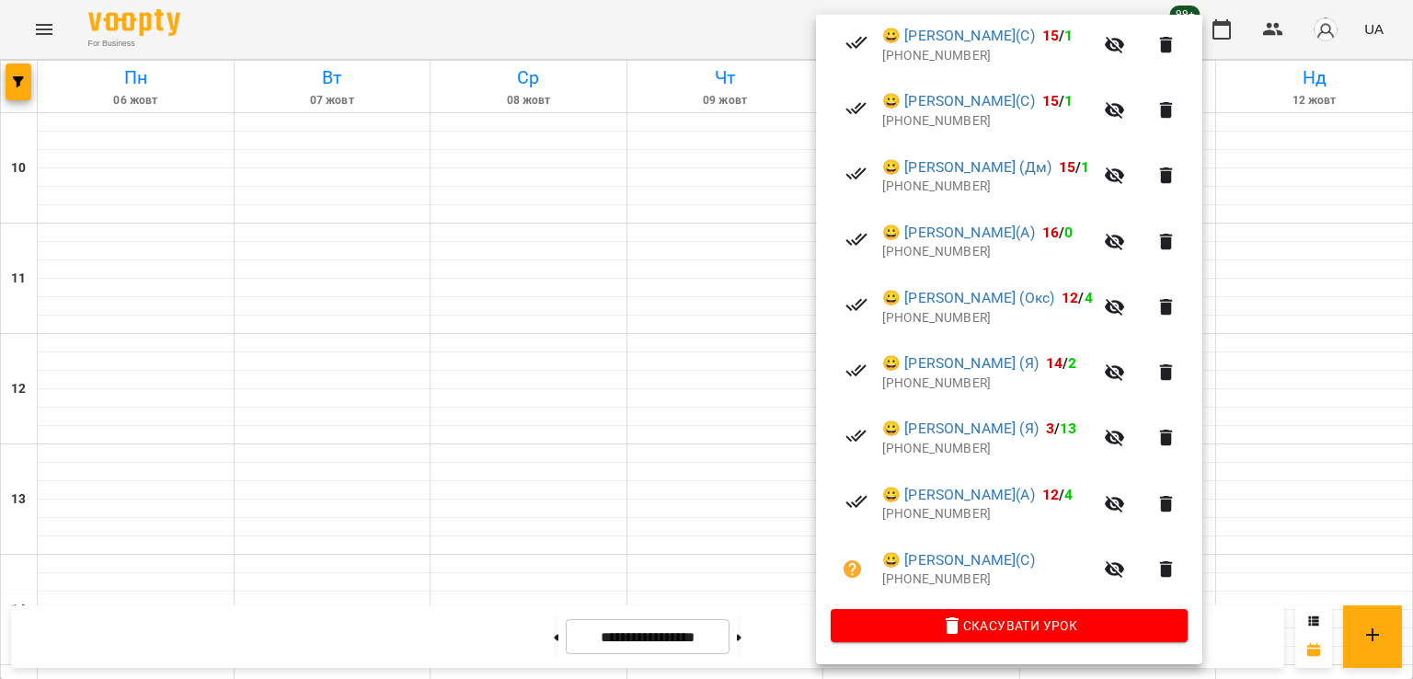
click at [530, 414] on div at bounding box center [706, 339] width 1413 height 679
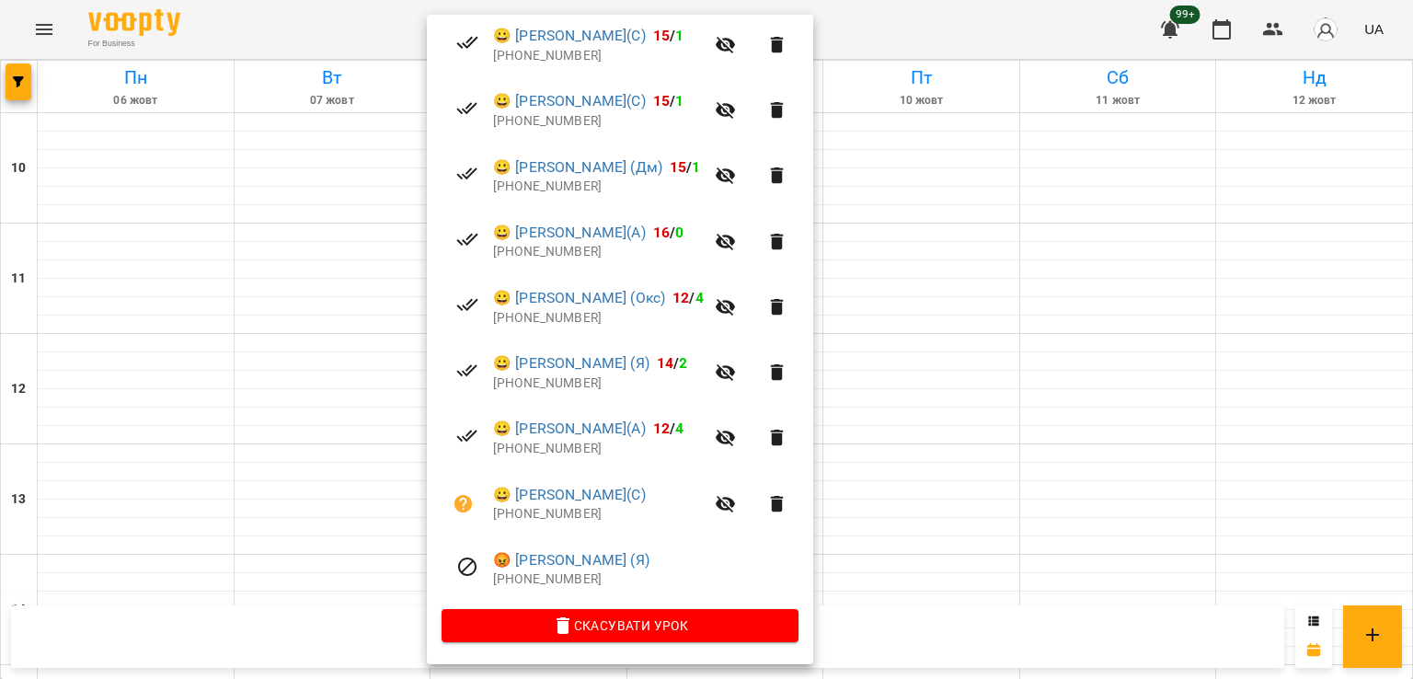
drag, startPoint x: 338, startPoint y: 450, endPoint x: 202, endPoint y: 315, distance: 190.6
click at [338, 448] on div at bounding box center [706, 339] width 1413 height 679
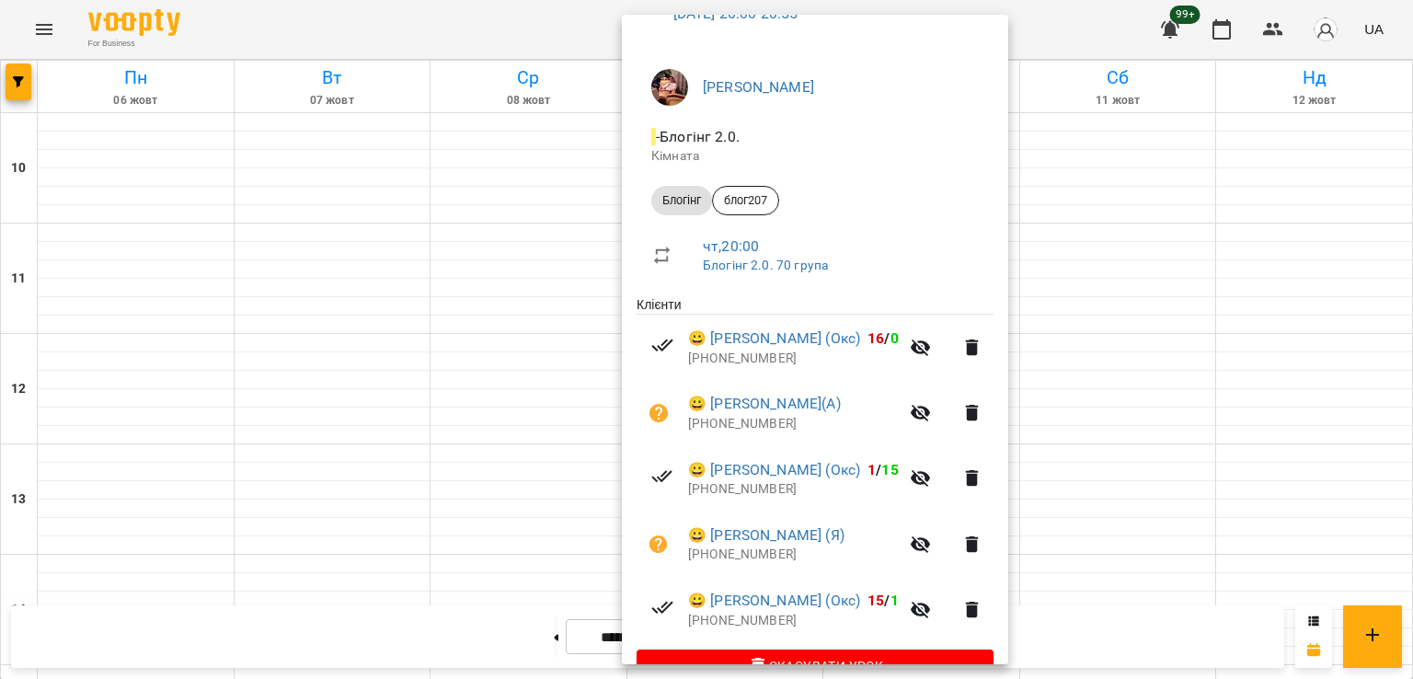
scroll to position [157, 0]
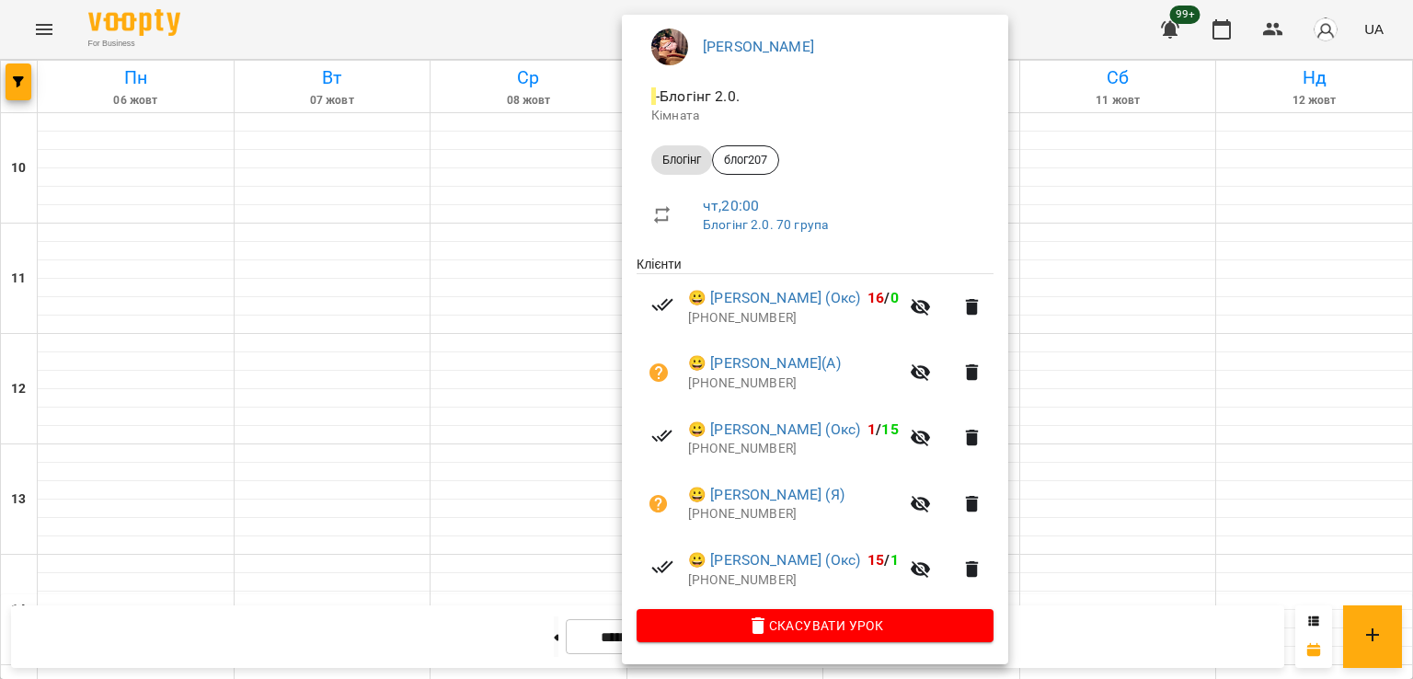
click at [390, 440] on div at bounding box center [706, 339] width 1413 height 679
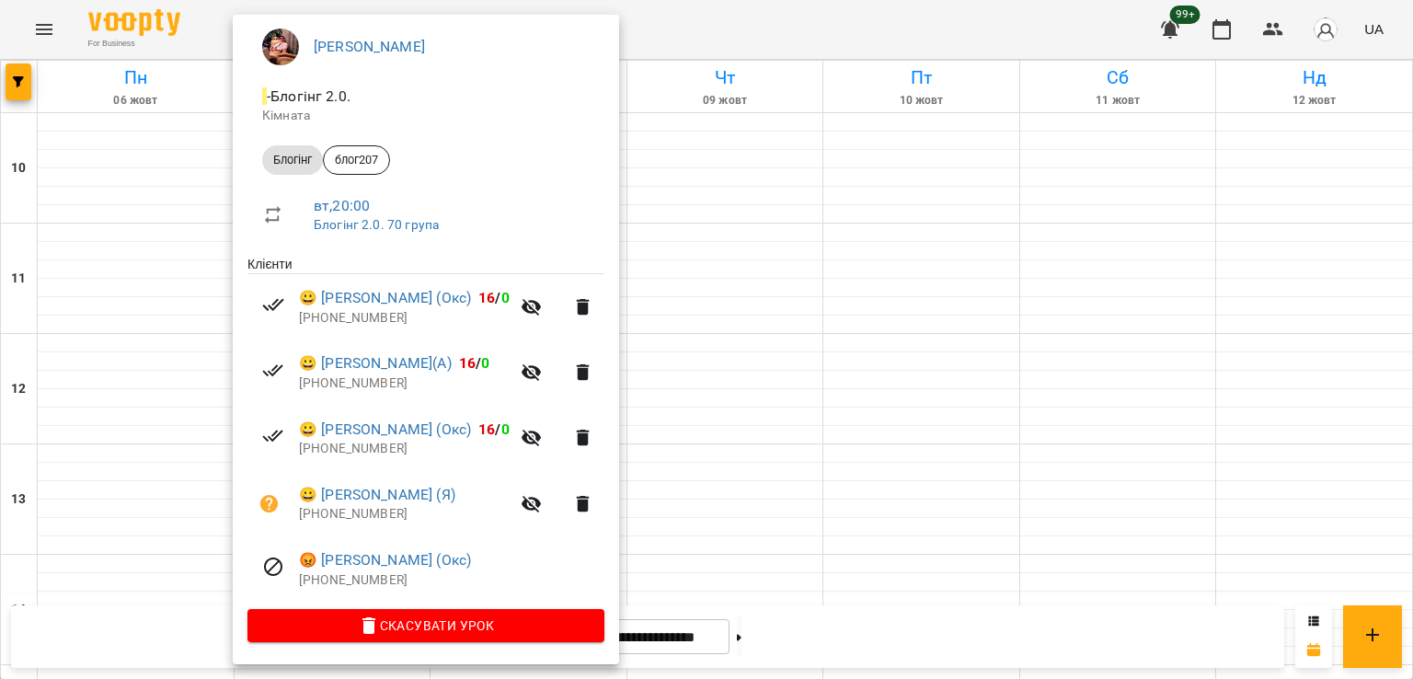
click at [783, 412] on div at bounding box center [706, 339] width 1413 height 679
